Goal: Task Accomplishment & Management: Manage account settings

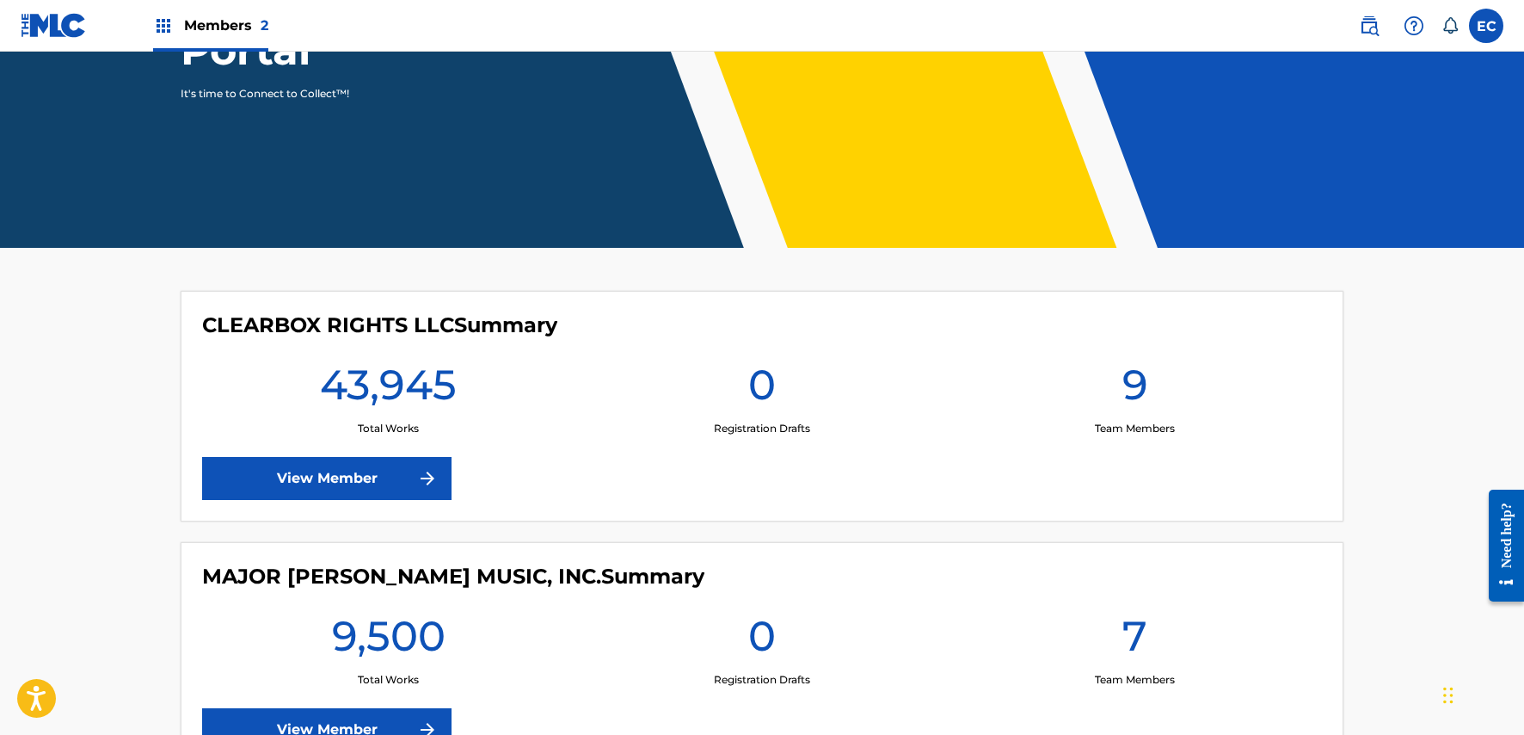
scroll to position [258, 0]
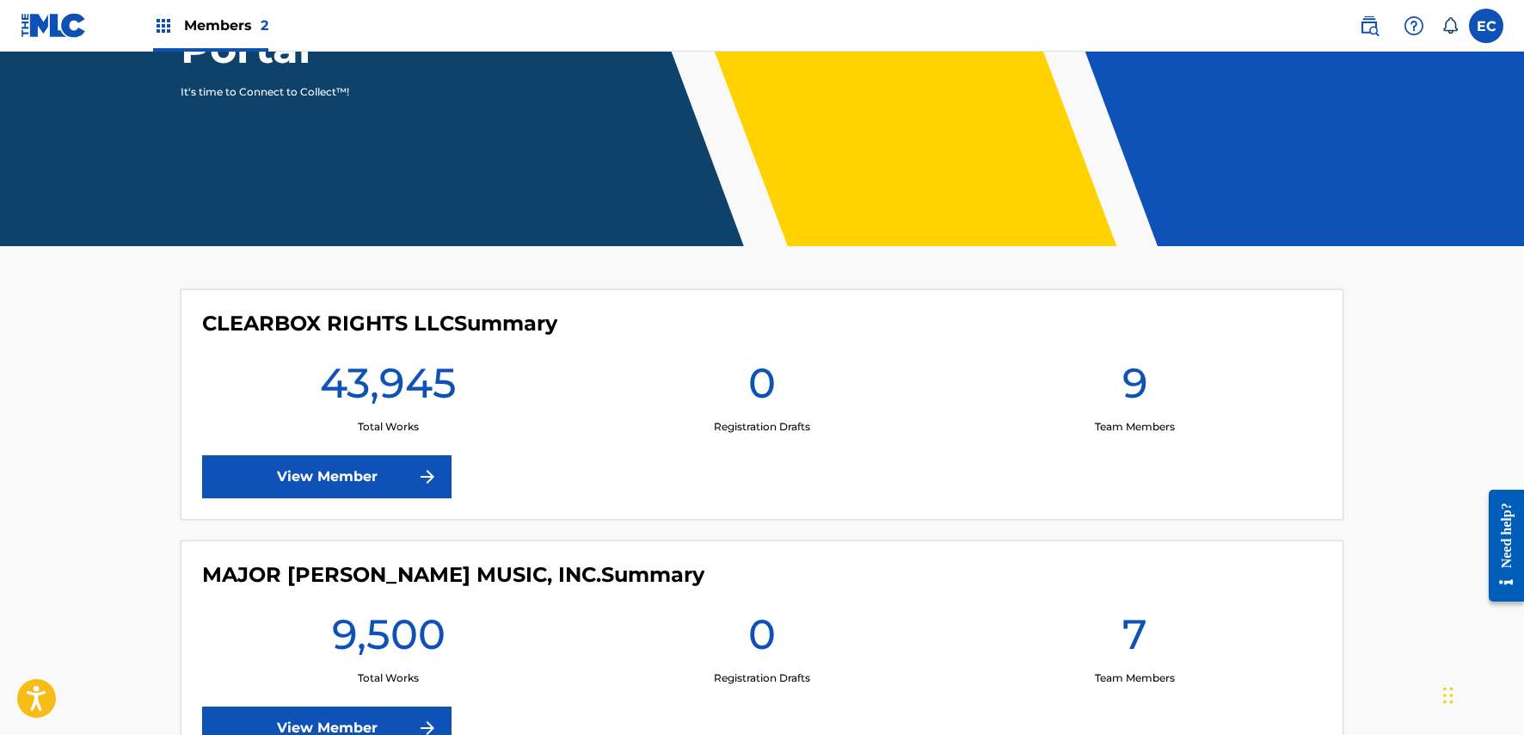
click at [390, 470] on link "View Member" at bounding box center [326, 476] width 249 height 43
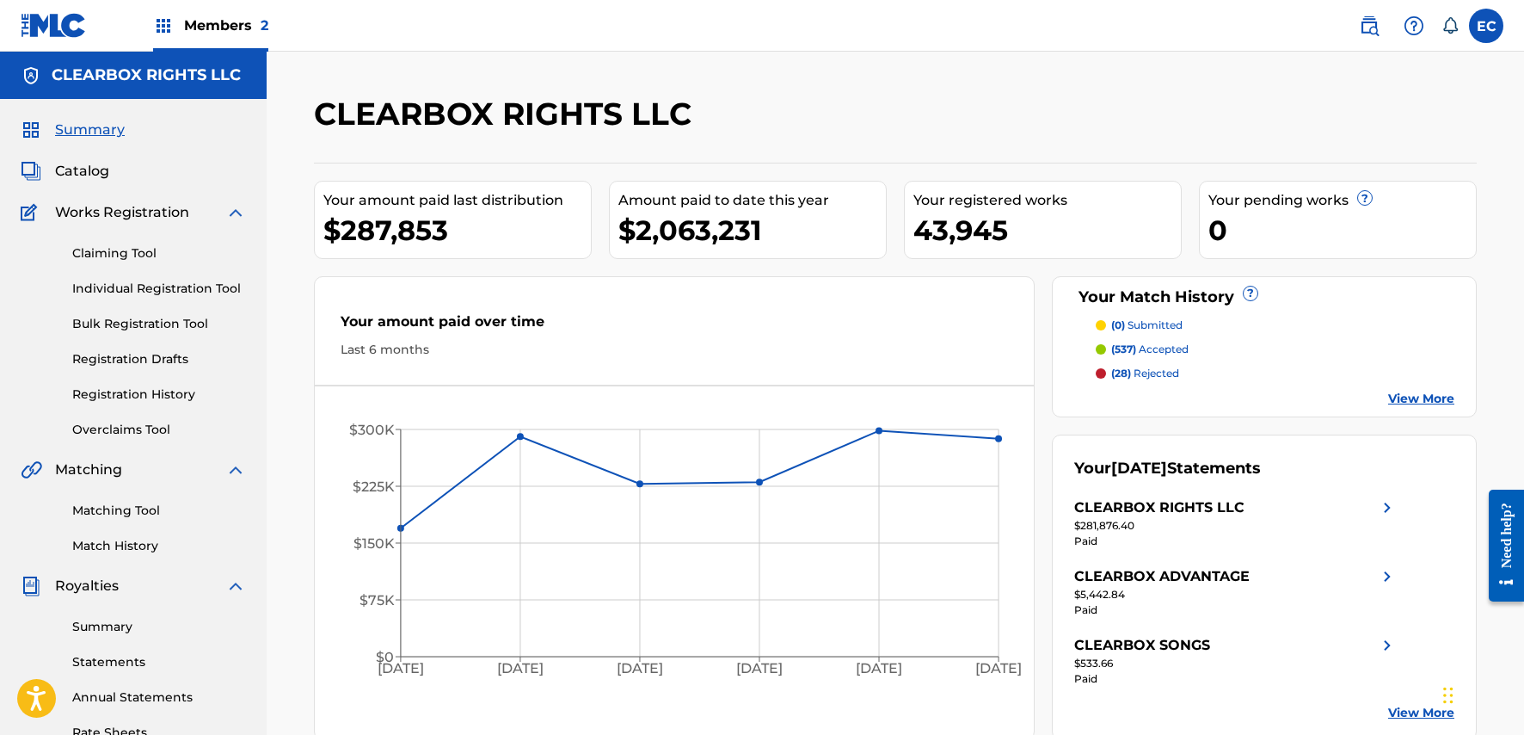
click at [162, 397] on link "Registration History" at bounding box center [159, 394] width 174 height 18
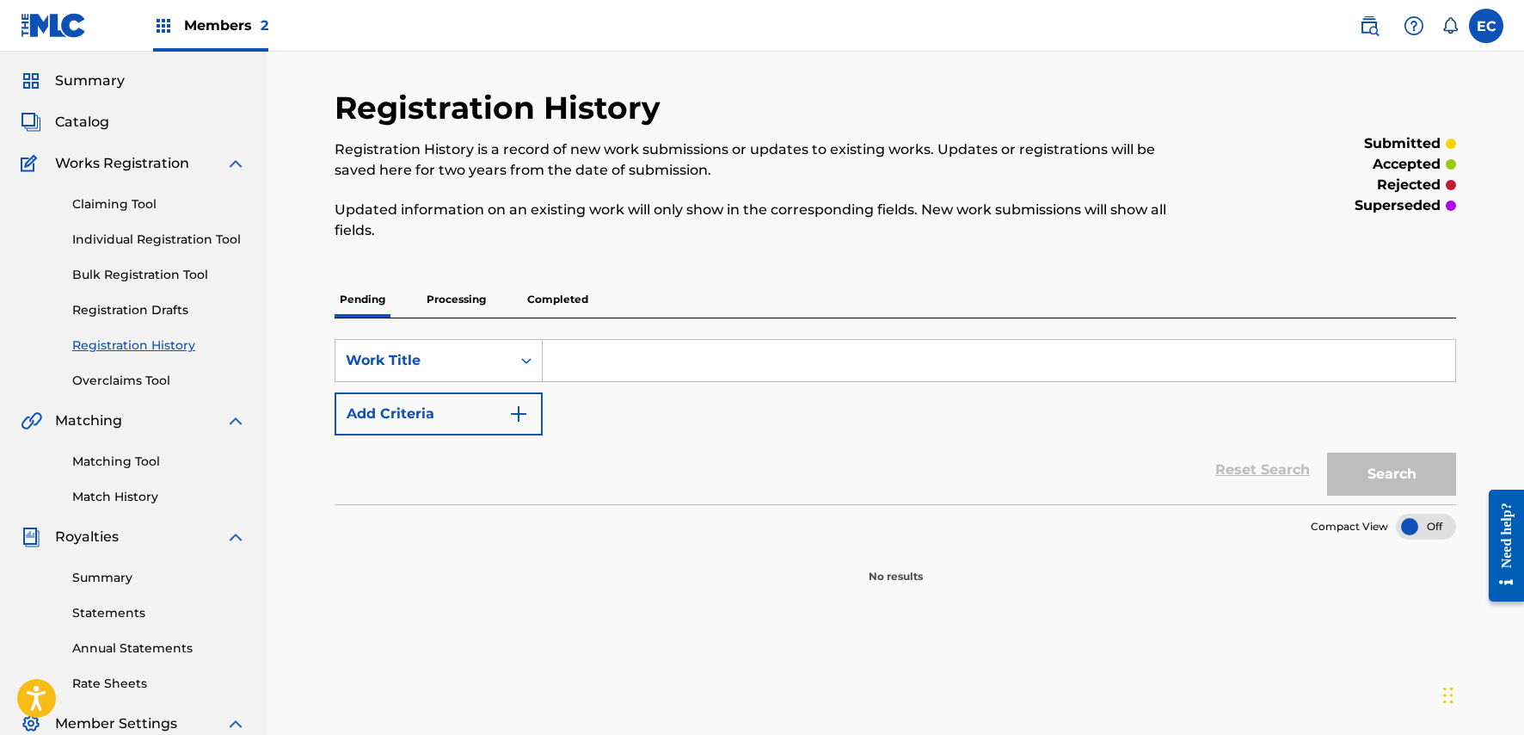
scroll to position [86, 0]
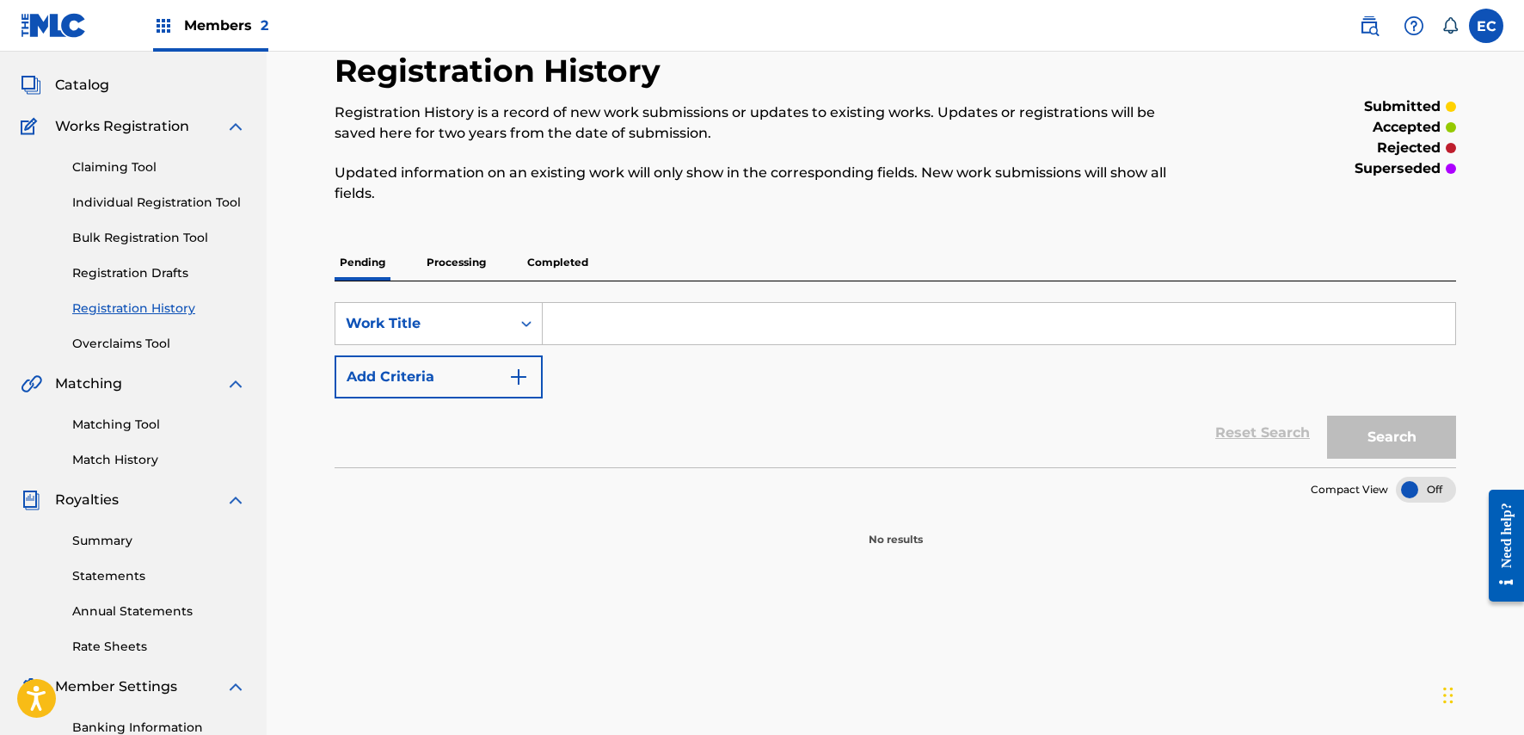
click at [457, 261] on p "Processing" at bounding box center [457, 262] width 70 height 36
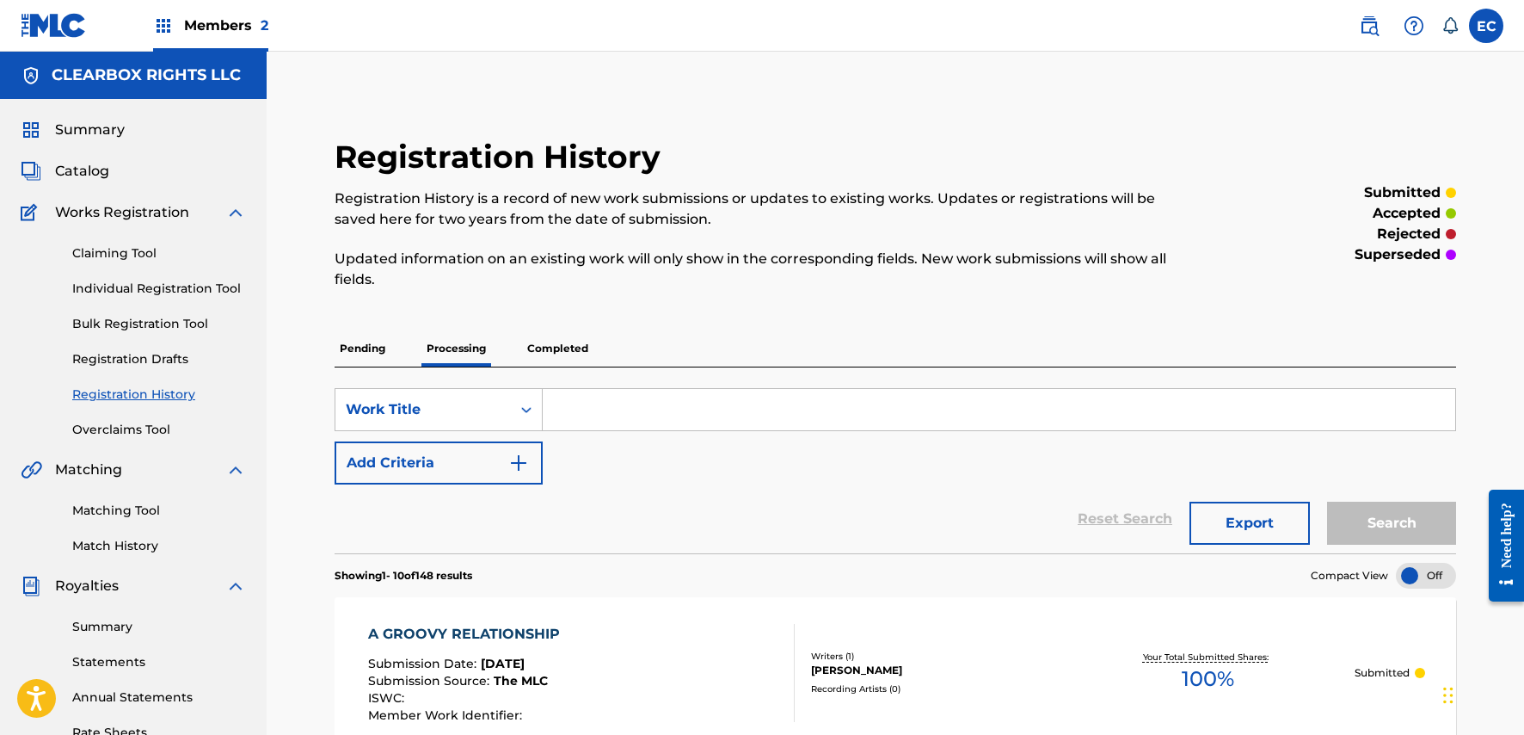
click at [570, 346] on p "Completed" at bounding box center [557, 348] width 71 height 36
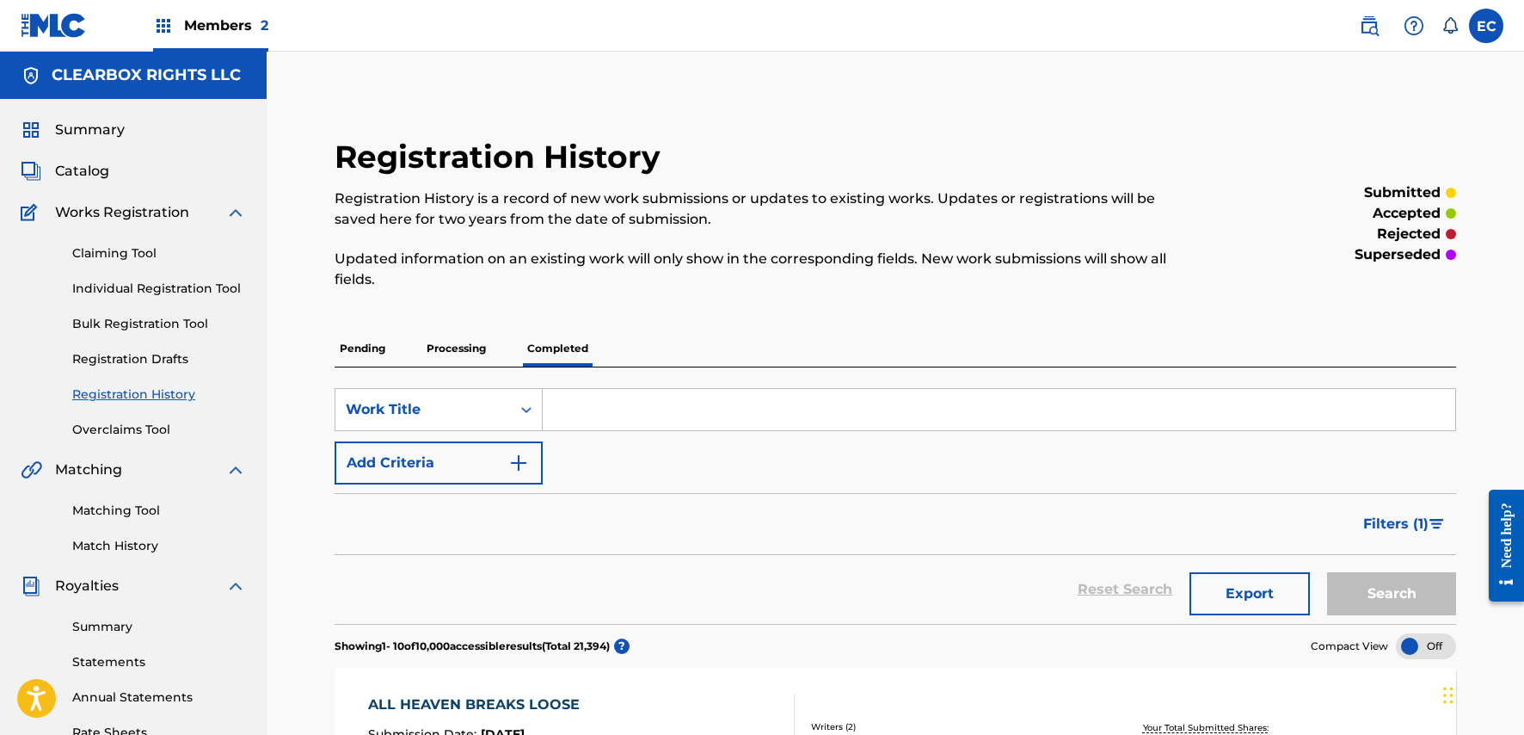
click at [89, 175] on span "Catalog" at bounding box center [82, 171] width 54 height 21
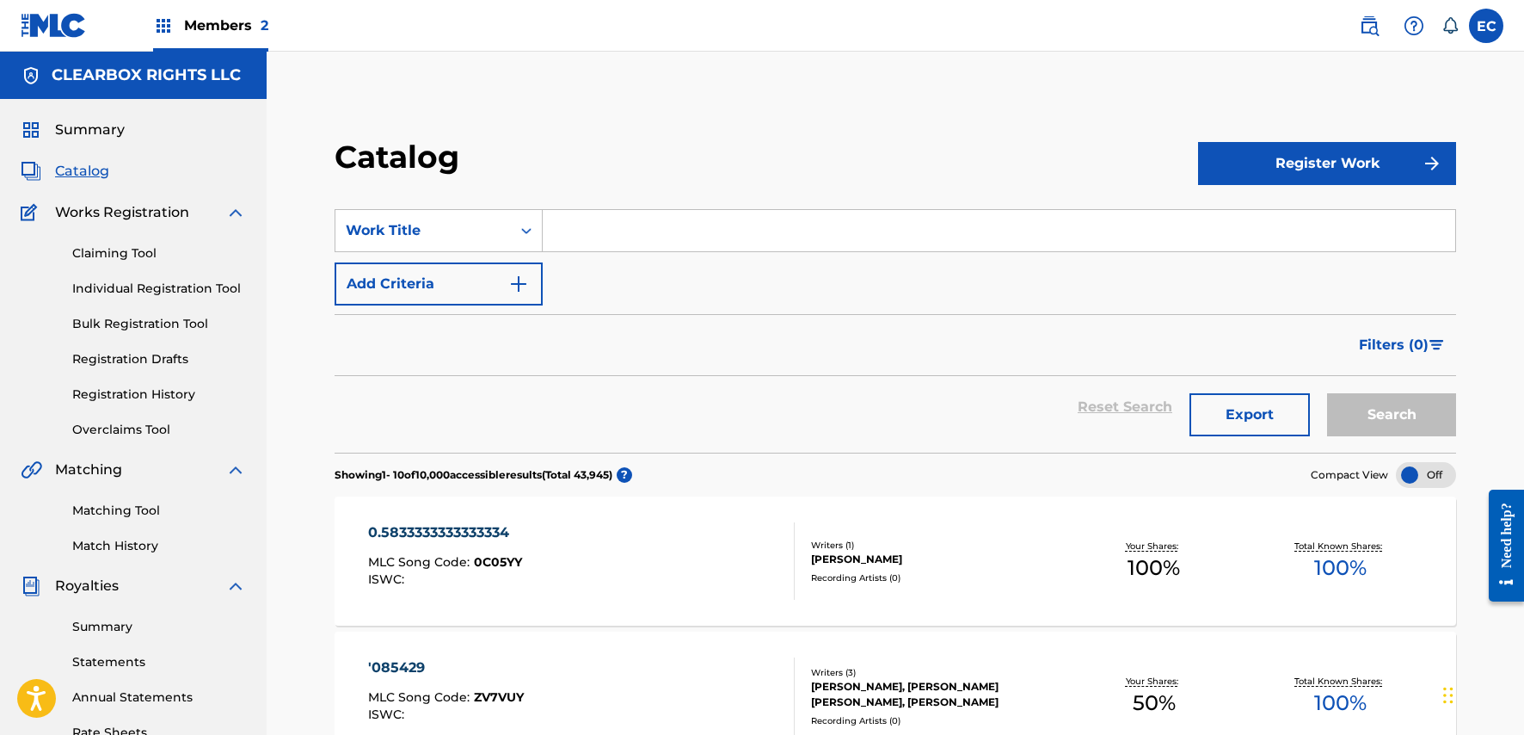
click at [686, 231] on input "Search Form" at bounding box center [999, 230] width 913 height 41
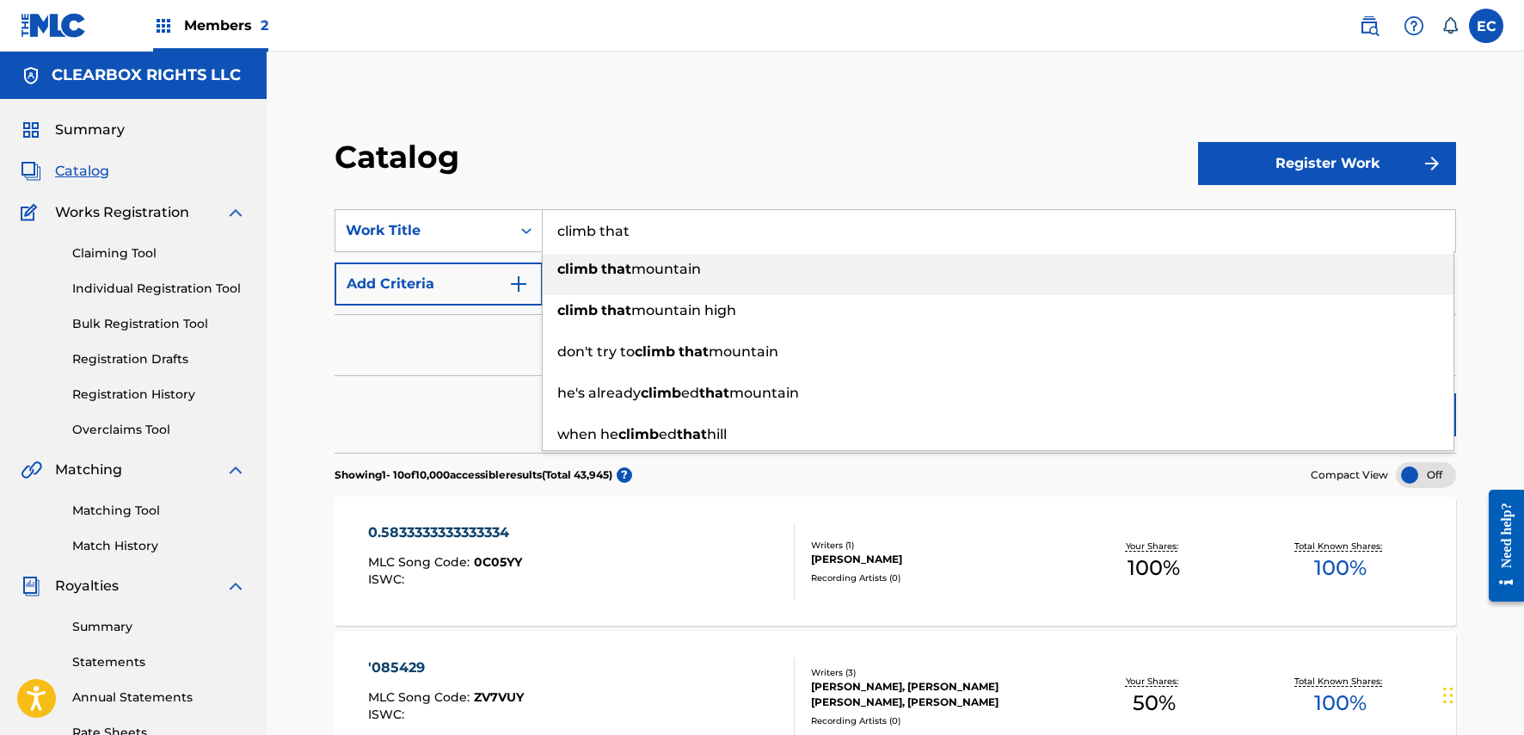
click at [680, 291] on li "climb that mountain" at bounding box center [998, 274] width 911 height 41
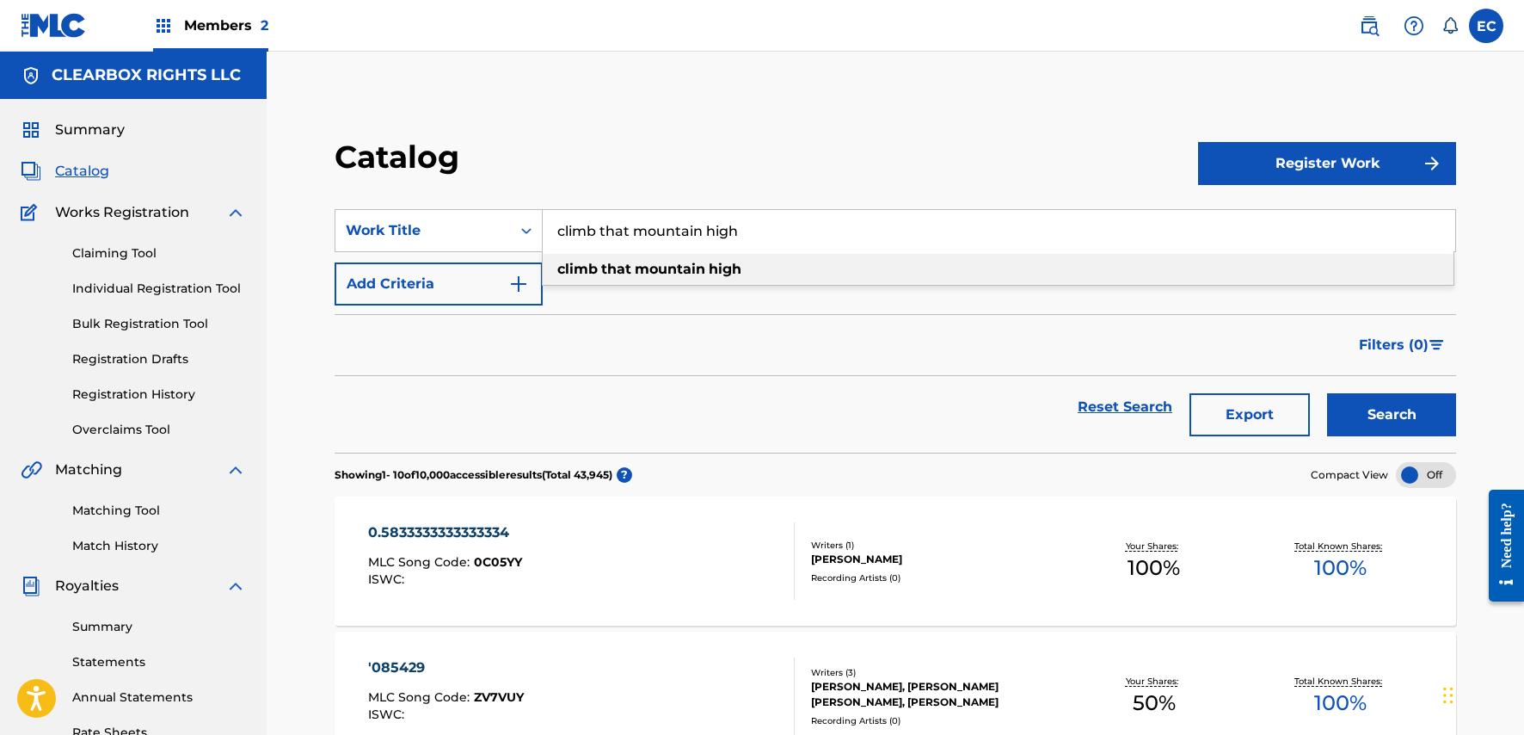
type input "climb that mountain high"
click at [760, 265] on div "climb that mountain high" at bounding box center [998, 269] width 911 height 31
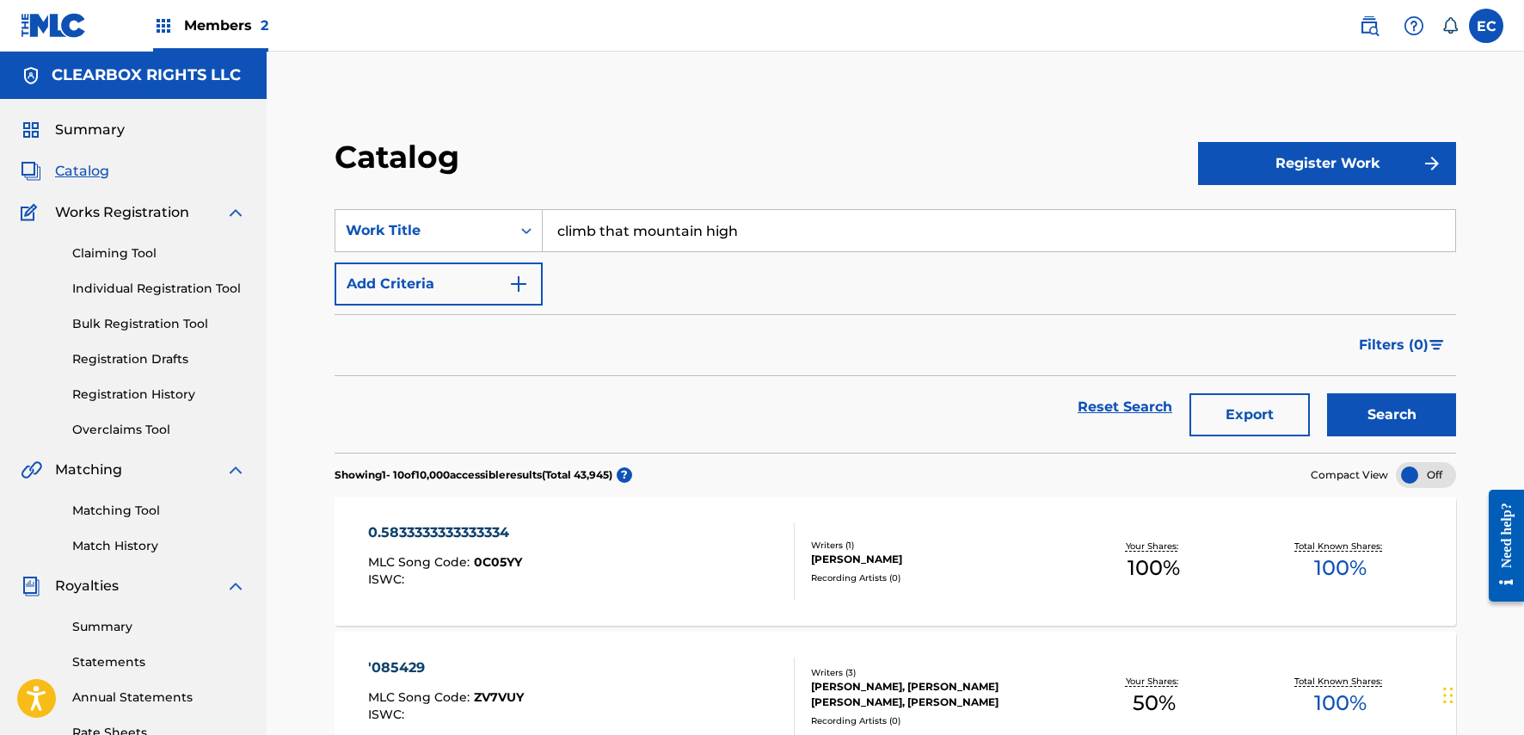
click at [1363, 433] on button "Search" at bounding box center [1391, 414] width 129 height 43
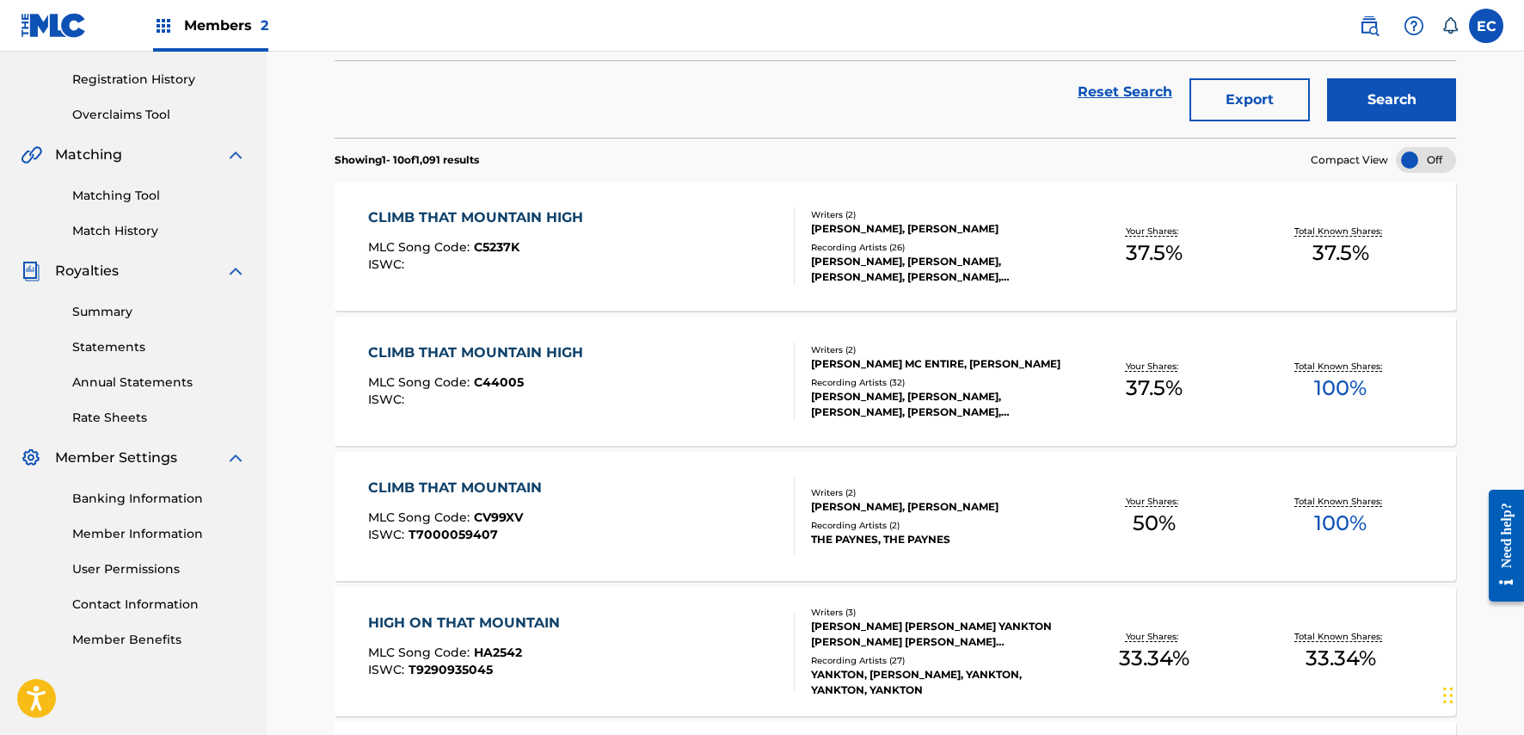
scroll to position [344, 0]
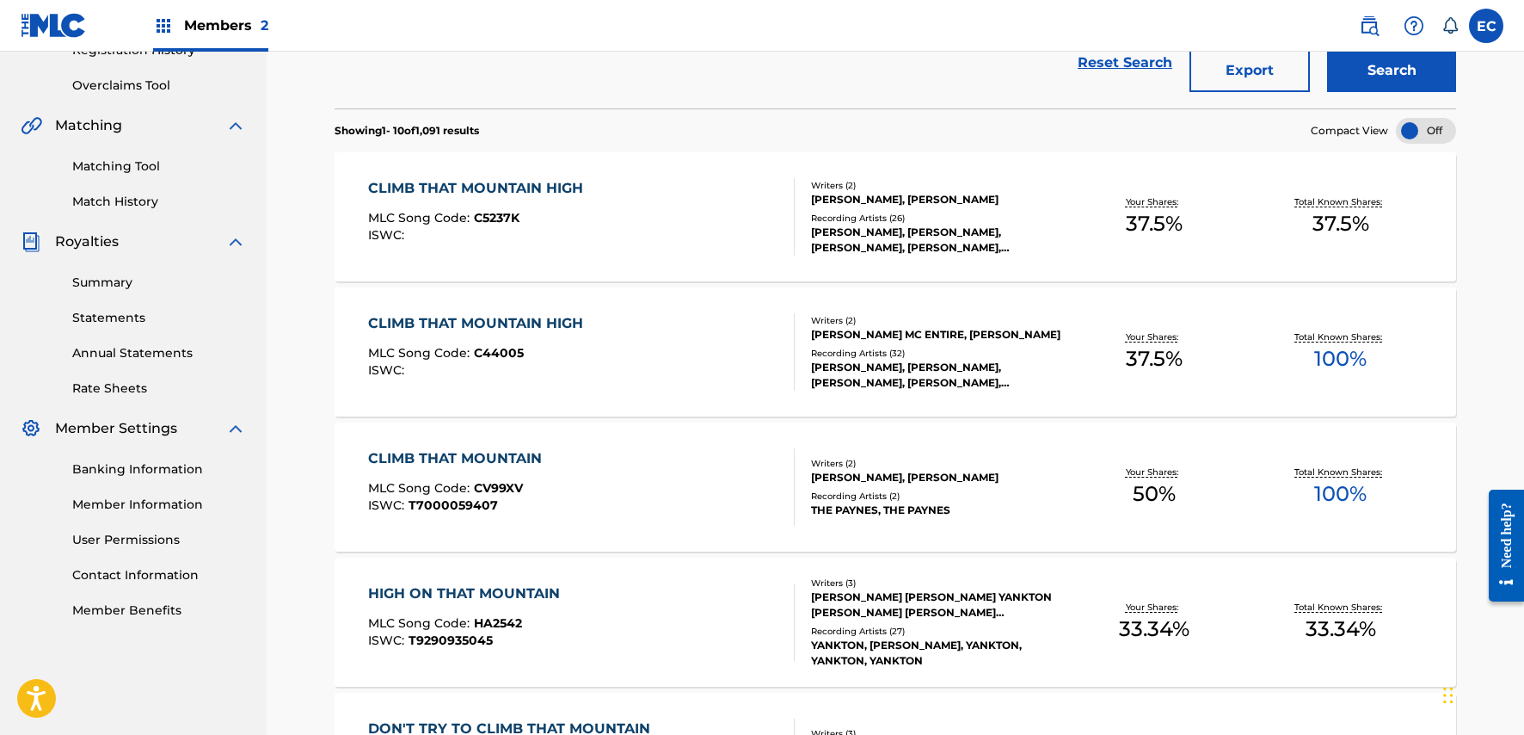
click at [530, 194] on div "CLIMB THAT MOUNTAIN HIGH" at bounding box center [480, 188] width 224 height 21
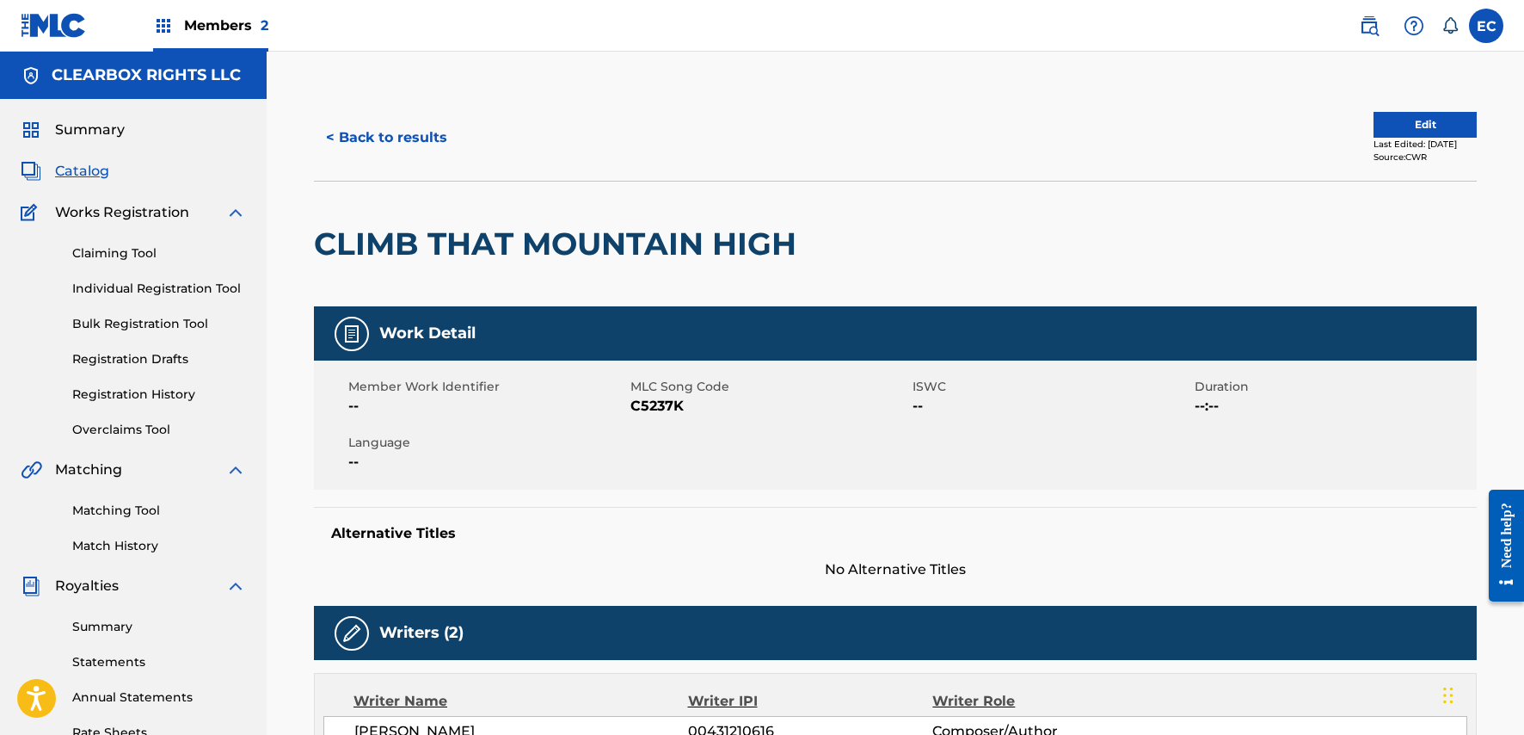
click at [1436, 120] on button "Edit" at bounding box center [1425, 125] width 103 height 26
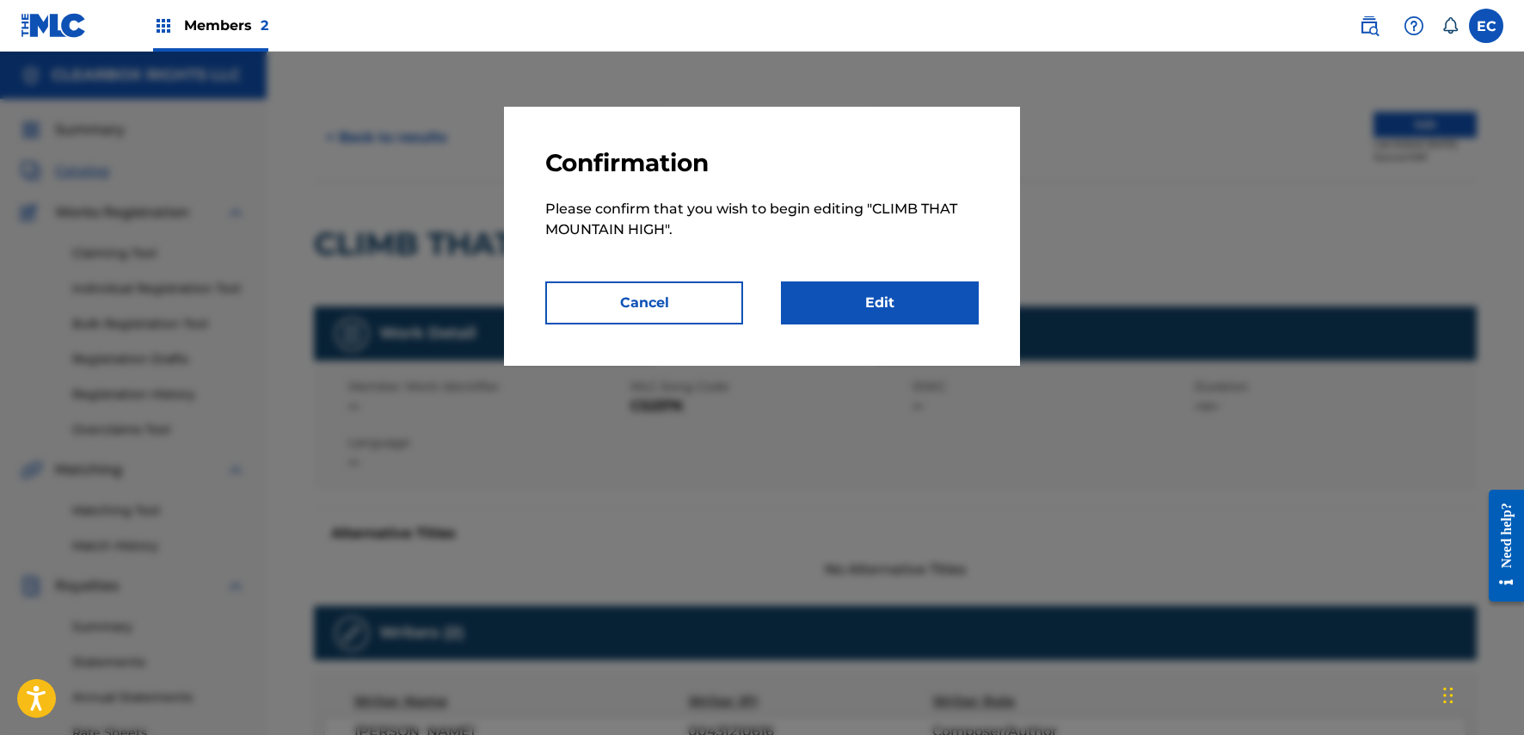
click at [916, 290] on link "Edit" at bounding box center [880, 302] width 198 height 43
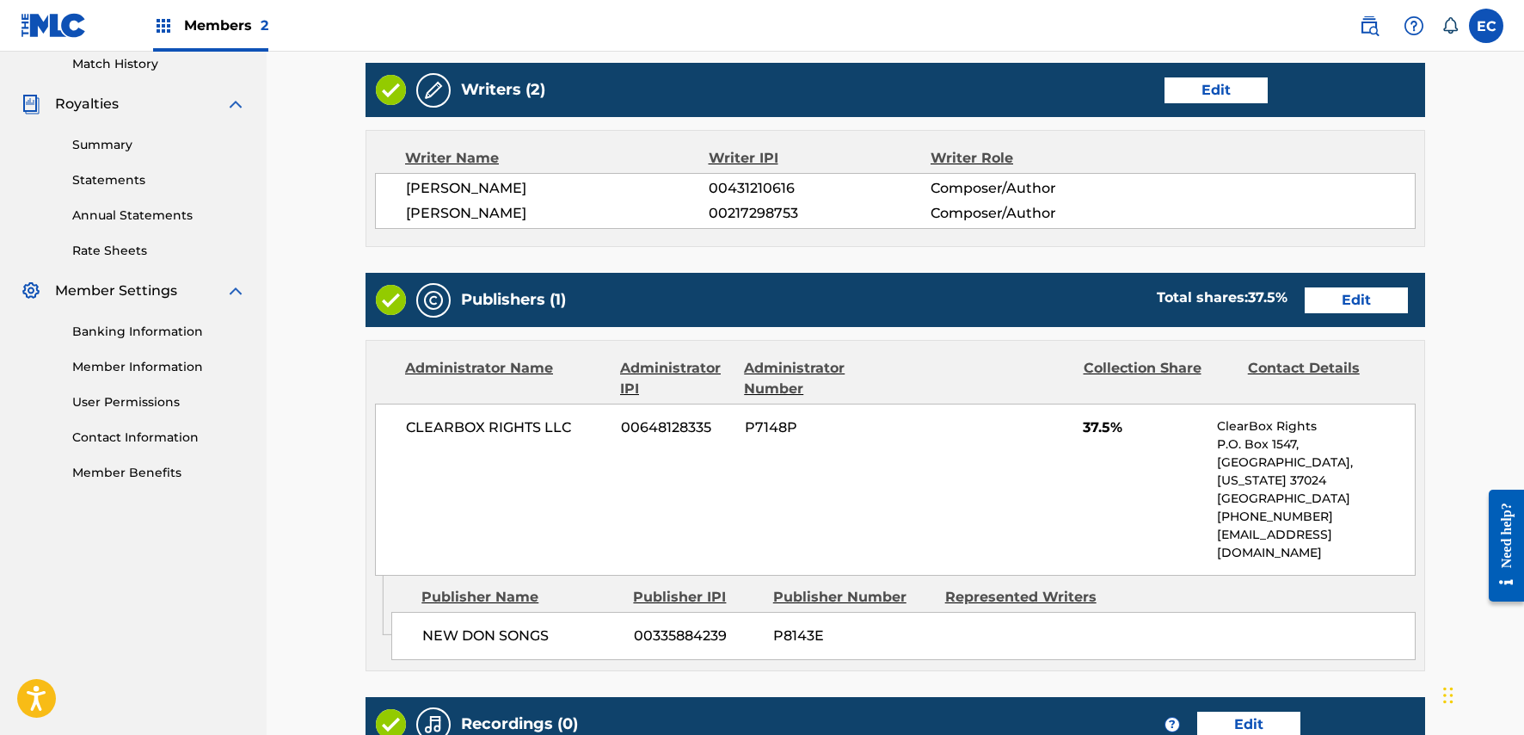
scroll to position [516, 0]
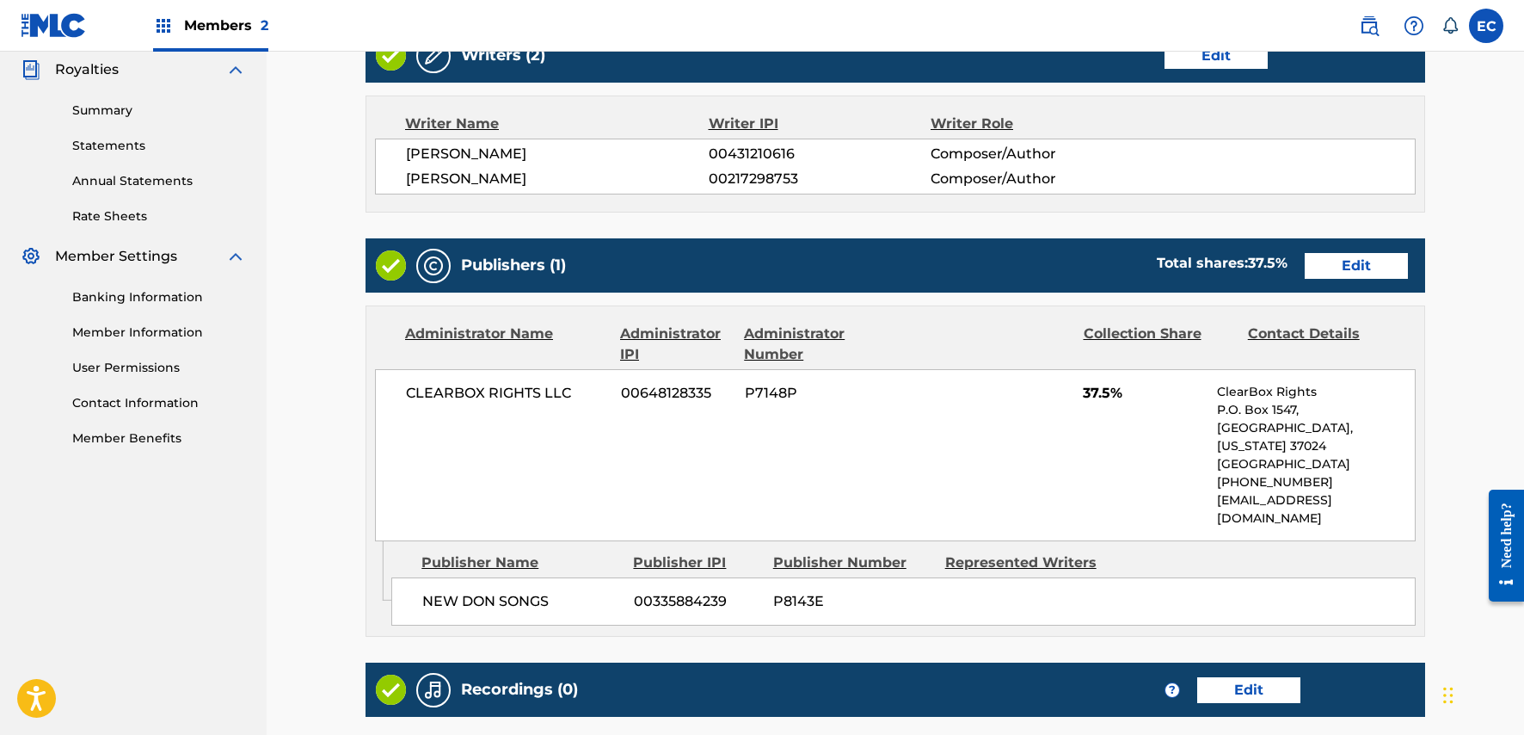
click at [1376, 268] on link "Edit" at bounding box center [1356, 266] width 103 height 26
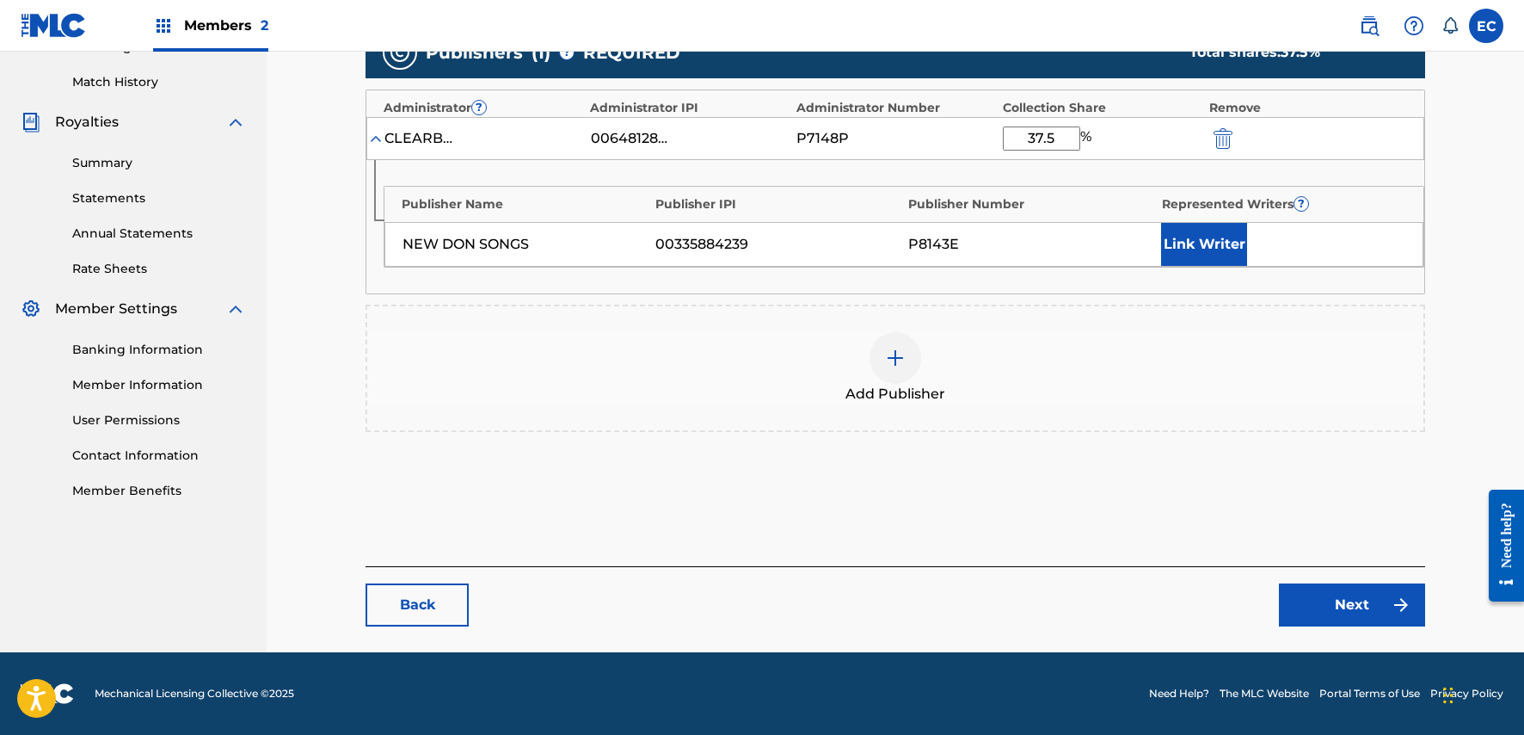
scroll to position [292, 0]
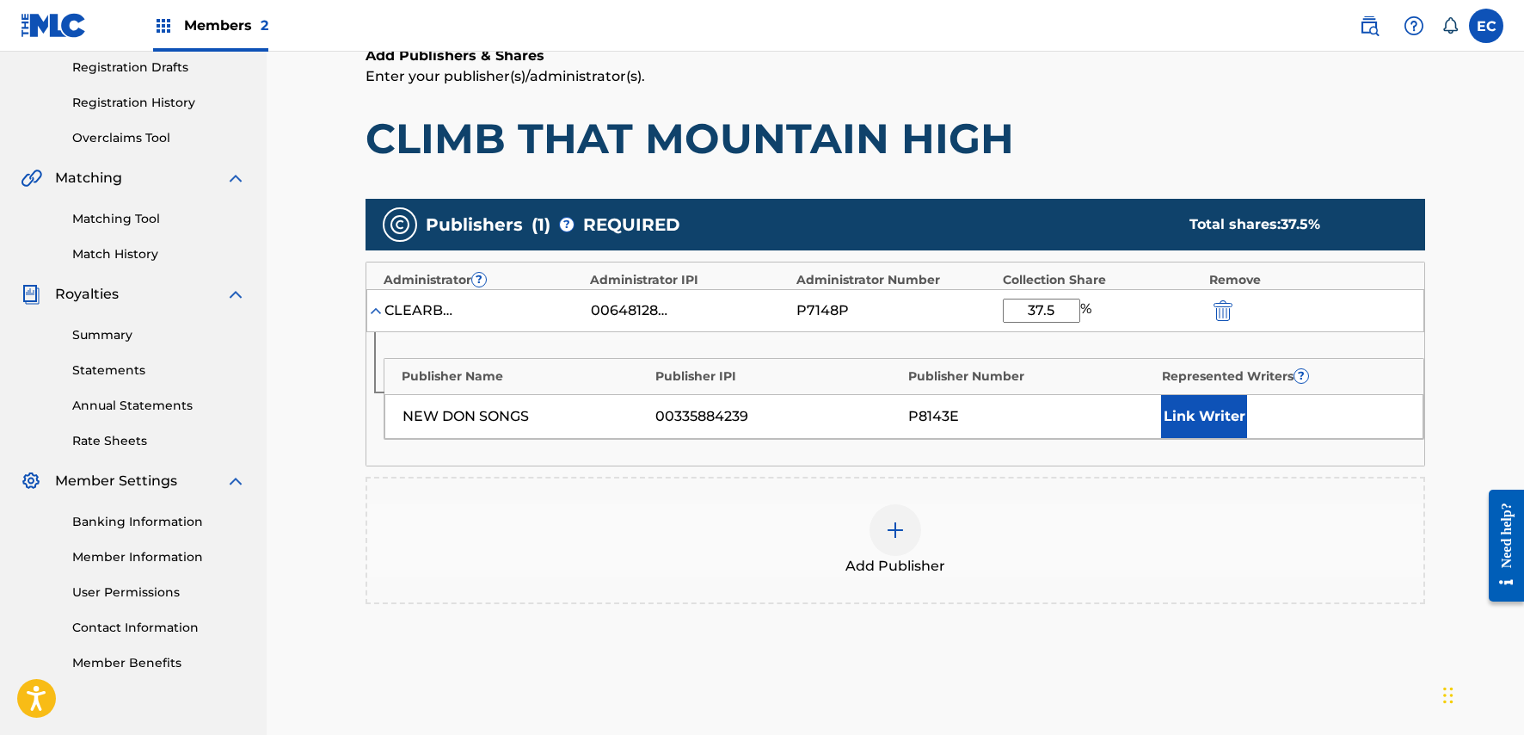
drag, startPoint x: 1069, startPoint y: 311, endPoint x: 951, endPoint y: 289, distance: 120.0
click at [951, 289] on div "CLEARBOX RIGHTS LLC 00648128335 P7148P 37.5 %" at bounding box center [895, 310] width 1058 height 43
type input "25"
click at [1187, 415] on button "Link Writer" at bounding box center [1204, 416] width 86 height 43
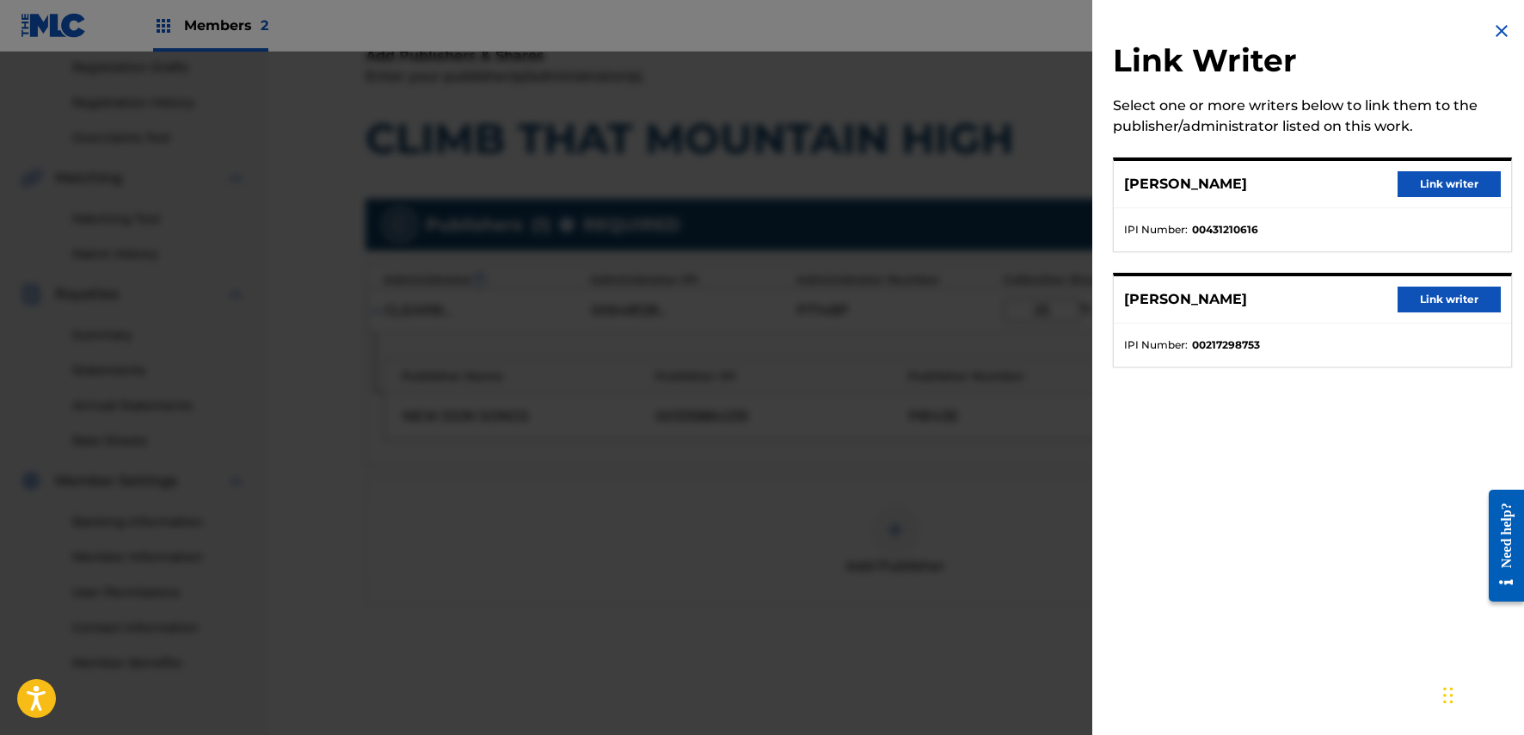
click at [1468, 305] on button "Link writer" at bounding box center [1449, 299] width 103 height 26
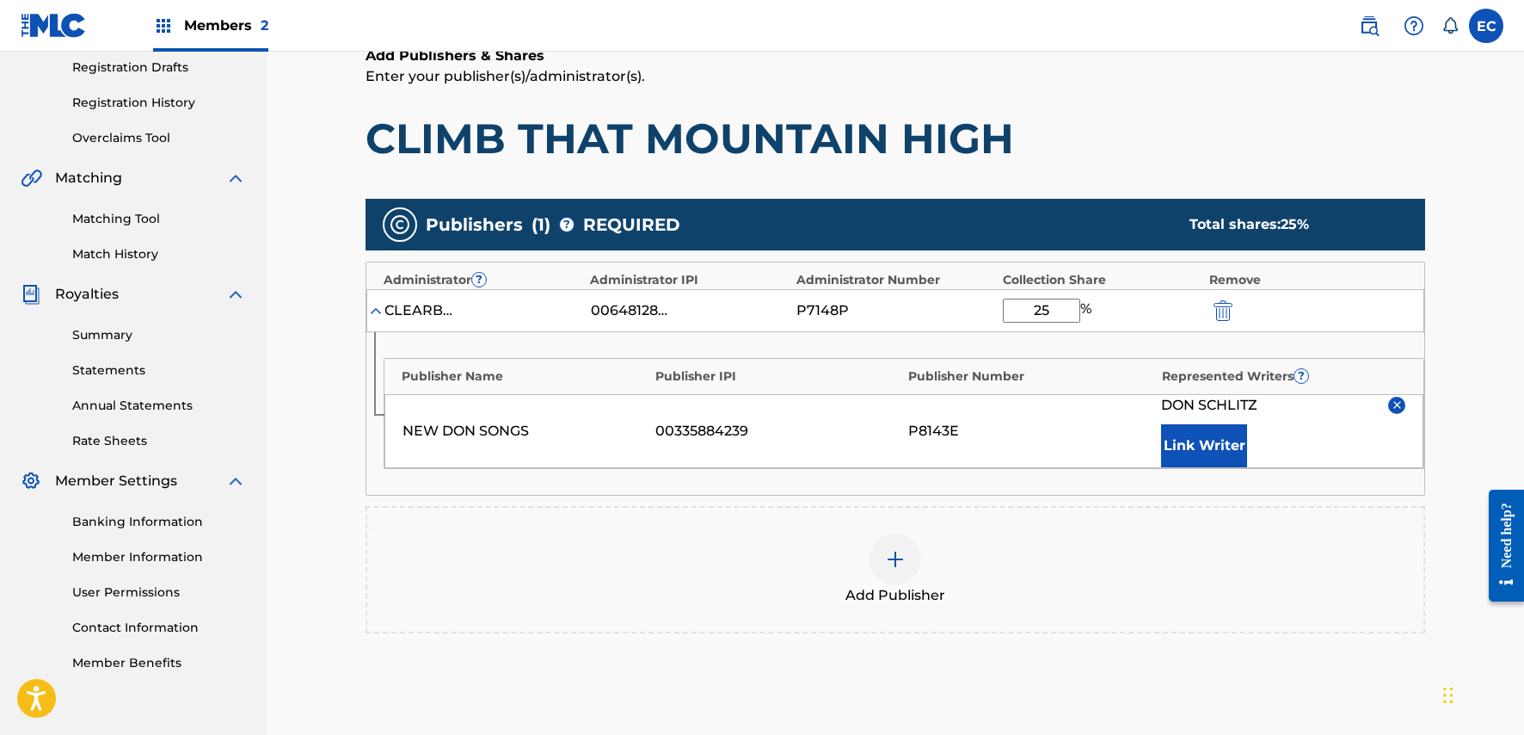
click at [901, 557] on img at bounding box center [895, 559] width 21 height 21
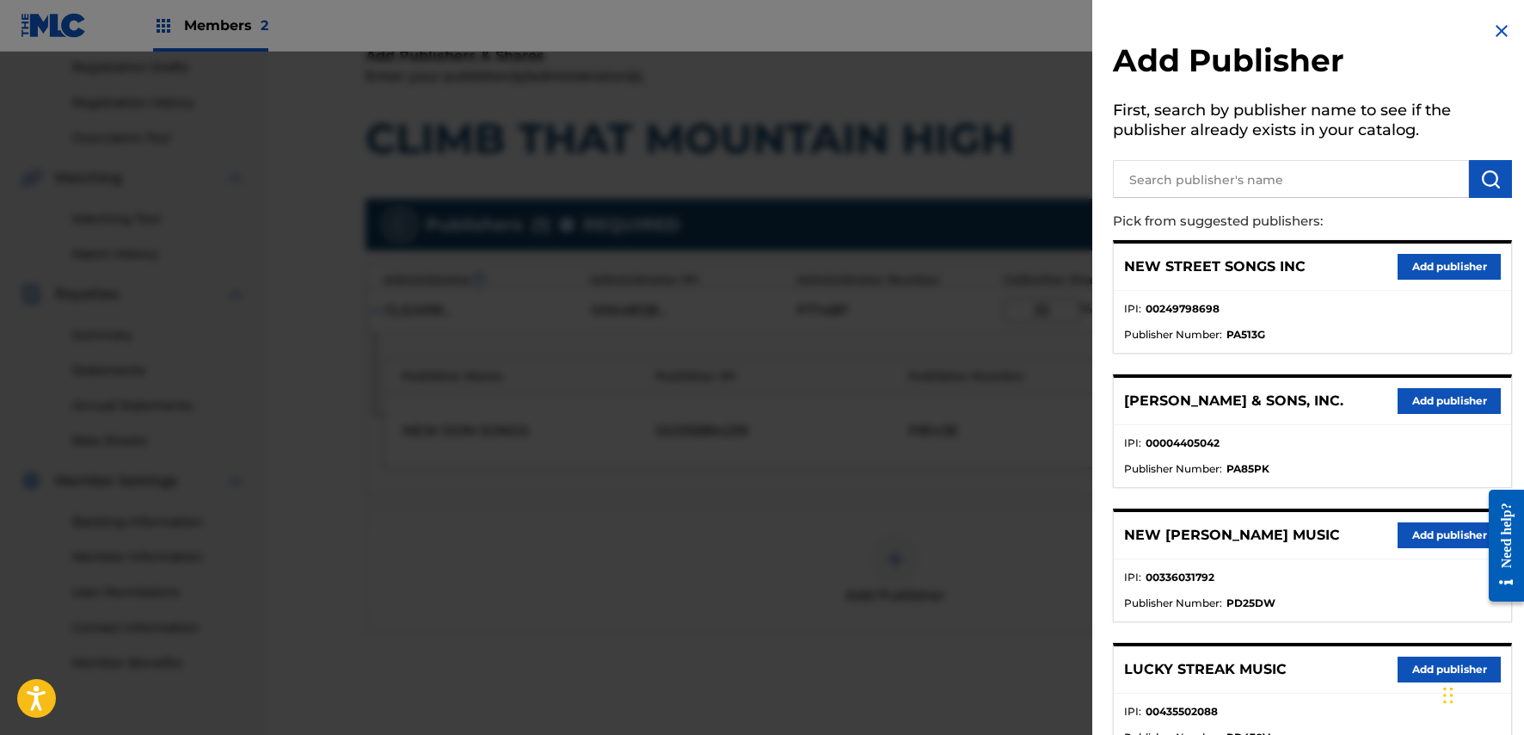
click at [1254, 172] on input "text" at bounding box center [1291, 179] width 356 height 38
type input "April Girl"
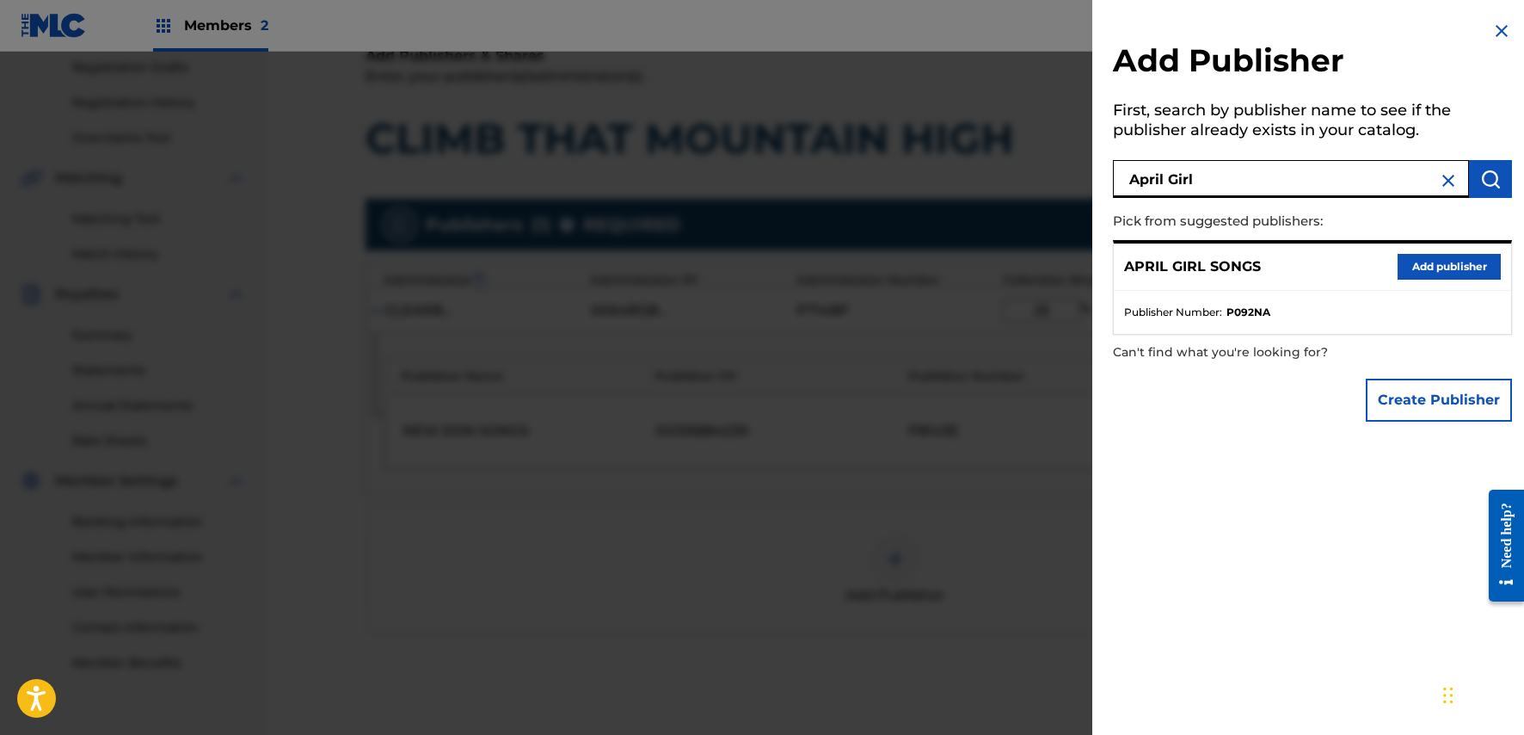
click at [1466, 274] on button "Add publisher" at bounding box center [1449, 267] width 103 height 26
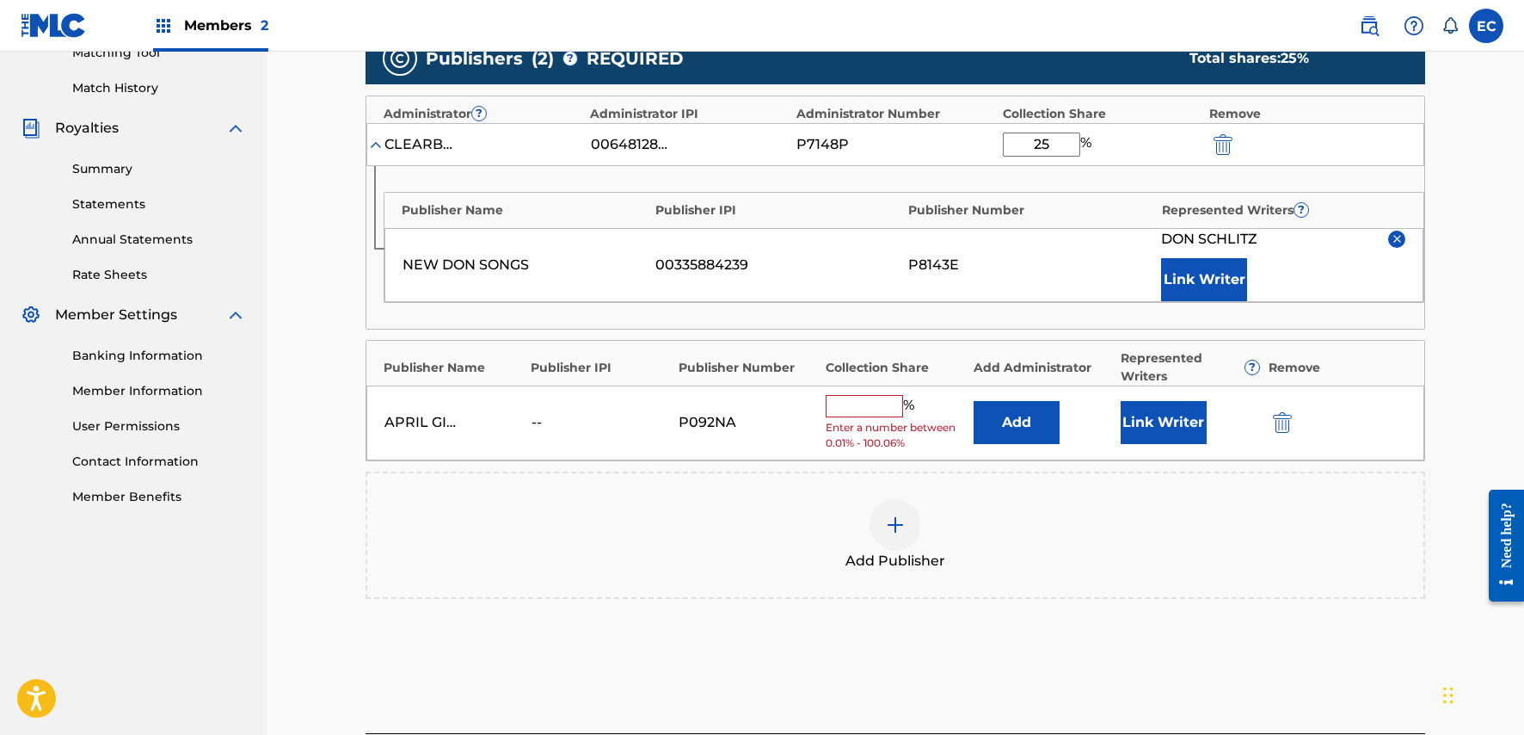
scroll to position [464, 0]
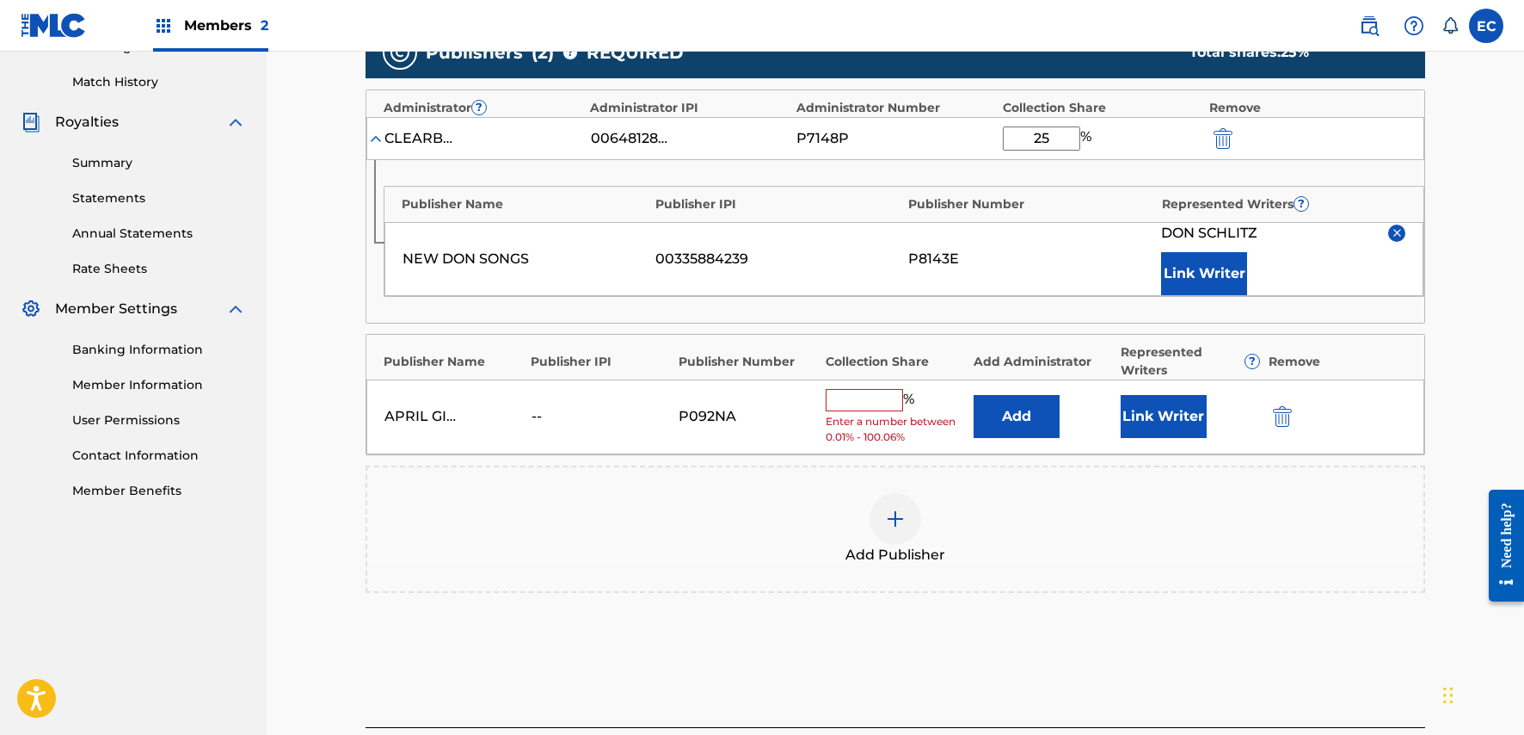
click at [1031, 415] on button "Add" at bounding box center [1017, 416] width 86 height 43
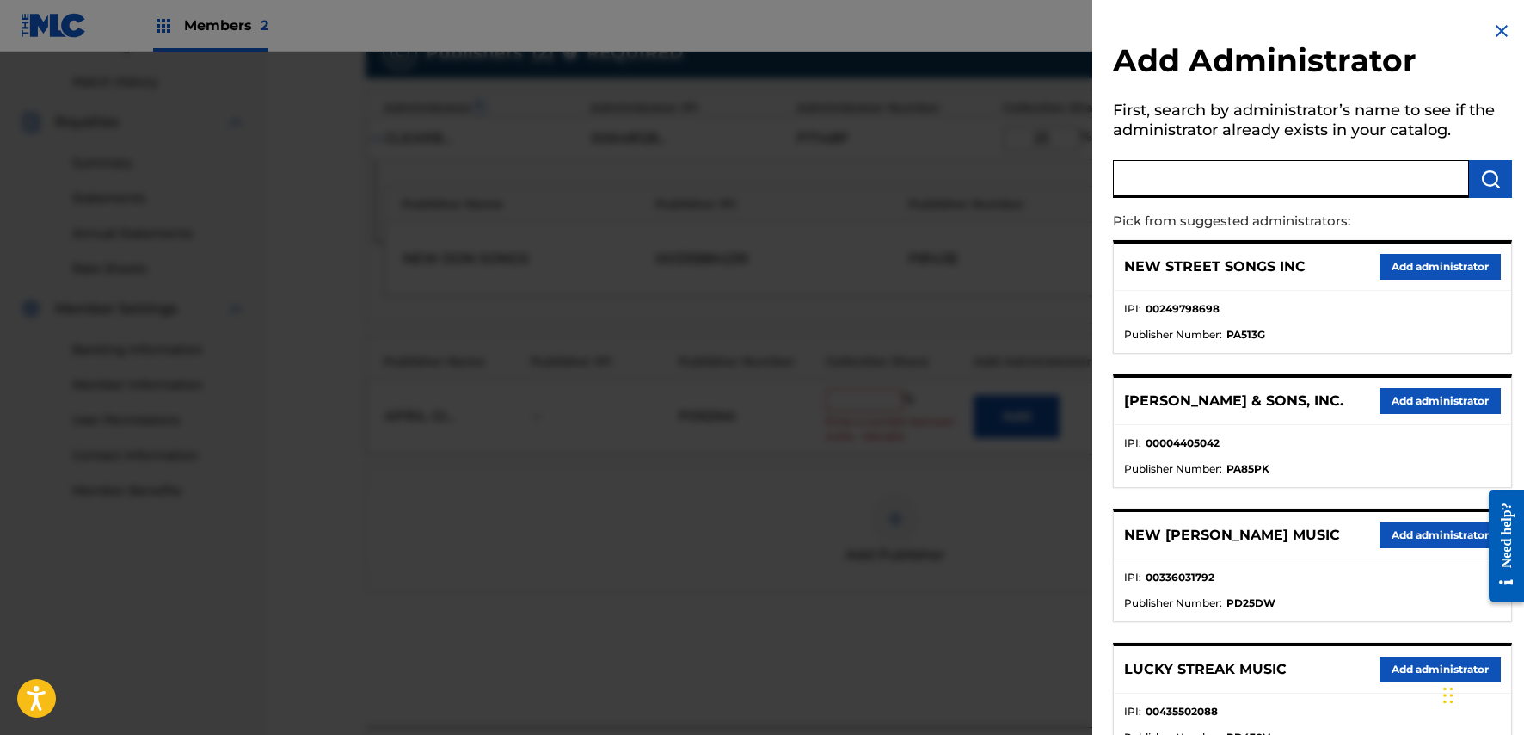
click at [1293, 183] on input "text" at bounding box center [1291, 179] width 356 height 38
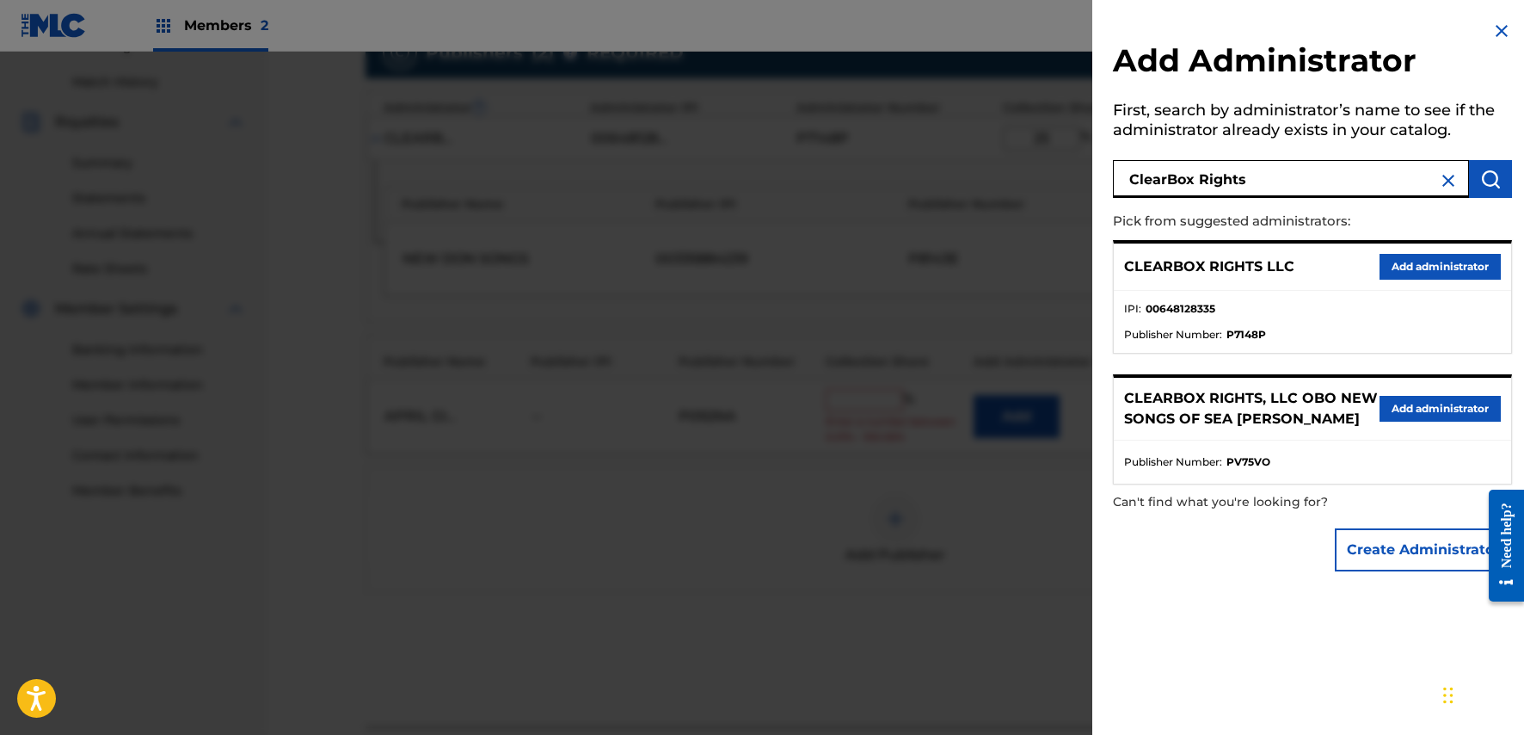
drag, startPoint x: 1258, startPoint y: 178, endPoint x: 981, endPoint y: 163, distance: 277.4
click at [982, 163] on div "Add Administrator First, search by administrator’s name to see if the administr…" at bounding box center [762, 393] width 1524 height 683
type input "ClearBox Advantage"
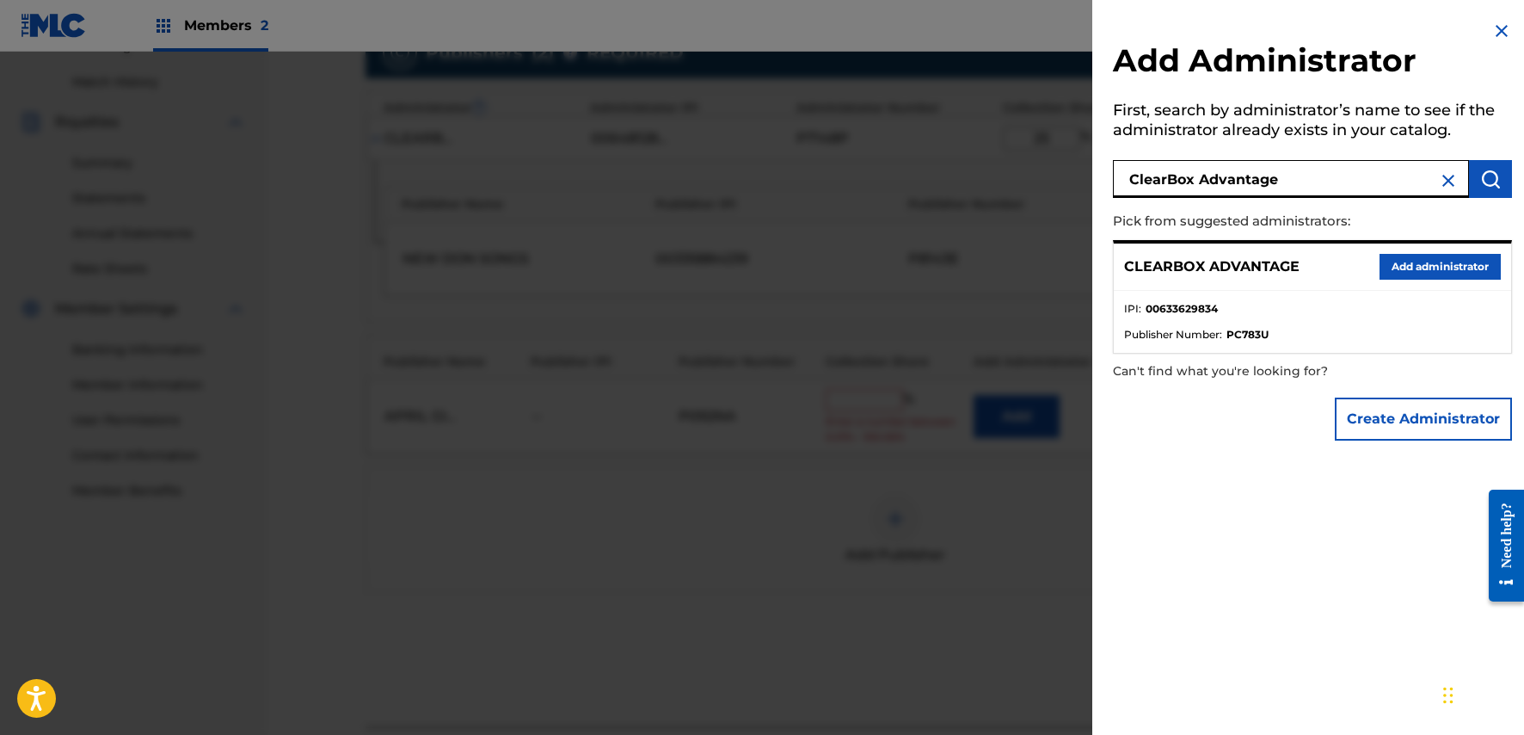
click at [1420, 262] on button "Add administrator" at bounding box center [1440, 267] width 121 height 26
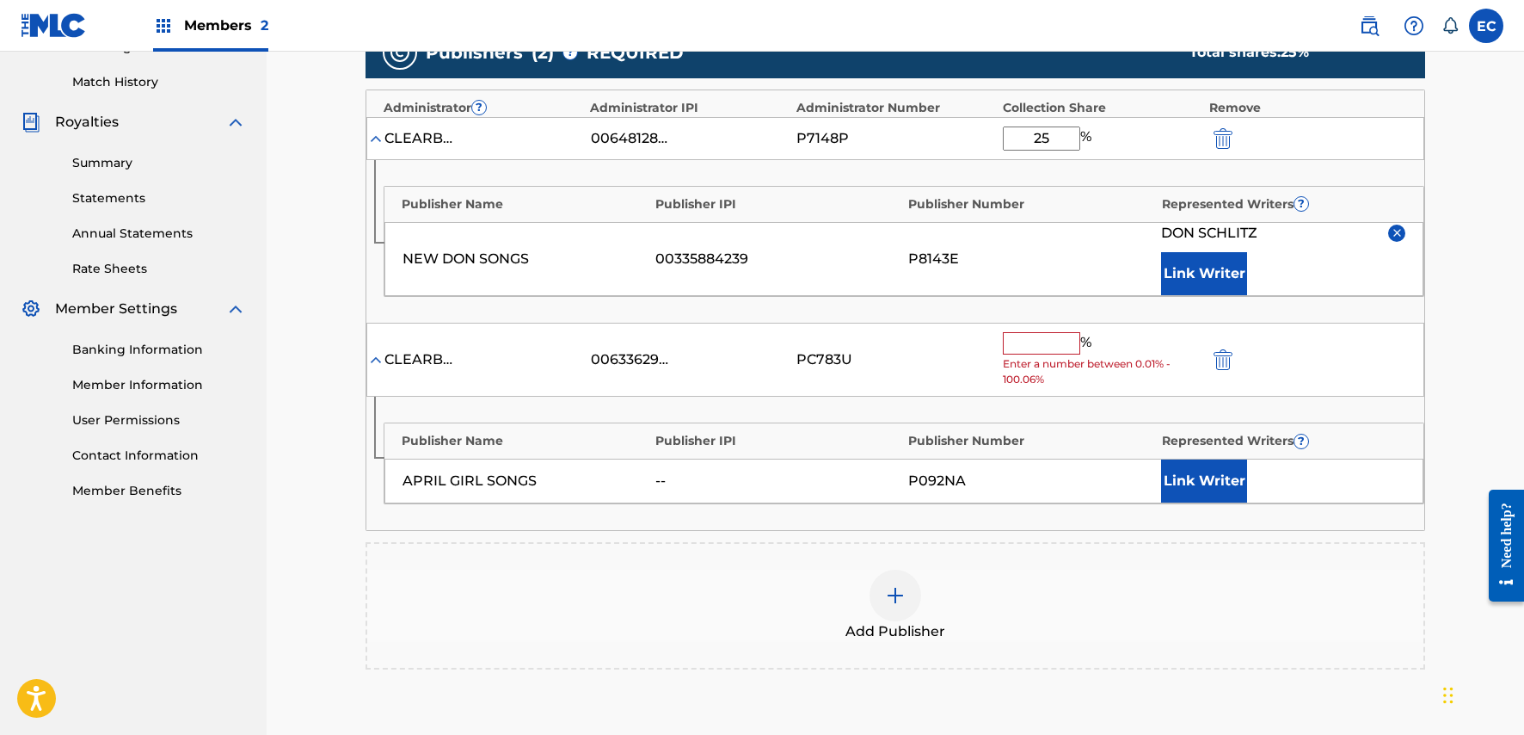
click at [1061, 342] on input "text" at bounding box center [1041, 343] width 77 height 22
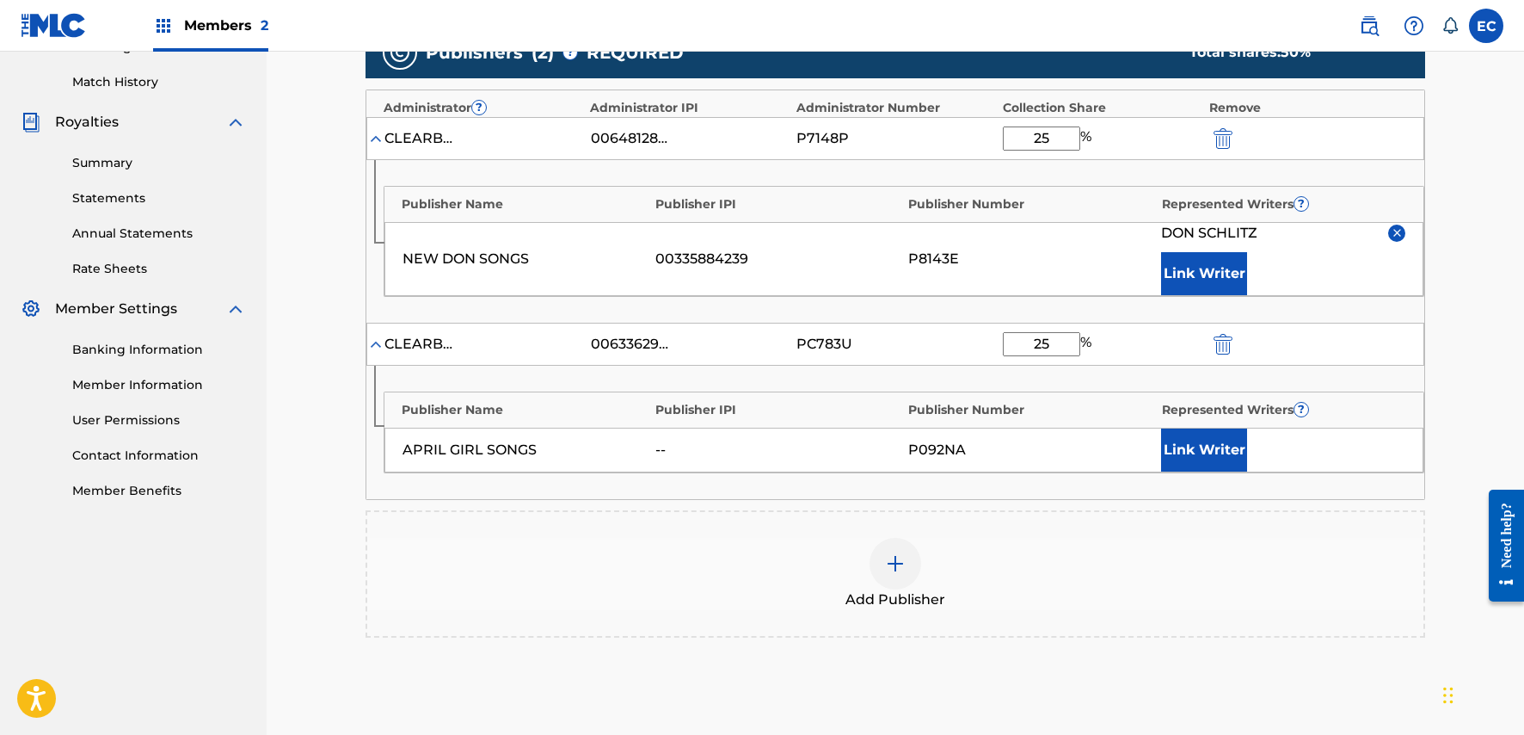
type input "25"
click at [1210, 458] on button "Link Writer" at bounding box center [1204, 449] width 86 height 43
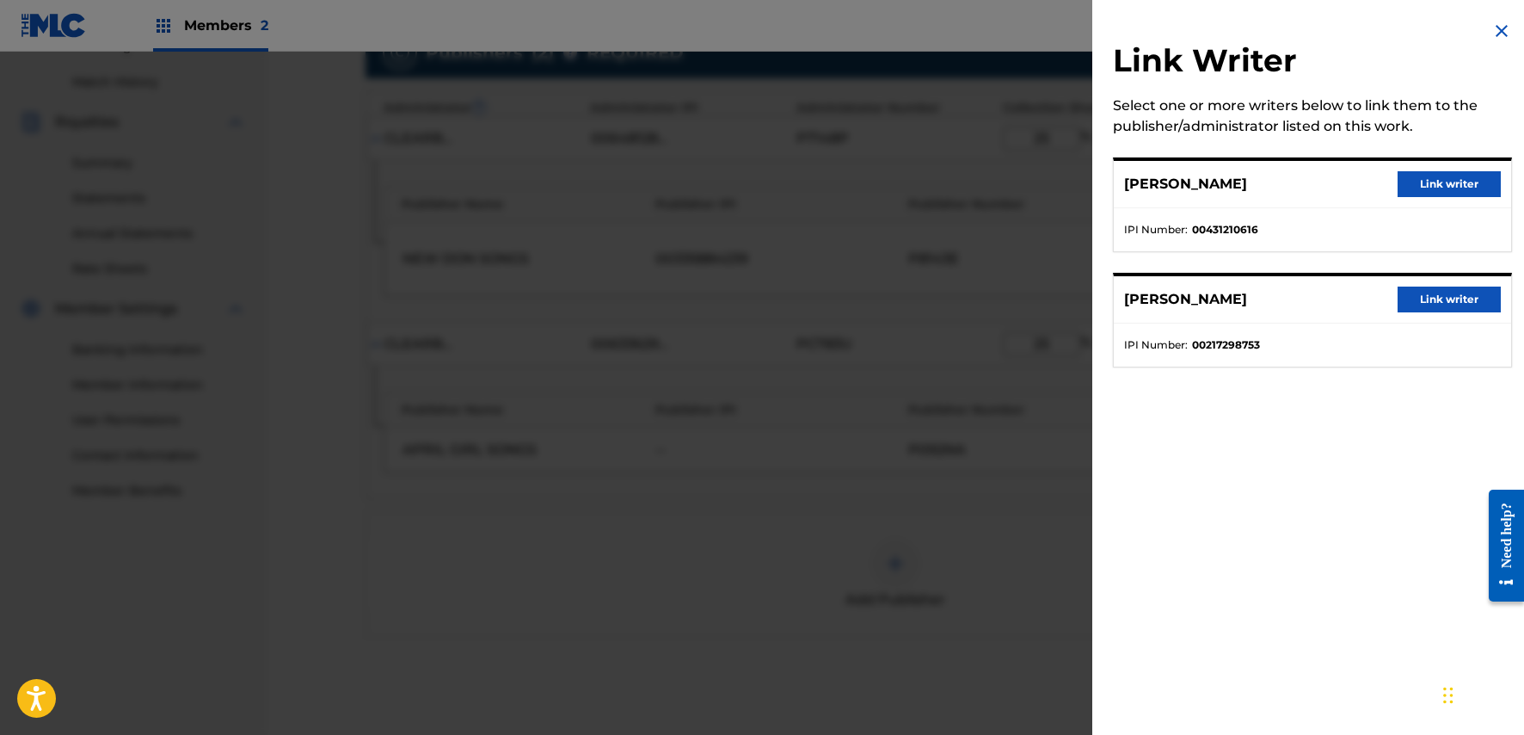
click at [1467, 299] on button "Link writer" at bounding box center [1449, 299] width 103 height 26
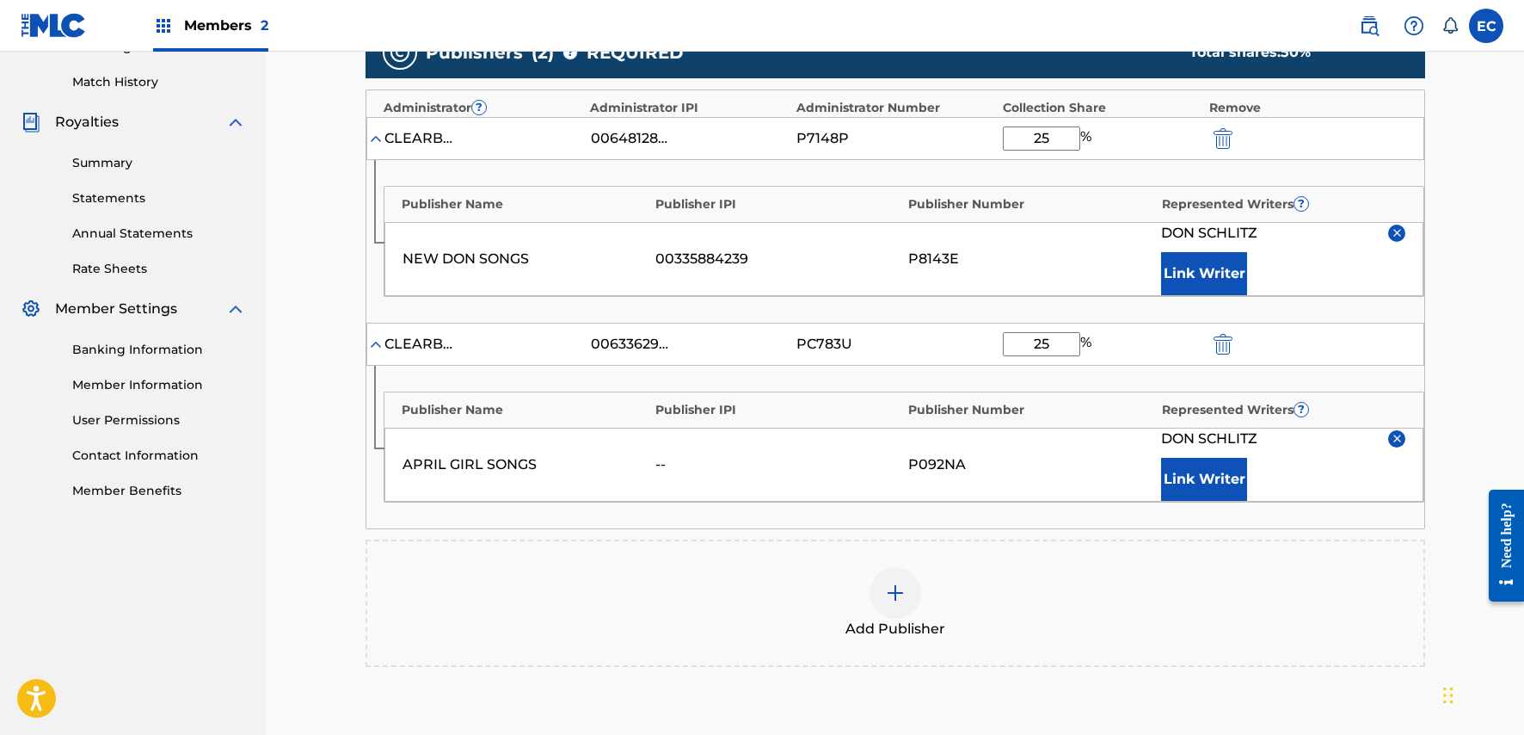
click at [1224, 136] on img "submit" at bounding box center [1223, 138] width 19 height 21
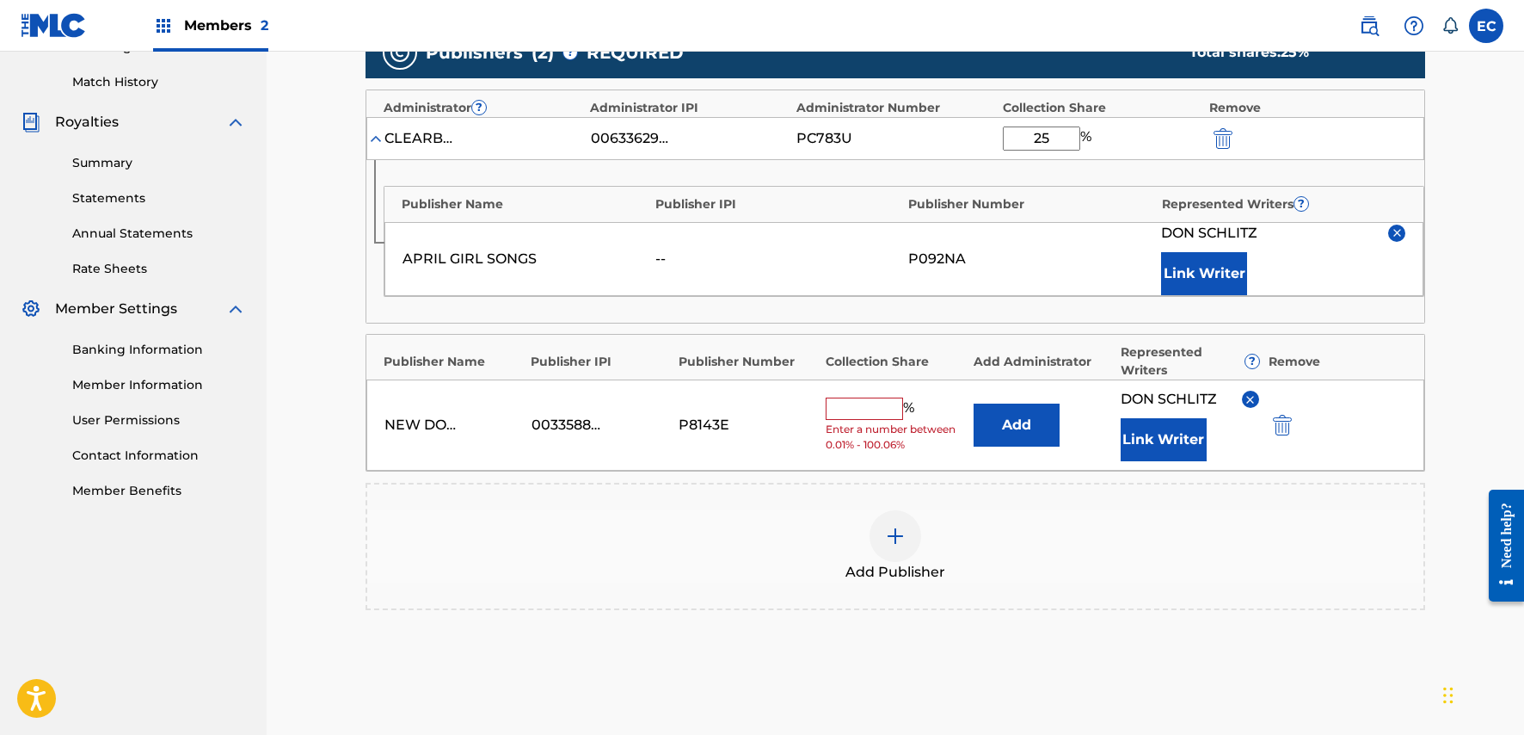
click at [1039, 428] on button "Add" at bounding box center [1017, 424] width 86 height 43
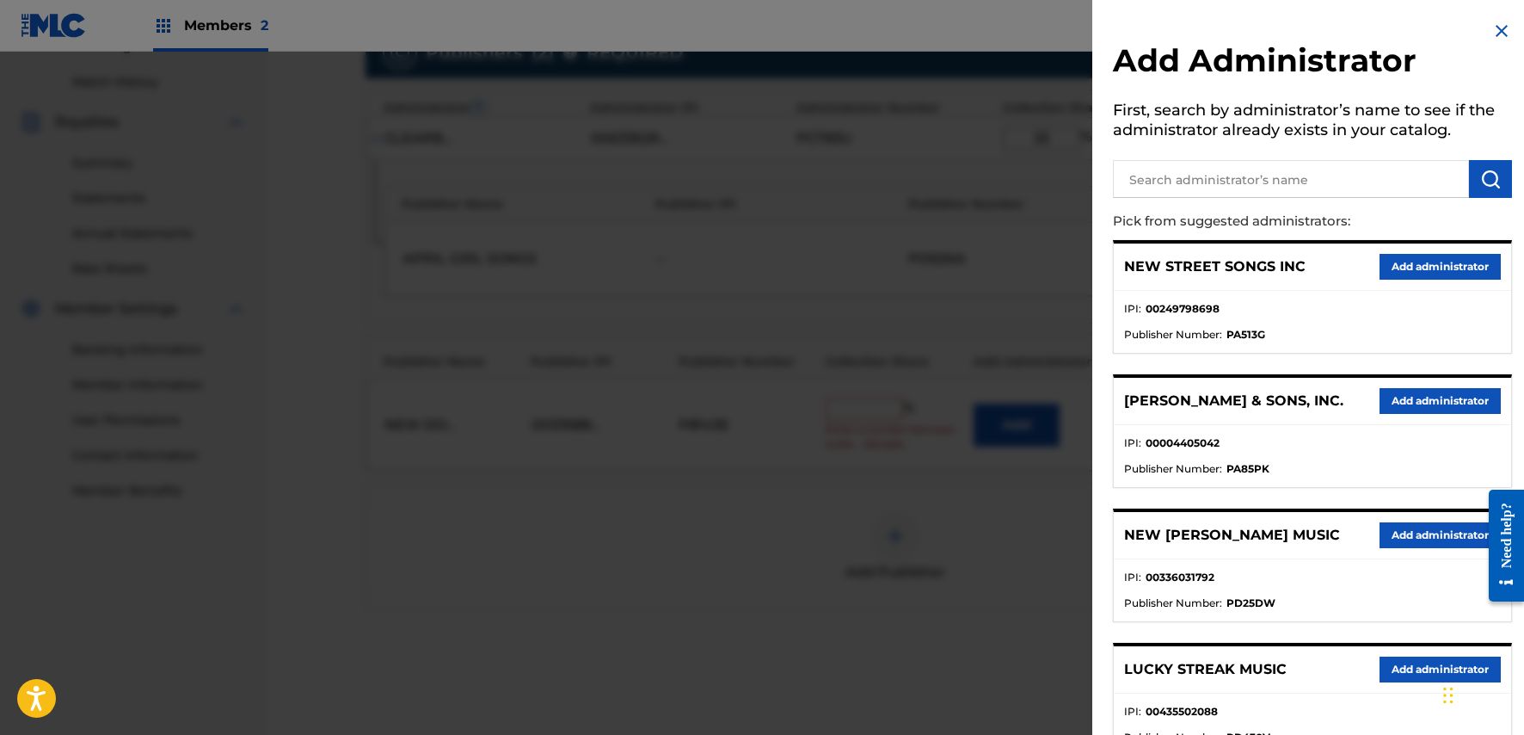
click at [1260, 182] on input "text" at bounding box center [1291, 179] width 356 height 38
type input "clearbox a"
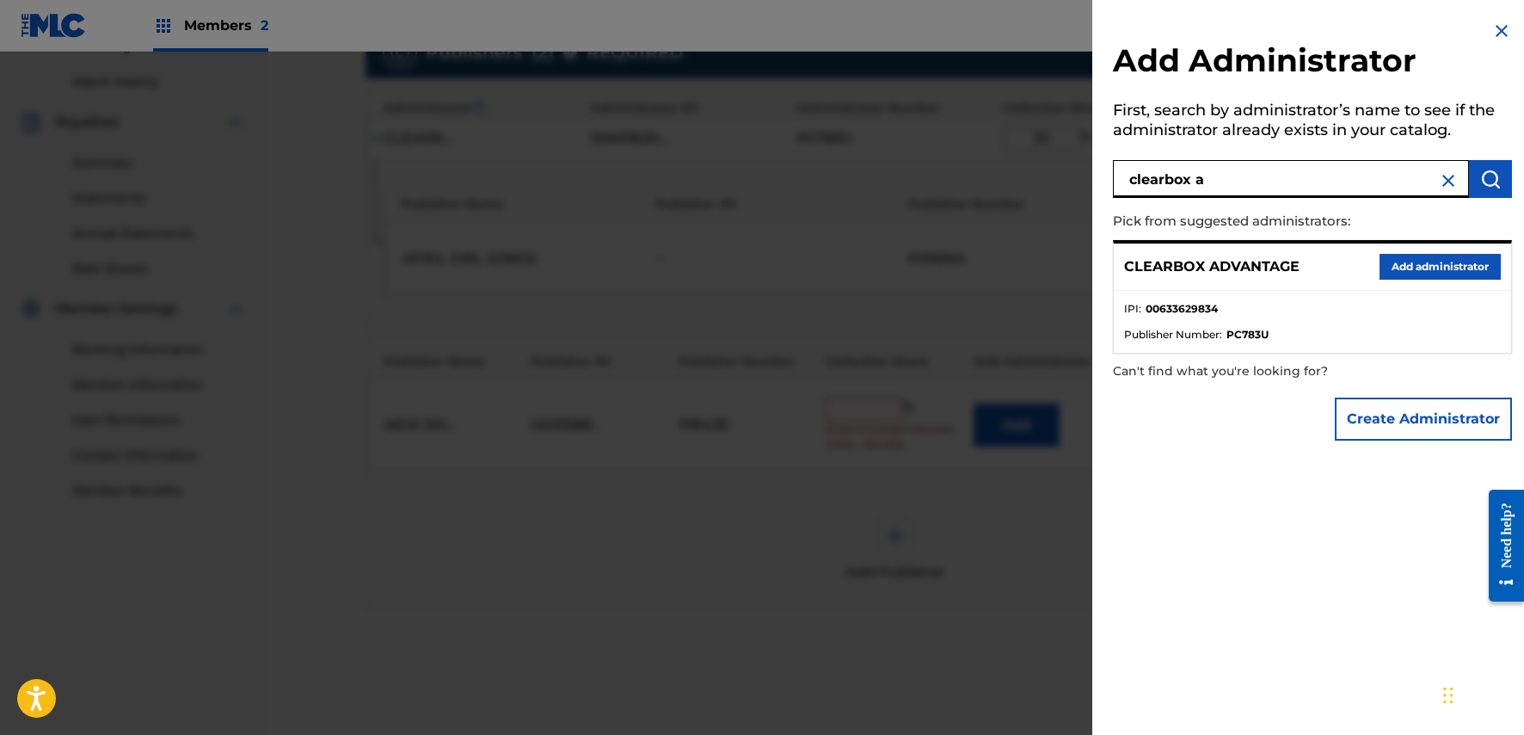
click at [1454, 270] on button "Add administrator" at bounding box center [1440, 267] width 121 height 26
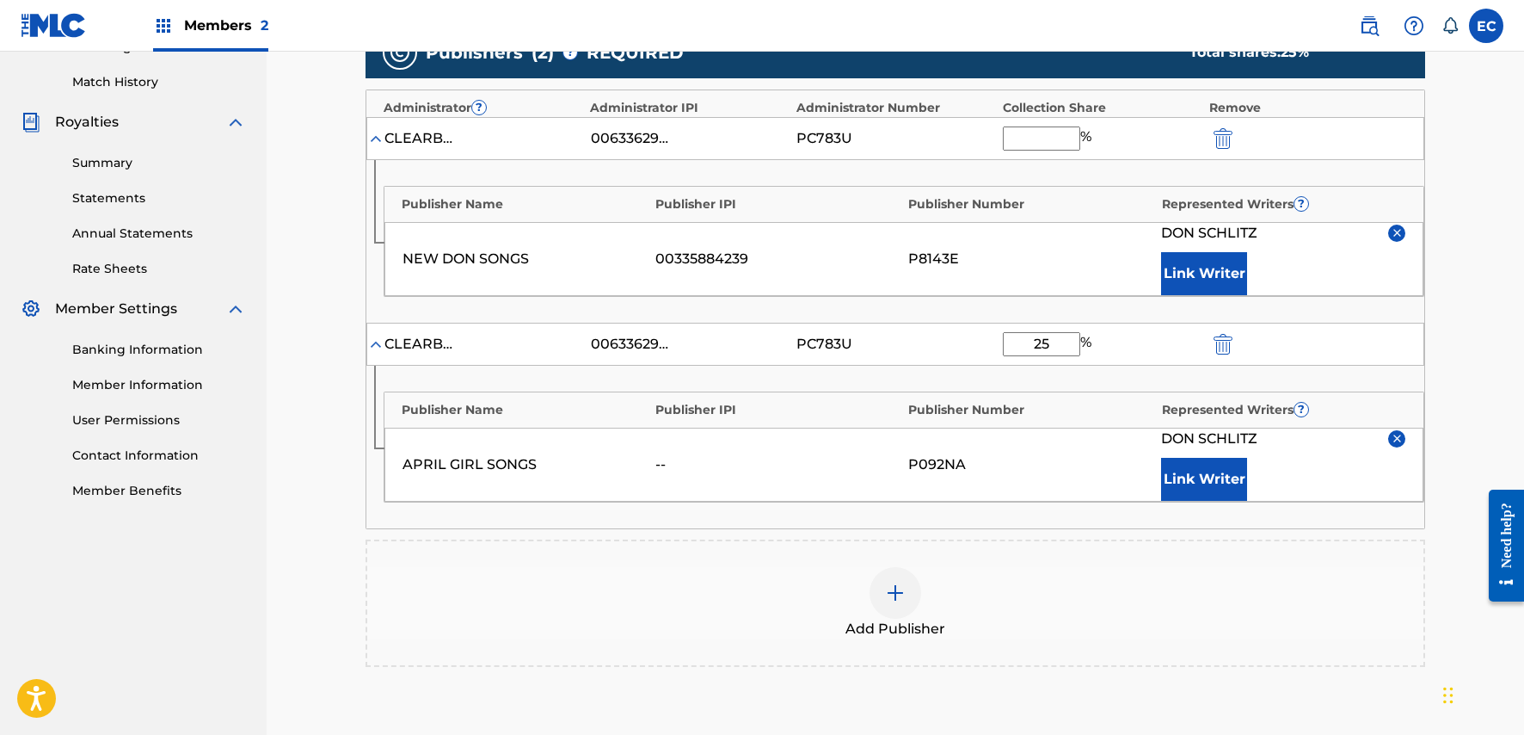
click at [1040, 145] on input "text" at bounding box center [1041, 138] width 77 height 24
type input "25"
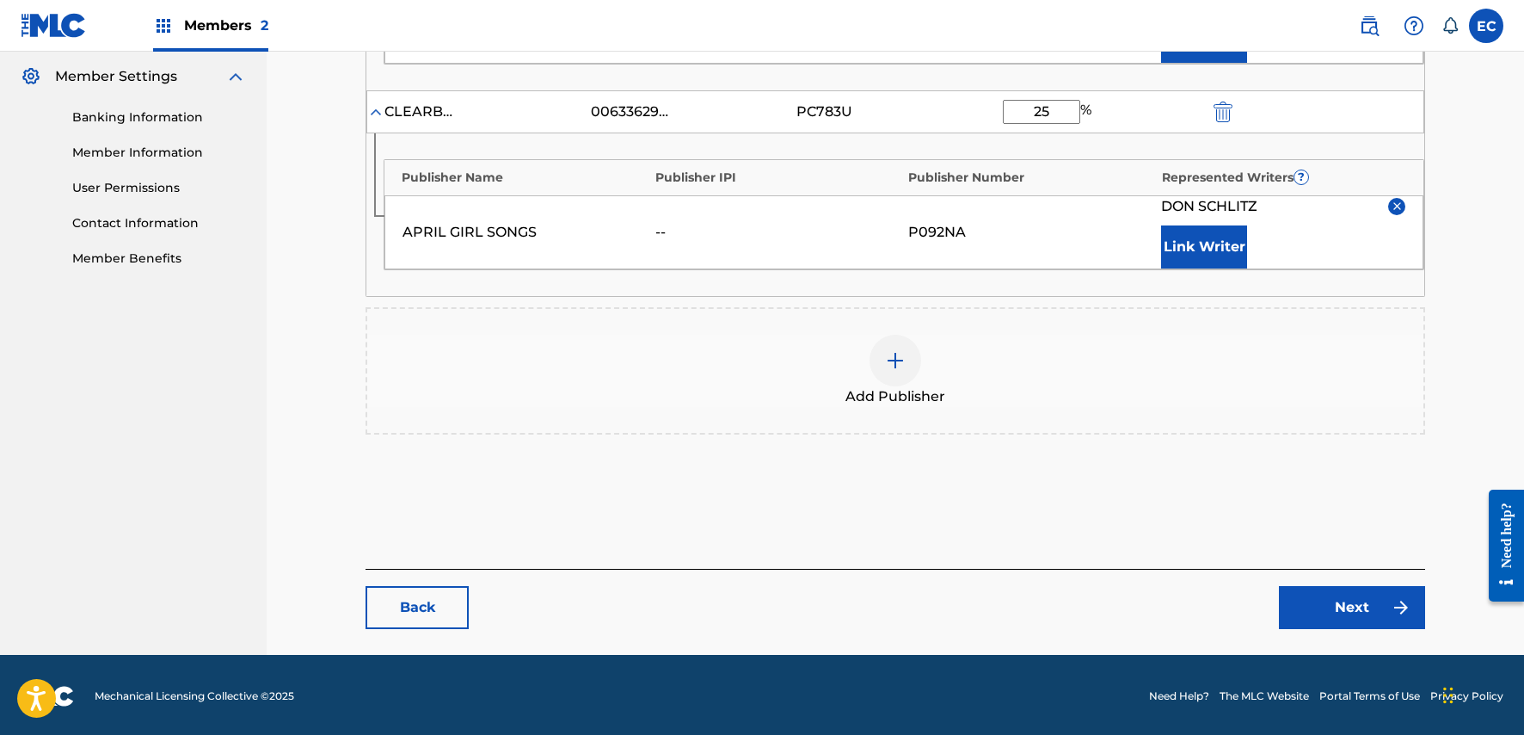
scroll to position [698, 0]
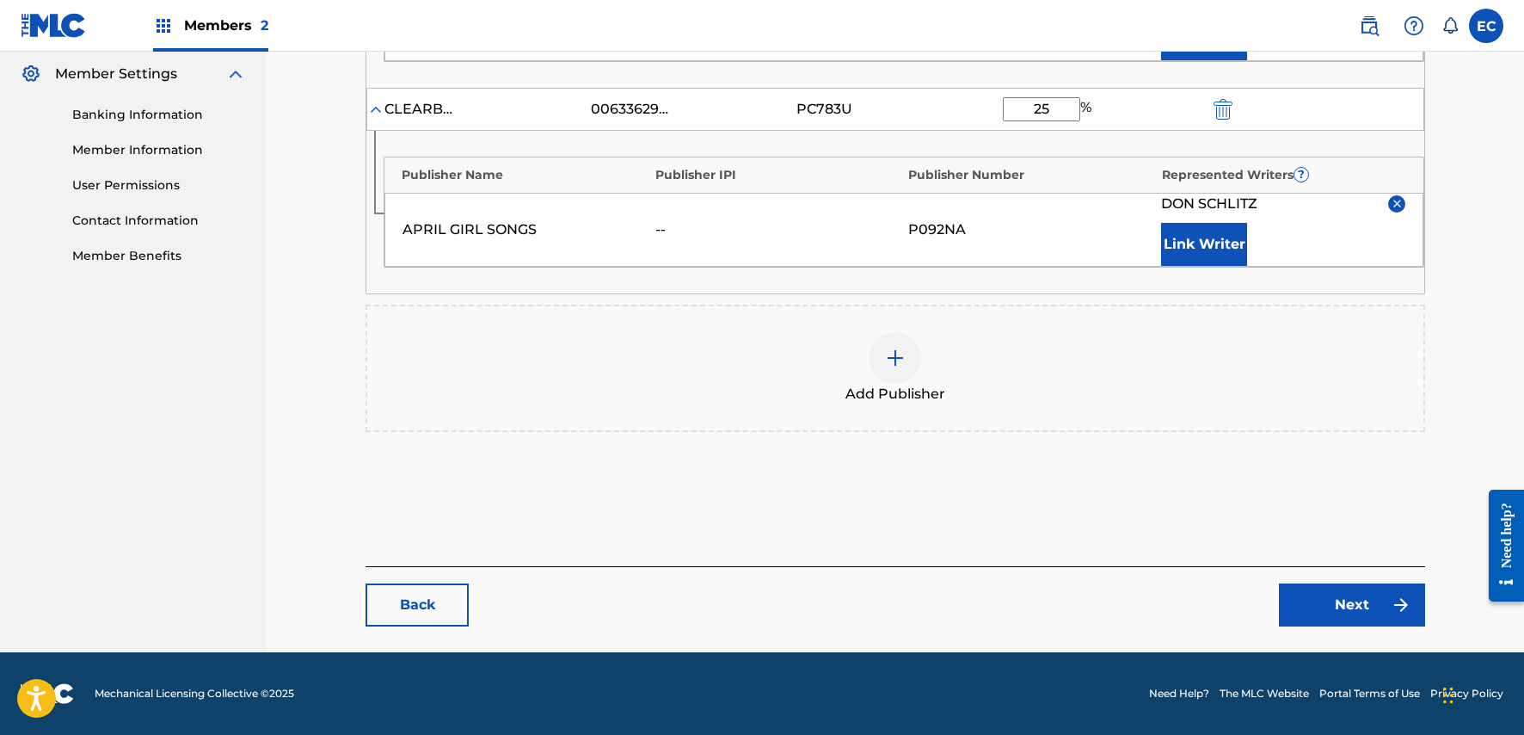
click at [1315, 582] on div "Back Next" at bounding box center [896, 596] width 1060 height 60
click at [1332, 610] on link "Next" at bounding box center [1352, 604] width 146 height 43
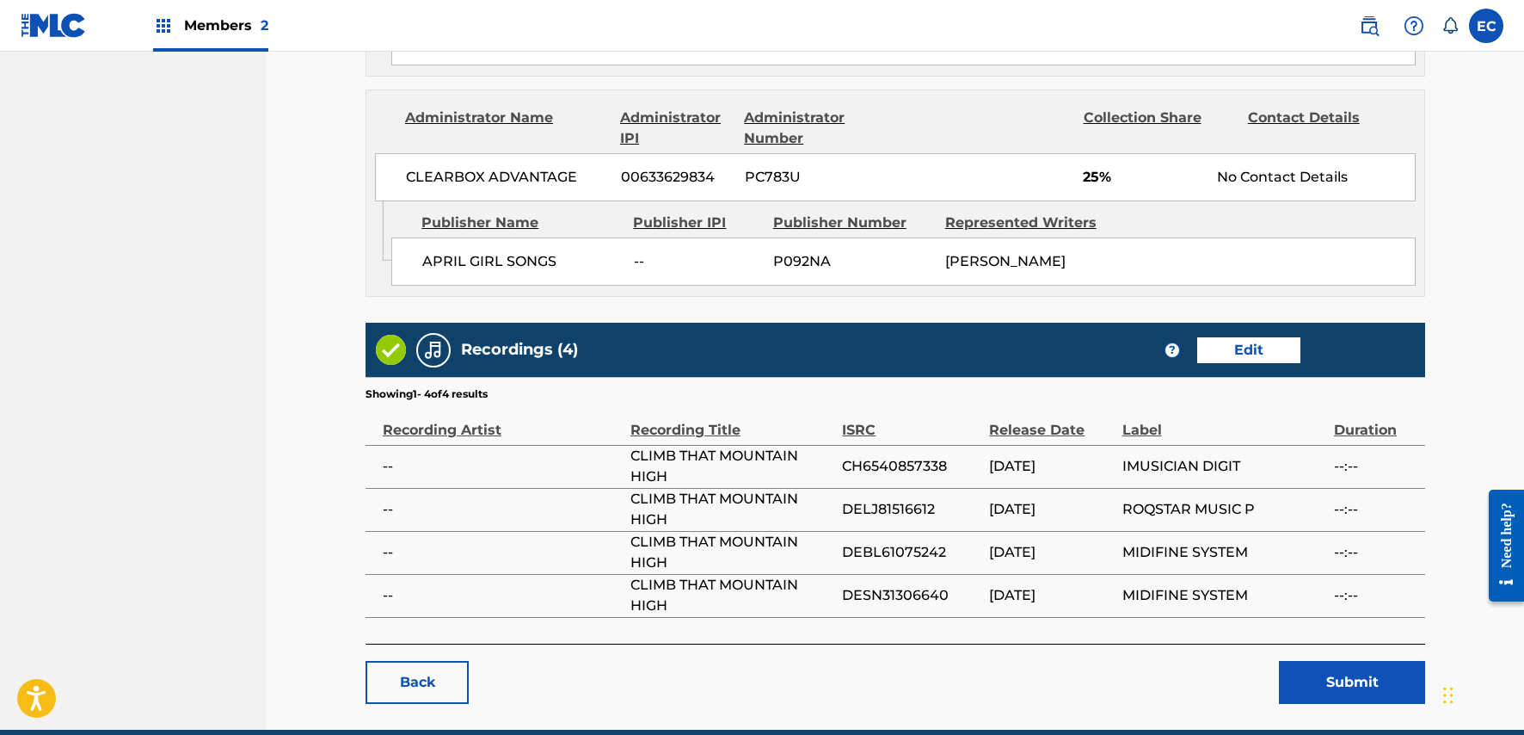
scroll to position [1030, 0]
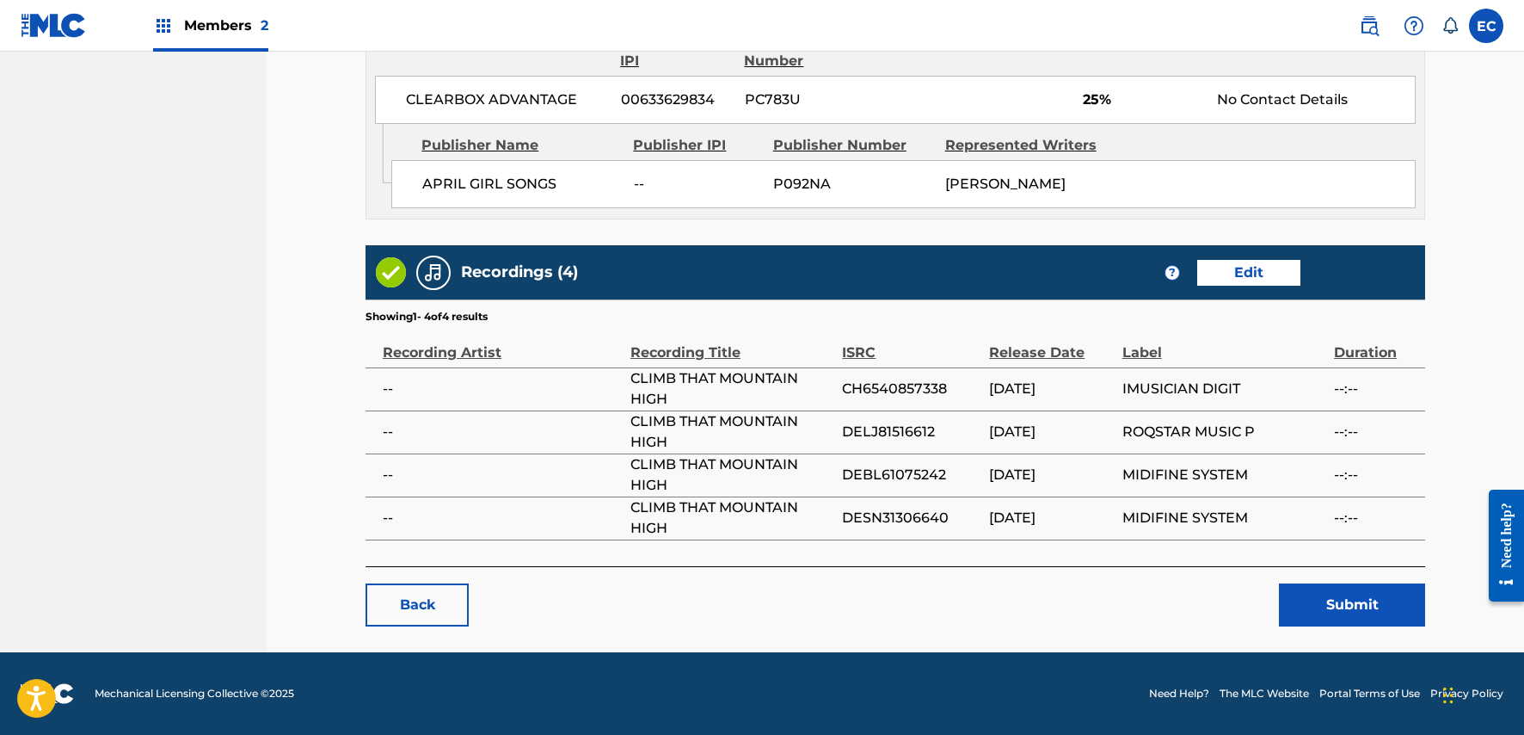
click at [1367, 605] on button "Submit" at bounding box center [1352, 604] width 146 height 43
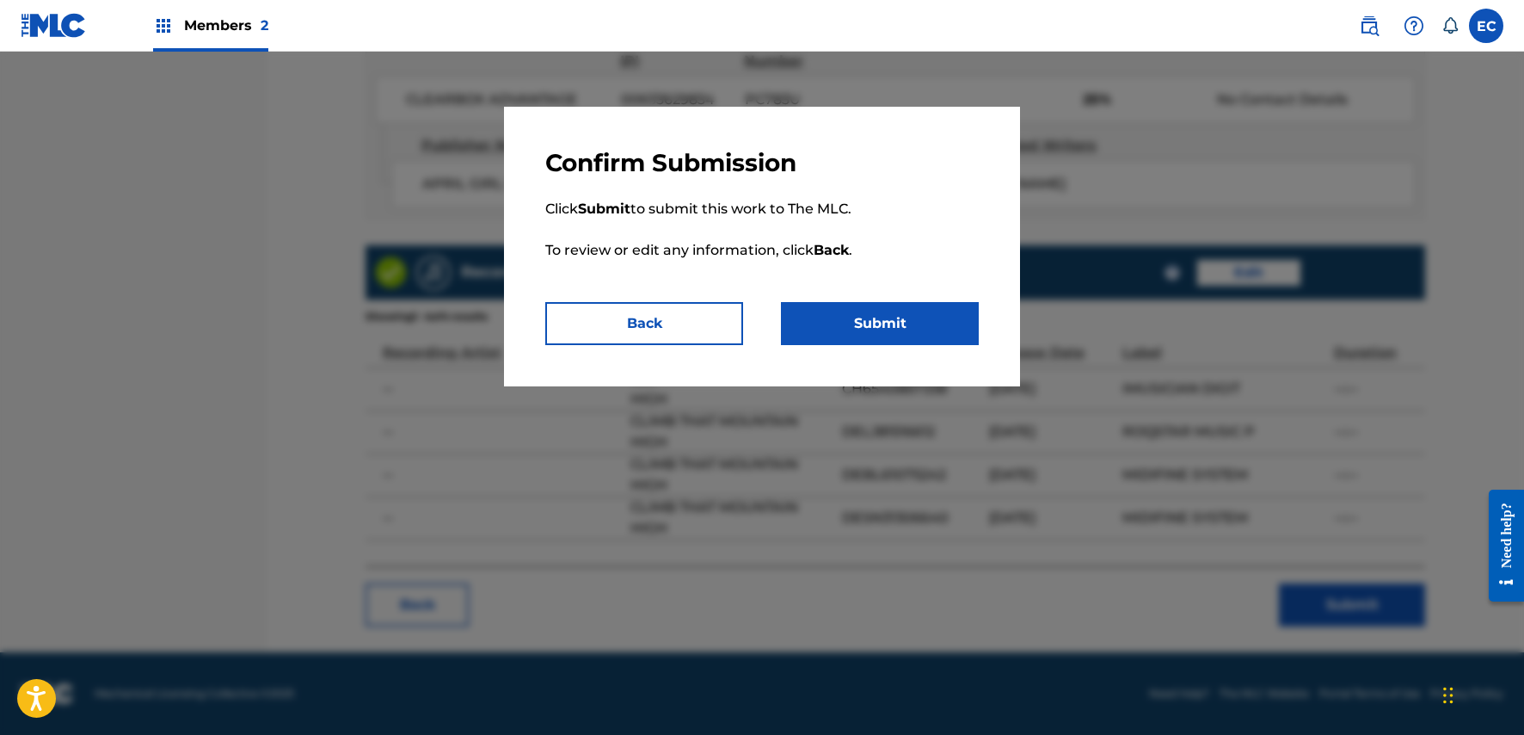
click at [903, 318] on button "Submit" at bounding box center [880, 323] width 198 height 43
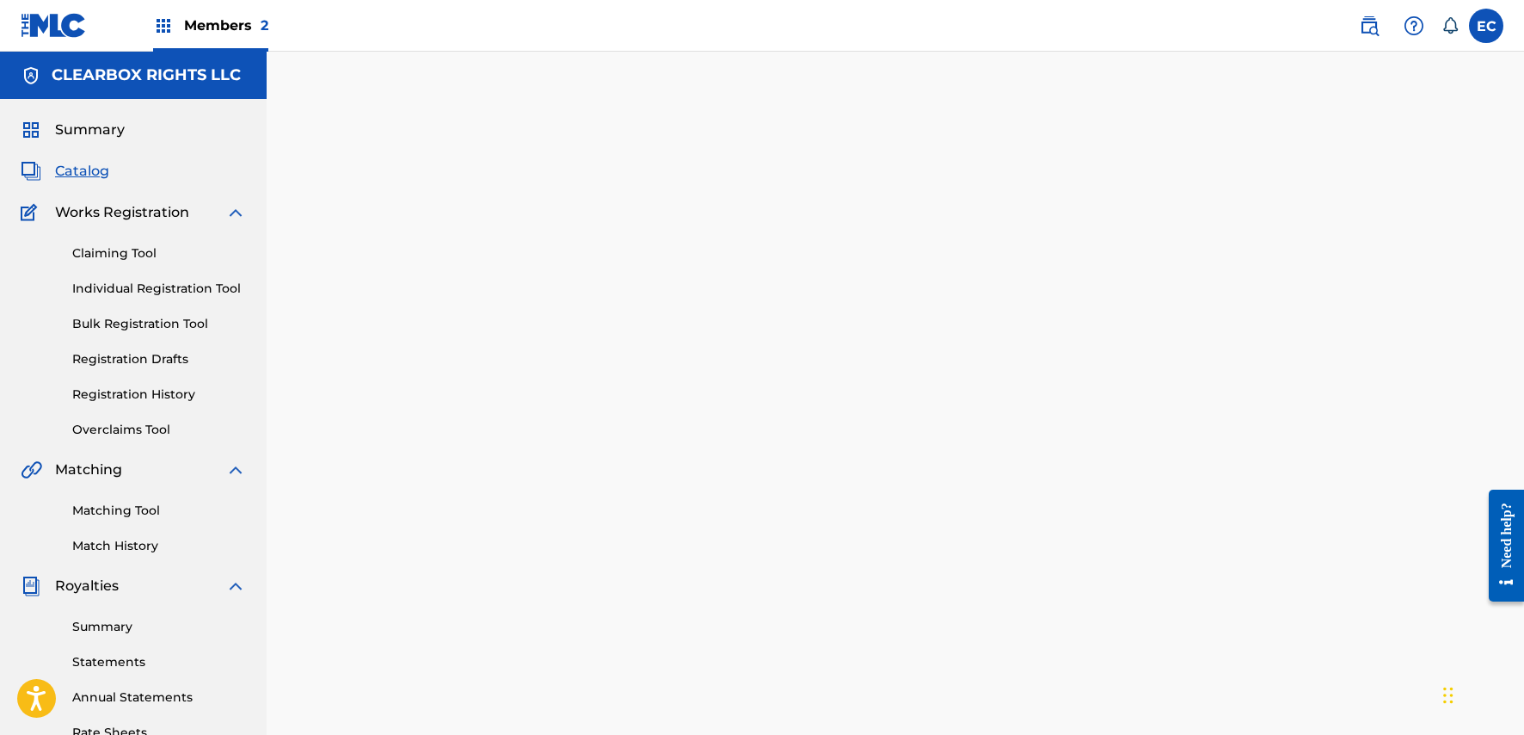
click at [83, 164] on span "Catalog" at bounding box center [82, 171] width 54 height 21
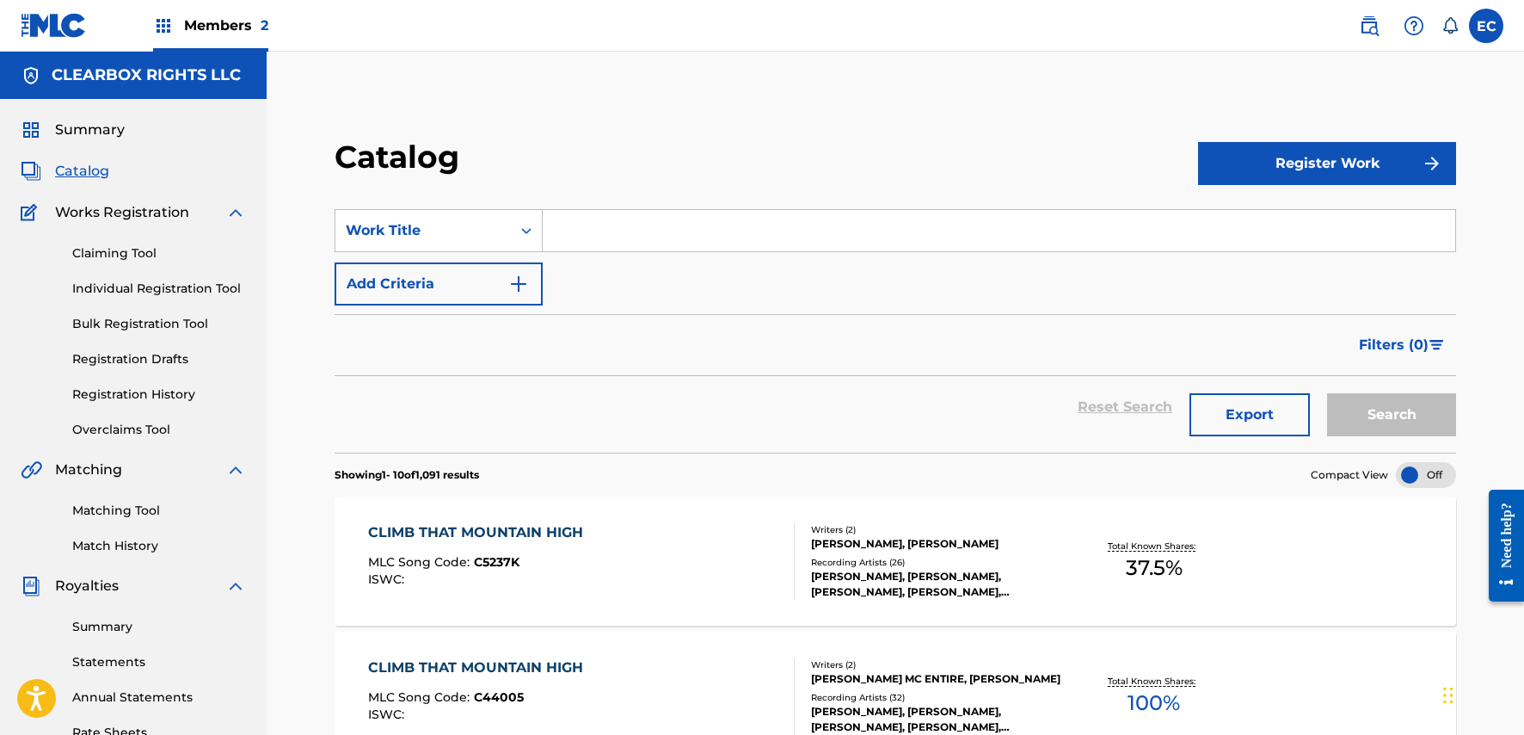
click at [890, 235] on input "Search Form" at bounding box center [999, 230] width 913 height 41
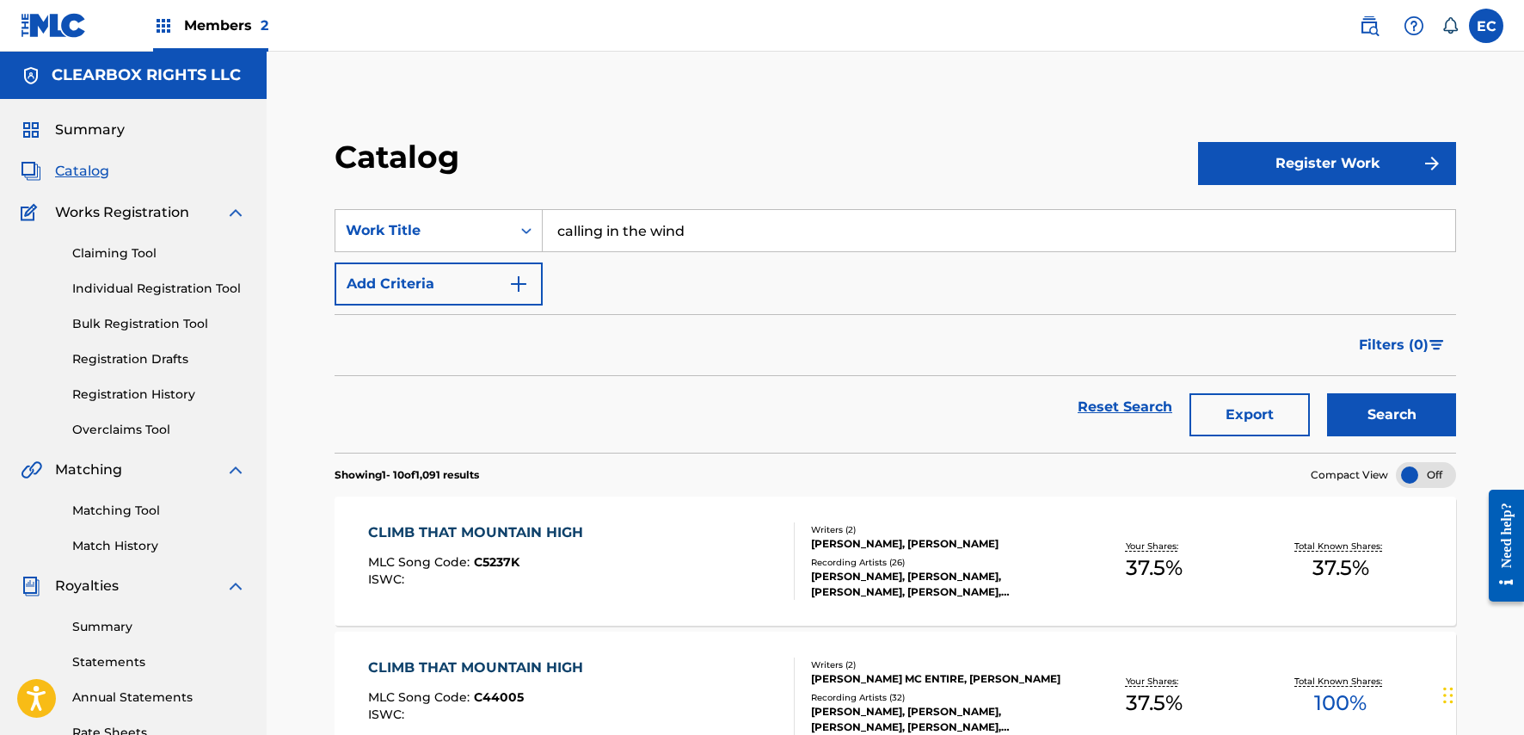
type input "calling in the wind"
click at [1327, 393] on button "Search" at bounding box center [1391, 414] width 129 height 43
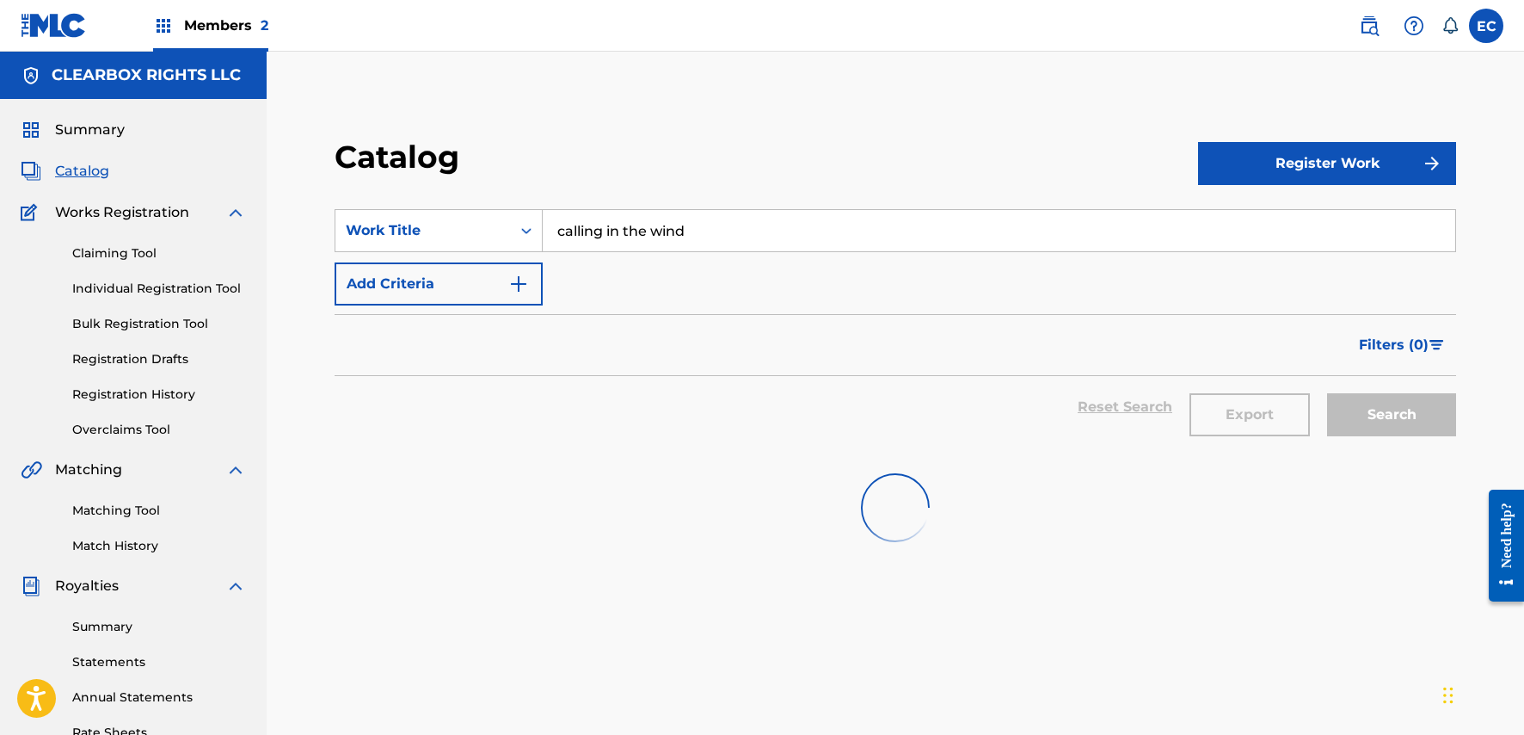
click at [102, 132] on span "Summary" at bounding box center [90, 130] width 70 height 21
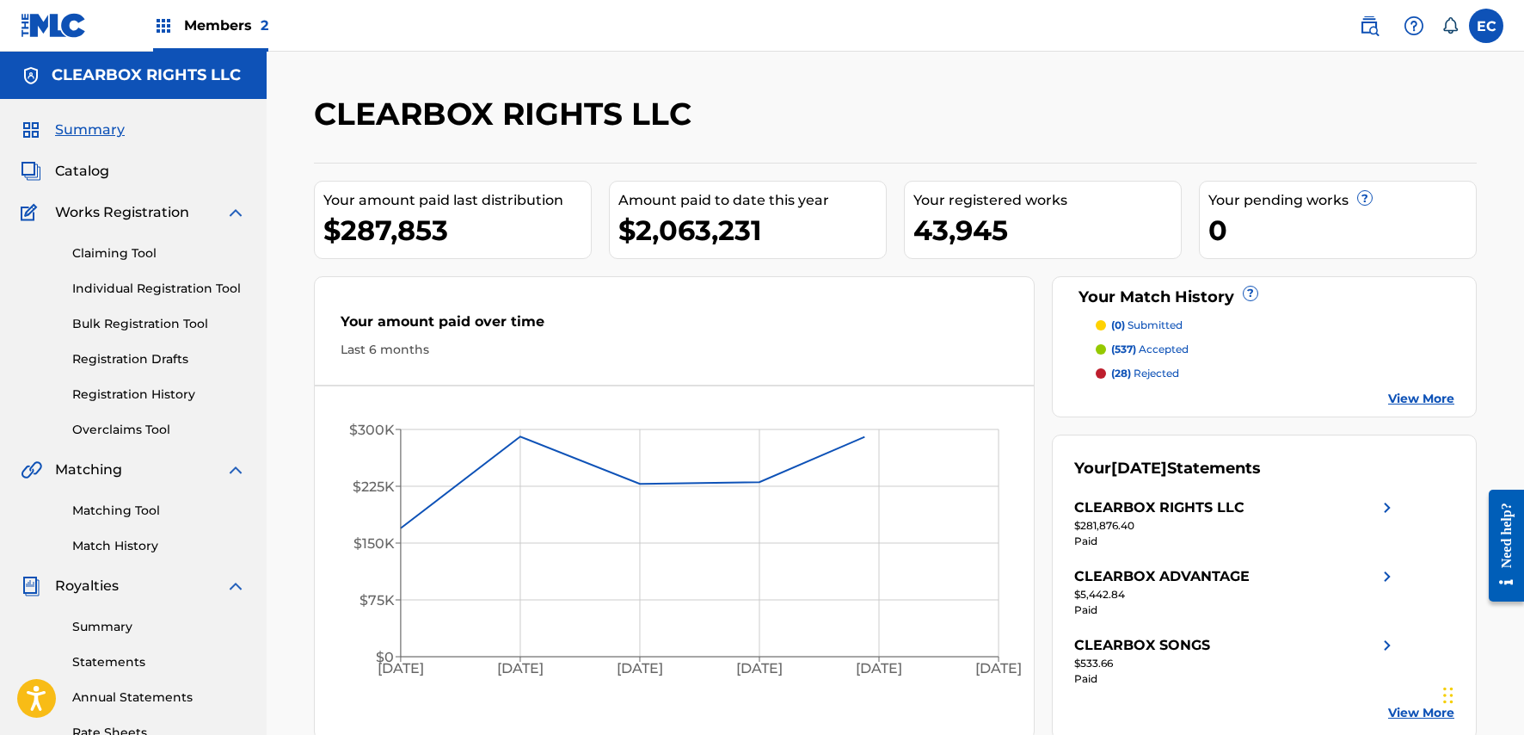
click at [58, 169] on span "Catalog" at bounding box center [82, 171] width 54 height 21
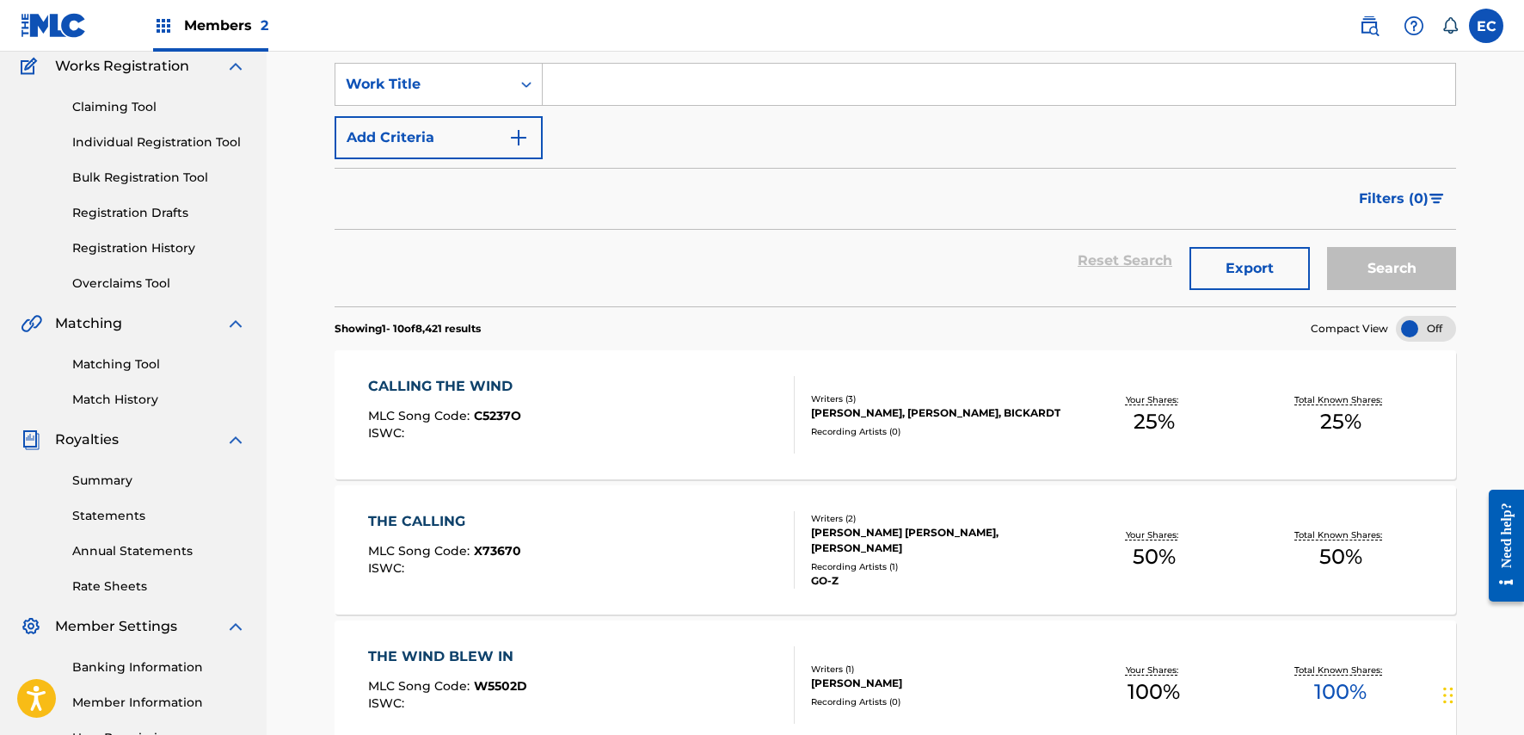
scroll to position [172, 0]
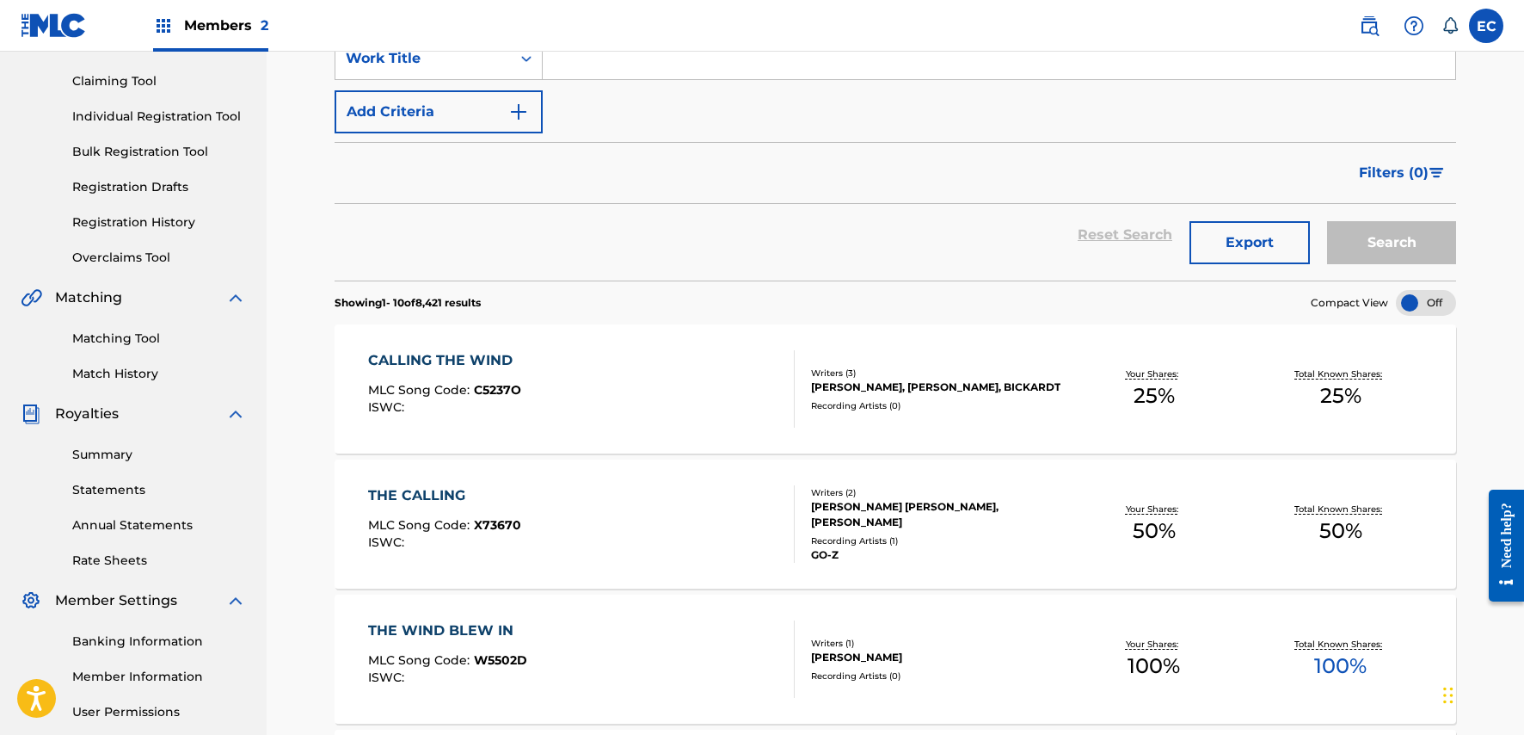
click at [466, 358] on div "CALLING THE WIND" at bounding box center [444, 360] width 153 height 21
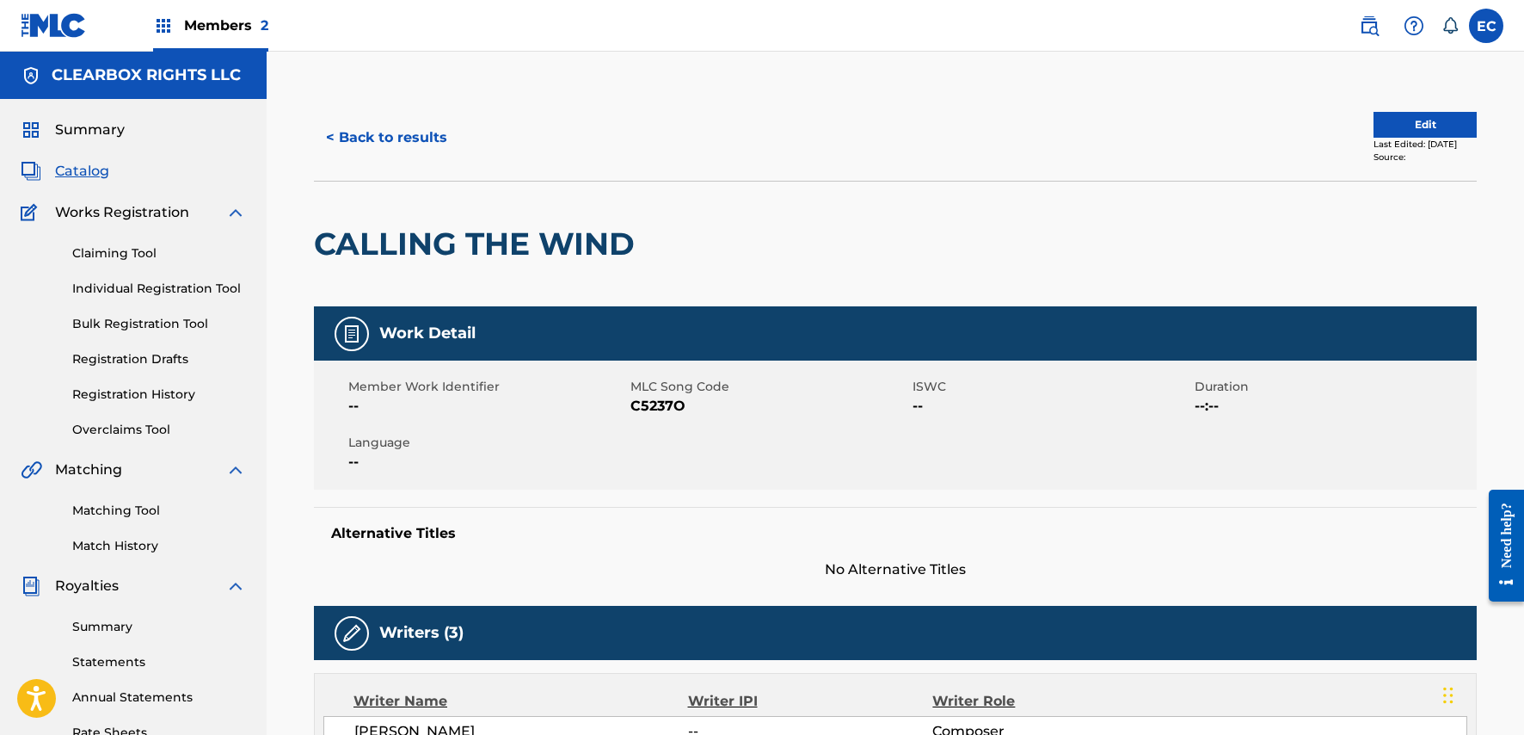
click at [1443, 122] on button "Edit" at bounding box center [1425, 125] width 103 height 26
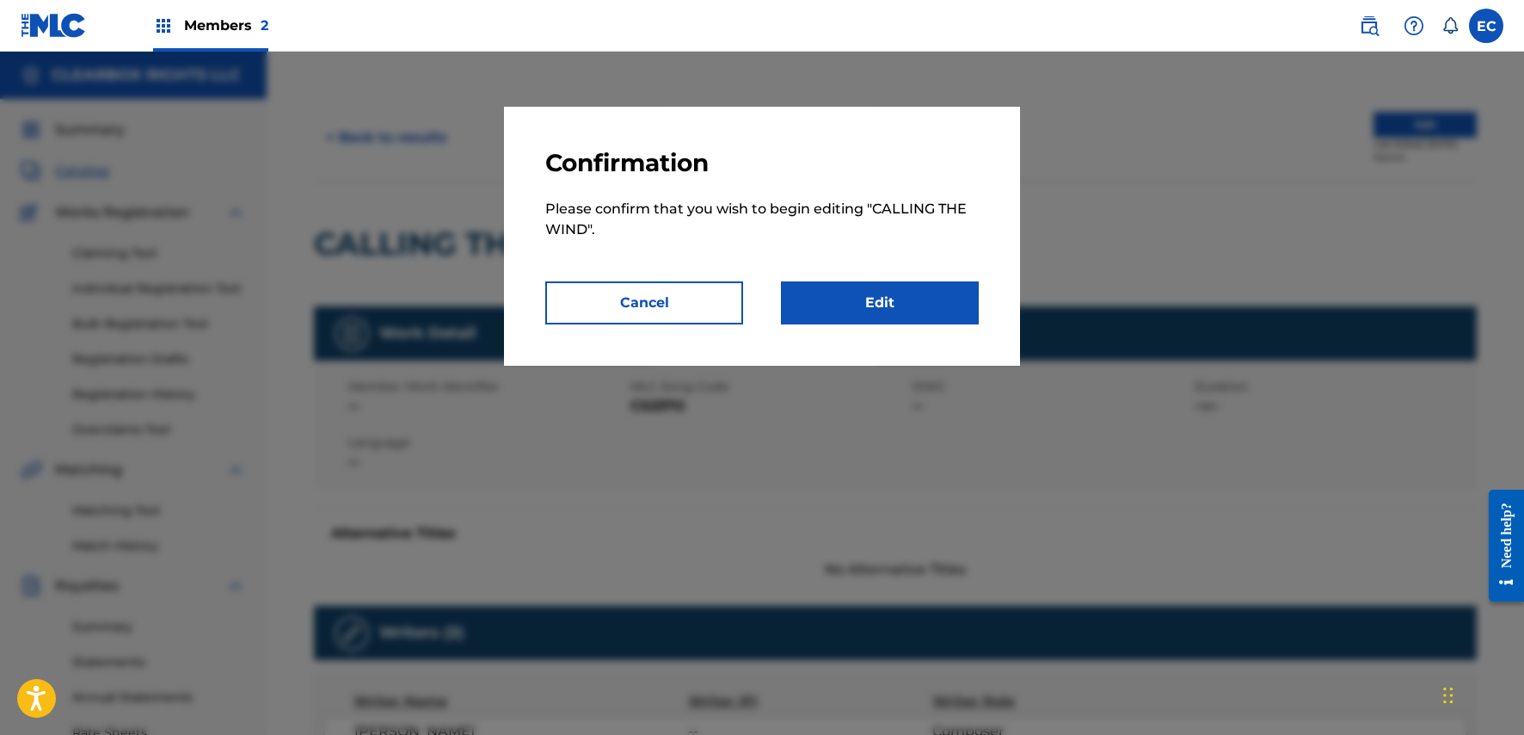
click at [883, 309] on link "Edit" at bounding box center [880, 302] width 198 height 43
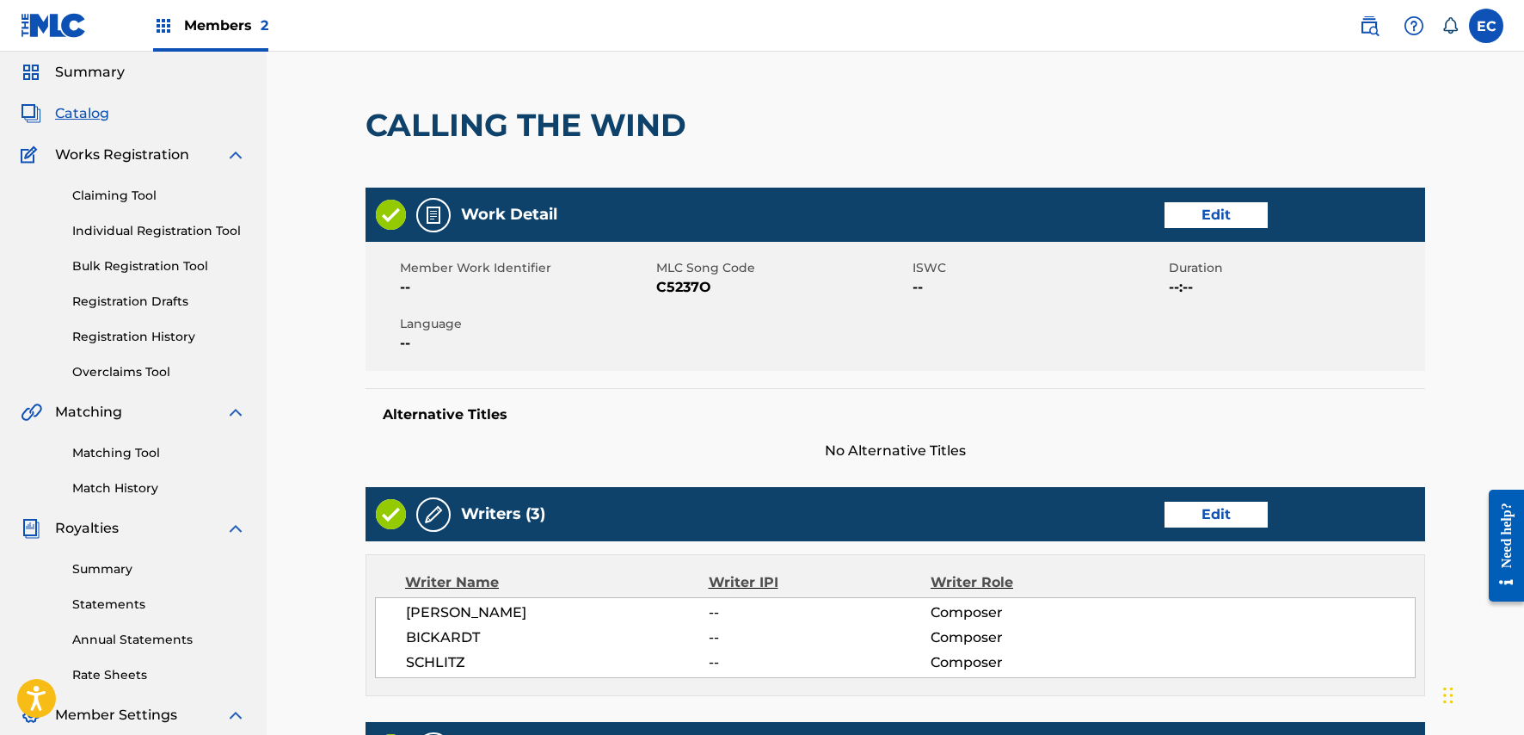
scroll to position [86, 0]
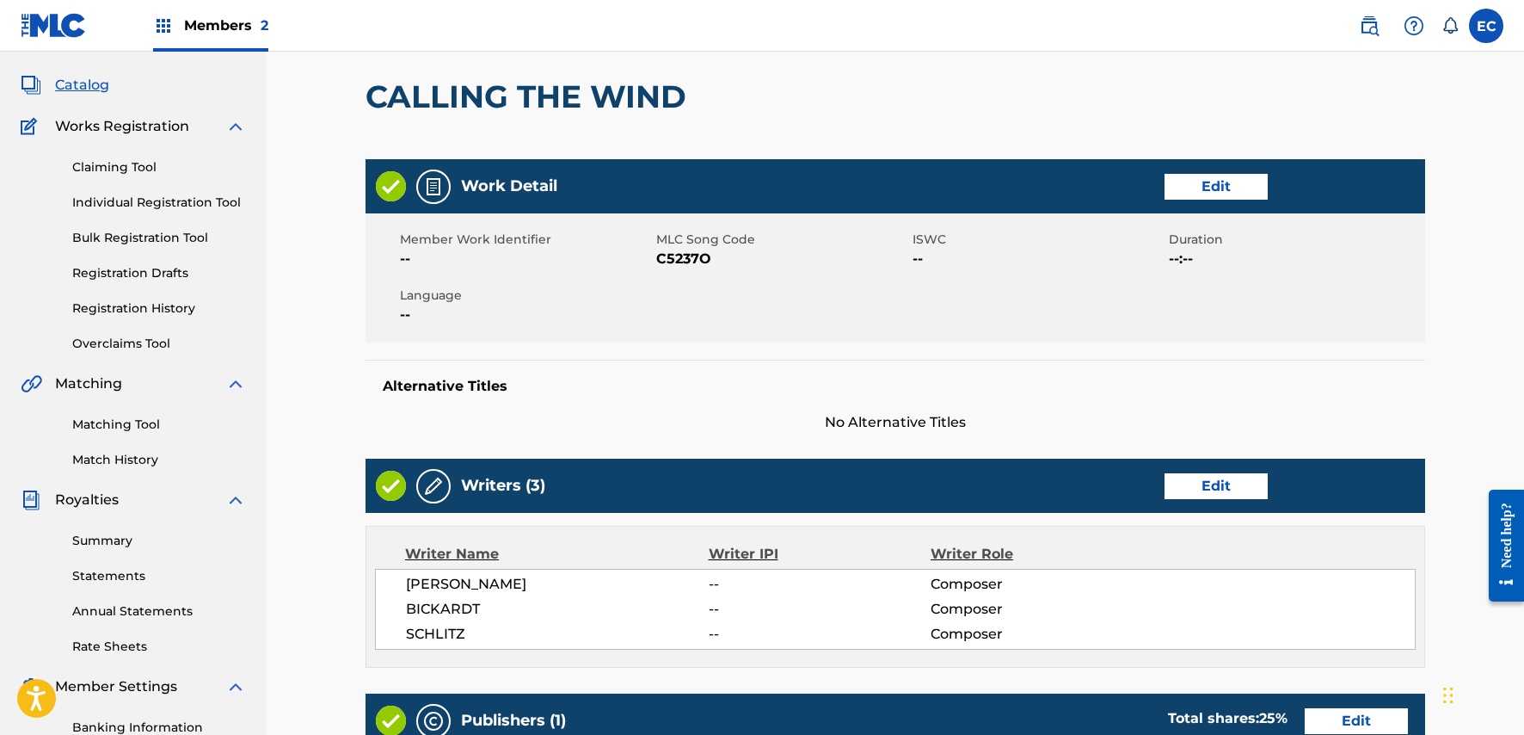
click at [1229, 188] on link "Edit" at bounding box center [1216, 187] width 103 height 26
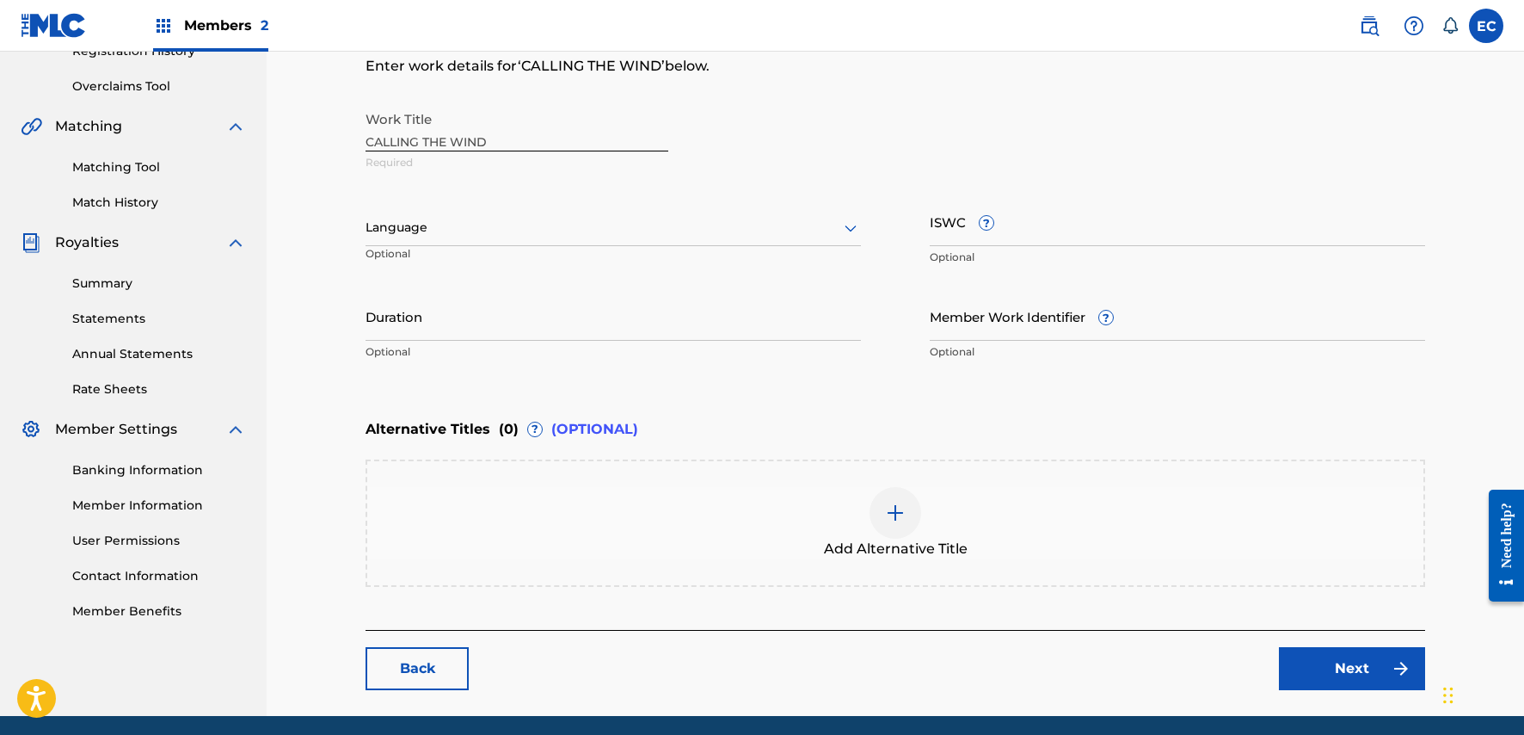
scroll to position [344, 0]
click at [906, 509] on div at bounding box center [896, 512] width 52 height 52
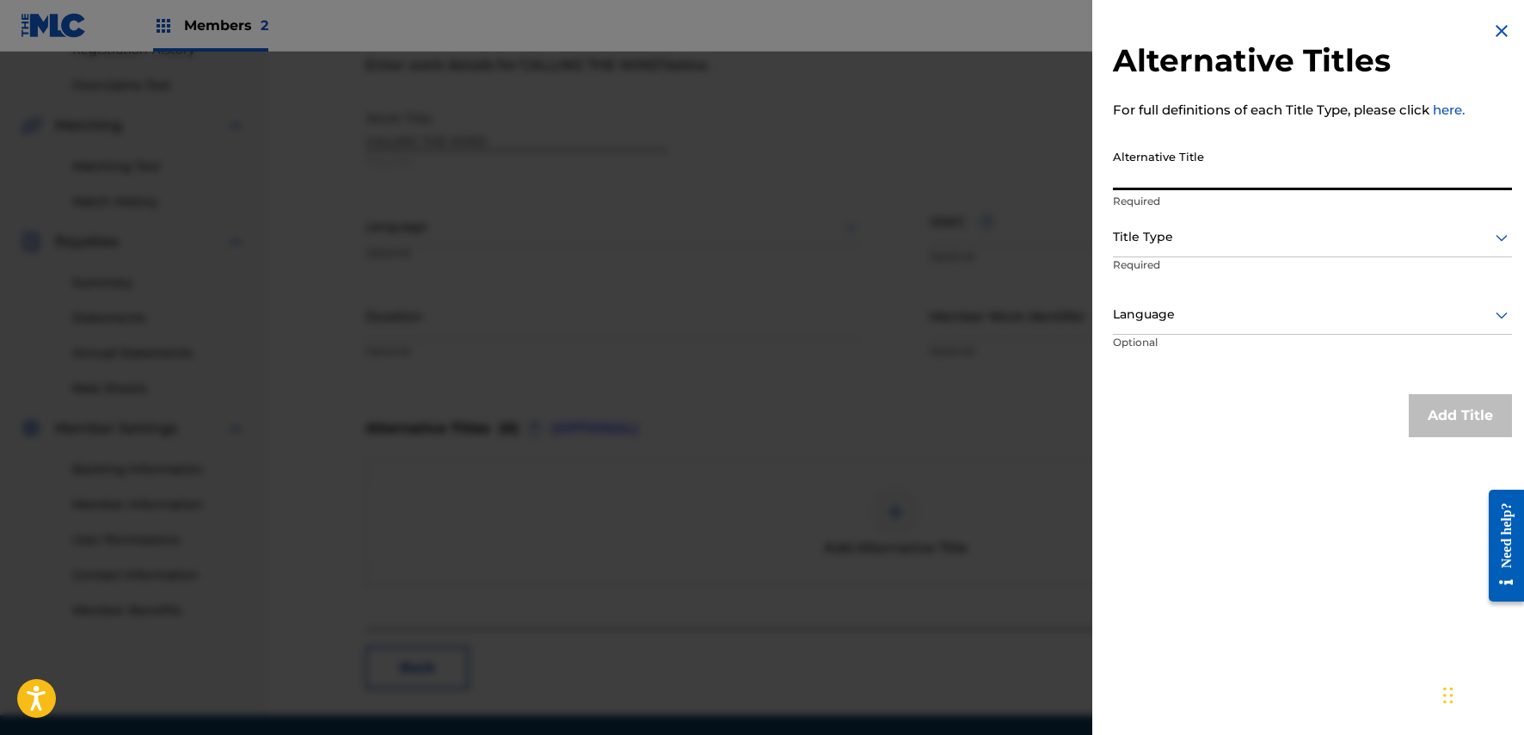
click at [1229, 170] on input "Alternative Title" at bounding box center [1312, 165] width 399 height 49
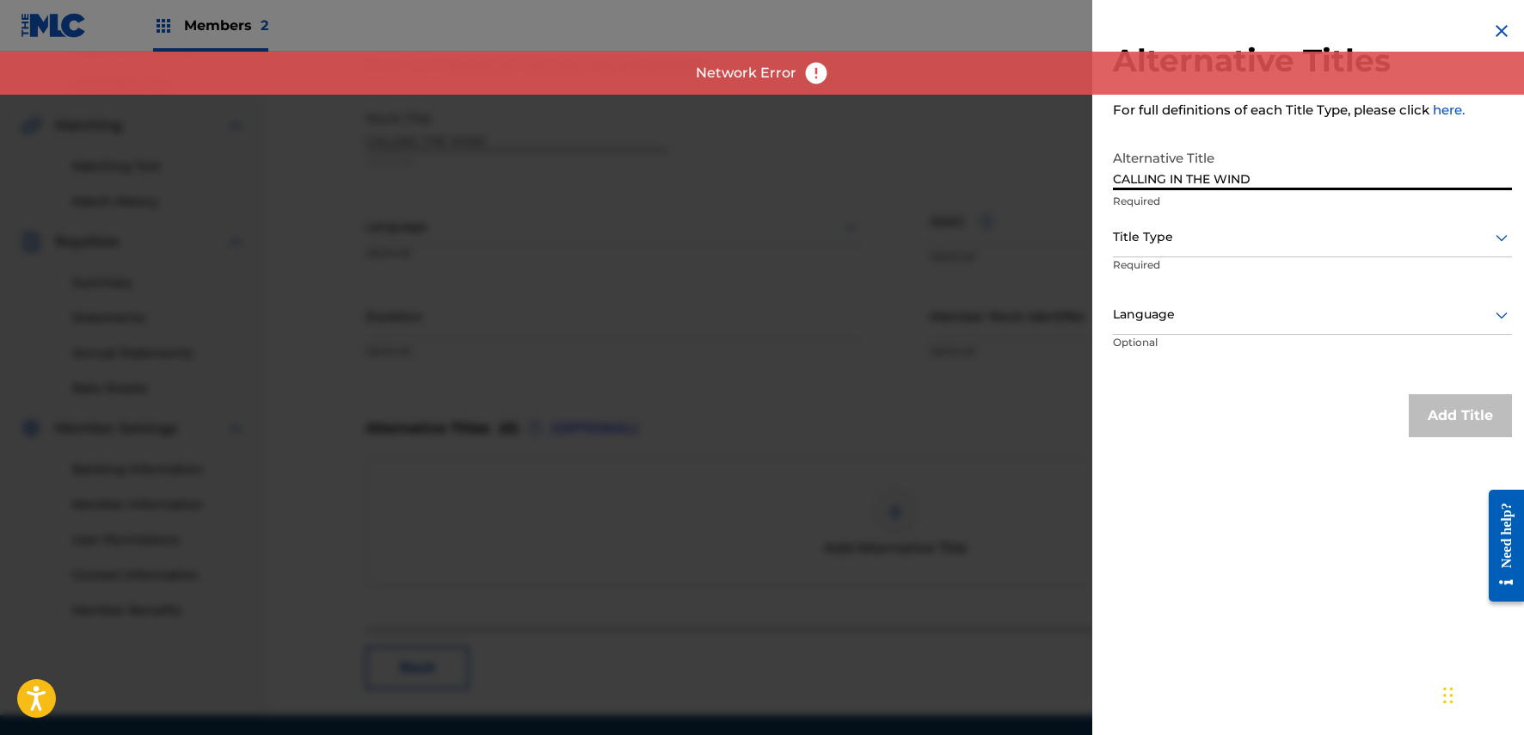
type input "CALLING IN THE WIND"
click at [1222, 236] on div at bounding box center [1312, 237] width 399 height 22
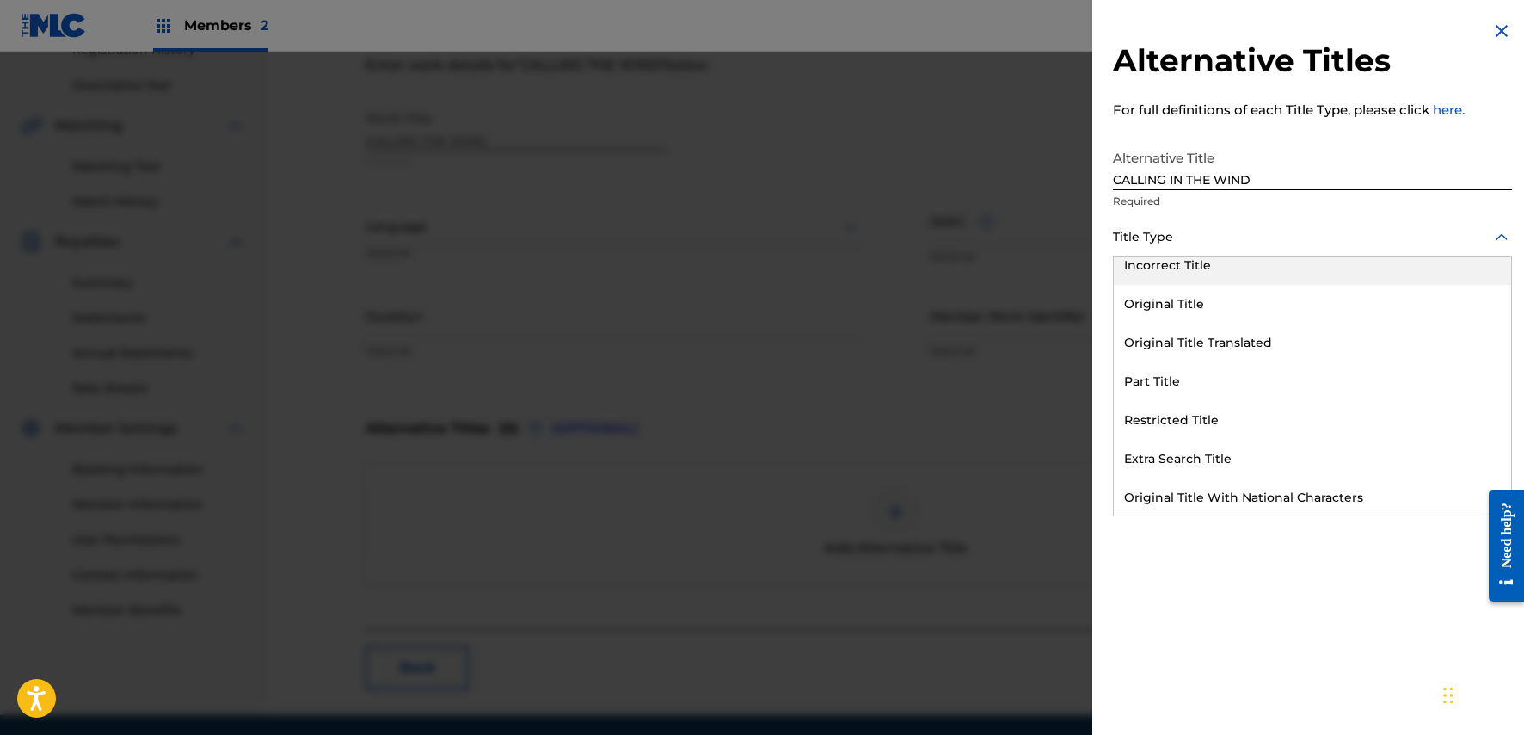
scroll to position [168, 0]
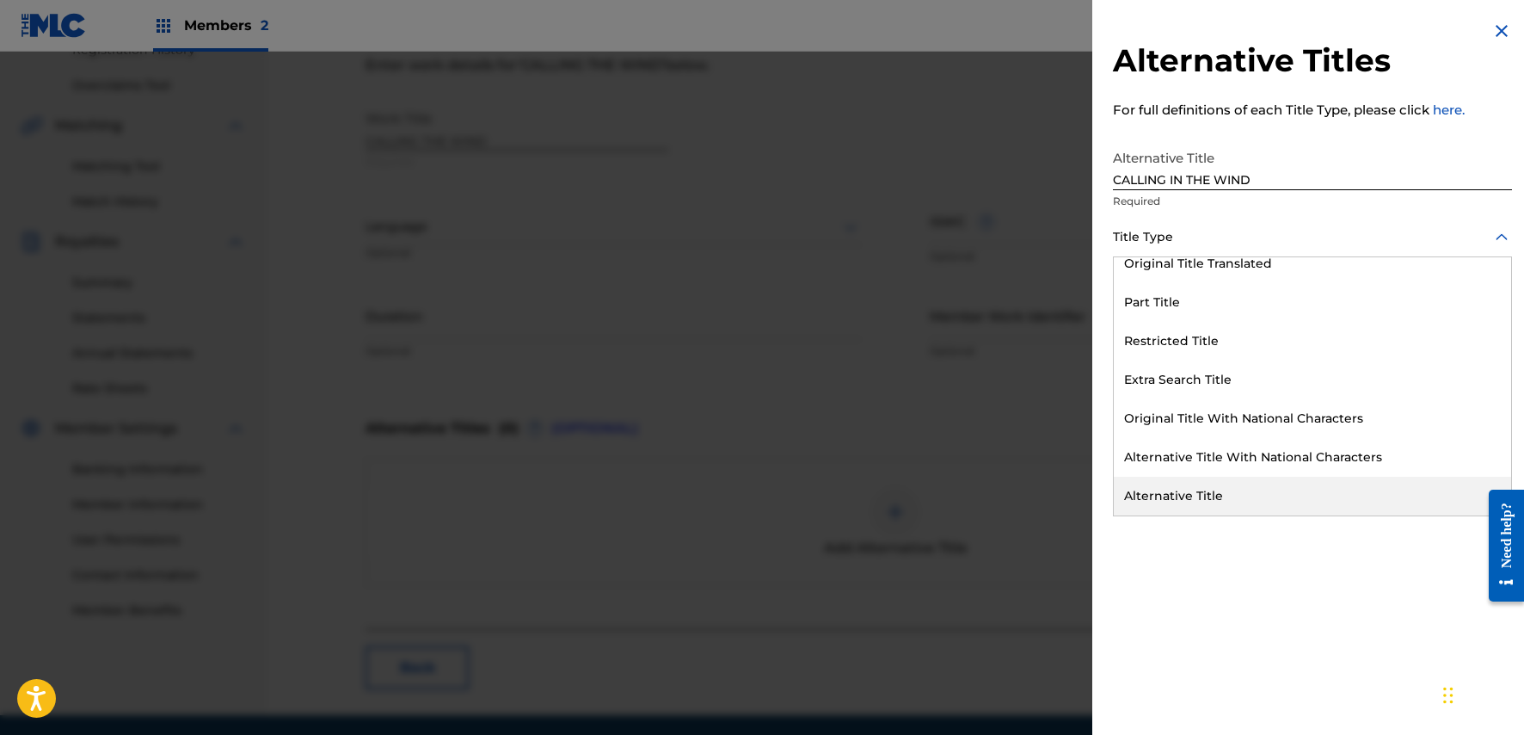
click at [1234, 482] on div "Alternative Title" at bounding box center [1312, 496] width 397 height 39
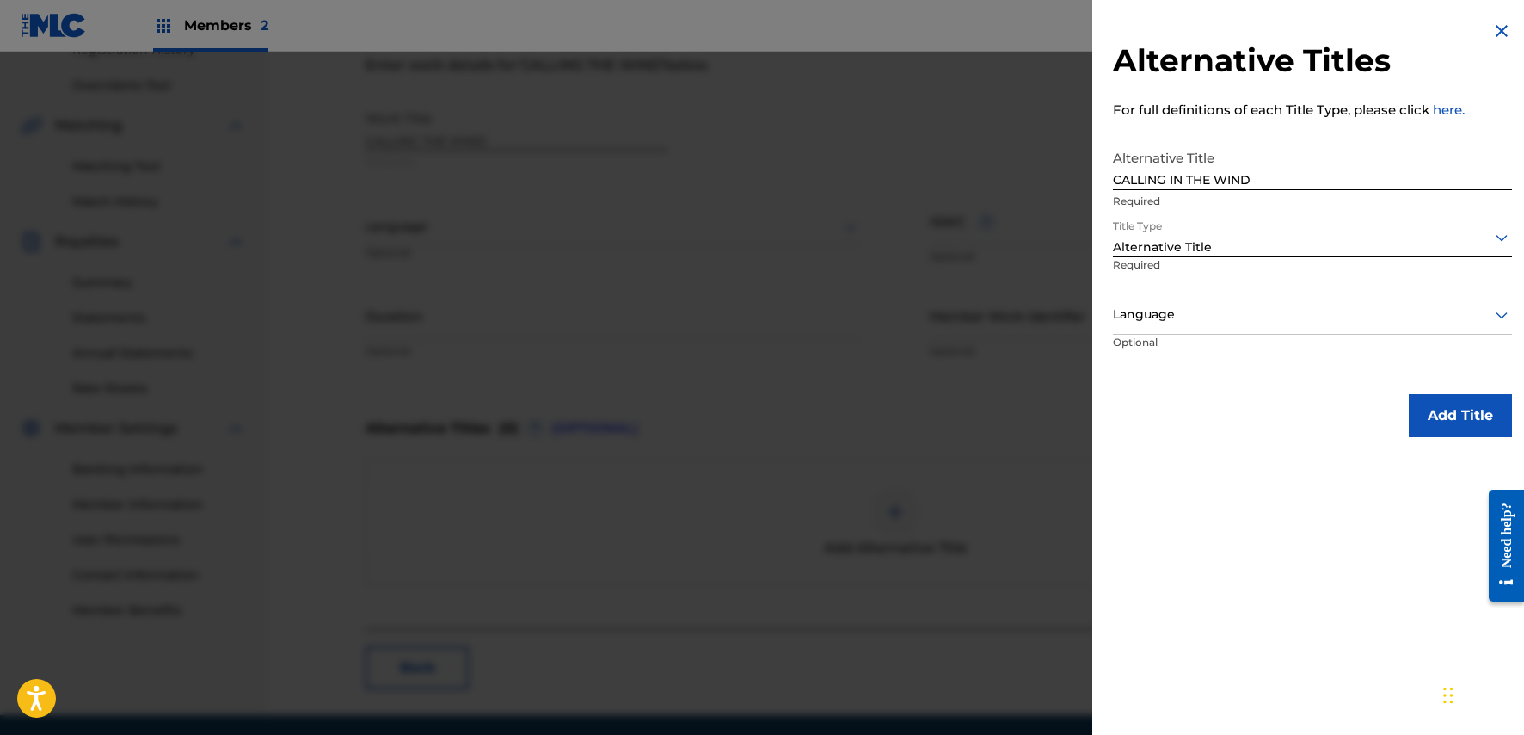
click at [1255, 318] on div at bounding box center [1312, 315] width 399 height 22
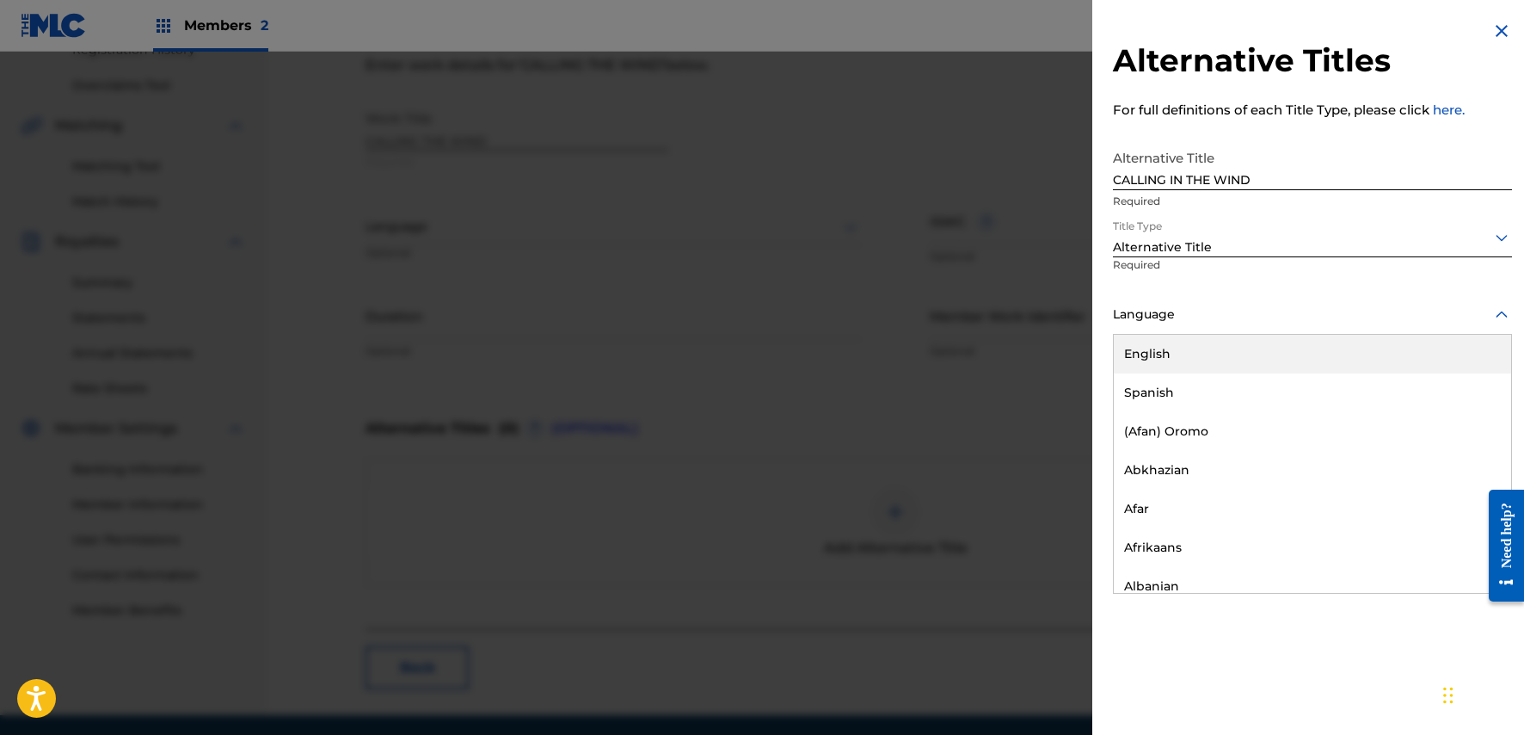
click at [1243, 358] on div "English" at bounding box center [1312, 354] width 397 height 39
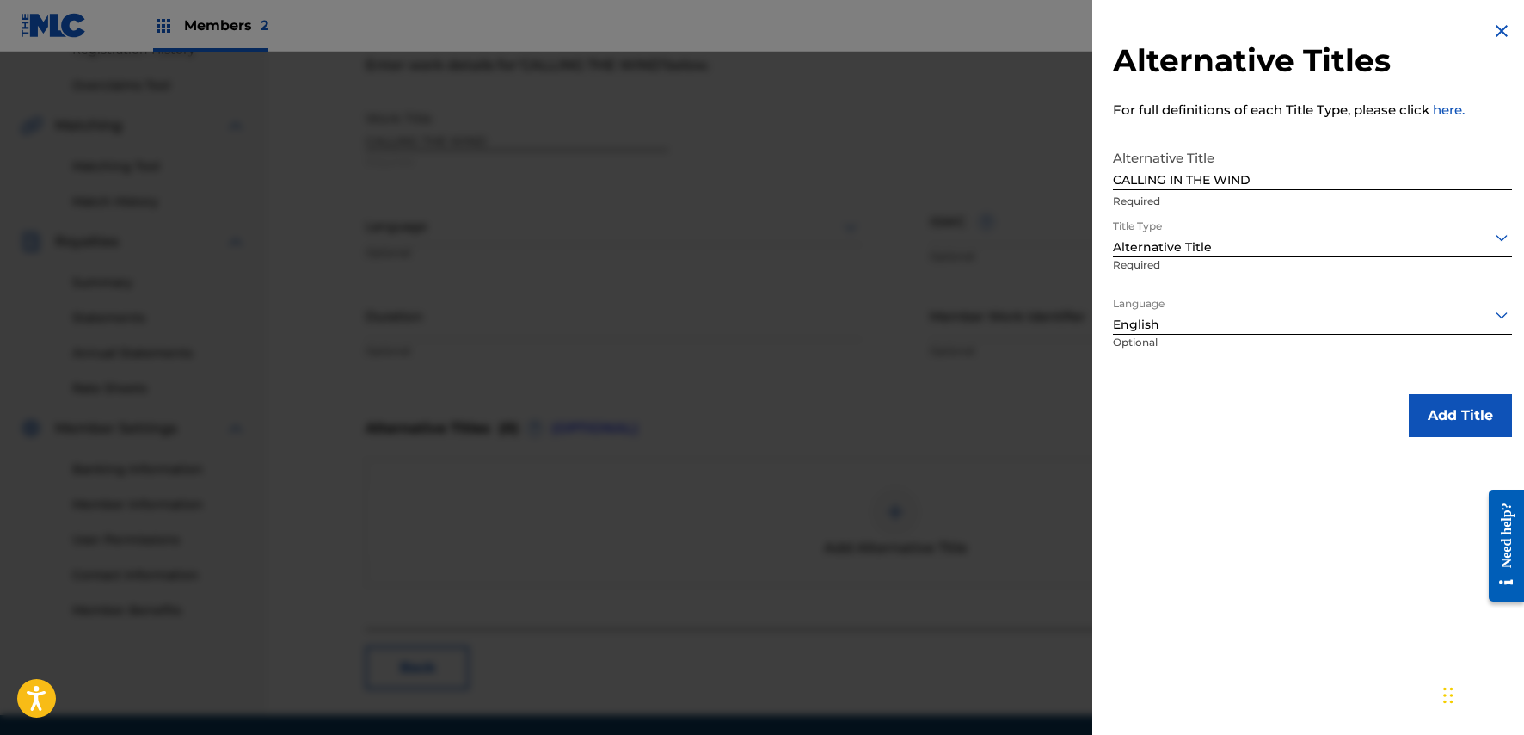
click at [1438, 423] on button "Add Title" at bounding box center [1460, 415] width 103 height 43
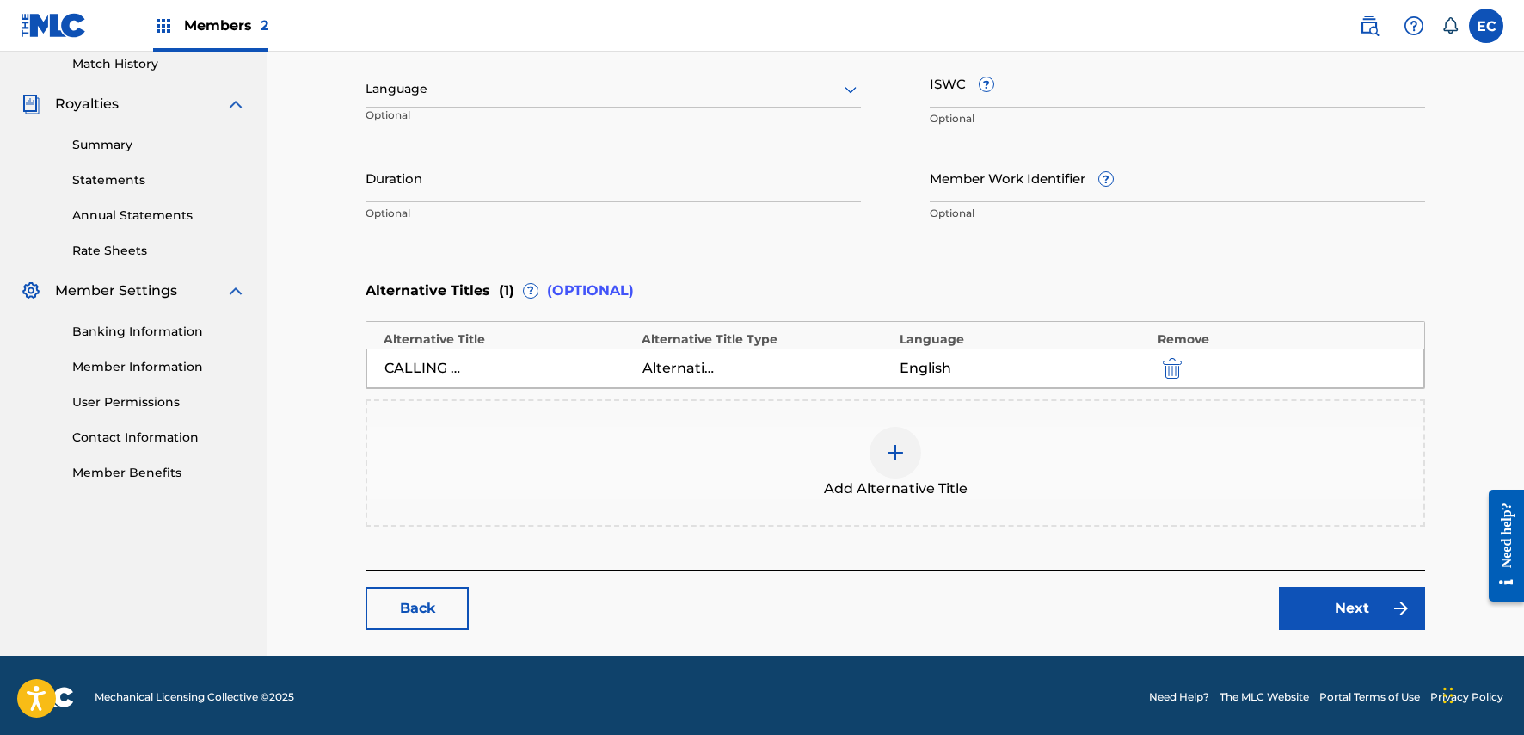
scroll to position [485, 0]
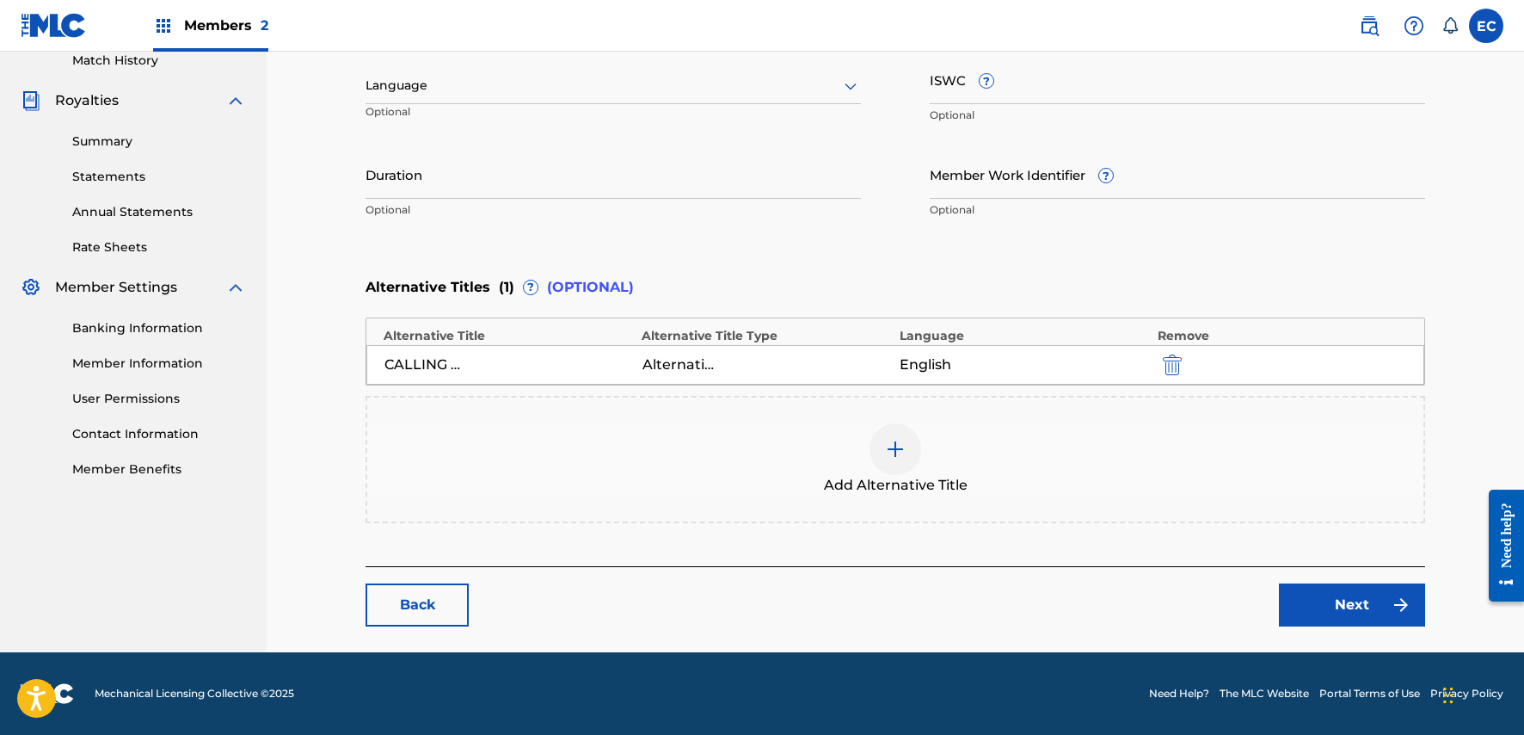
click at [1332, 617] on link "Next" at bounding box center [1352, 604] width 146 height 43
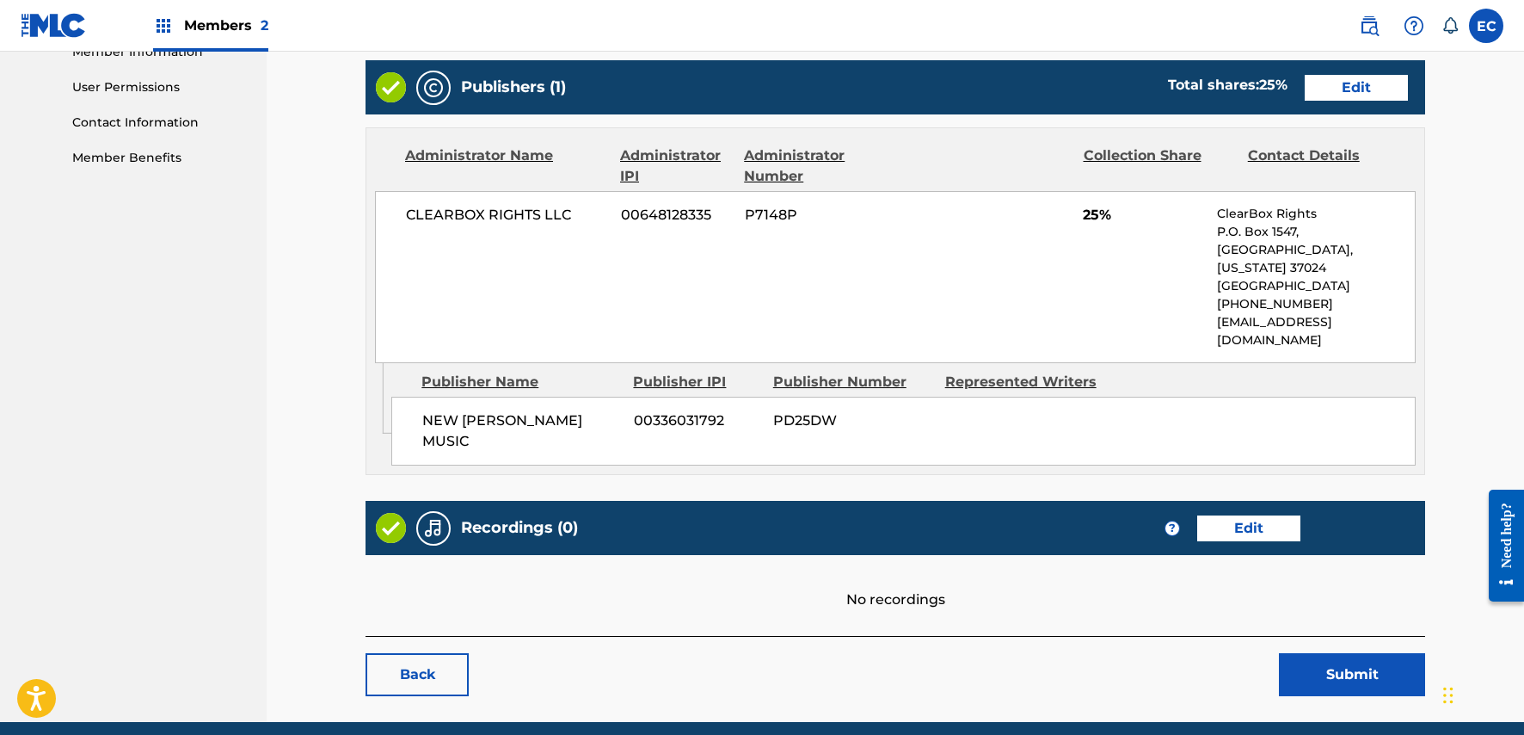
scroll to position [814, 0]
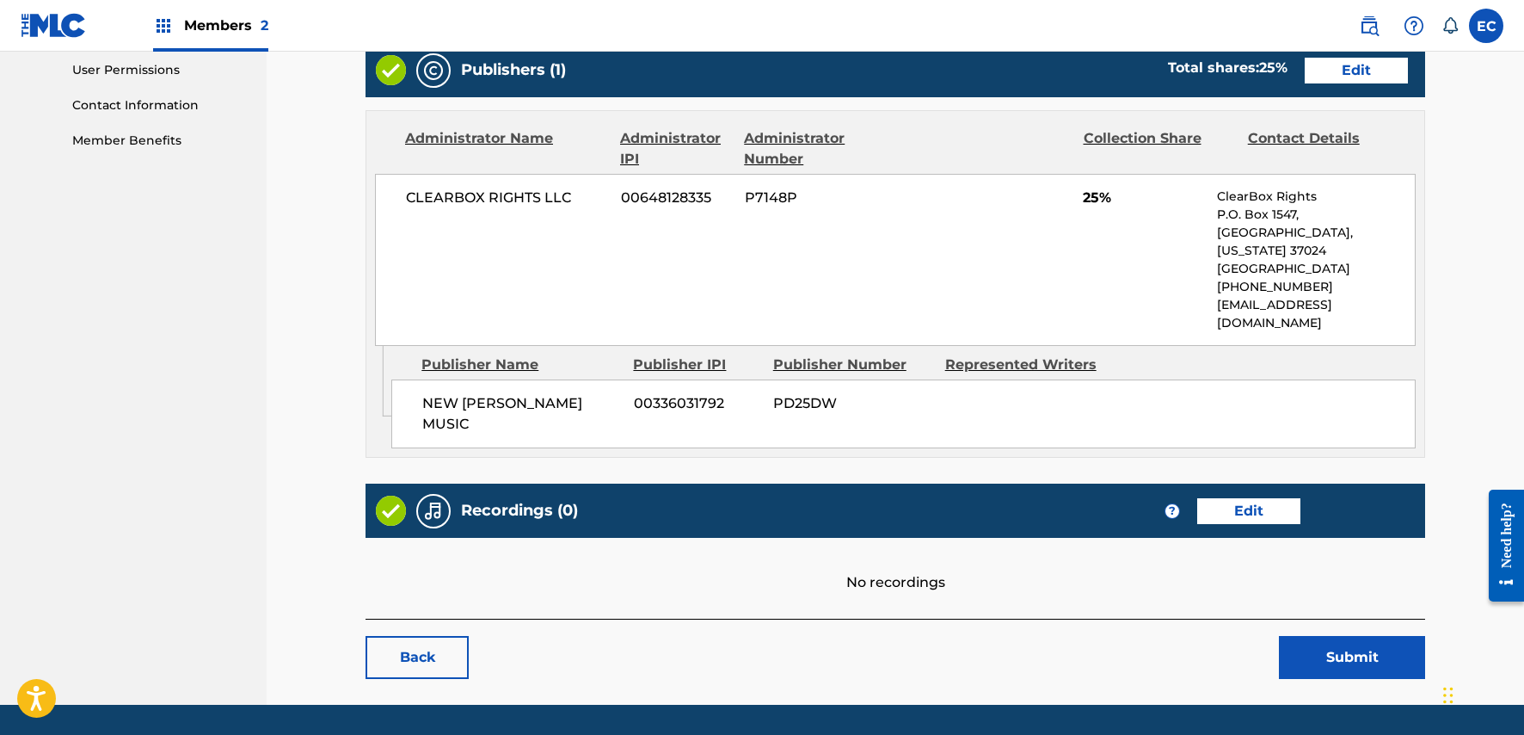
click at [1379, 81] on link "Edit" at bounding box center [1356, 71] width 103 height 26
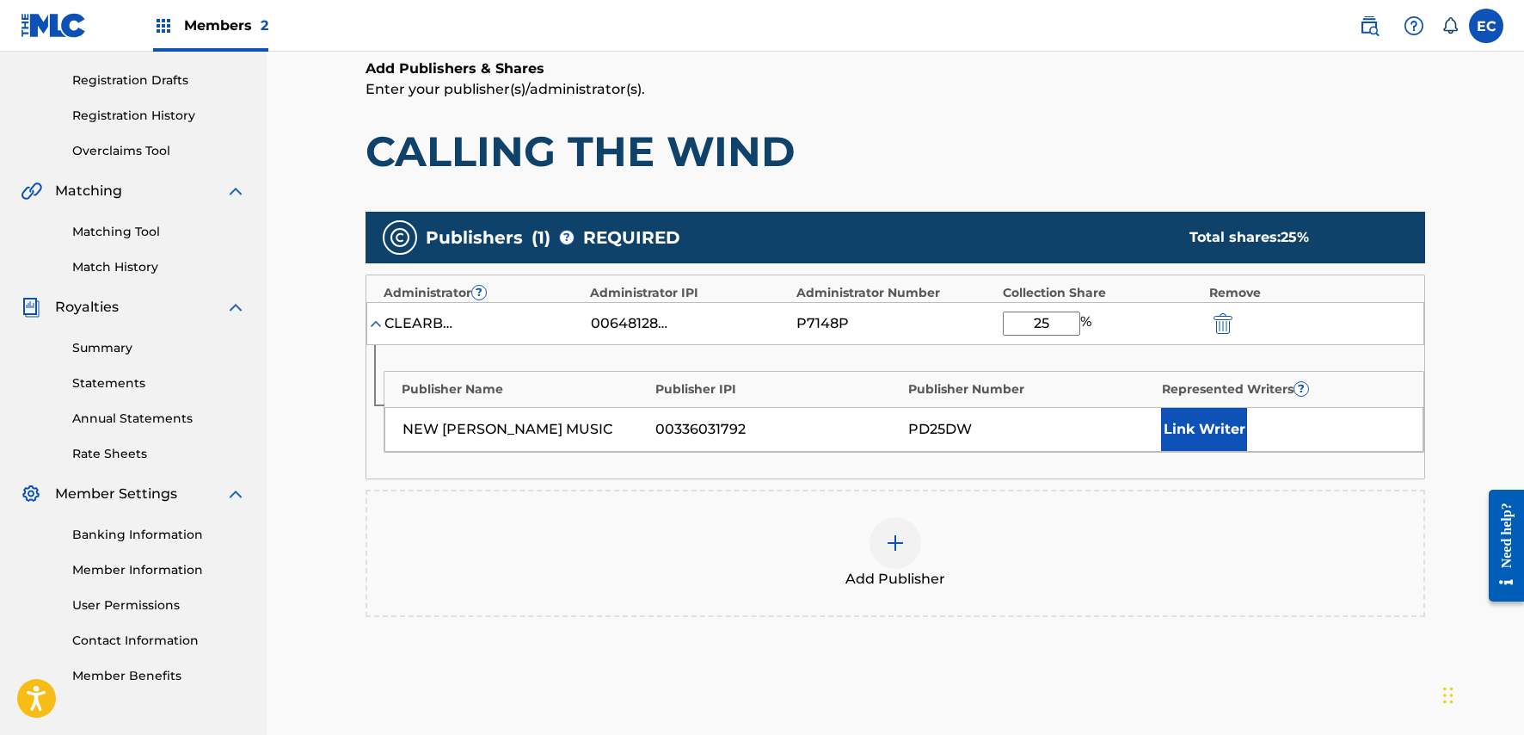
scroll to position [344, 0]
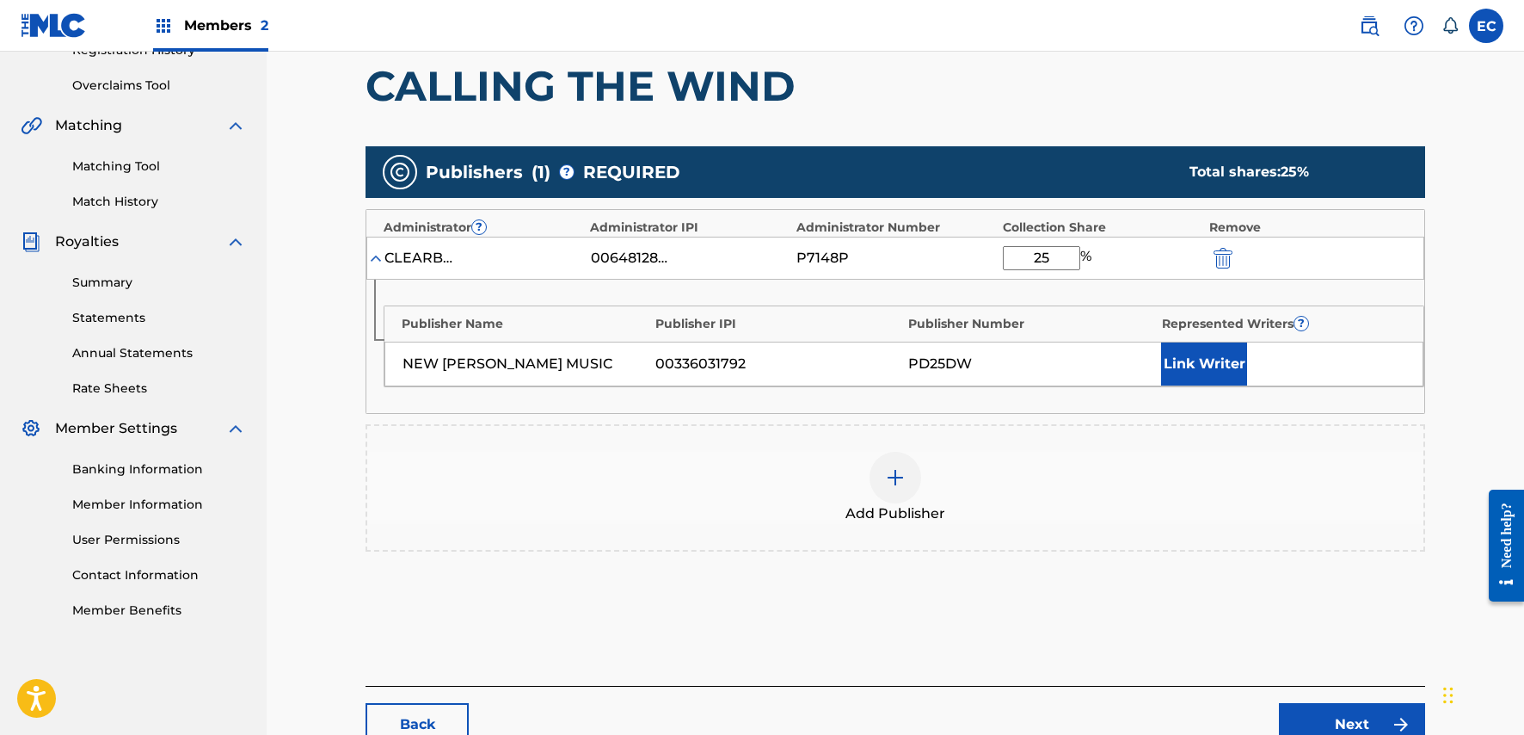
click at [441, 262] on div "CLEARBOX RIGHTS LLC" at bounding box center [423, 258] width 77 height 21
click at [1224, 259] on img "submit" at bounding box center [1223, 258] width 19 height 21
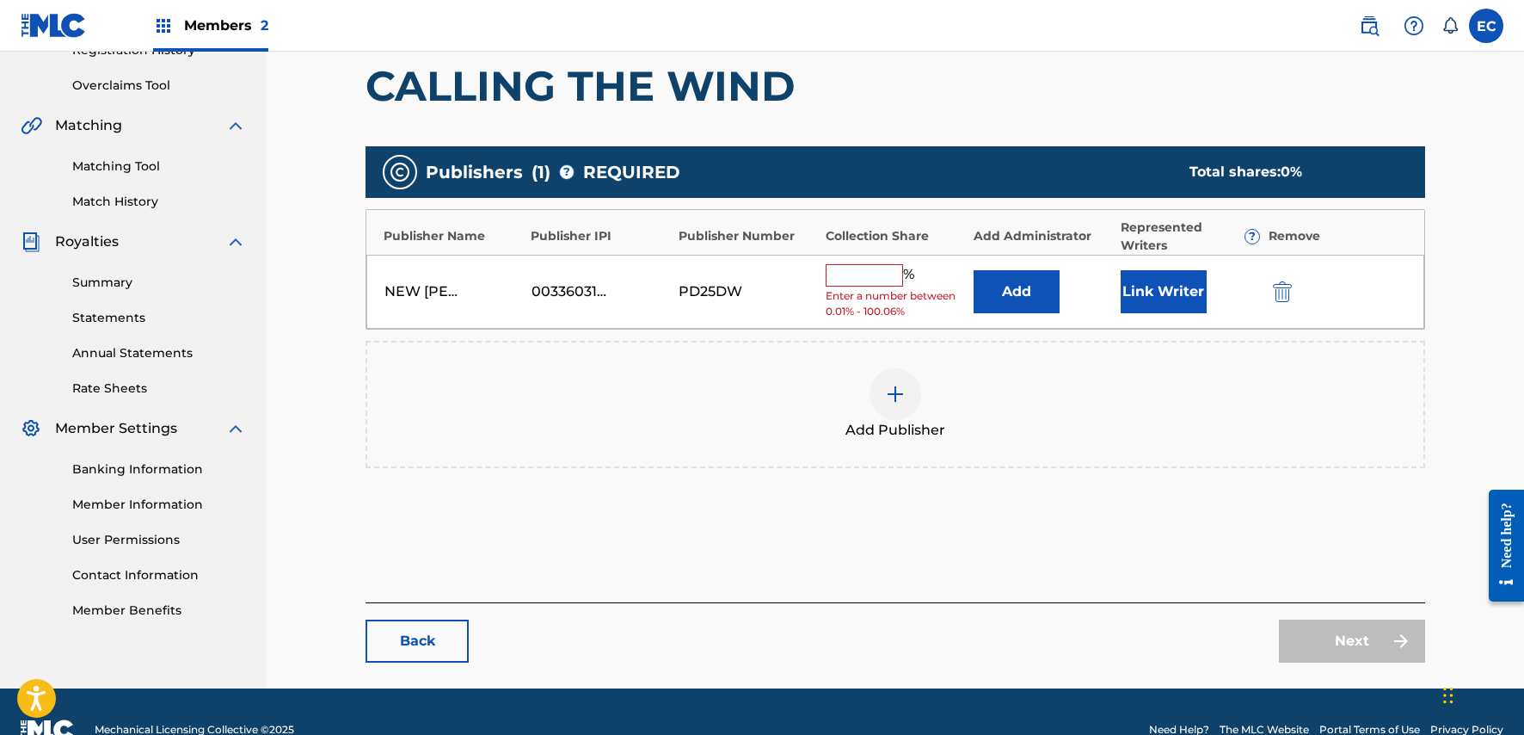
click at [1022, 299] on button "Add" at bounding box center [1017, 291] width 86 height 43
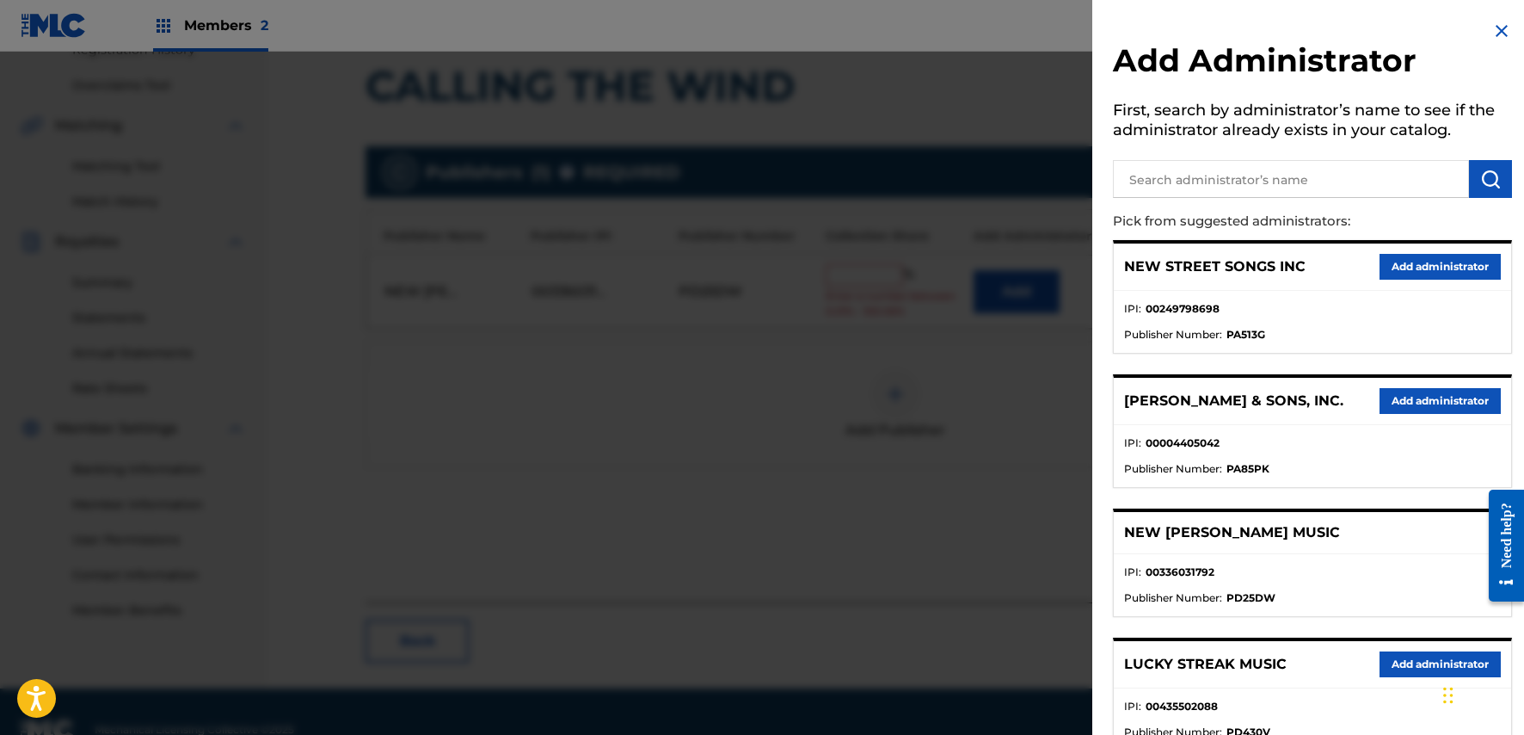
click at [1274, 175] on input "text" at bounding box center [1291, 179] width 356 height 38
click at [1492, 35] on img at bounding box center [1502, 31] width 21 height 21
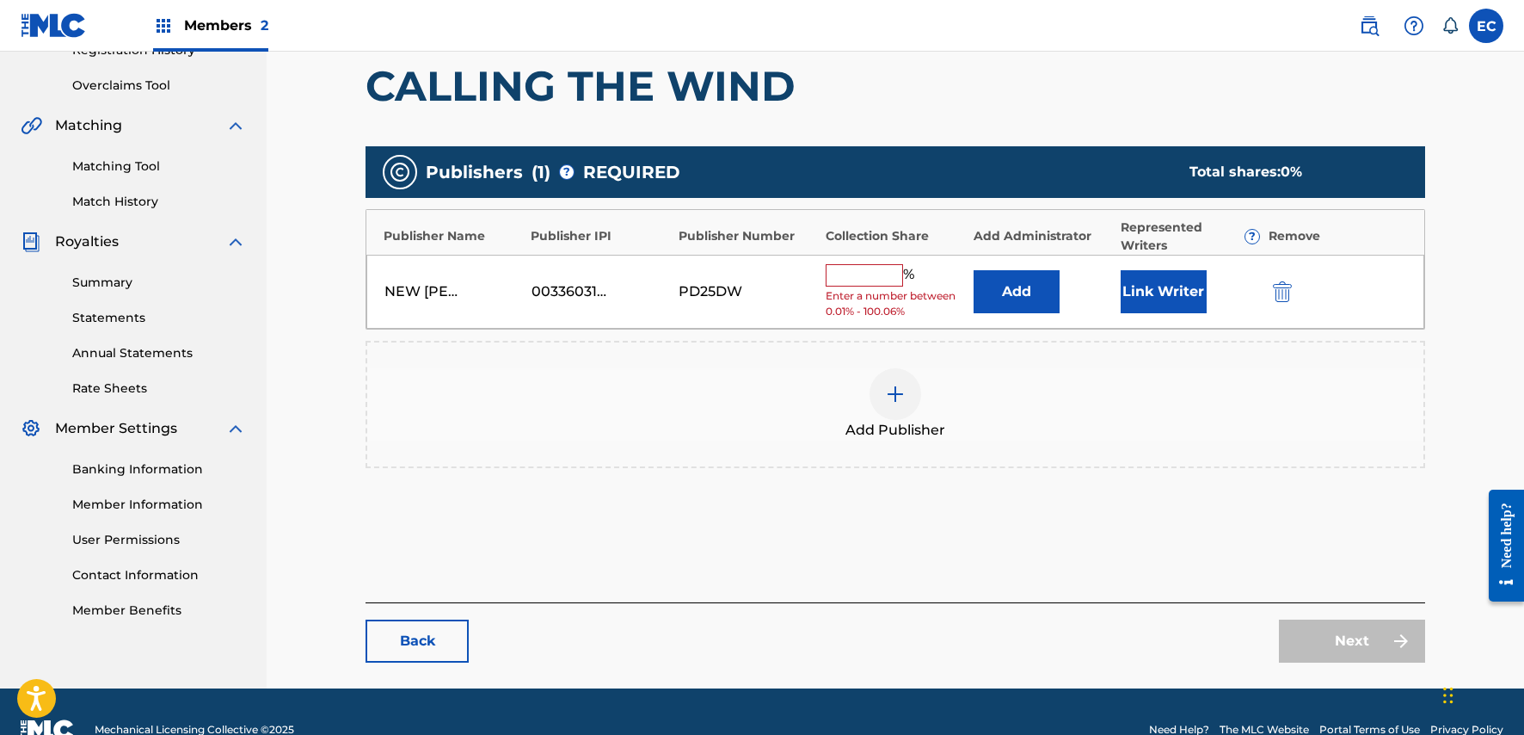
click at [1285, 286] on img "submit" at bounding box center [1282, 291] width 19 height 21
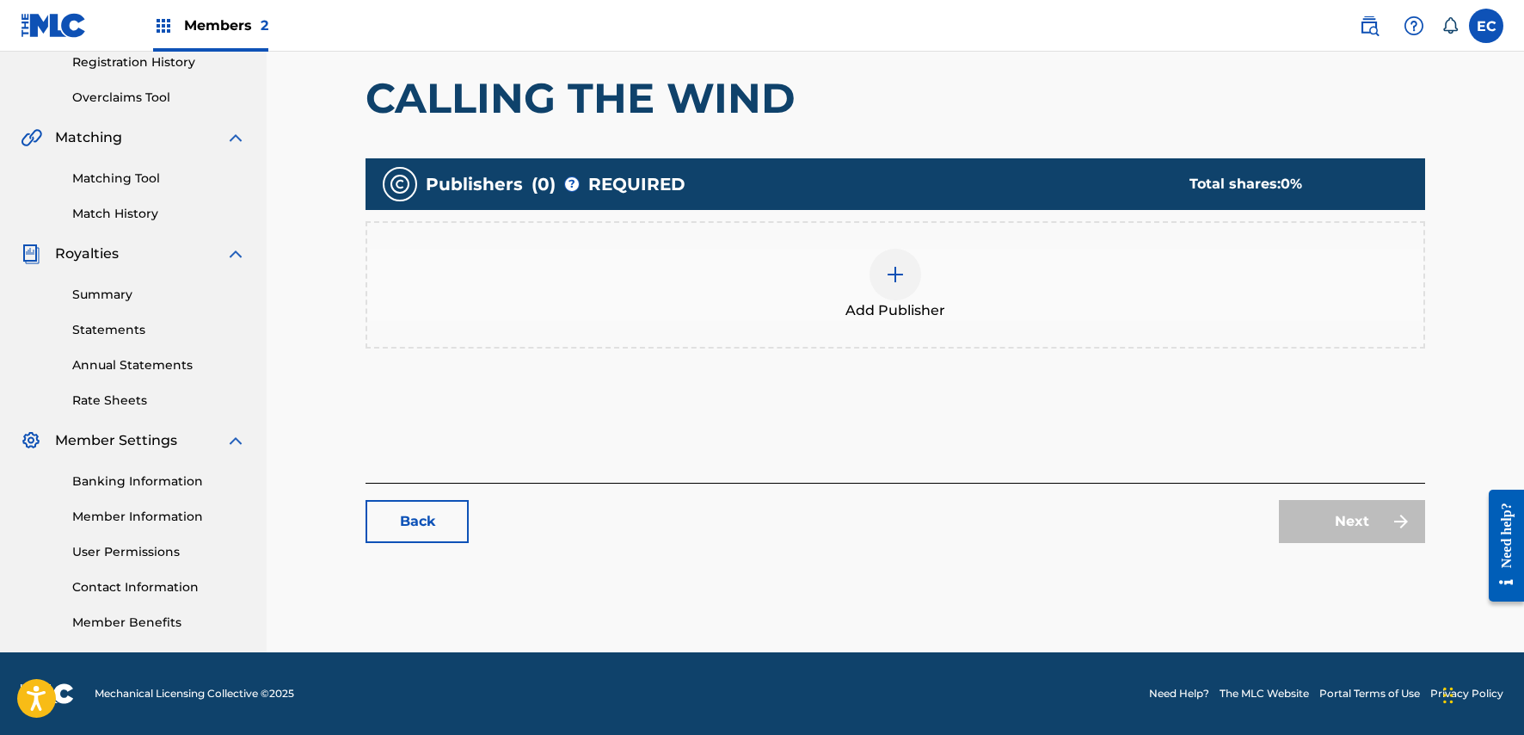
click at [920, 290] on div "Add Publisher" at bounding box center [895, 285] width 1056 height 72
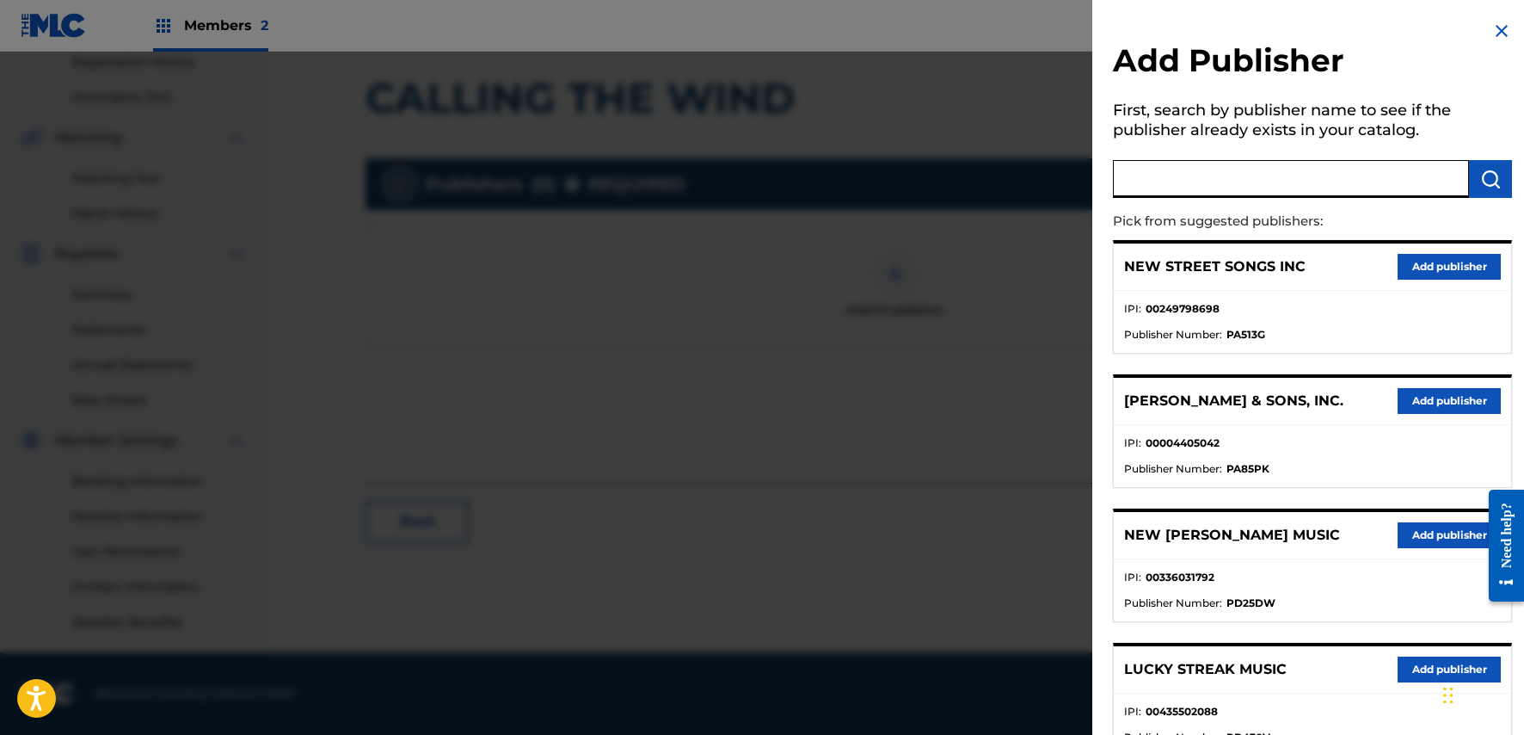
click at [1178, 182] on input "text" at bounding box center [1291, 179] width 356 height 38
type input "new don"
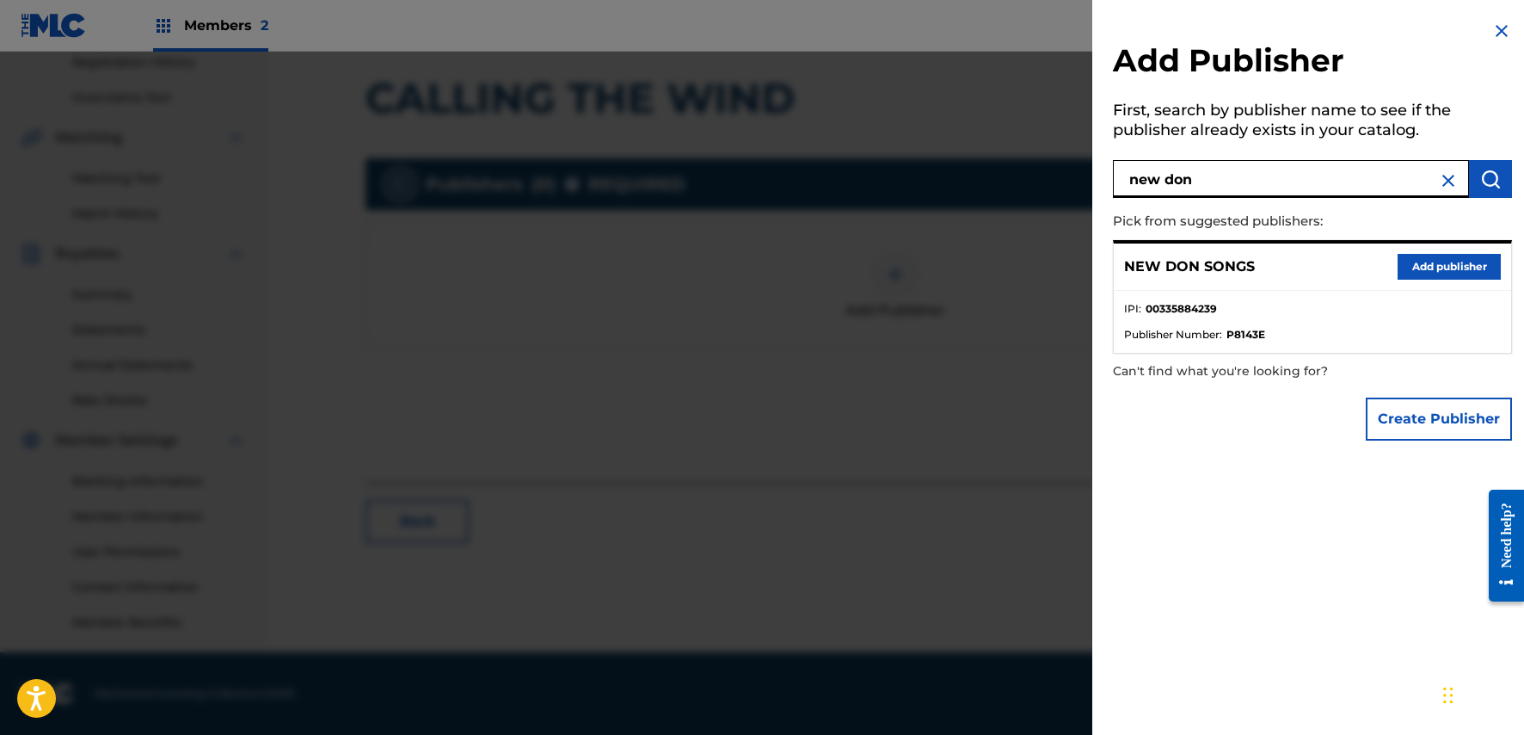
click at [1449, 268] on button "Add publisher" at bounding box center [1449, 267] width 103 height 26
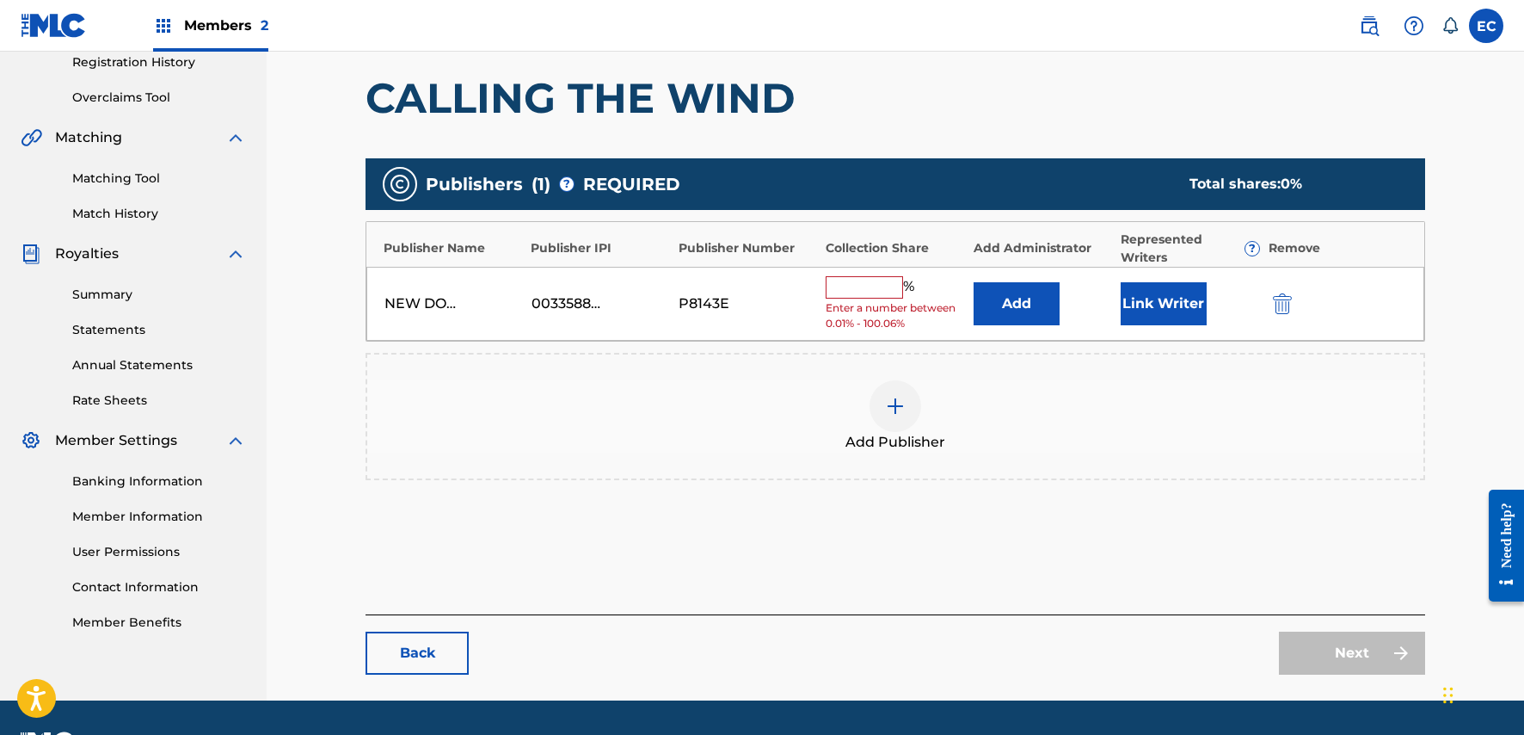
click at [1006, 300] on button "Add" at bounding box center [1017, 303] width 86 height 43
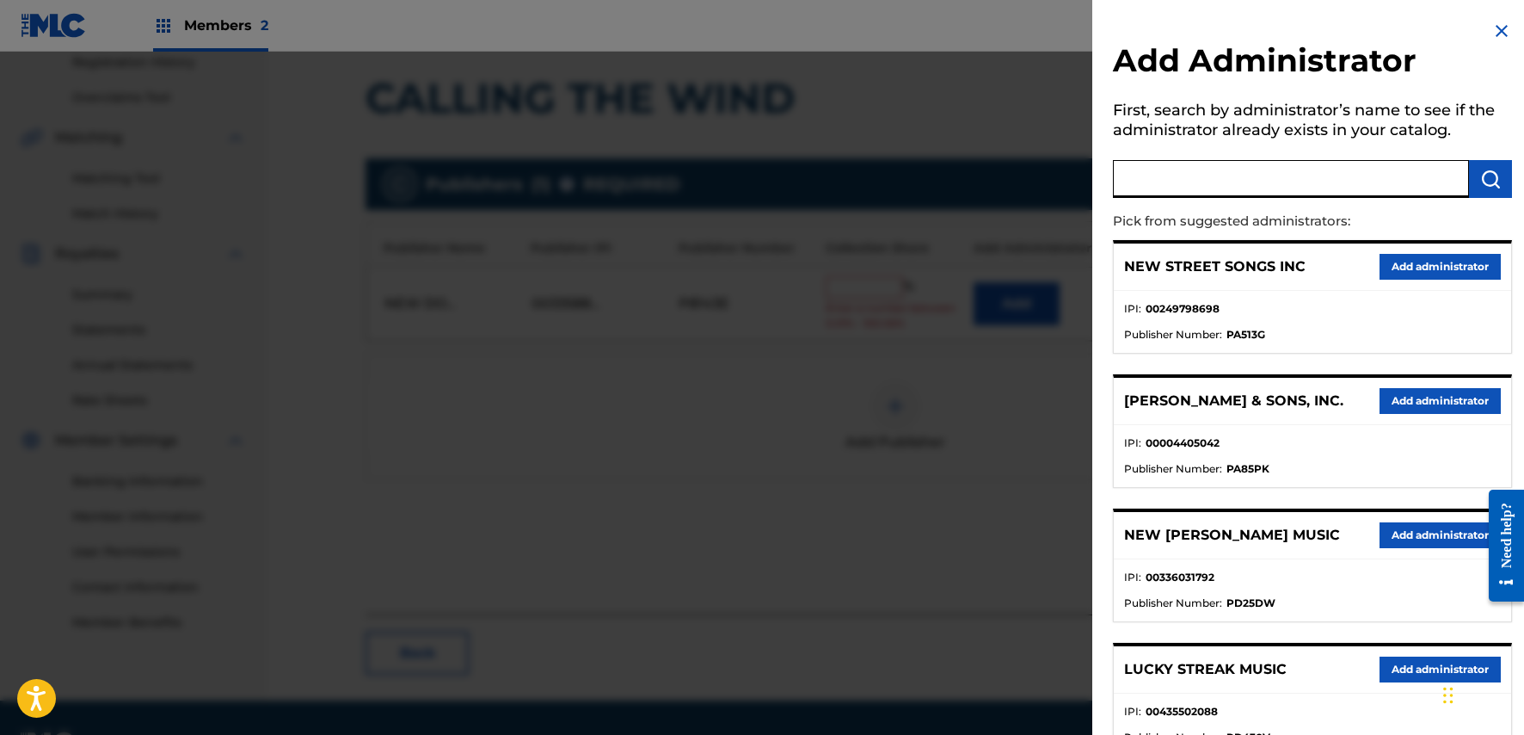
click at [1233, 174] on input "text" at bounding box center [1291, 179] width 356 height 38
type input "clearbox a"
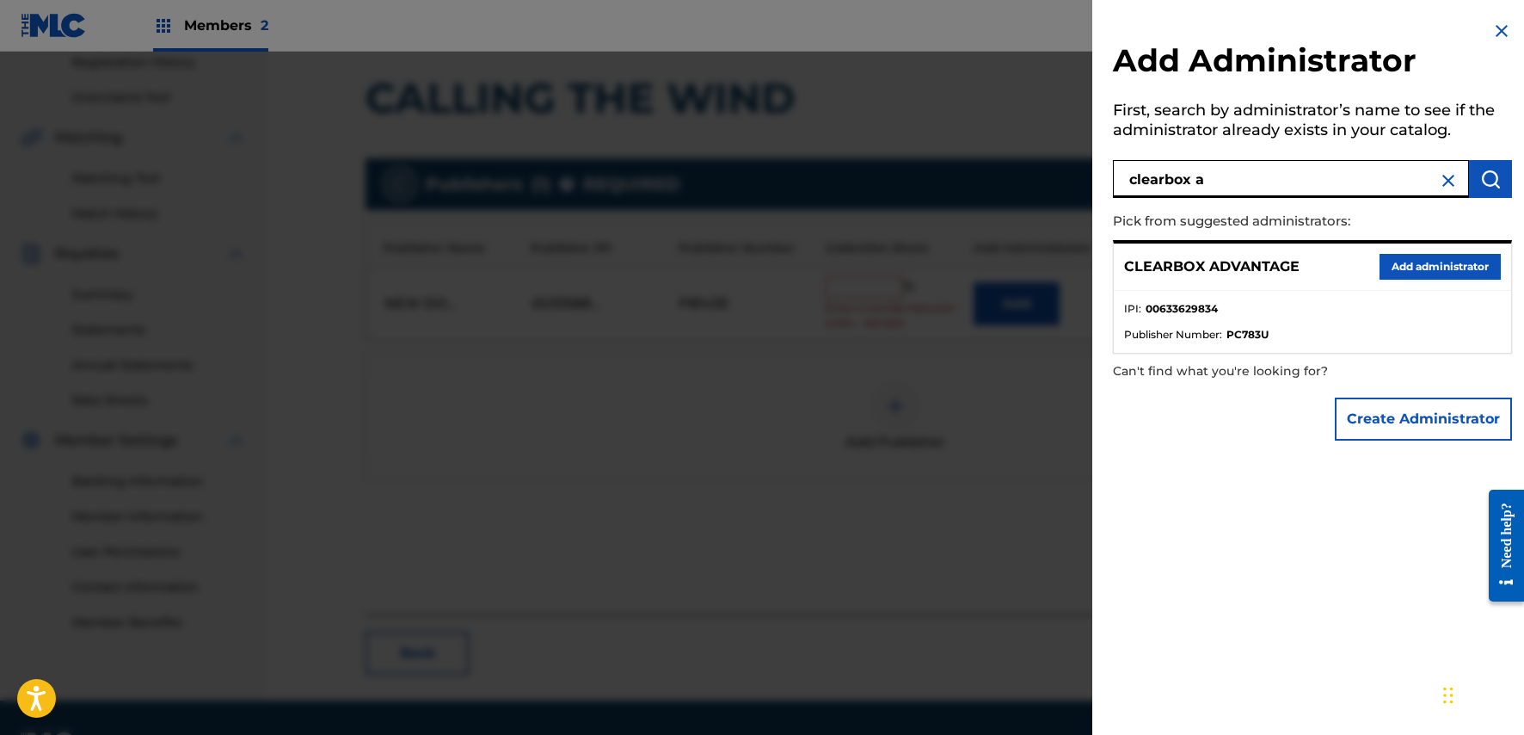
click at [1447, 277] on button "Add administrator" at bounding box center [1440, 267] width 121 height 26
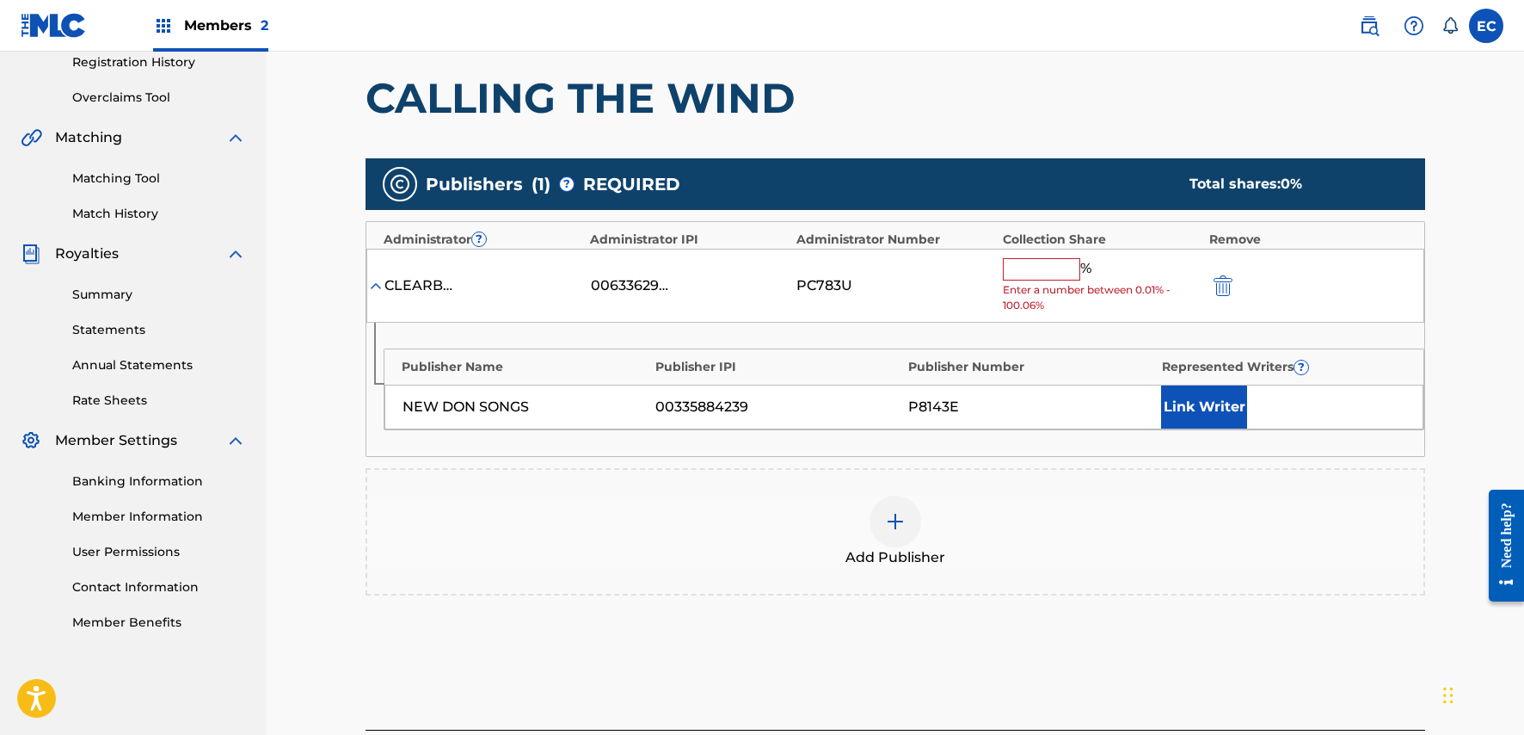
click at [1030, 265] on input "text" at bounding box center [1041, 269] width 77 height 22
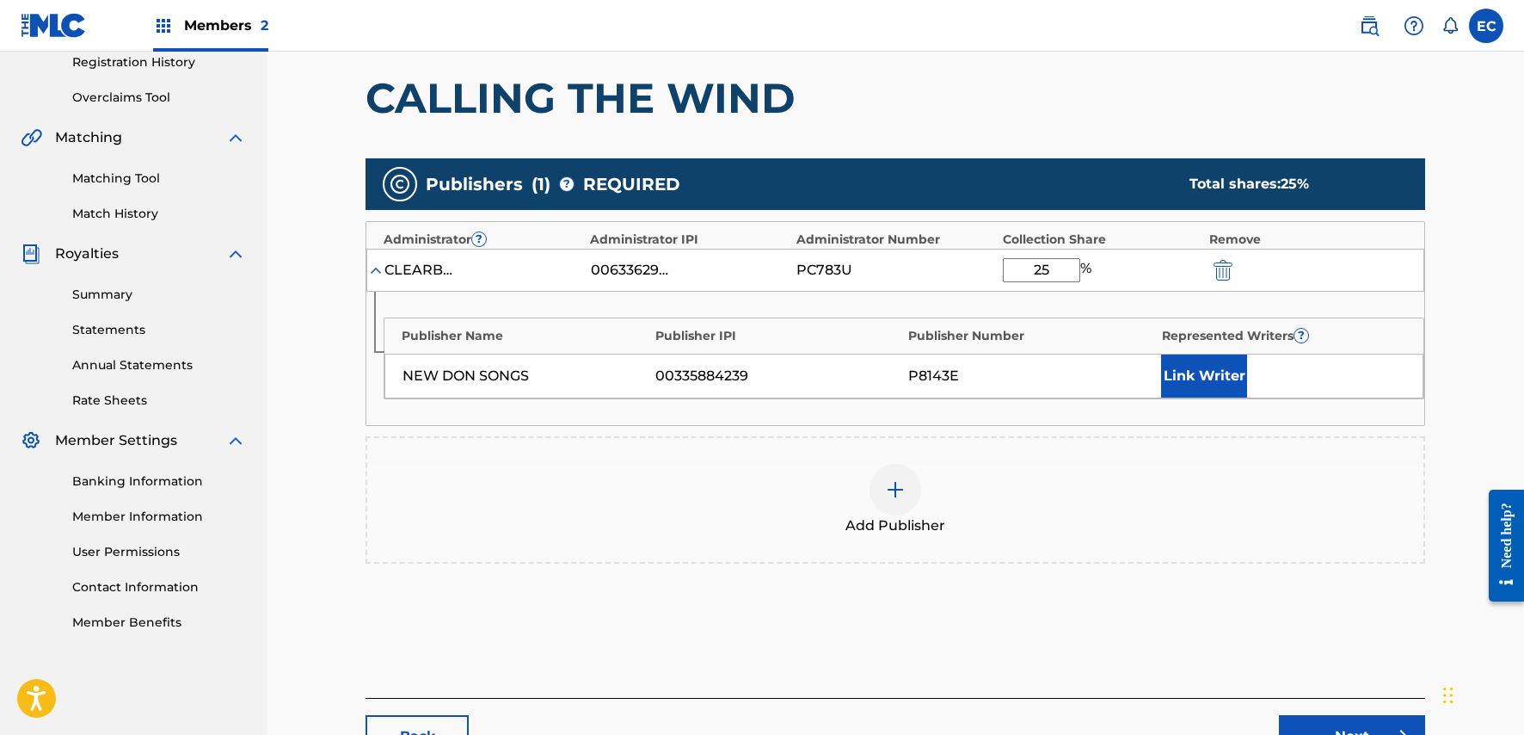
type input "2"
type input "16.67"
click at [1240, 385] on button "Link Writer" at bounding box center [1204, 375] width 86 height 43
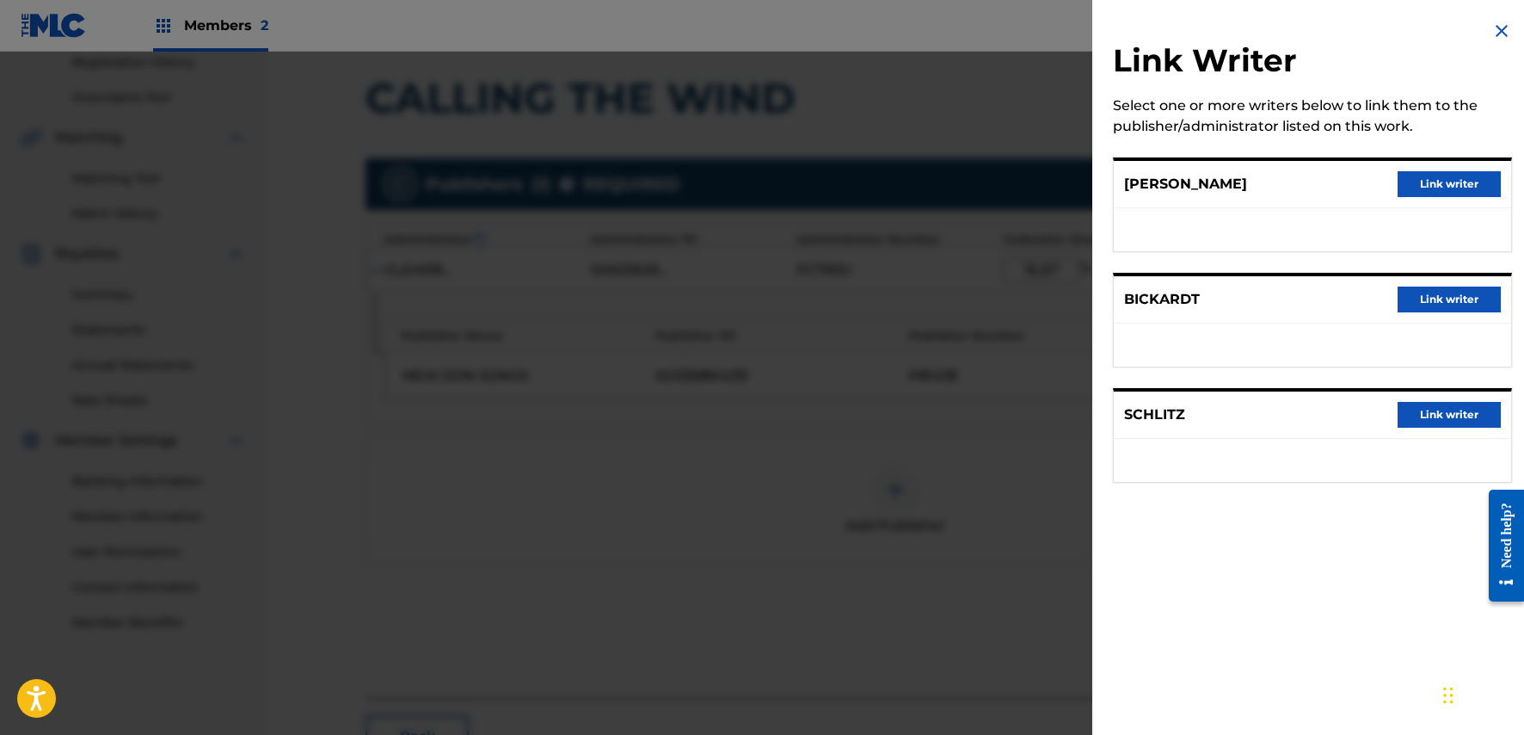
click at [1421, 409] on button "Link writer" at bounding box center [1449, 415] width 103 height 26
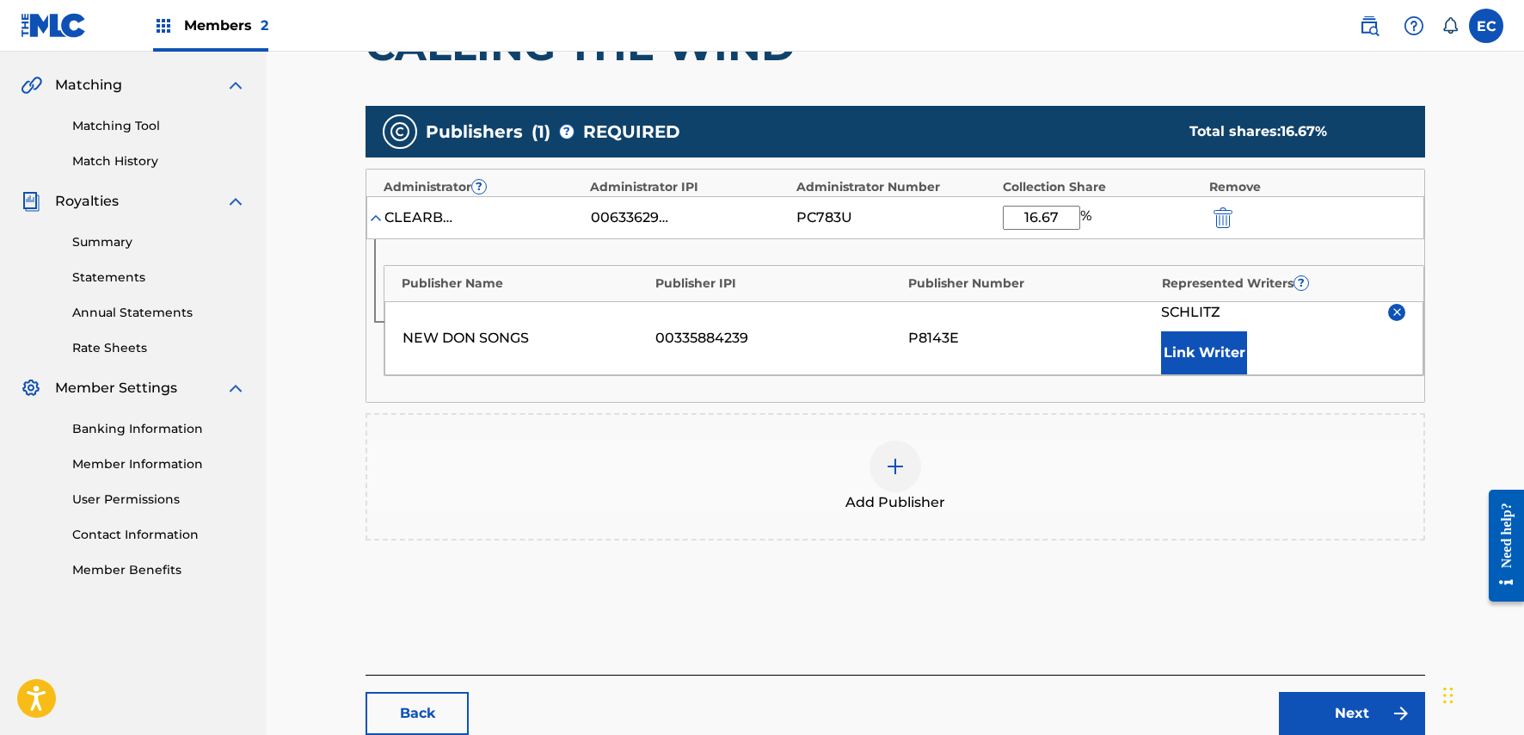
scroll to position [418, 0]
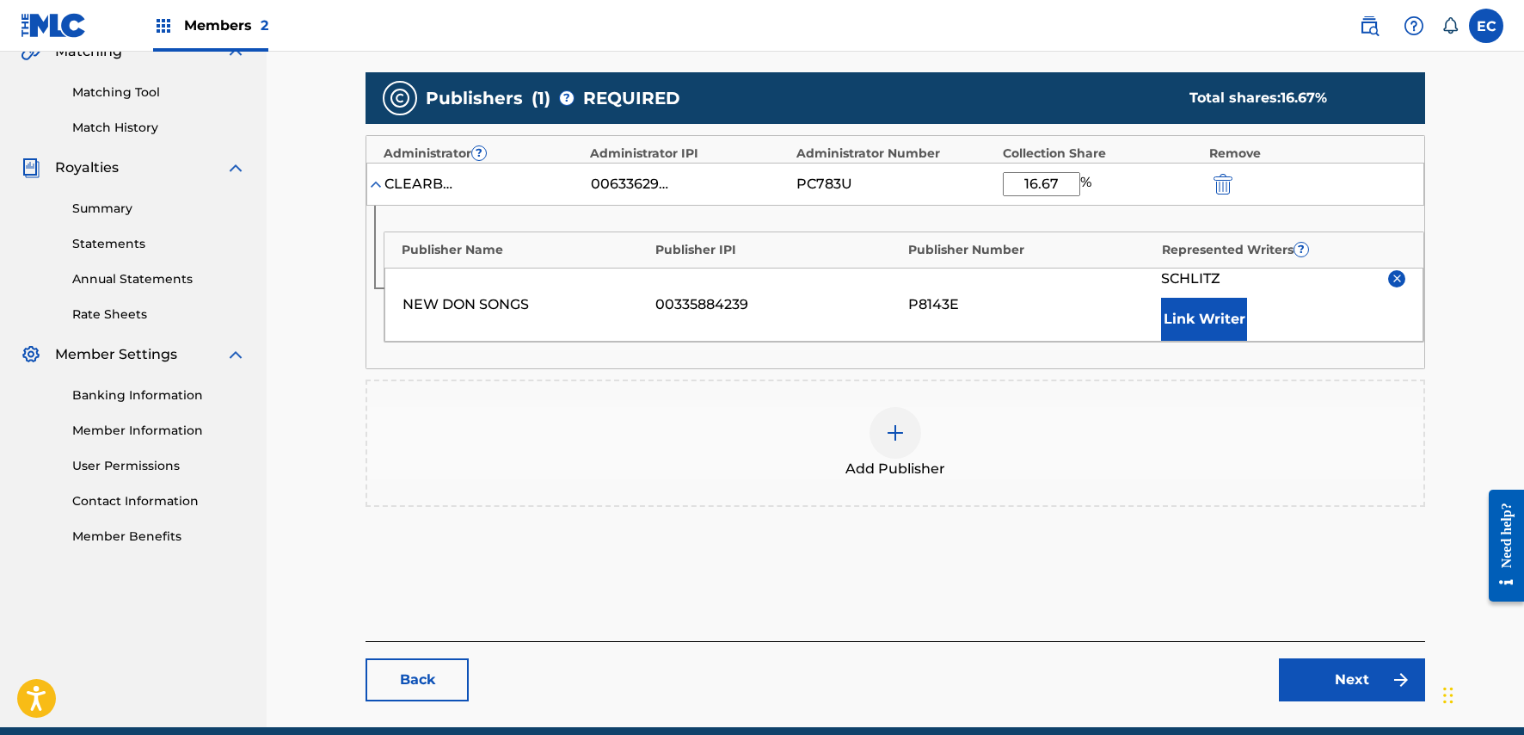
click at [898, 430] on img at bounding box center [895, 432] width 21 height 21
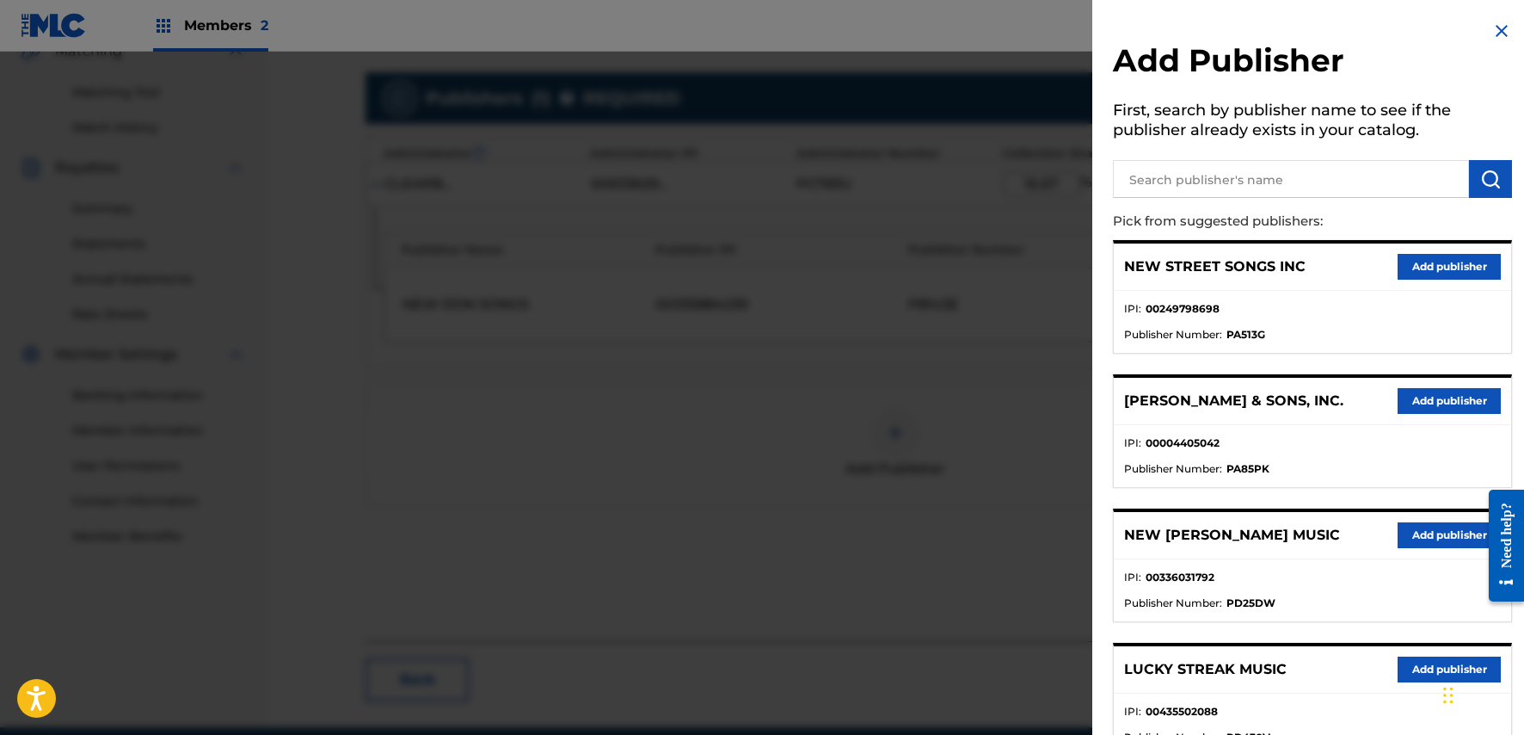
click at [1242, 173] on input "text" at bounding box center [1291, 179] width 356 height 38
type input "april girl"
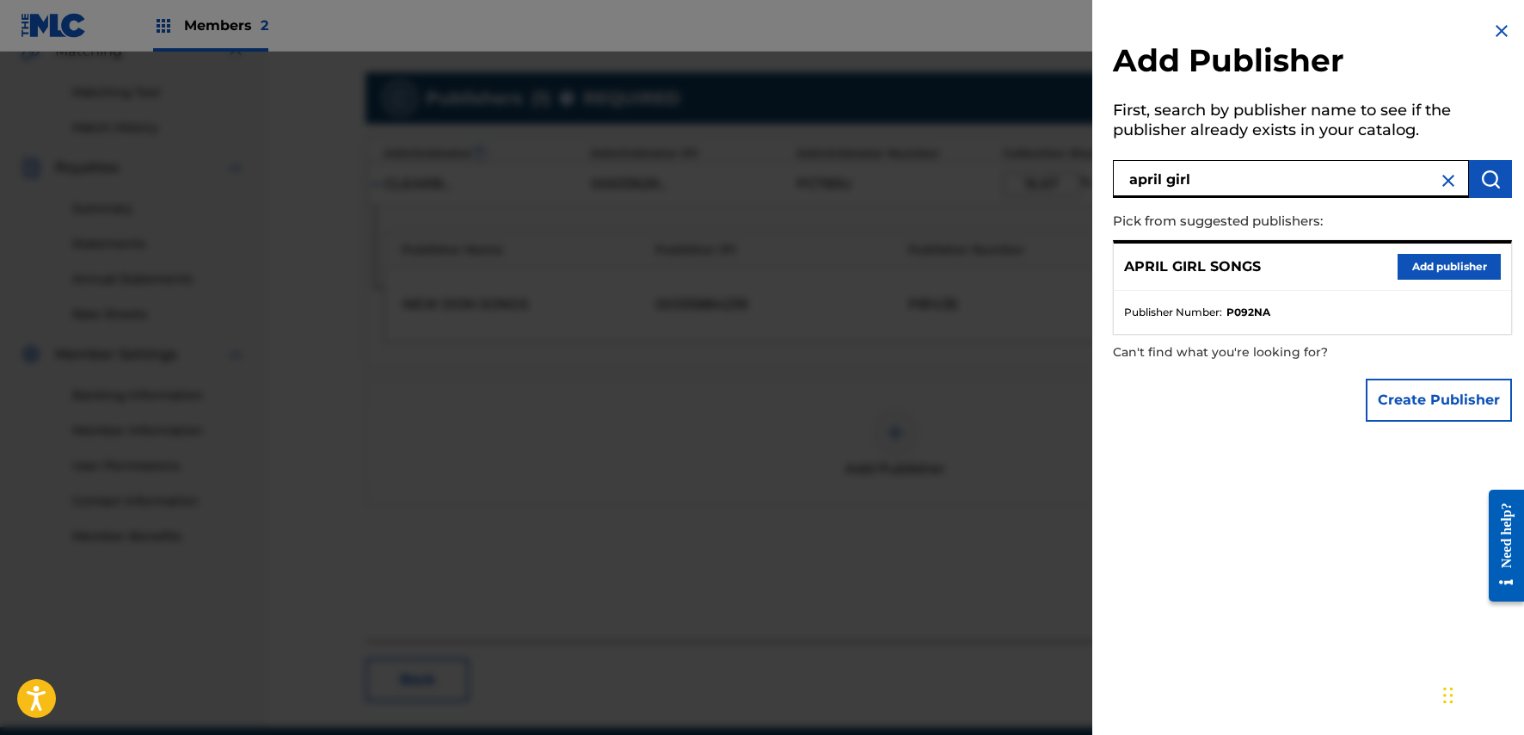
click at [1462, 268] on button "Add publisher" at bounding box center [1449, 267] width 103 height 26
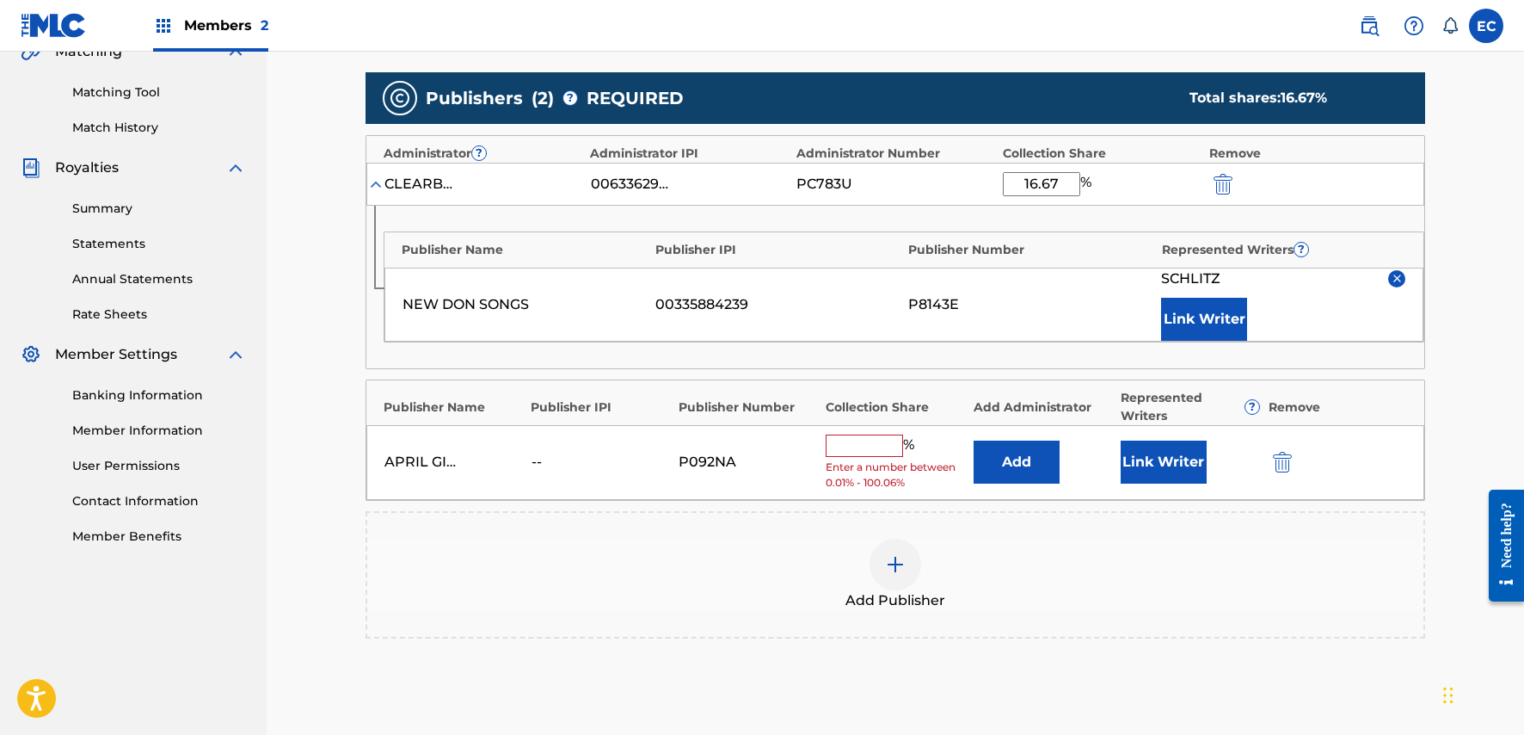
click at [1032, 466] on button "Add" at bounding box center [1017, 461] width 86 height 43
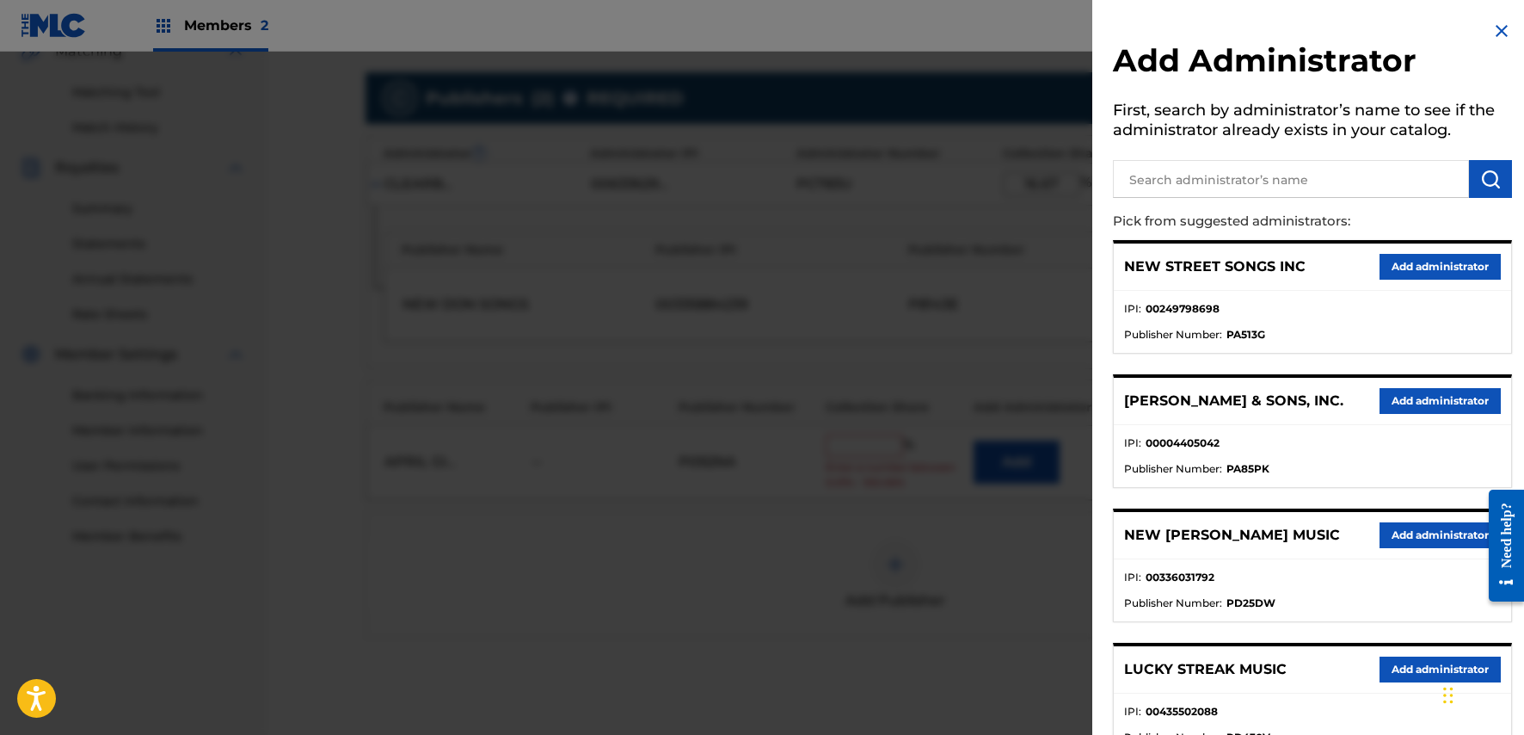
click at [1283, 181] on input "text" at bounding box center [1291, 179] width 356 height 38
type input "clearbox a"
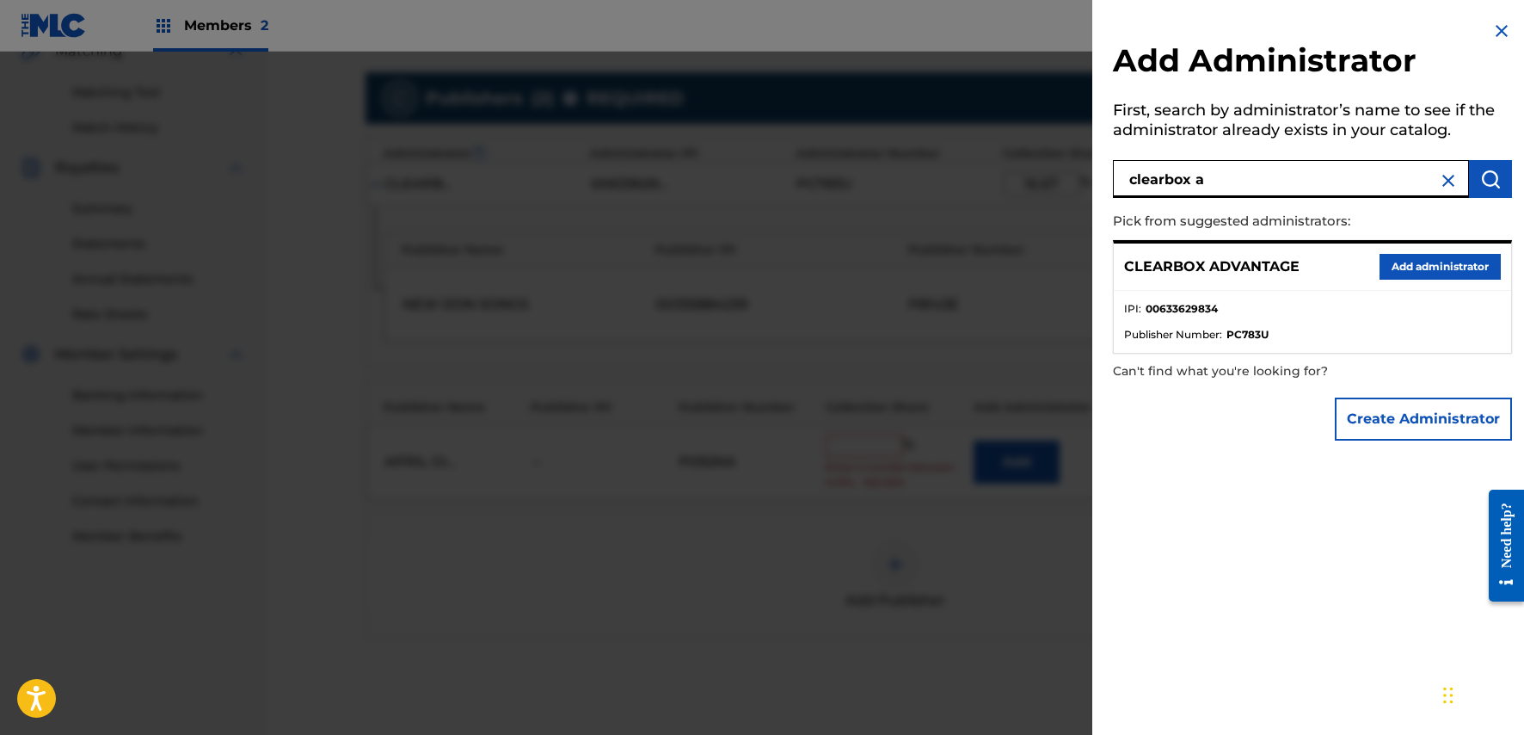
click at [1425, 259] on button "Add administrator" at bounding box center [1440, 267] width 121 height 26
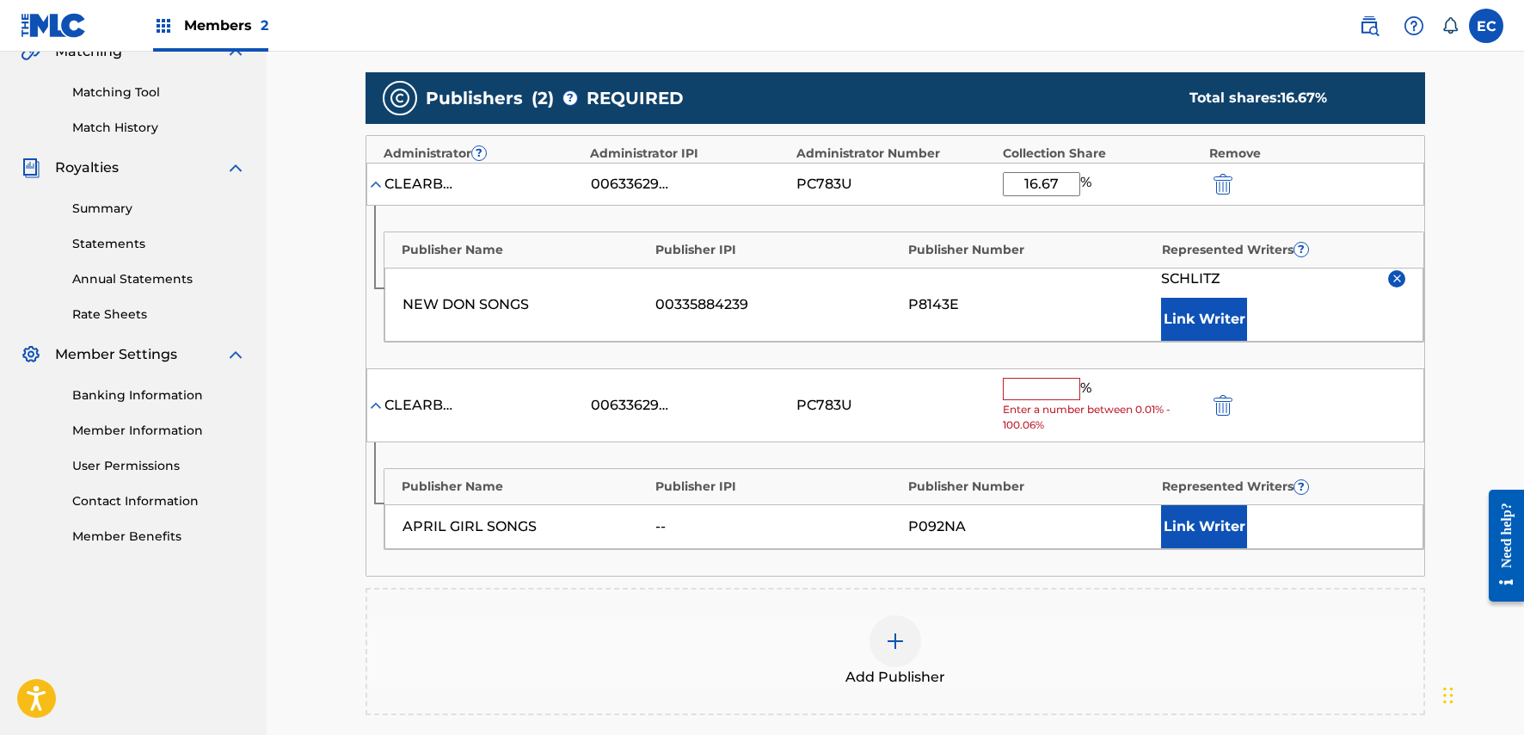
click at [1025, 392] on input "text" at bounding box center [1041, 389] width 77 height 22
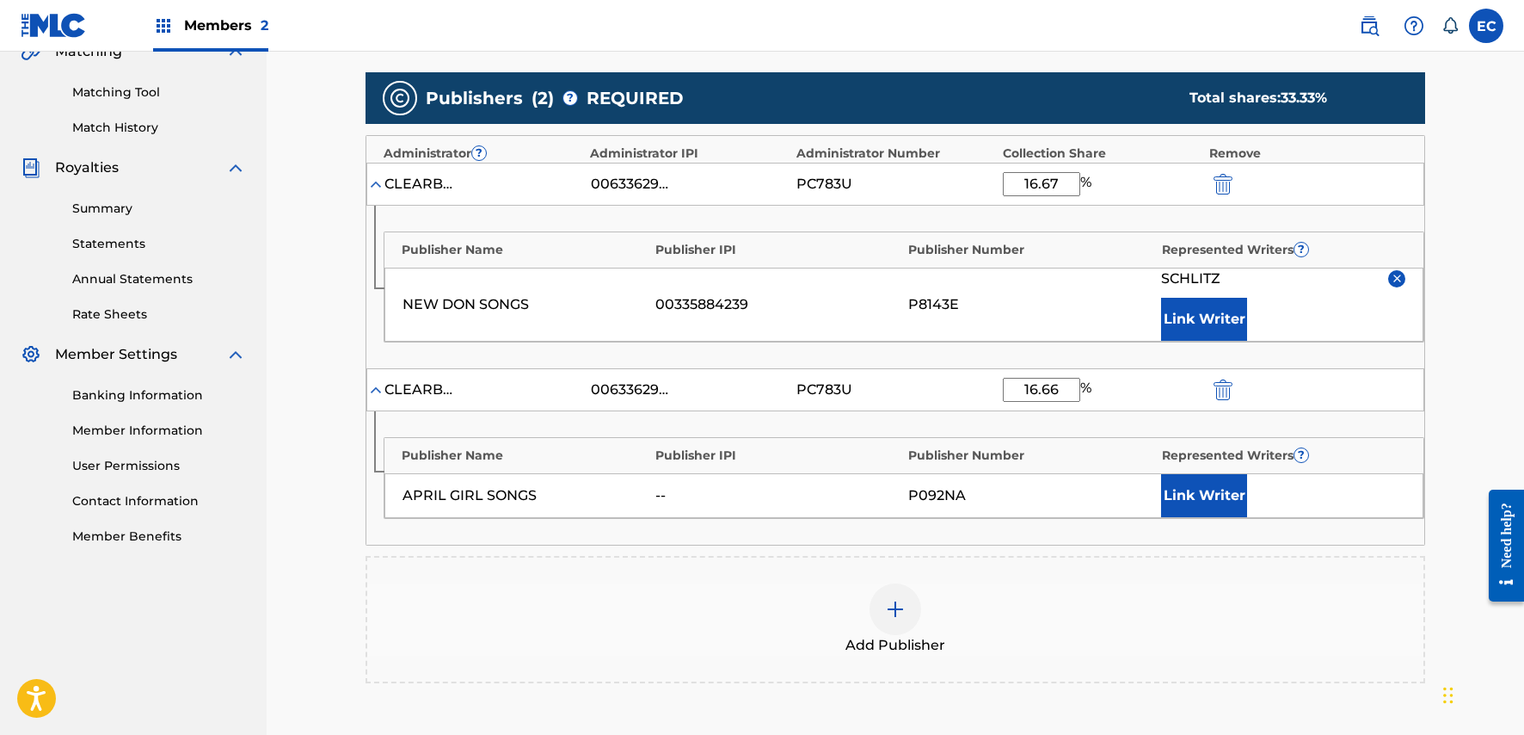
type input "16.66"
click at [1191, 489] on button "Link Writer" at bounding box center [1204, 495] width 86 height 43
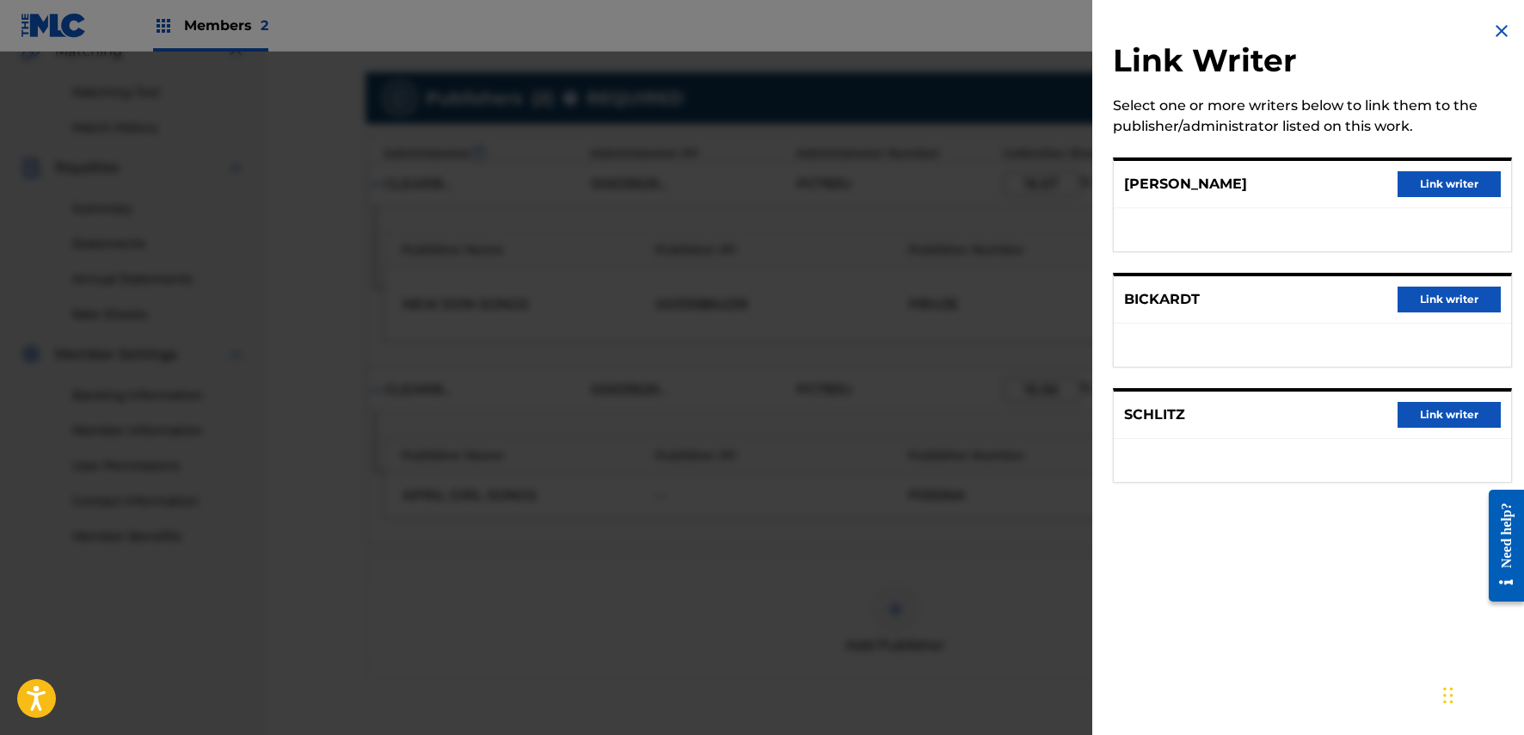
click at [1449, 418] on button "Link writer" at bounding box center [1449, 415] width 103 height 26
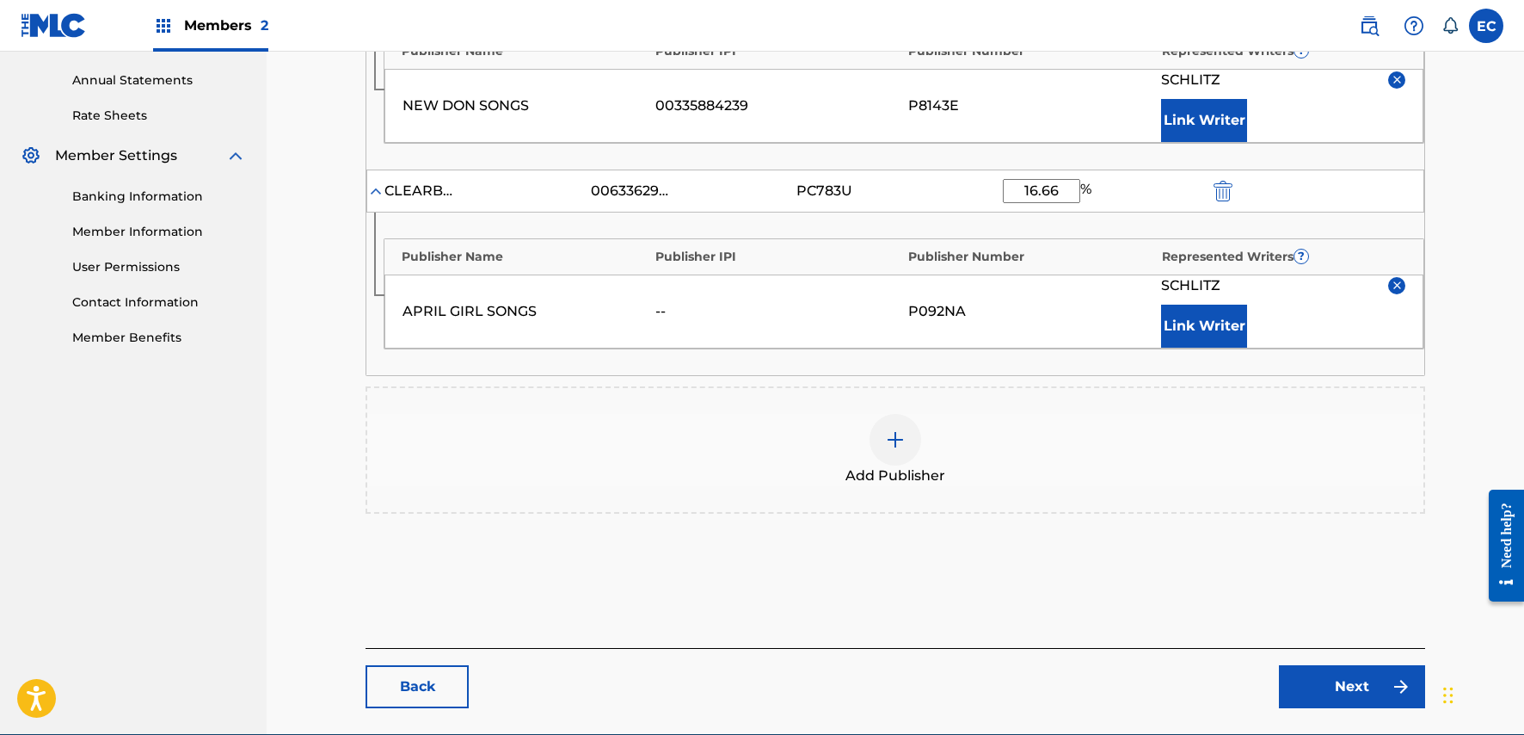
scroll to position [676, 0]
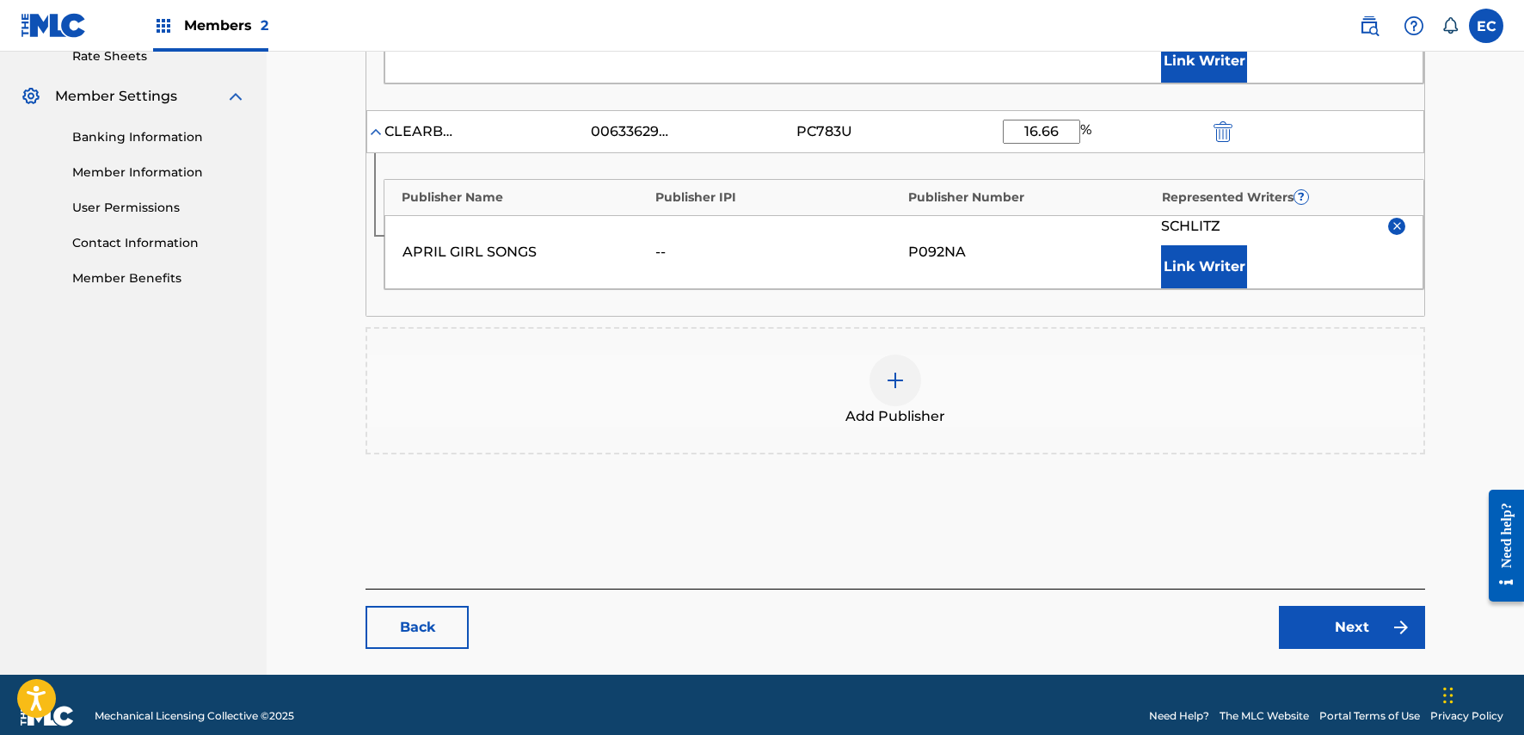
click at [1340, 620] on link "Next" at bounding box center [1352, 627] width 146 height 43
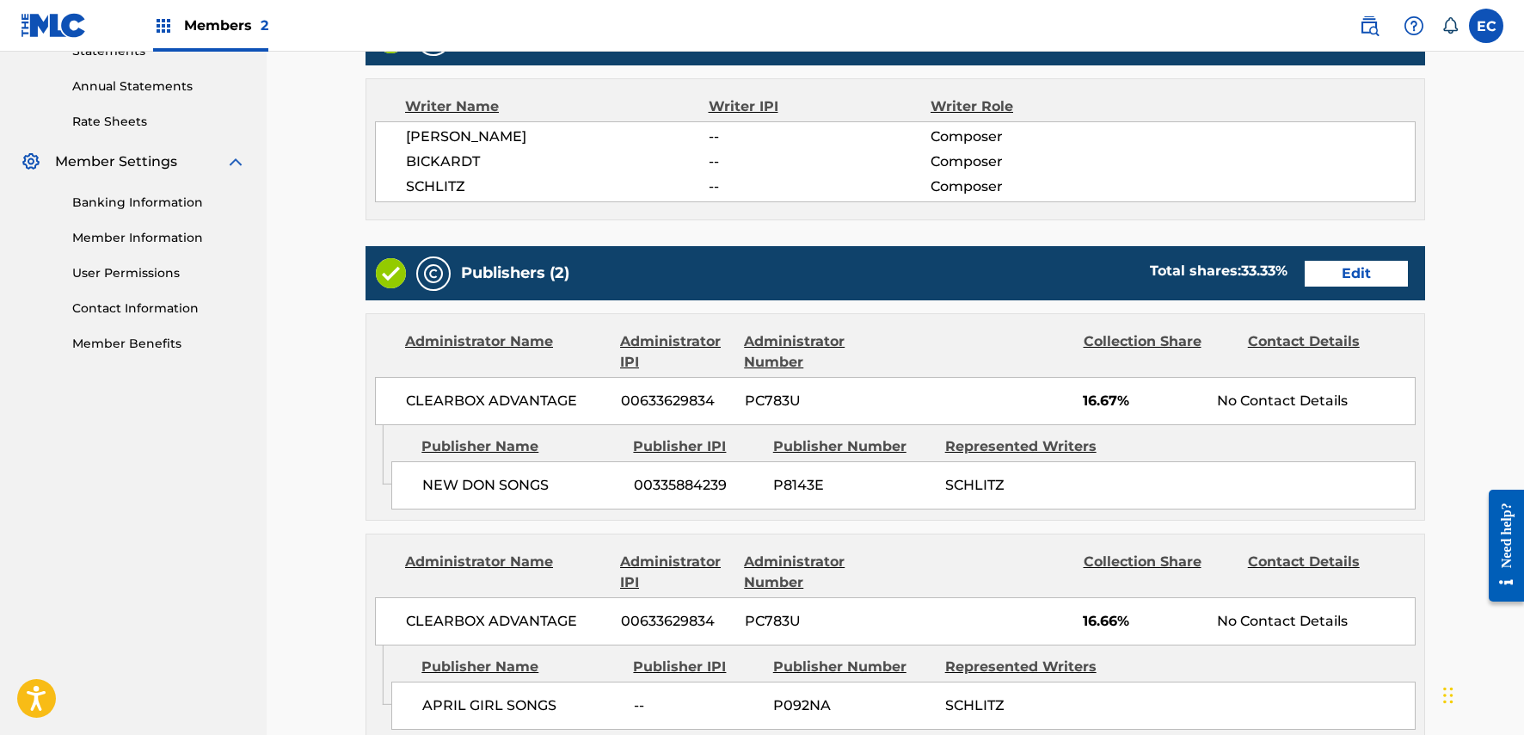
scroll to position [688, 0]
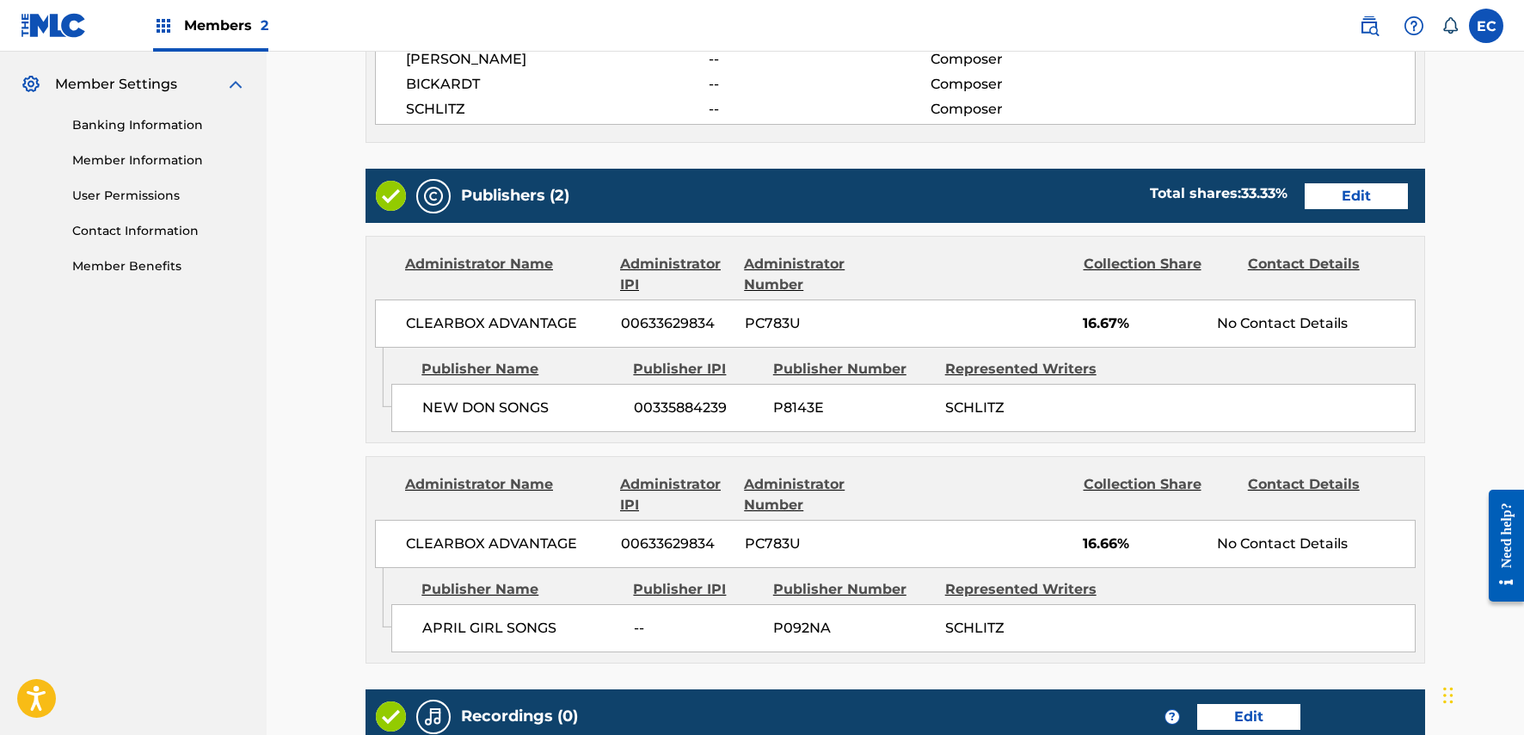
click at [366, 405] on icon "Admin Original Publisher Connecting Line" at bounding box center [378, 378] width 25 height 60
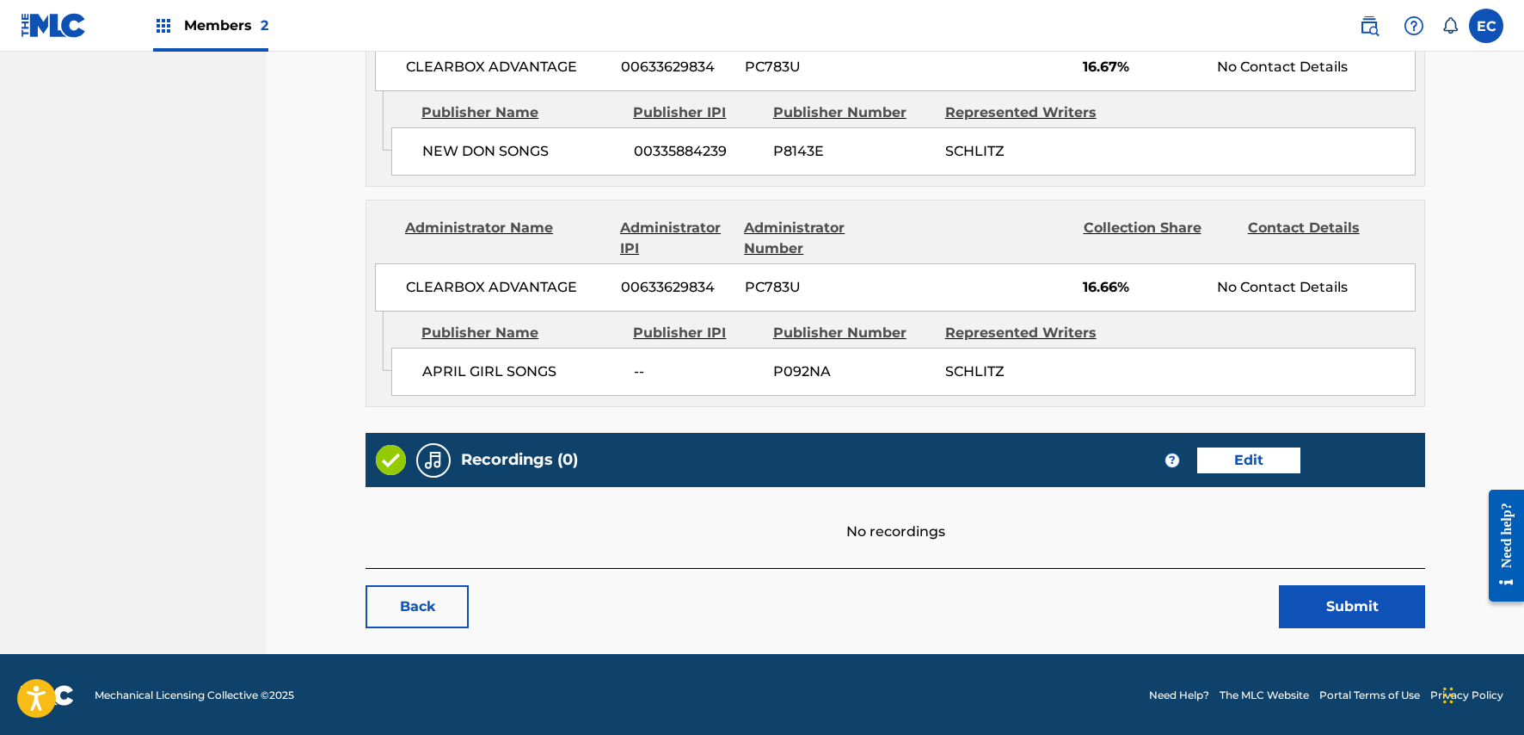
scroll to position [946, 0]
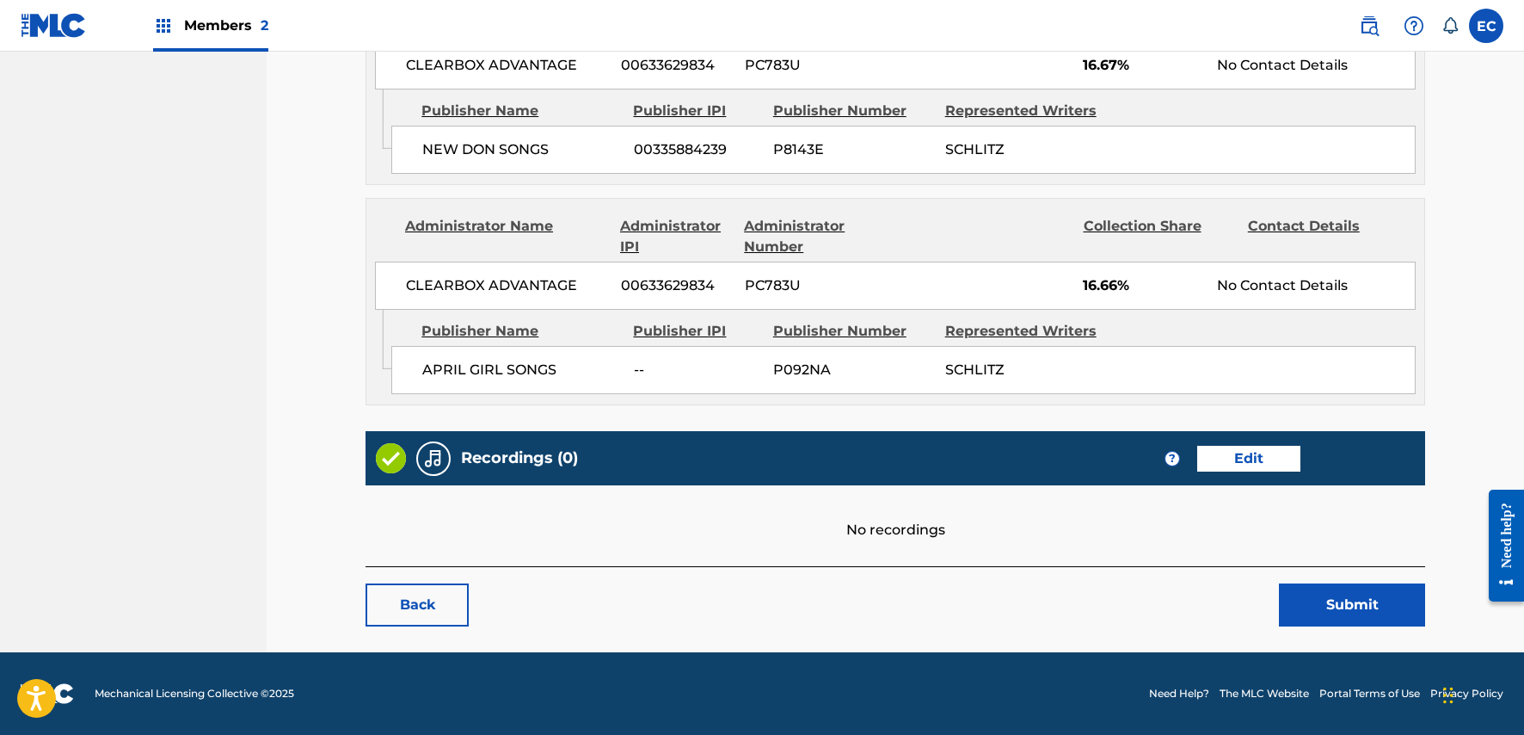
click at [1332, 604] on button "Submit" at bounding box center [1352, 604] width 146 height 43
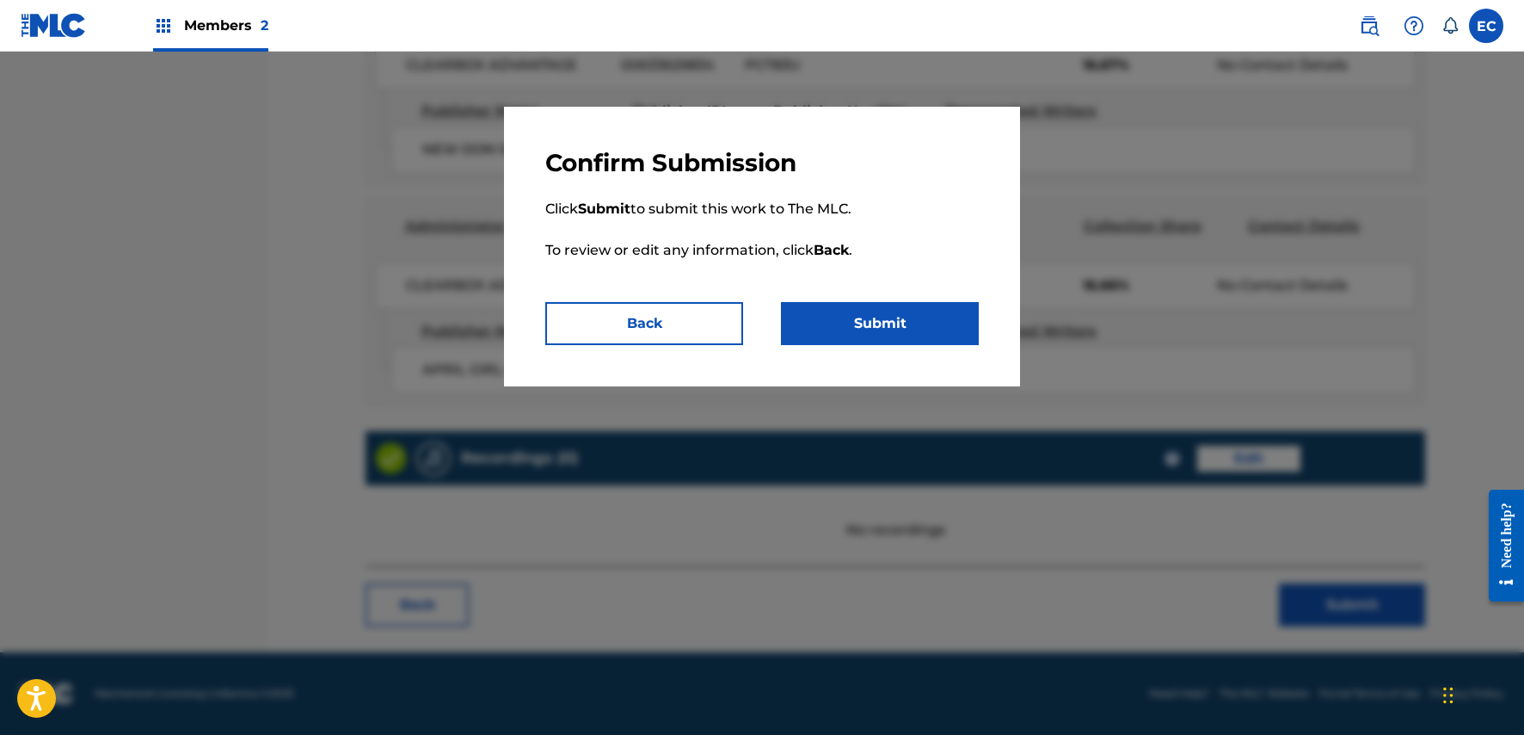
click at [910, 327] on button "Submit" at bounding box center [880, 323] width 198 height 43
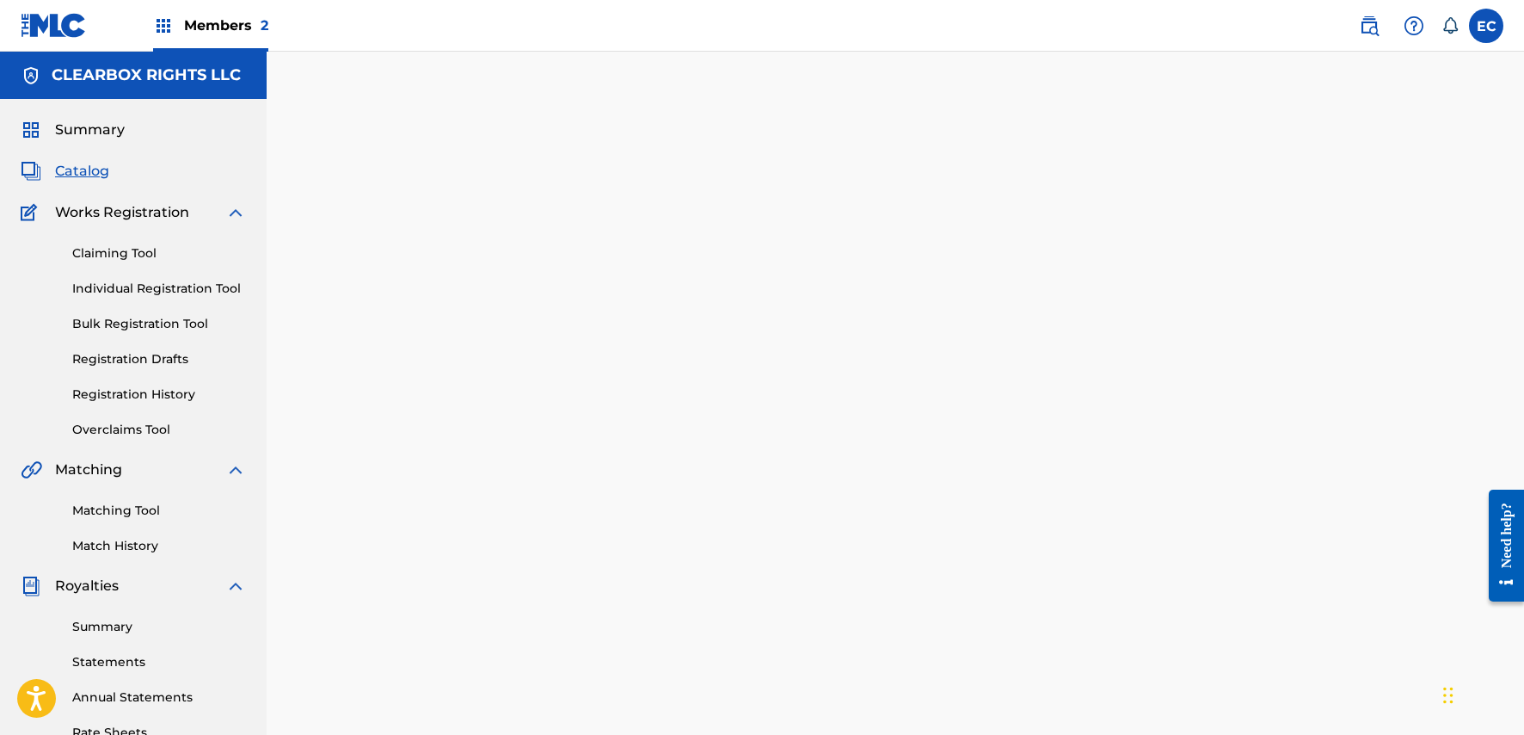
click at [87, 173] on span "Catalog" at bounding box center [82, 171] width 54 height 21
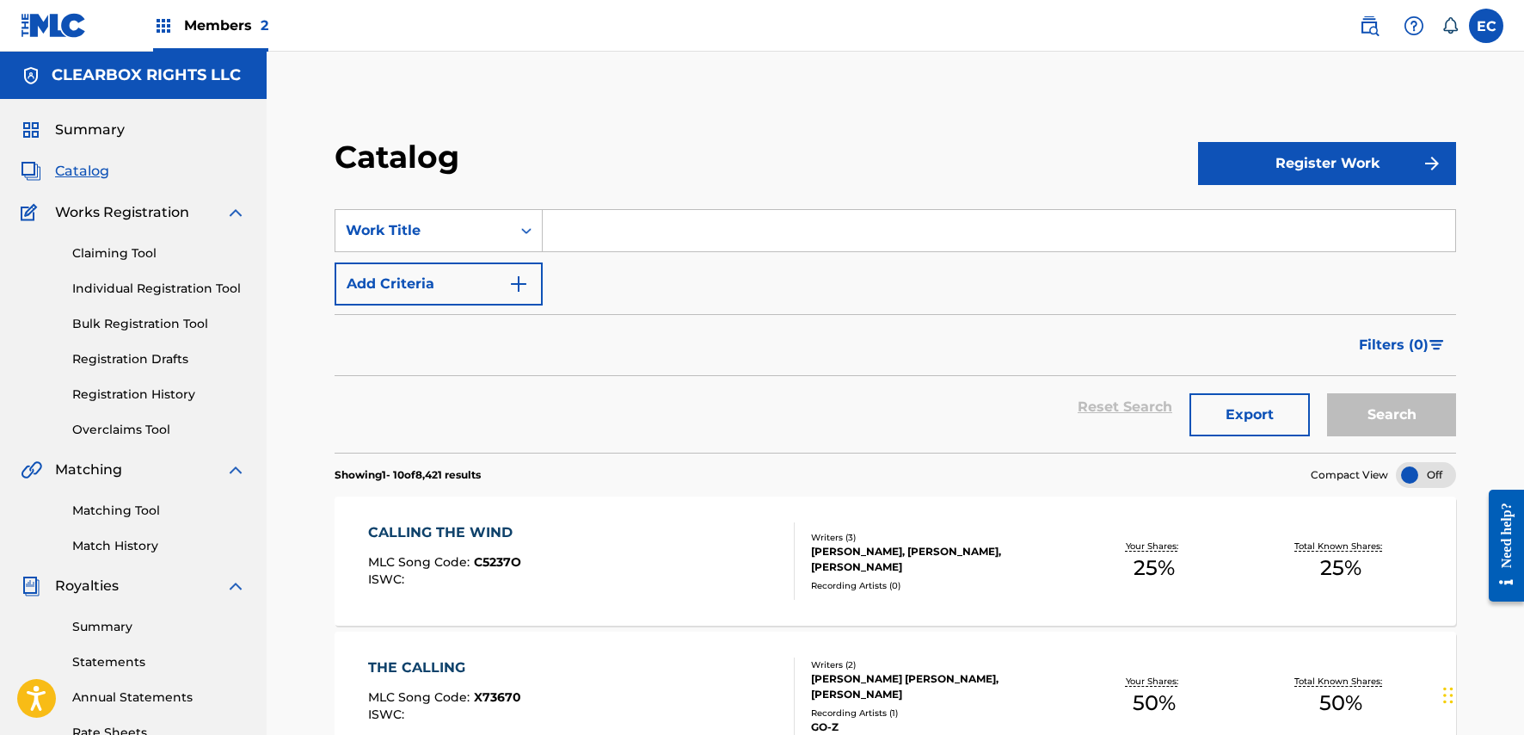
click at [650, 235] on input "Search Form" at bounding box center [999, 230] width 913 height 41
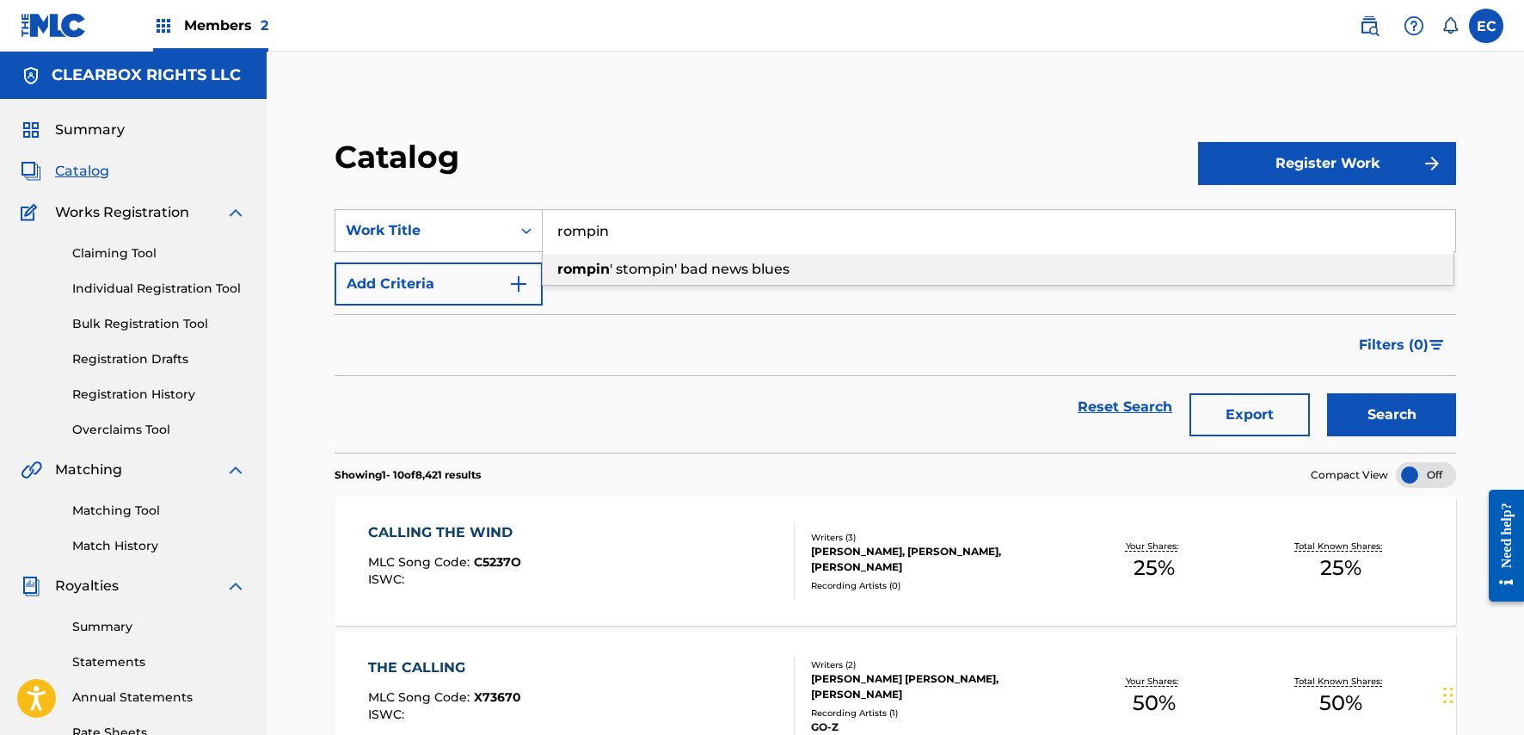
click at [708, 267] on span "' stompin' bad news blues" at bounding box center [700, 269] width 180 height 16
type input "rompin' stompin' bad news blues"
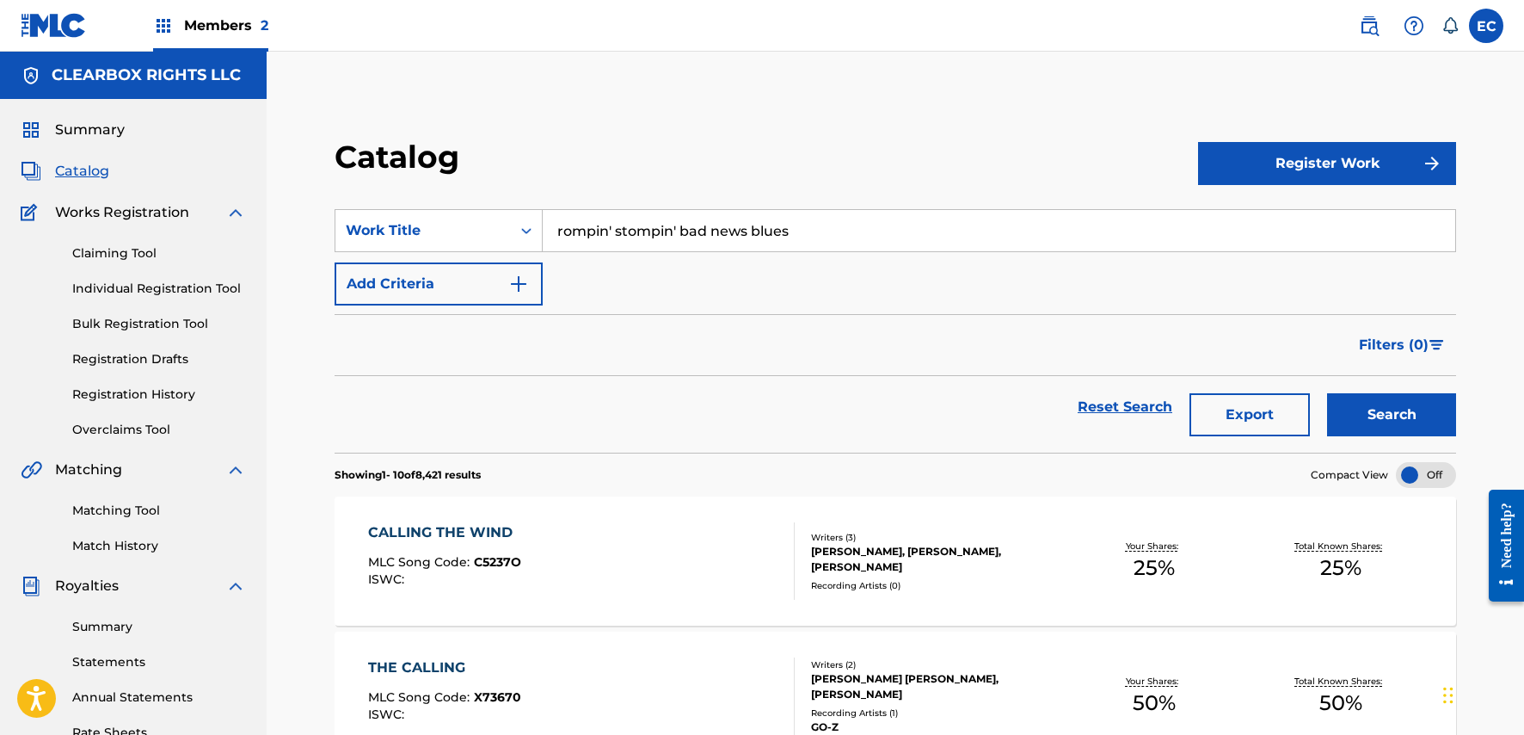
click at [1375, 400] on button "Search" at bounding box center [1391, 414] width 129 height 43
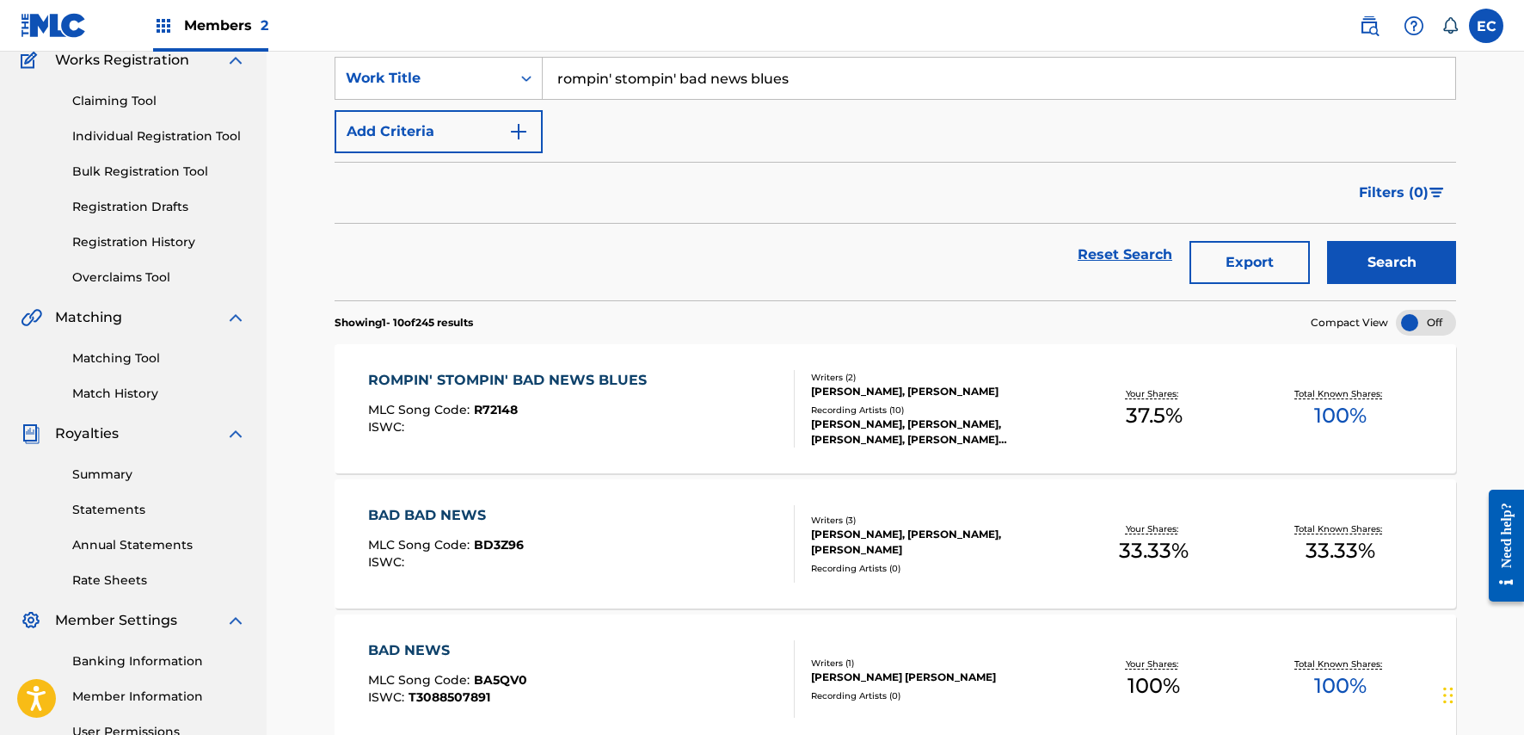
scroll to position [172, 0]
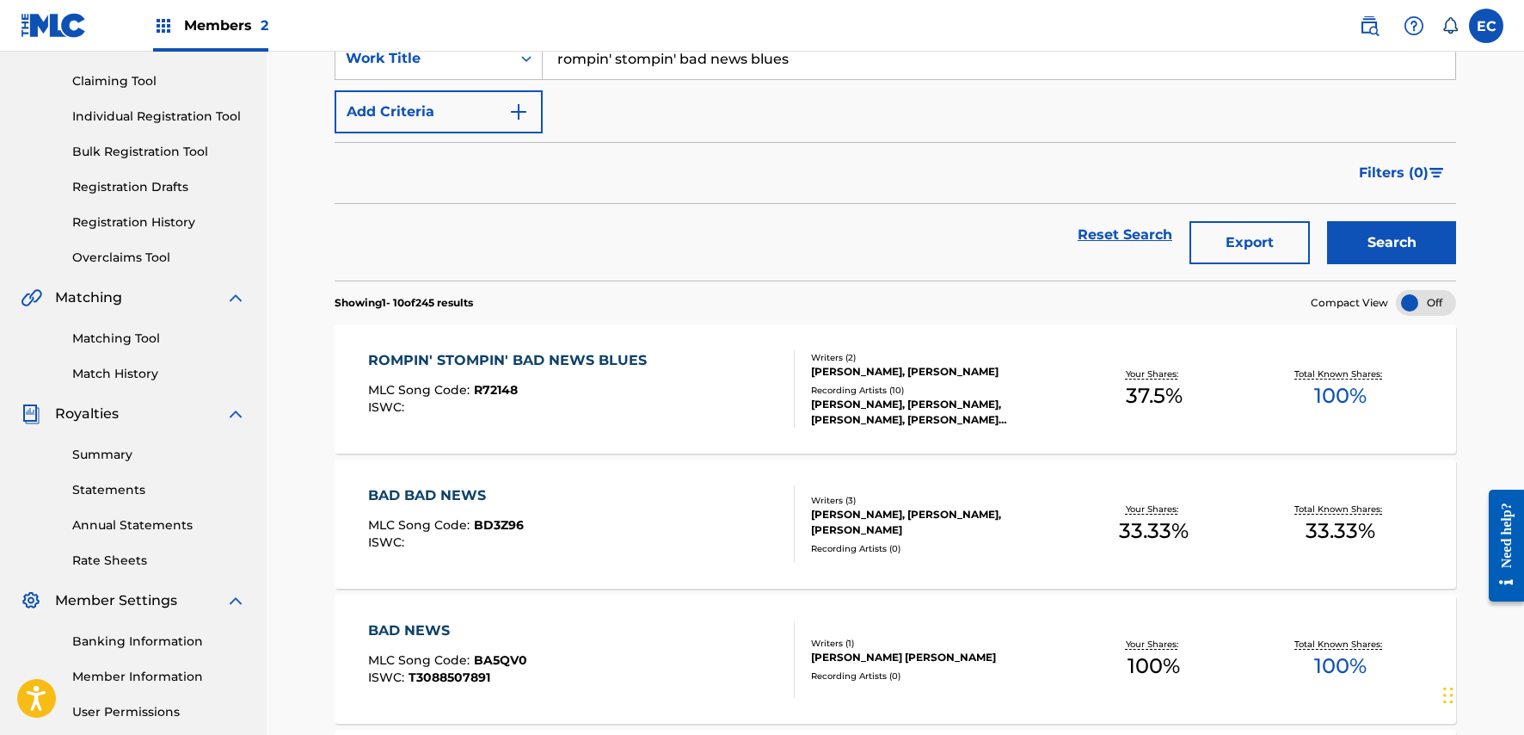
click at [595, 359] on div "ROMPIN' STOMPIN' BAD NEWS BLUES" at bounding box center [511, 360] width 287 height 21
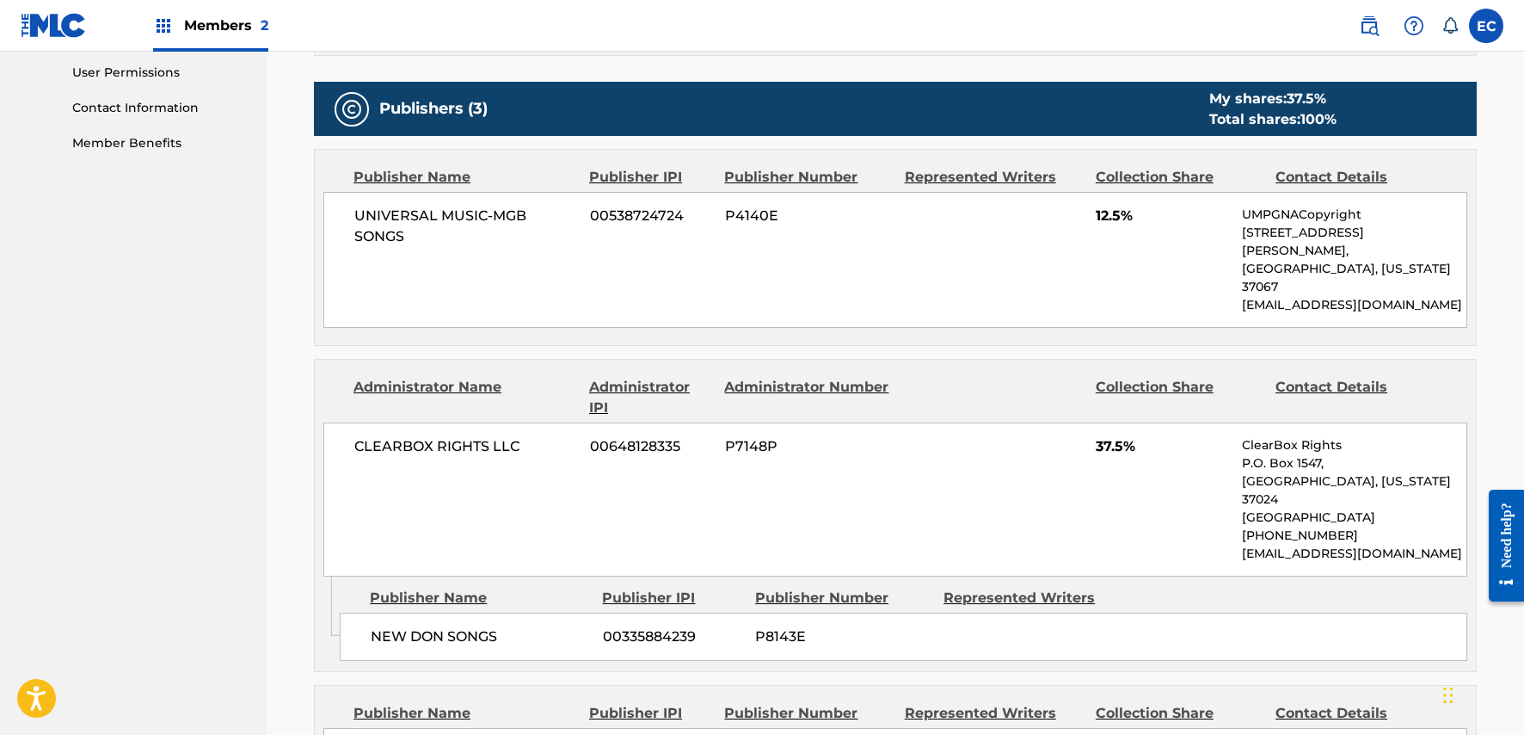
scroll to position [774, 0]
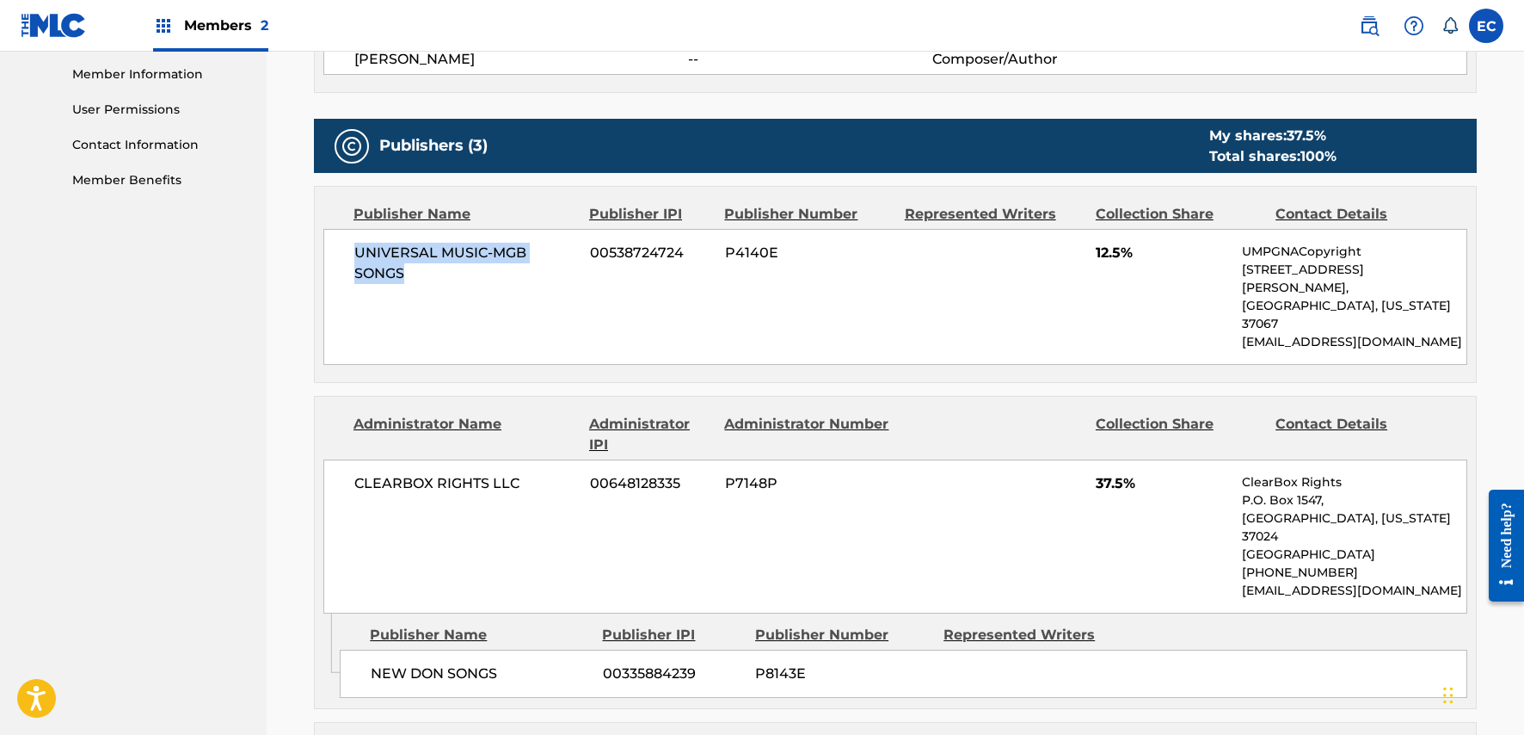
drag, startPoint x: 355, startPoint y: 249, endPoint x: 402, endPoint y: 272, distance: 51.9
click at [402, 272] on span "UNIVERSAL MUSIC-MGB SONGS" at bounding box center [465, 263] width 223 height 41
copy span "UNIVERSAL MUSIC-MGB SONGS"
click at [737, 249] on span "P4140E" at bounding box center [808, 253] width 167 height 21
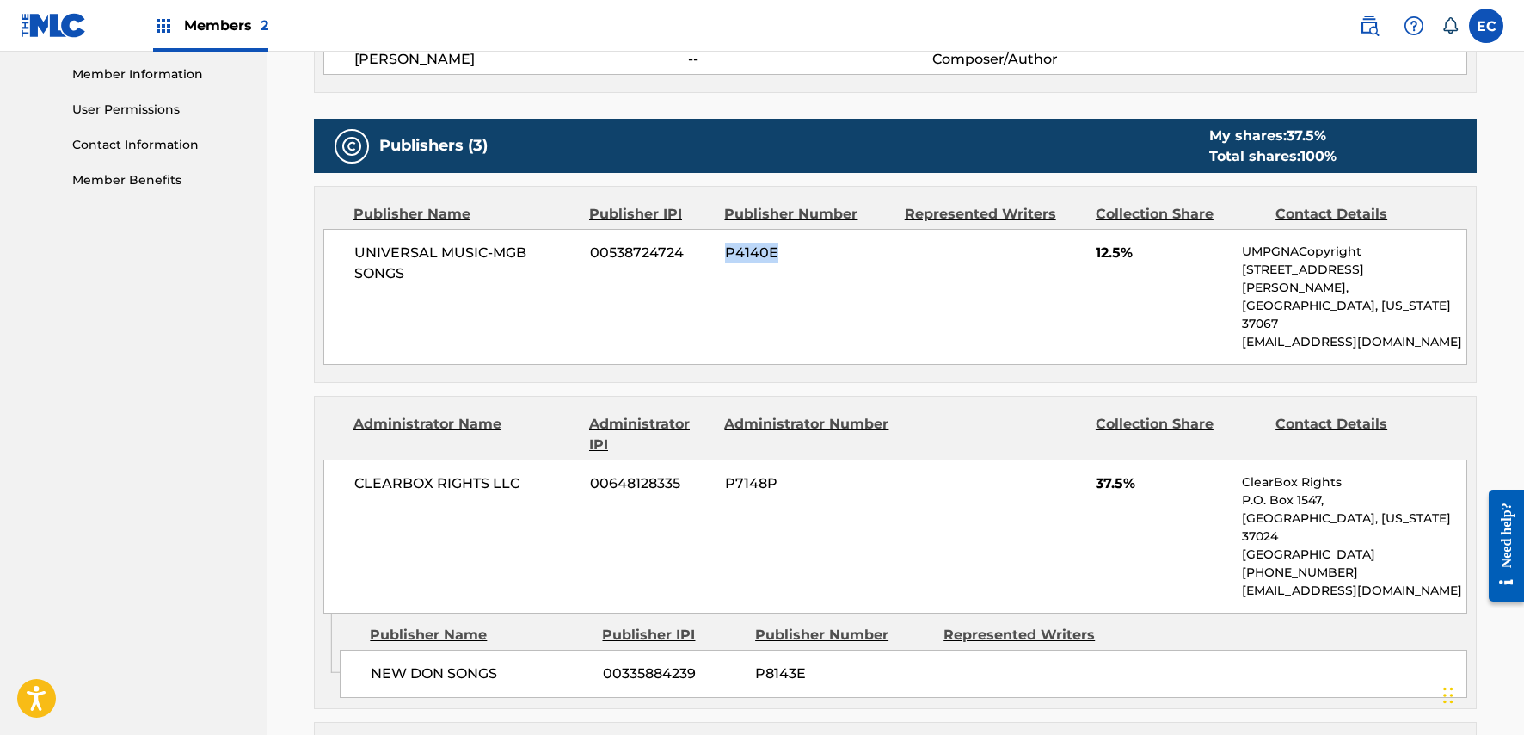
copy span "P4140E"
click at [619, 255] on span "00538724724" at bounding box center [651, 253] width 122 height 21
copy span "00538724724"
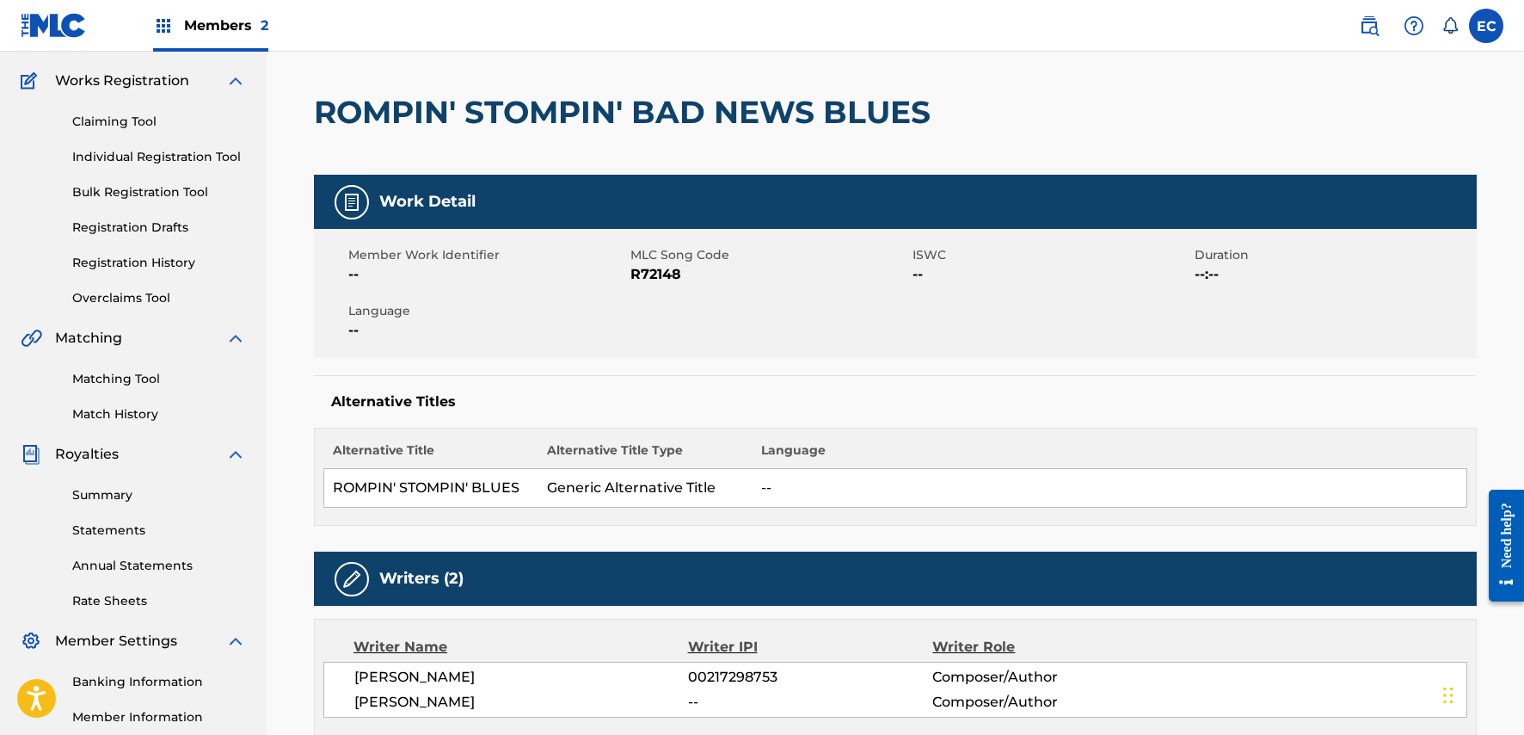
scroll to position [0, 0]
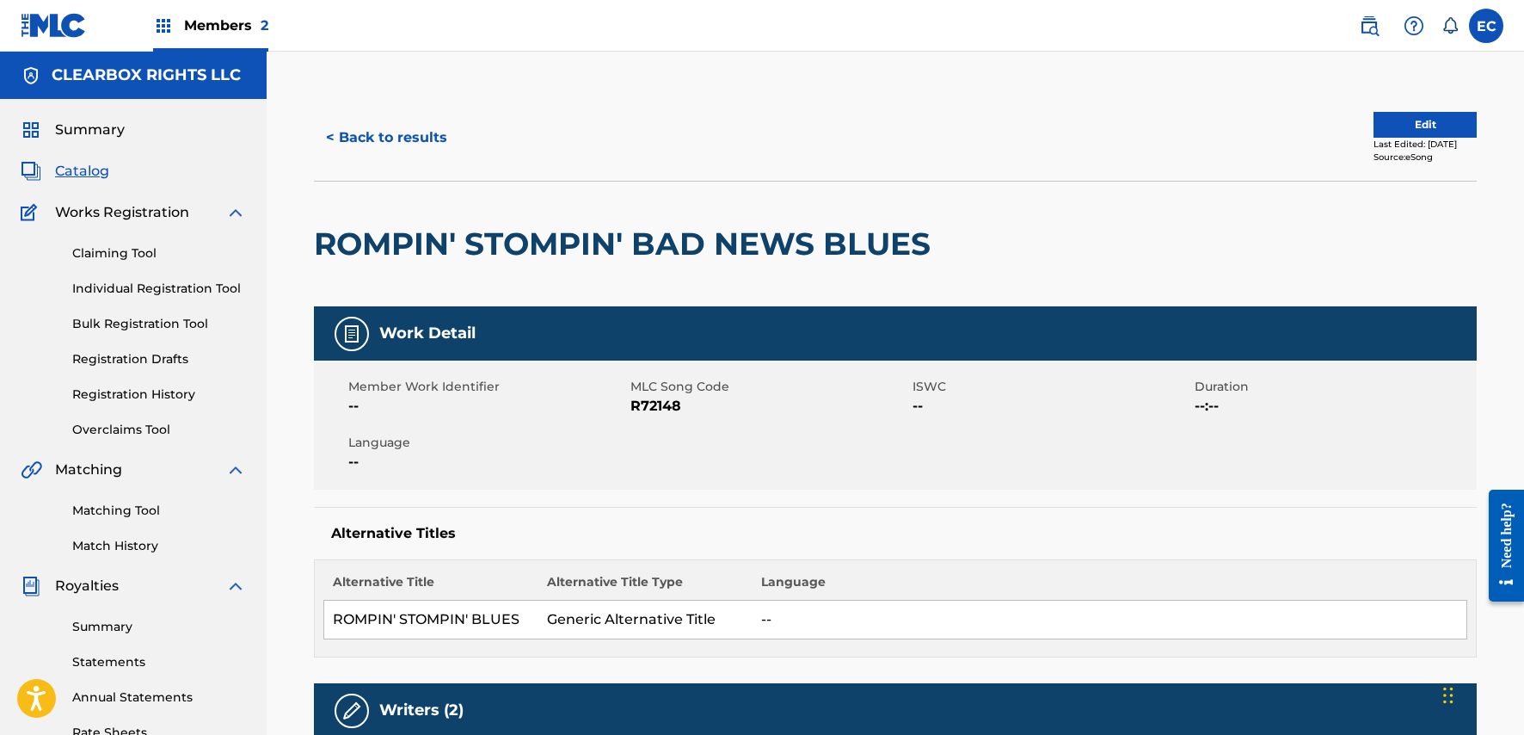
click at [658, 408] on span "R72148" at bounding box center [770, 406] width 278 height 21
copy span "R72148"
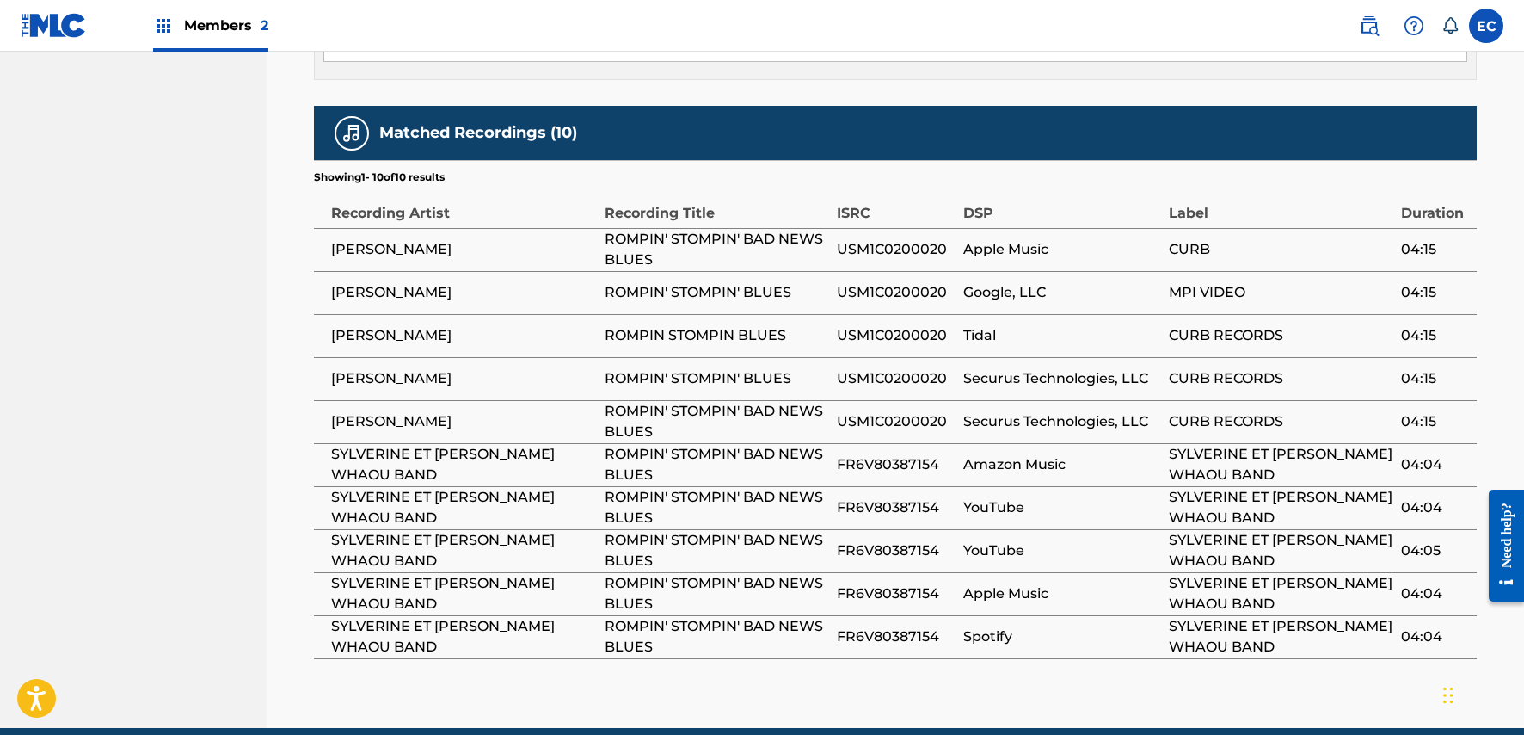
scroll to position [1634, 0]
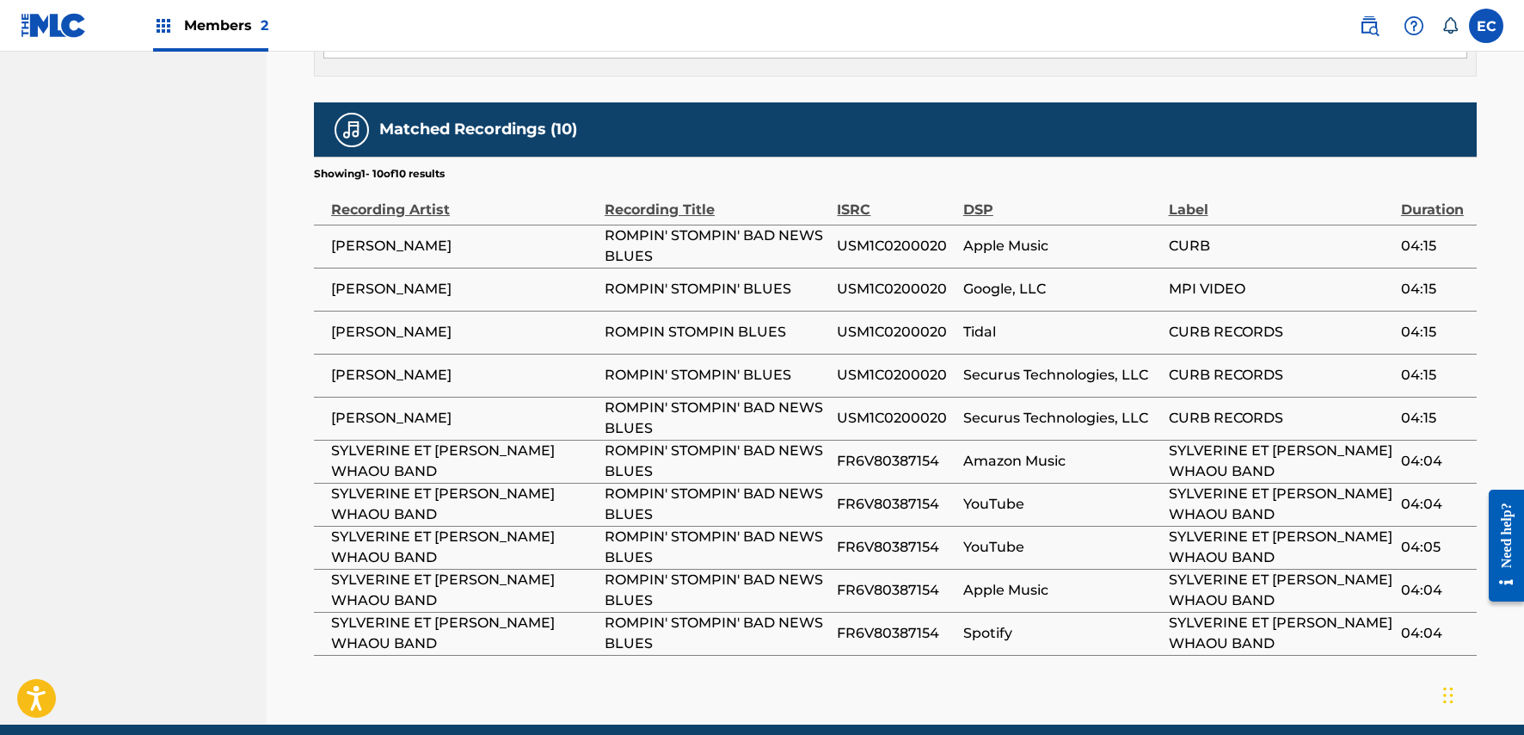
click at [885, 236] on span "USM1C0200020" at bounding box center [895, 246] width 117 height 21
copy span "USM1C0200020"
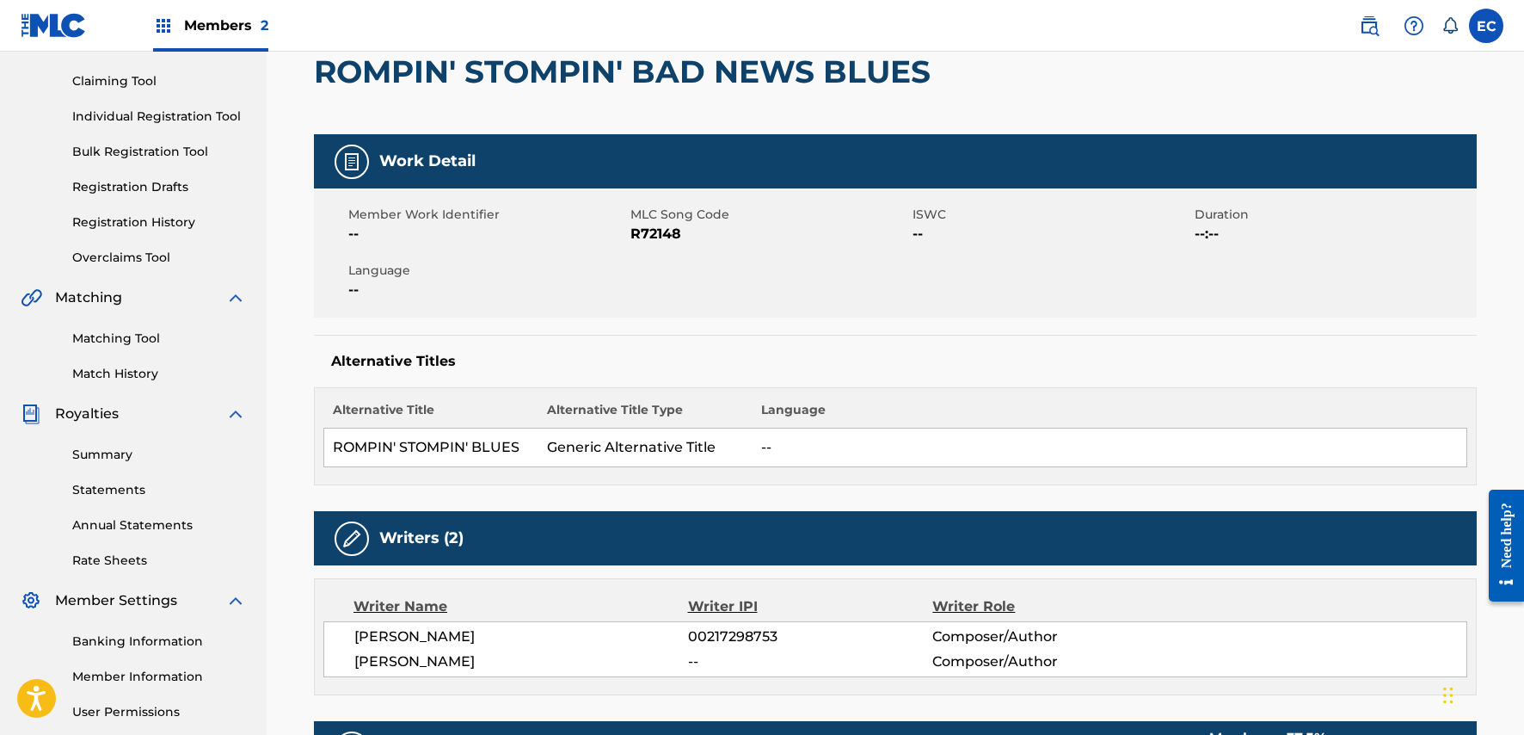
scroll to position [0, 0]
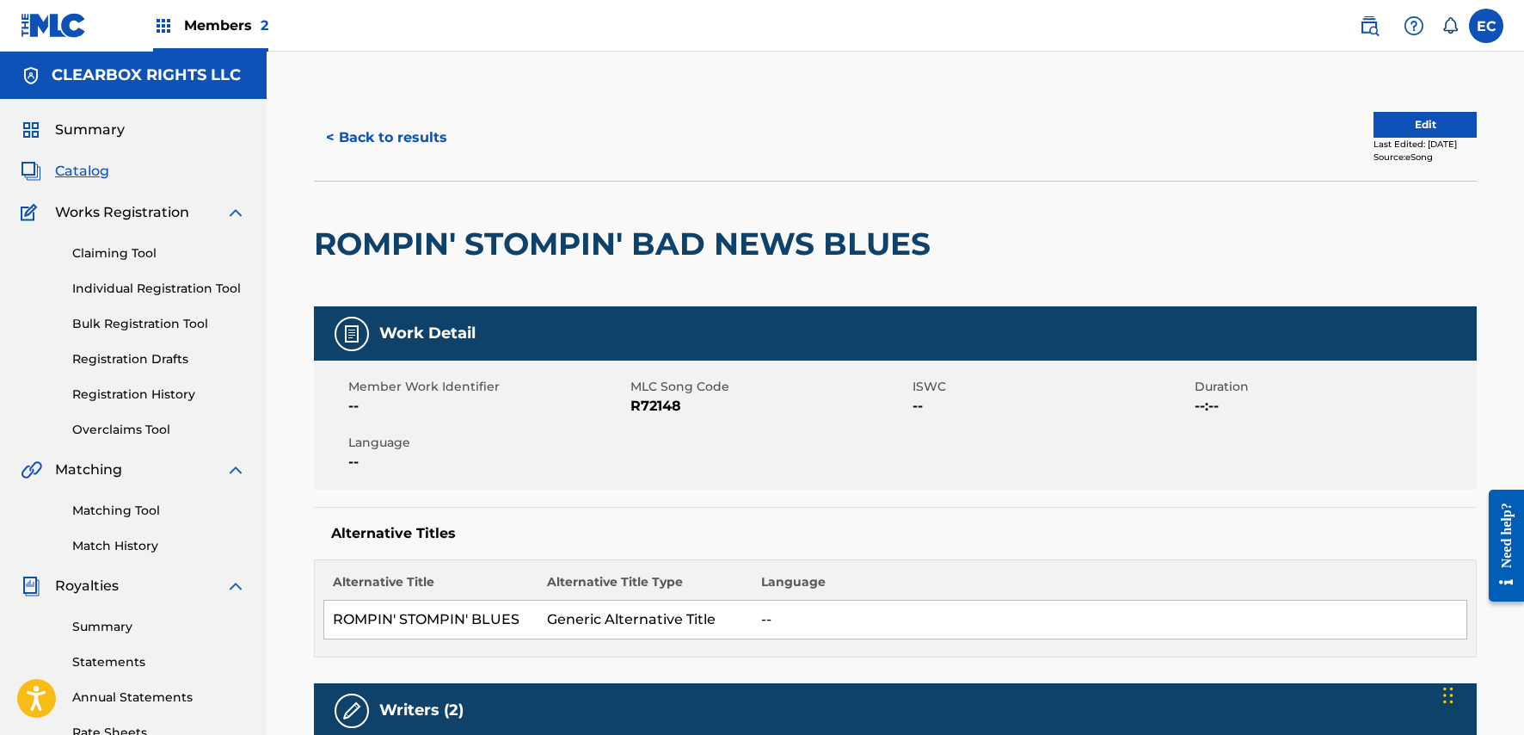
click at [1092, 114] on div "Edit Last Edited: [DATE] Source: eSong" at bounding box center [1186, 138] width 582 height 52
click at [88, 165] on span "Catalog" at bounding box center [82, 171] width 54 height 21
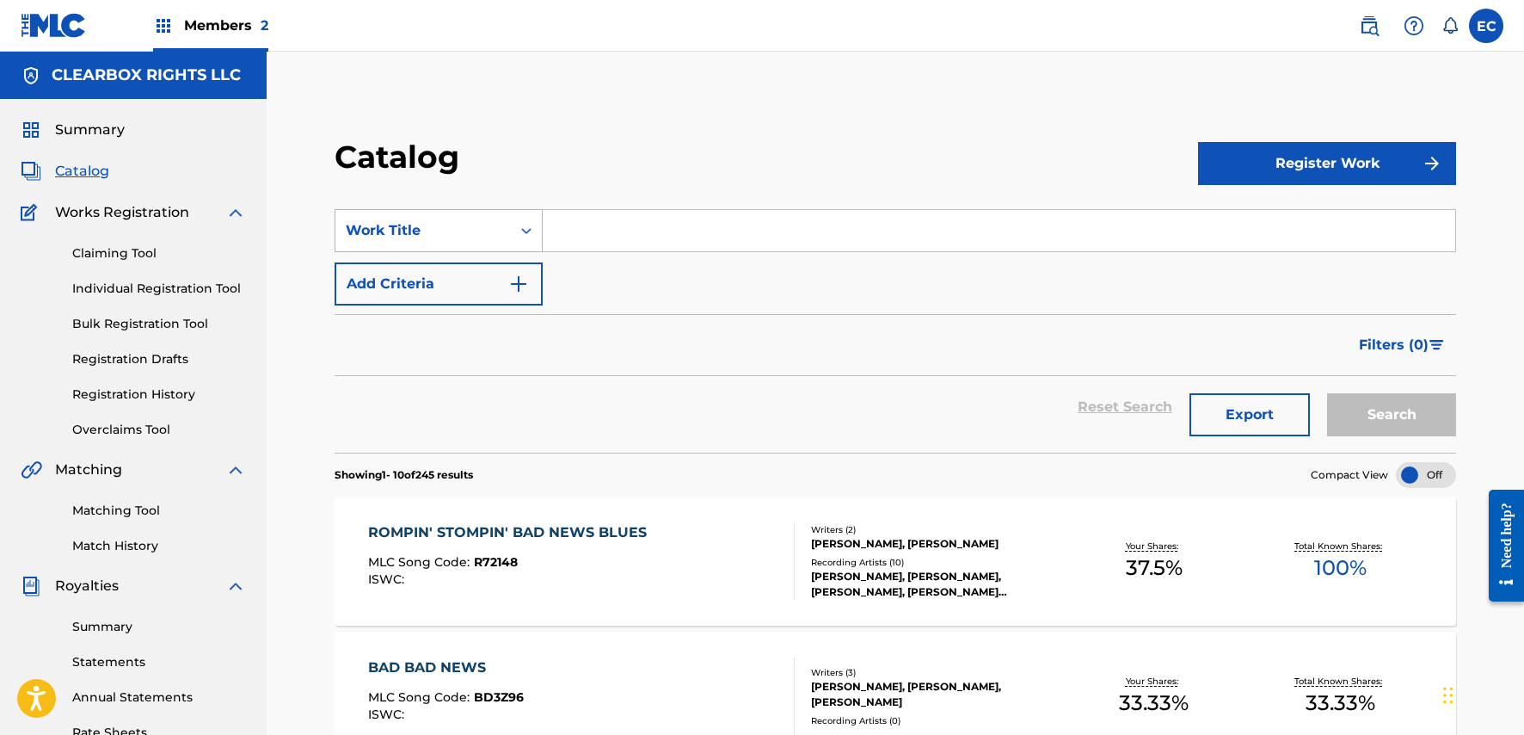
click at [472, 228] on div "Work Title" at bounding box center [423, 230] width 155 height 21
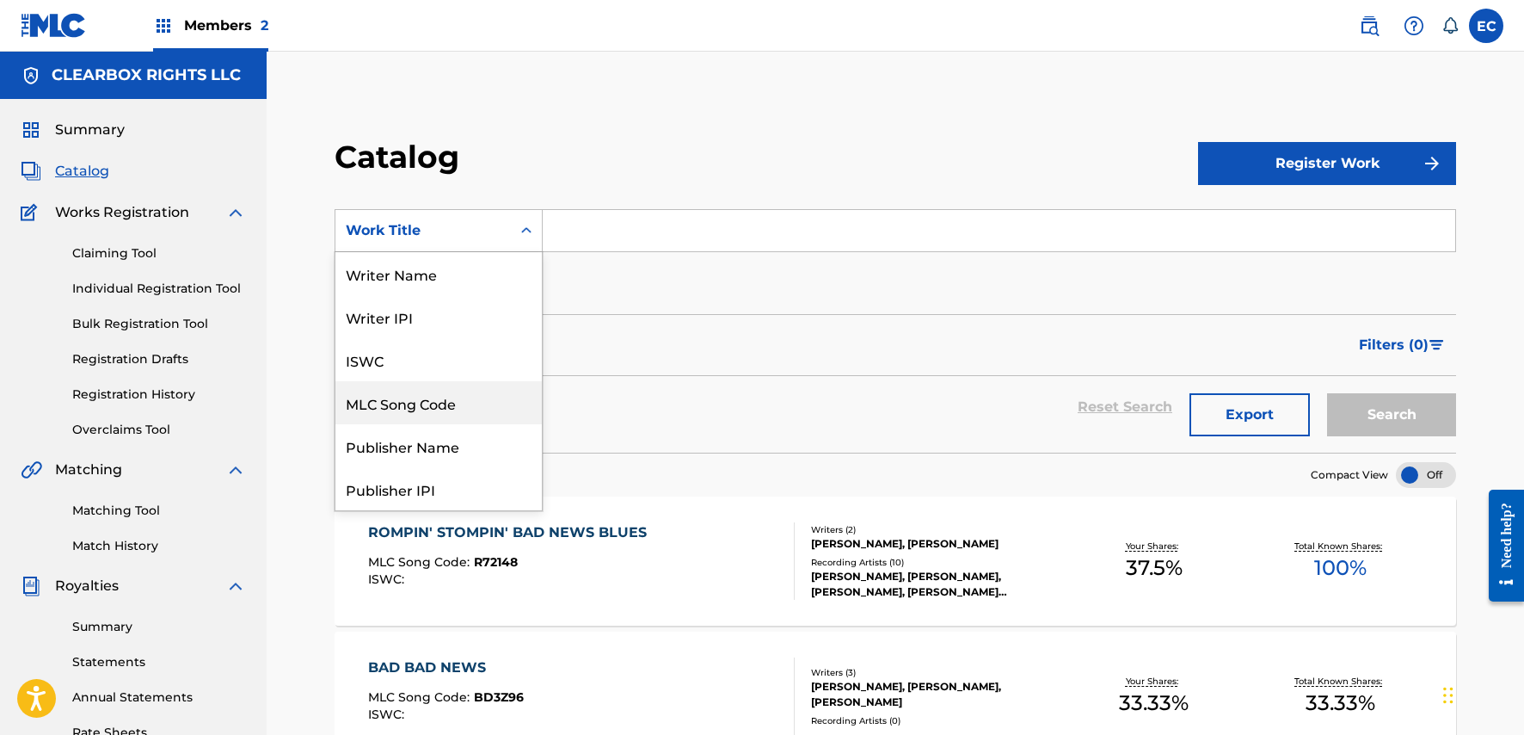
click at [402, 400] on div "MLC Song Code" at bounding box center [438, 402] width 206 height 43
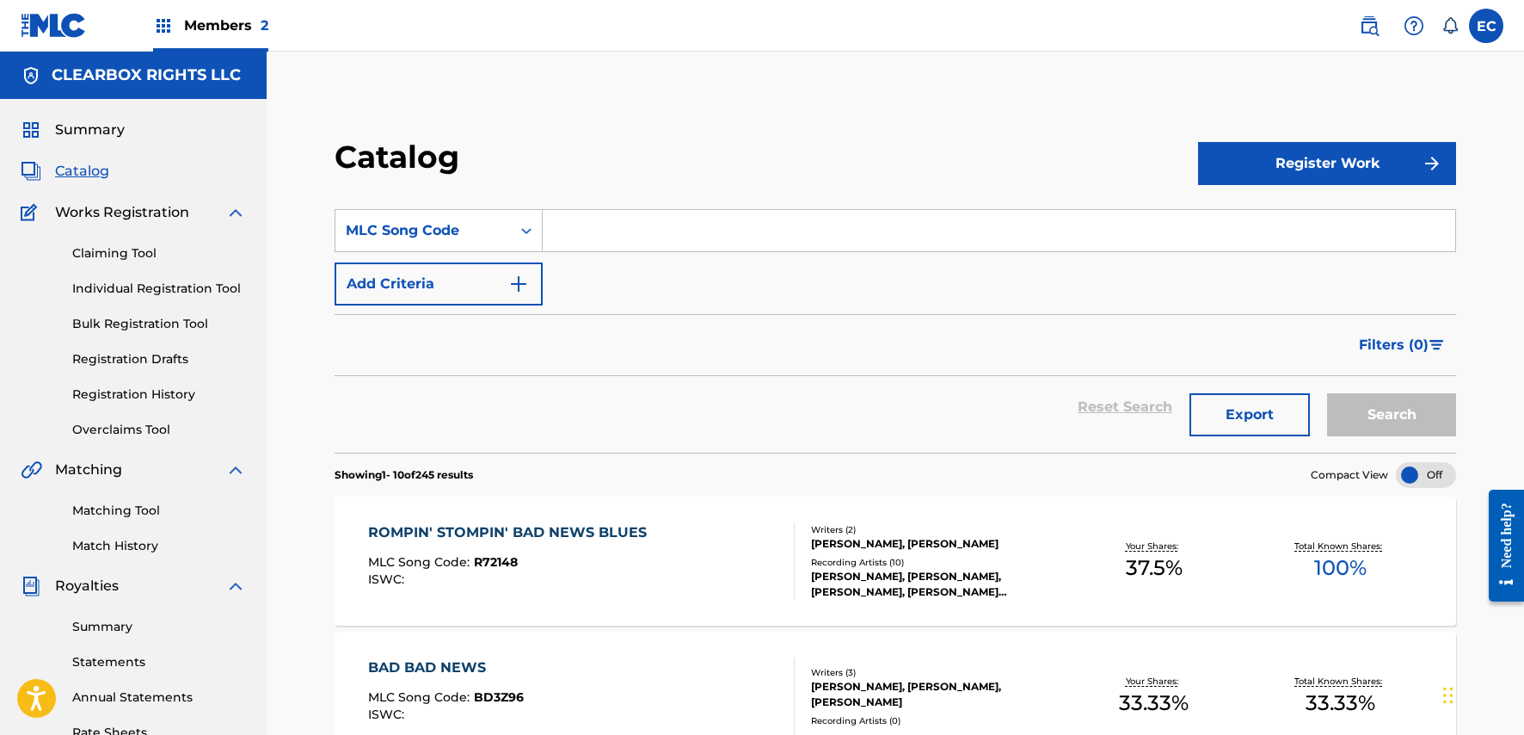
click at [717, 235] on input "Search Form" at bounding box center [999, 230] width 913 height 41
paste input "AD3X0N"
type input "AD3X0N"
click at [1407, 434] on button "Search" at bounding box center [1391, 414] width 129 height 43
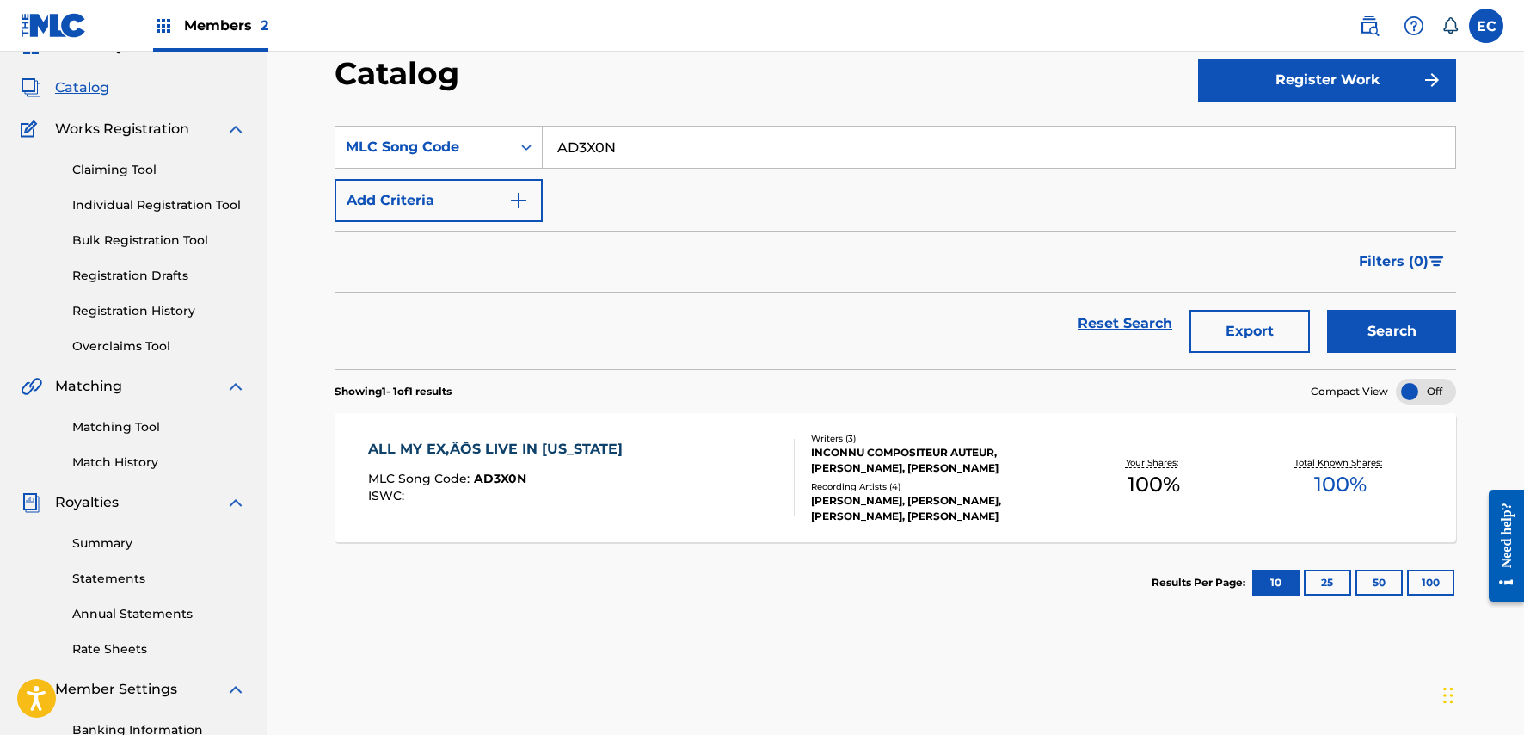
scroll to position [86, 0]
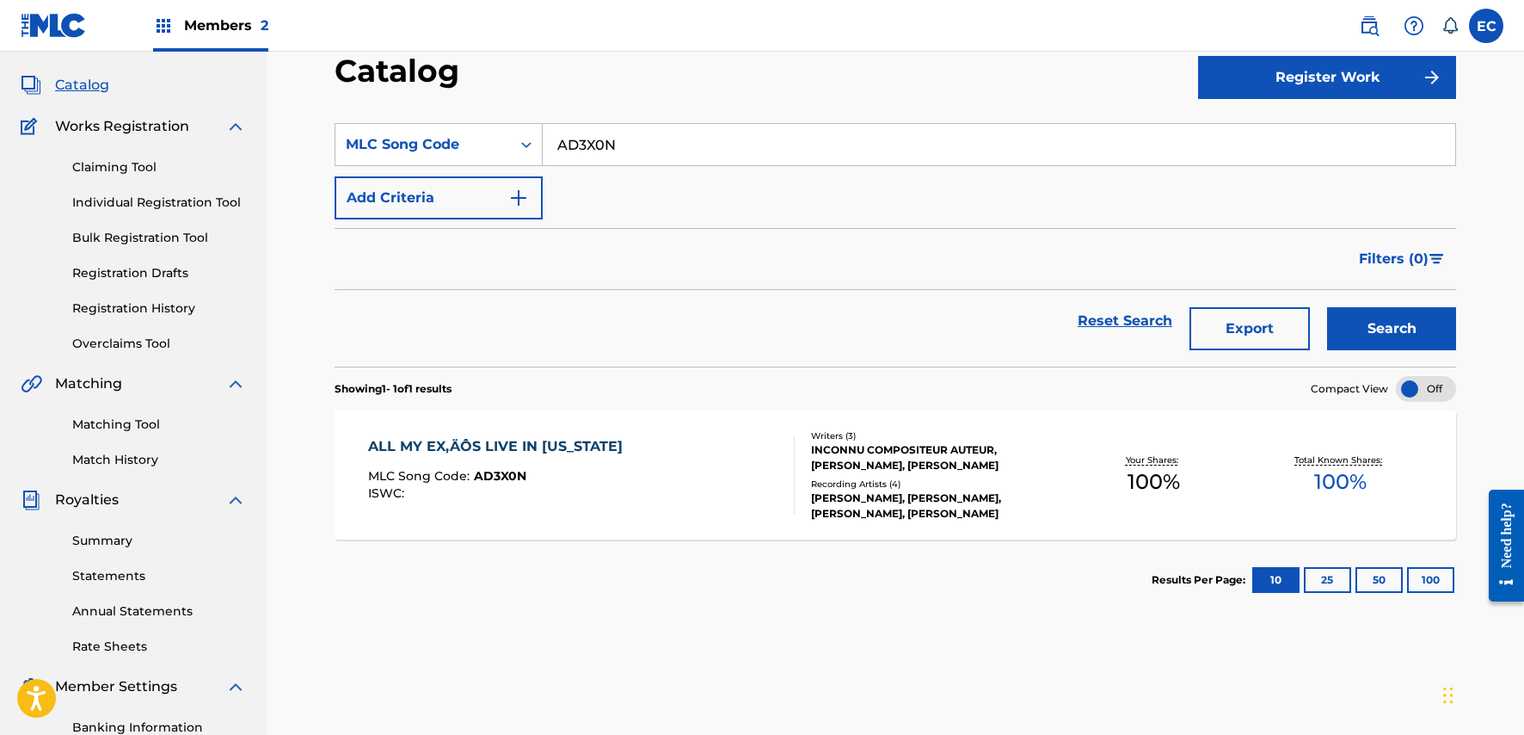
click at [520, 446] on div "ALL MY EX‚ÄÔS LIVE IN [US_STATE]" at bounding box center [499, 446] width 263 height 21
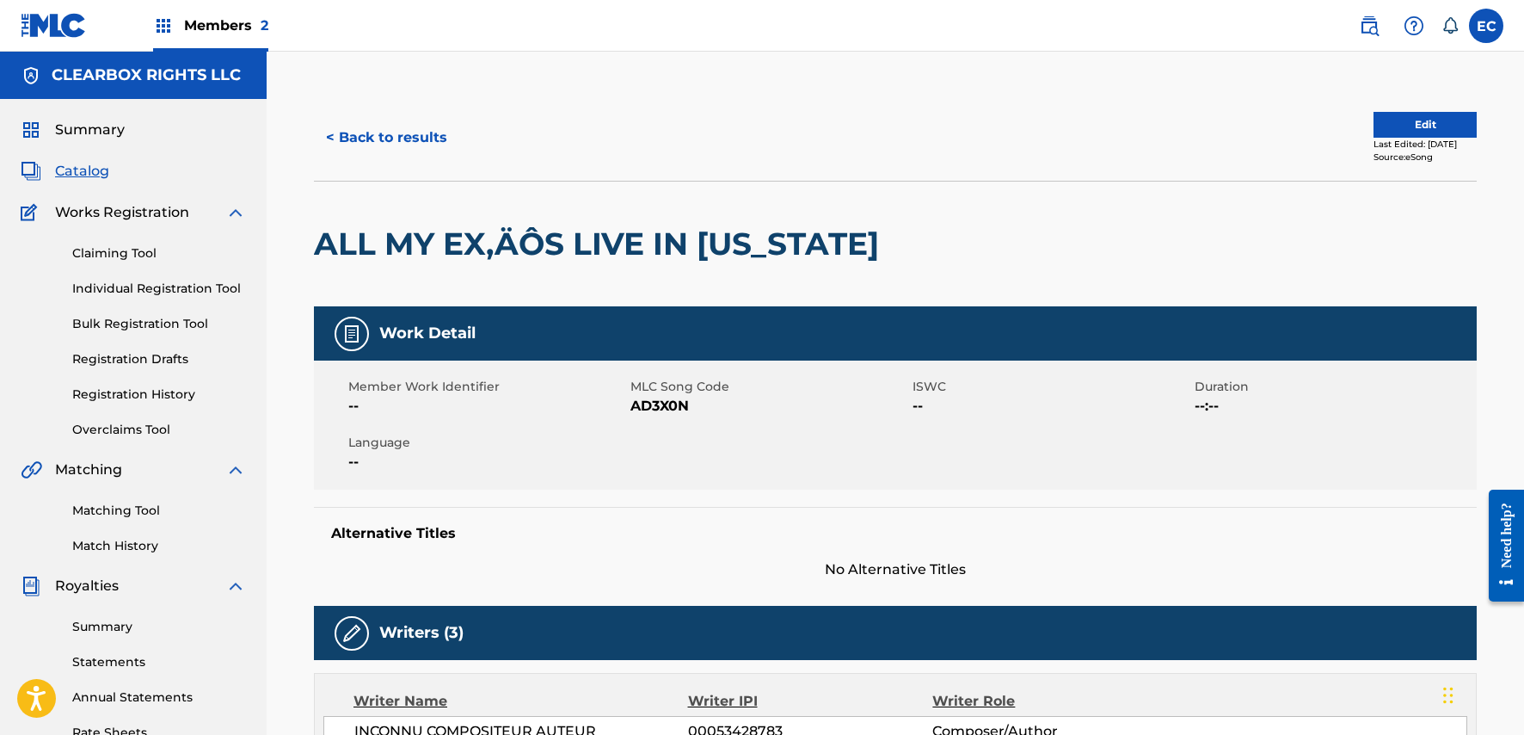
click at [383, 123] on button "< Back to results" at bounding box center [386, 137] width 145 height 43
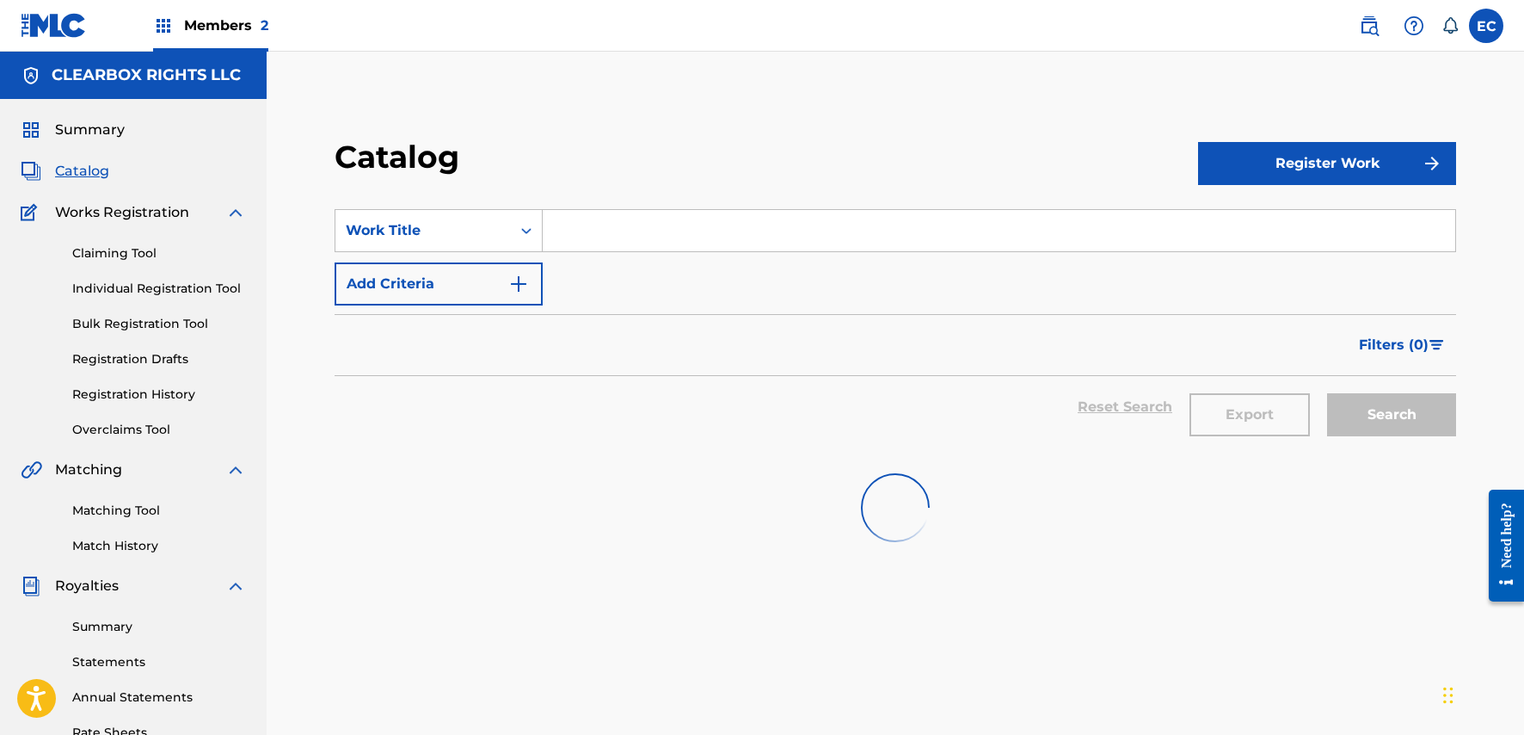
scroll to position [86, 0]
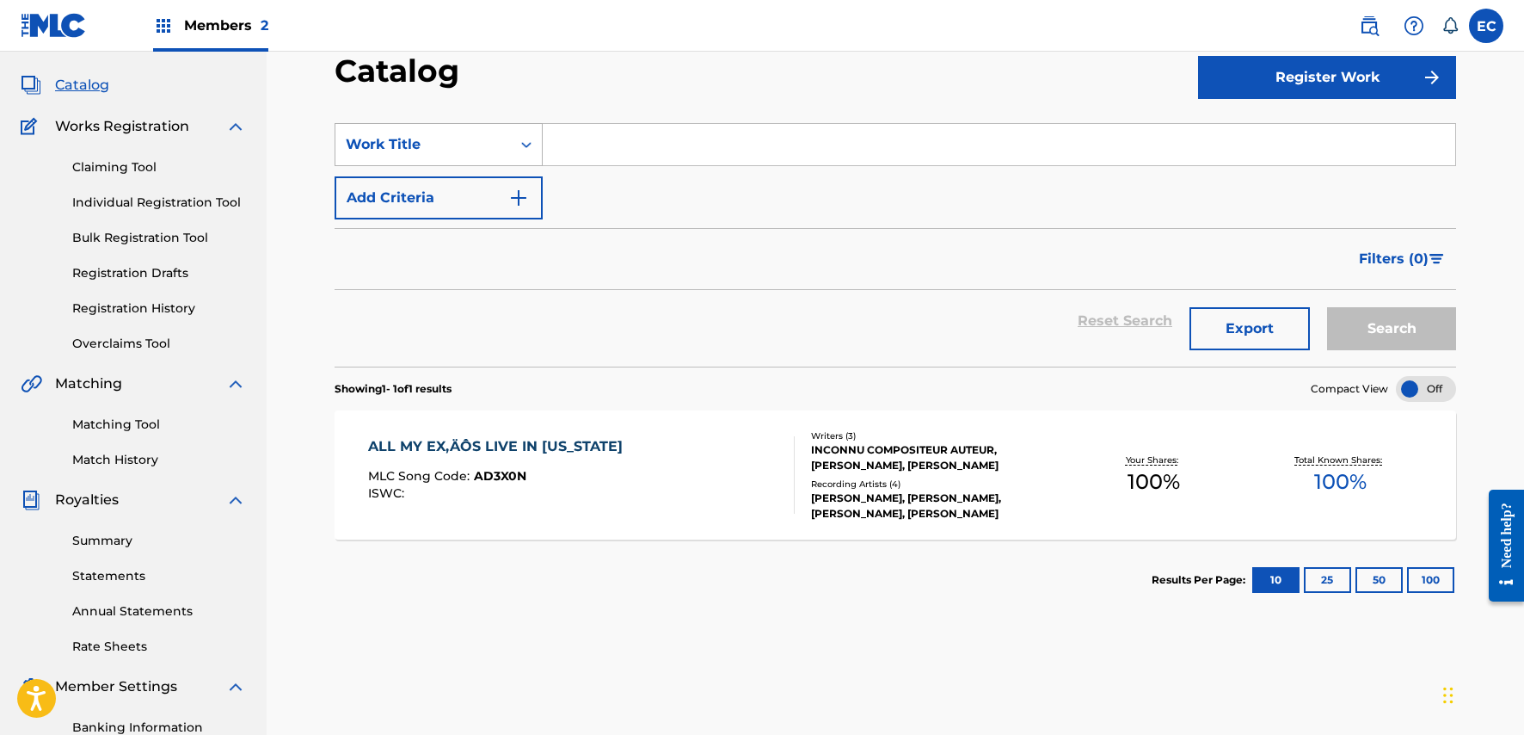
click at [452, 147] on div "Work Title" at bounding box center [423, 144] width 155 height 21
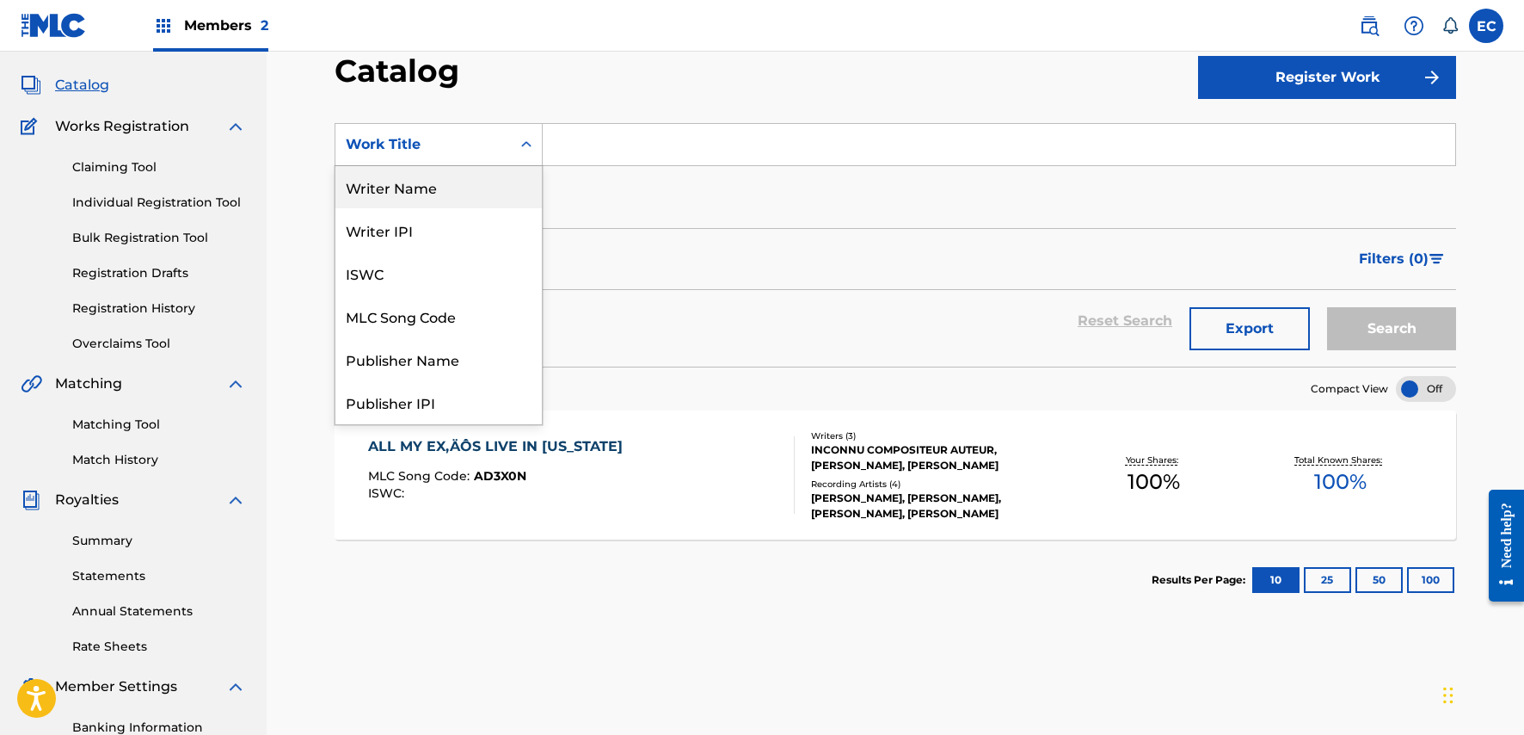
scroll to position [0, 0]
click at [435, 305] on div "MLC Song Code" at bounding box center [438, 316] width 206 height 43
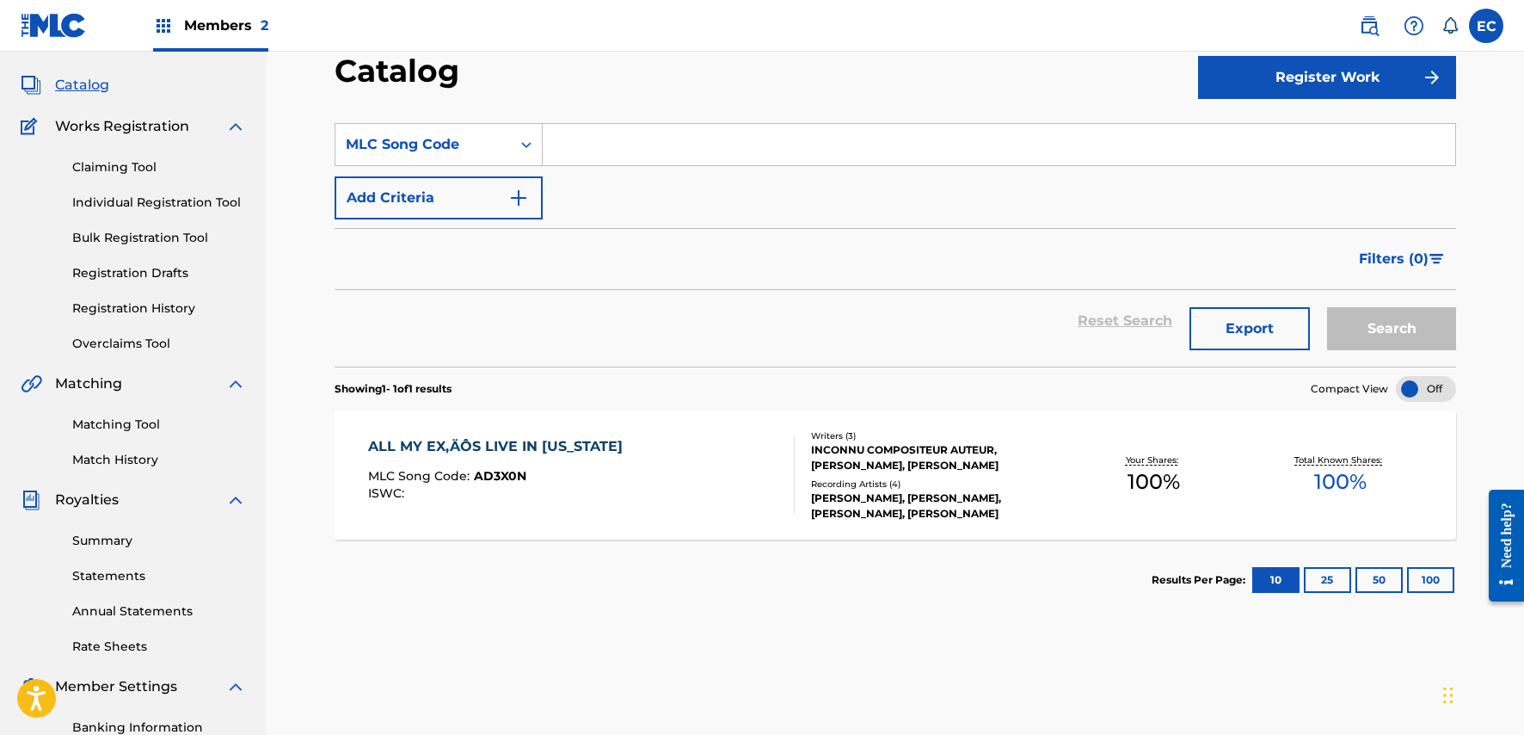
click at [637, 155] on input "Search Form" at bounding box center [999, 144] width 913 height 41
paste input "AC2PO3"
type input "AC2PO3"
click at [1377, 340] on button "Search" at bounding box center [1391, 328] width 129 height 43
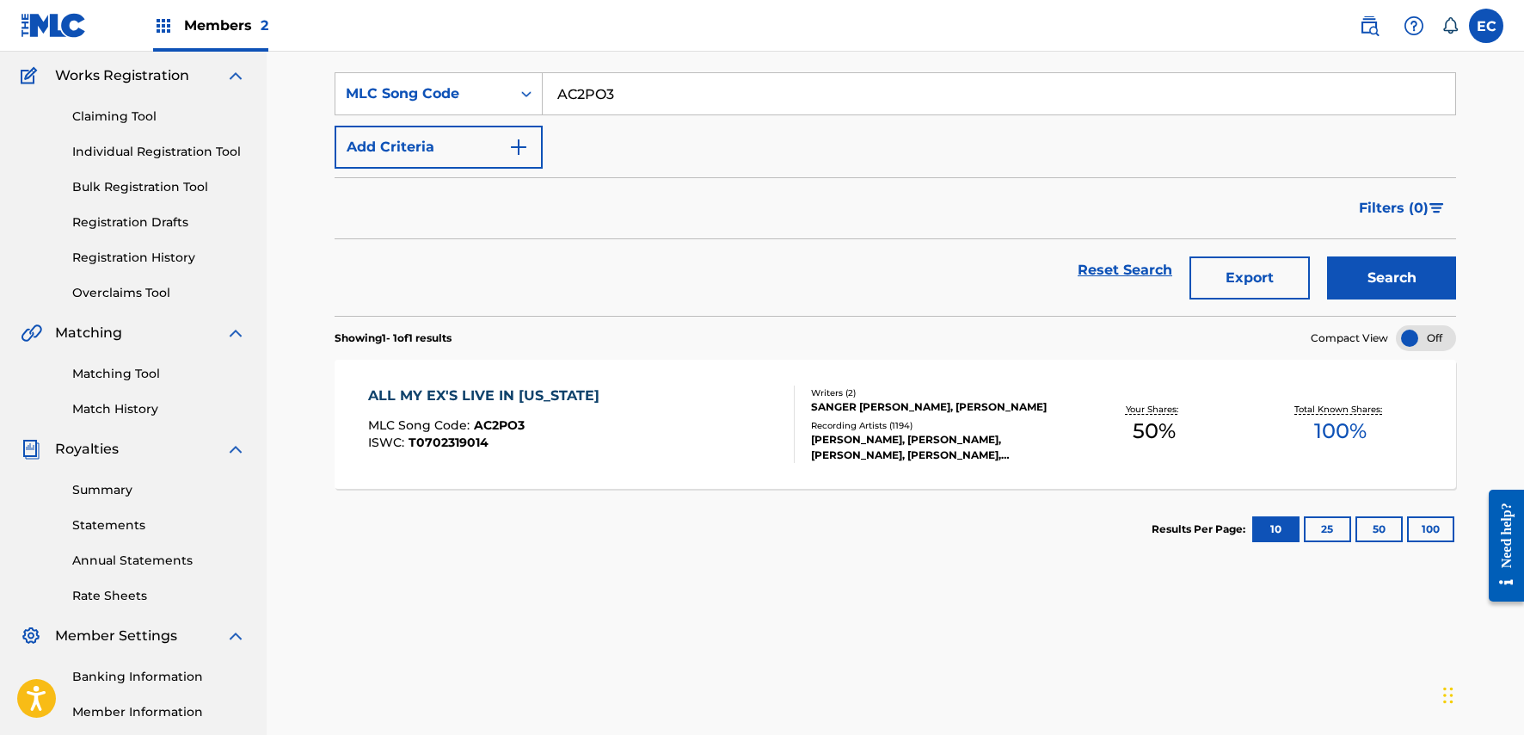
scroll to position [172, 0]
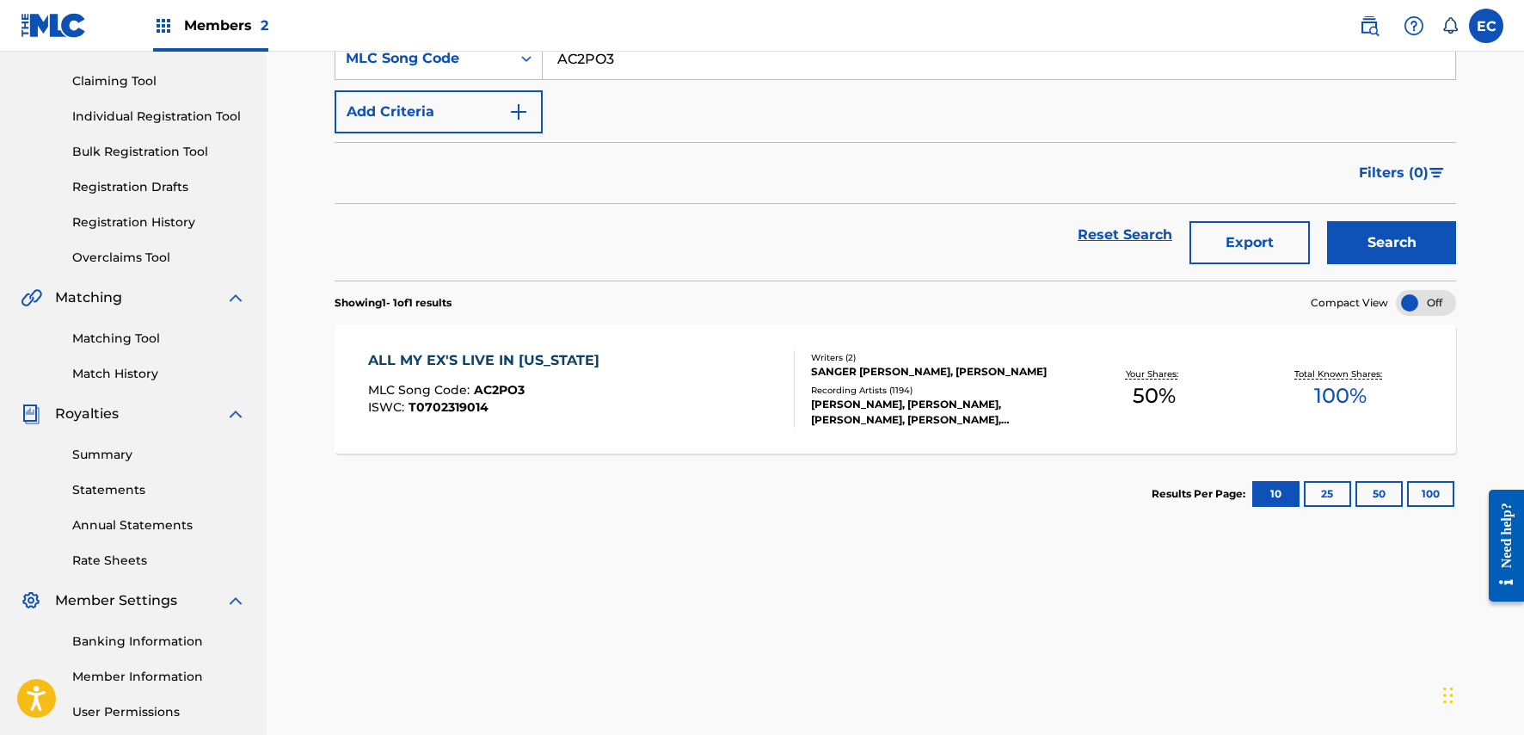
click at [476, 361] on div "ALL MY EX'S LIVE IN [US_STATE]" at bounding box center [488, 360] width 240 height 21
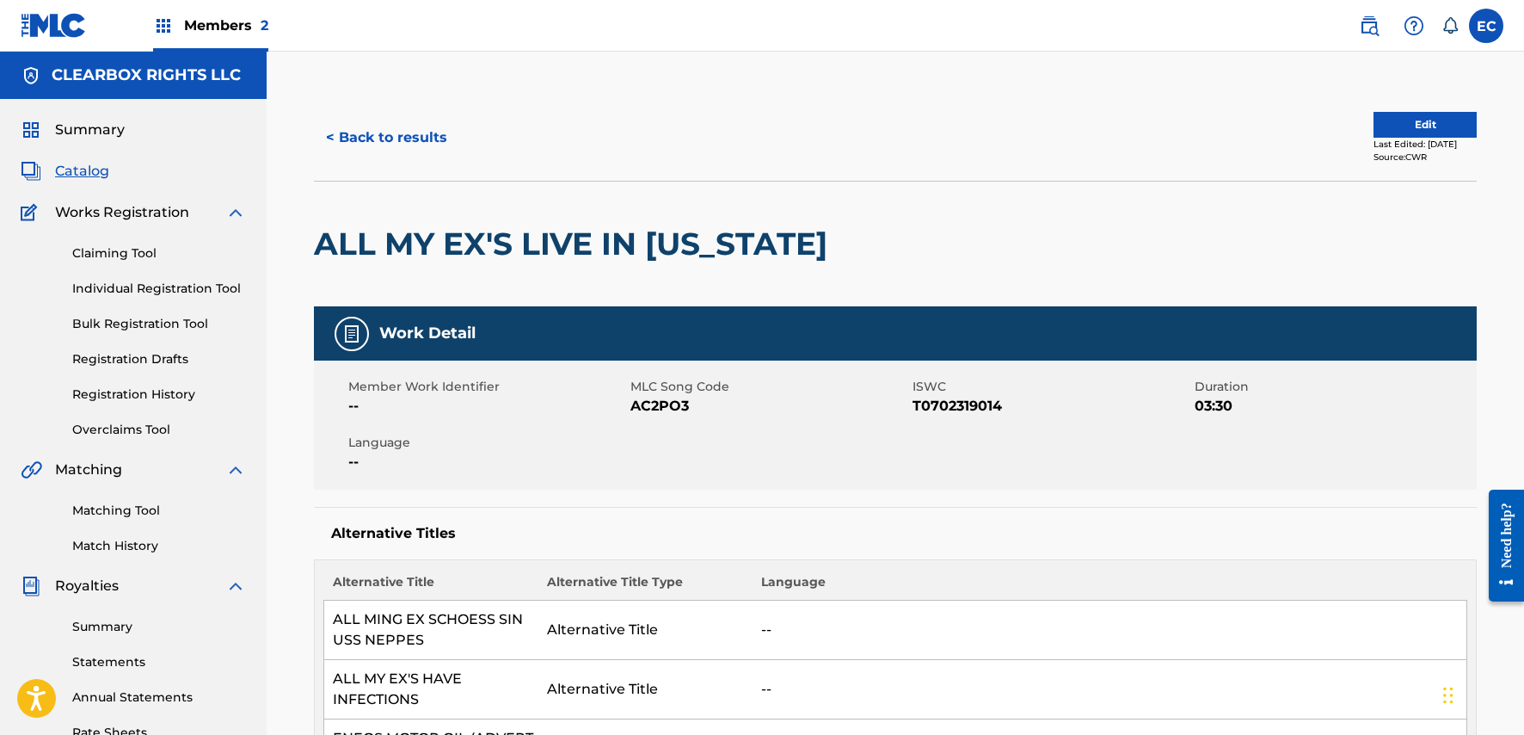
click at [434, 143] on button "< Back to results" at bounding box center [386, 137] width 145 height 43
